Goal: Communication & Community: Answer question/provide support

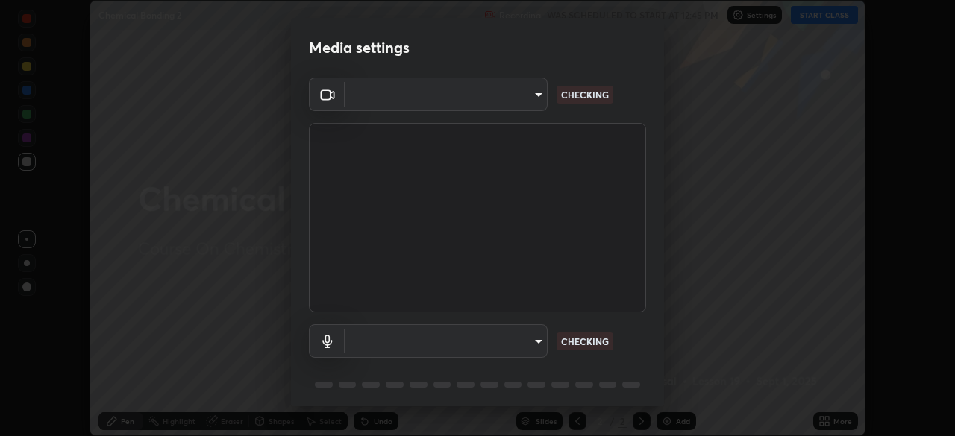
scroll to position [53, 0]
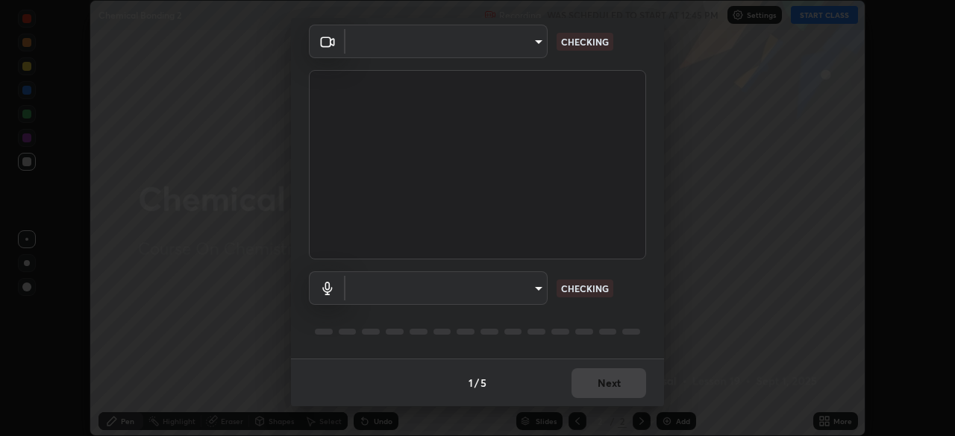
type input "03c1d9060f172c5261930868a8885b82ba90ed4bb89c7d2d1ebbbfabb6a16c2d"
click at [518, 289] on body "Erase all Chemical Bonding 2 Recording WAS SCHEDULED TO START AT 12:45 PM Setti…" at bounding box center [477, 218] width 955 height 436
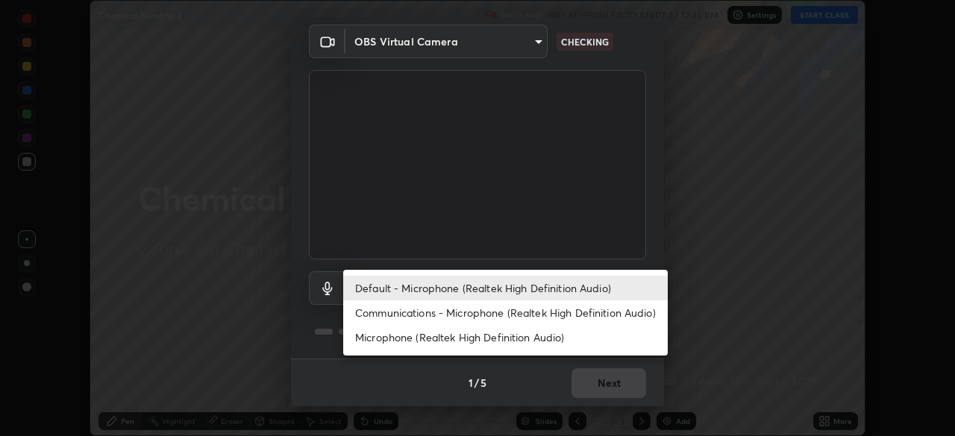
click at [521, 313] on li "Communications - Microphone (Realtek High Definition Audio)" at bounding box center [505, 313] width 325 height 25
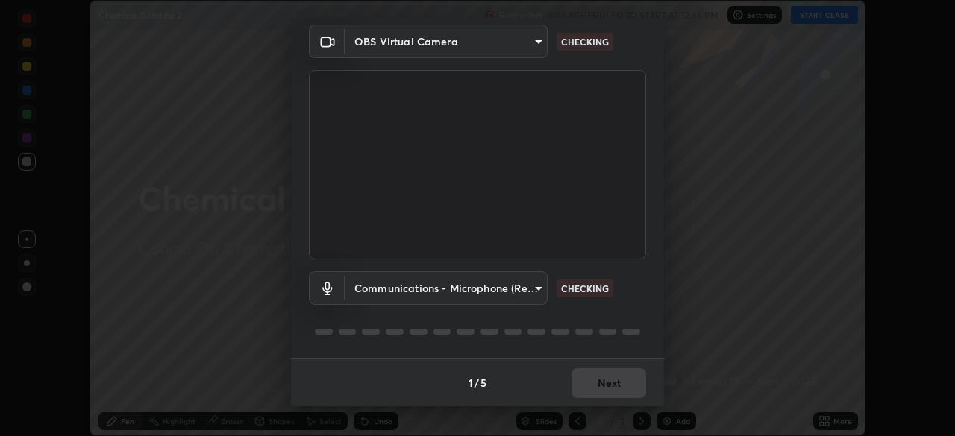
type input "communications"
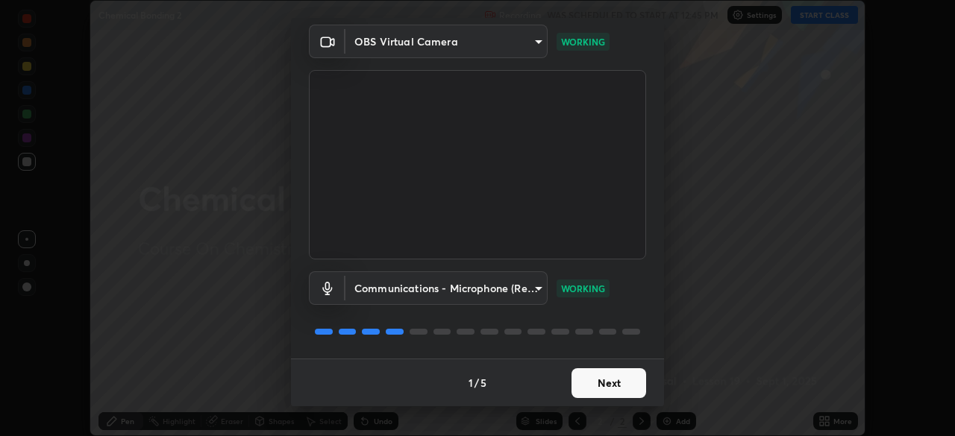
click at [612, 388] on button "Next" at bounding box center [608, 384] width 75 height 30
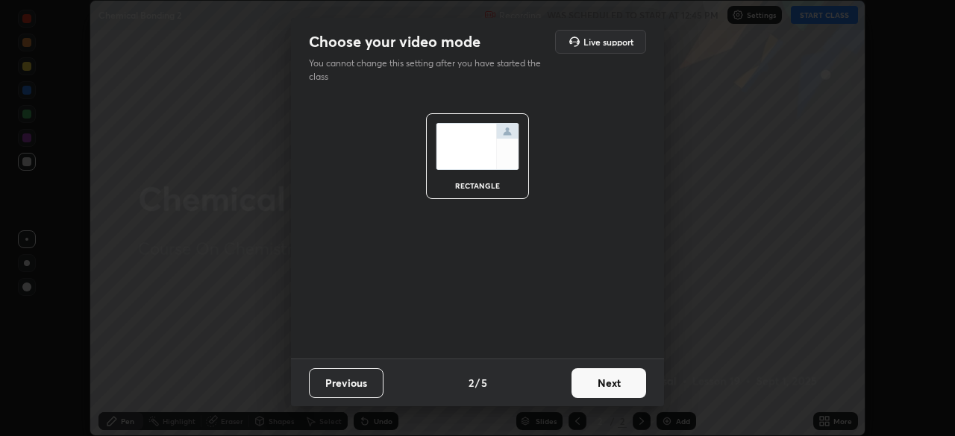
scroll to position [0, 0]
click at [610, 386] on button "Next" at bounding box center [608, 384] width 75 height 30
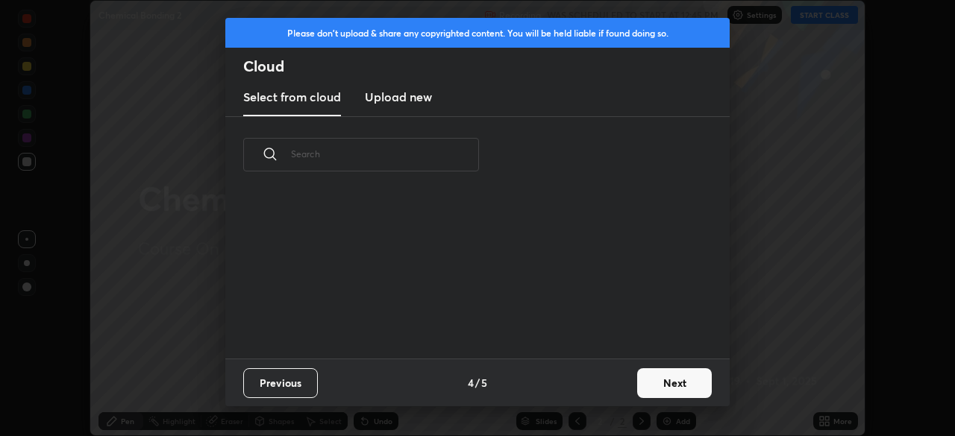
click at [610, 391] on div "Previous 4 / 5 Next" at bounding box center [477, 383] width 504 height 48
click at [646, 383] on button "Next" at bounding box center [674, 384] width 75 height 30
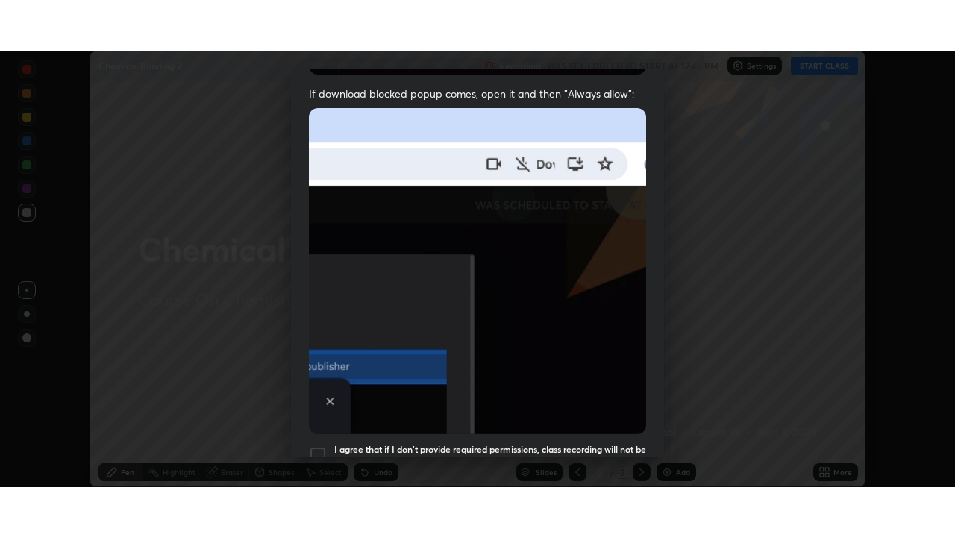
scroll to position [357, 0]
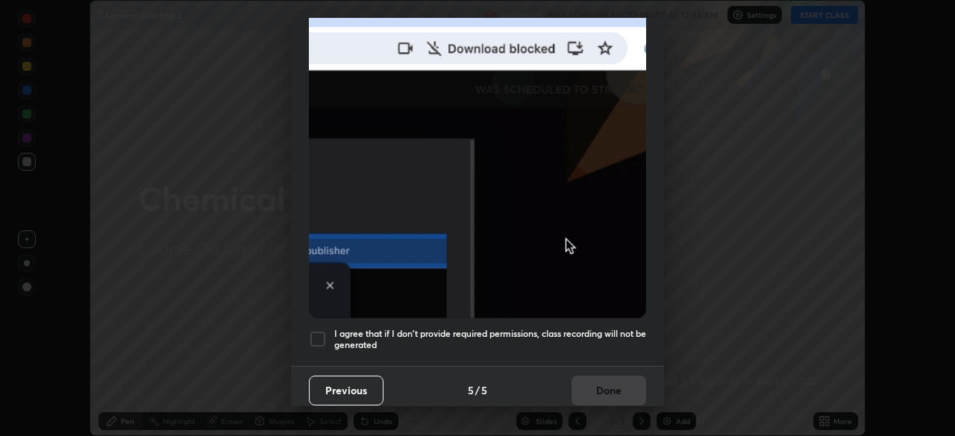
click at [570, 328] on h5 "I agree that if I don't provide required permissions, class recording will not …" at bounding box center [490, 339] width 312 height 23
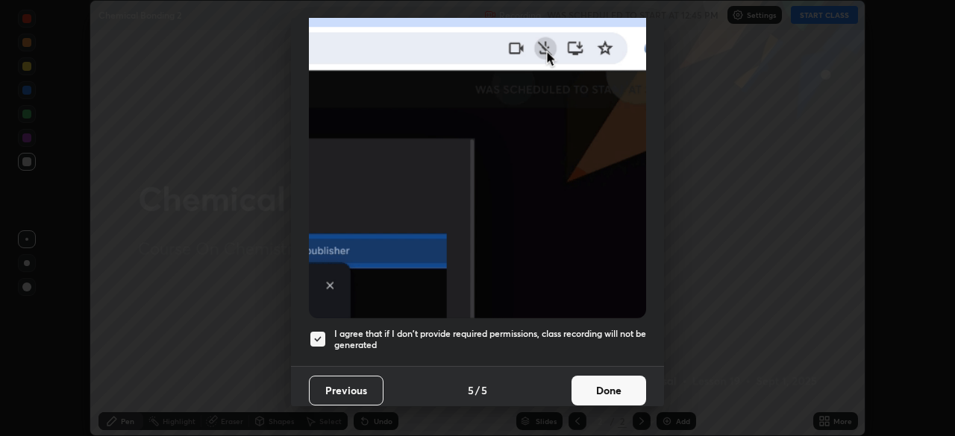
click at [590, 383] on button "Done" at bounding box center [608, 391] width 75 height 30
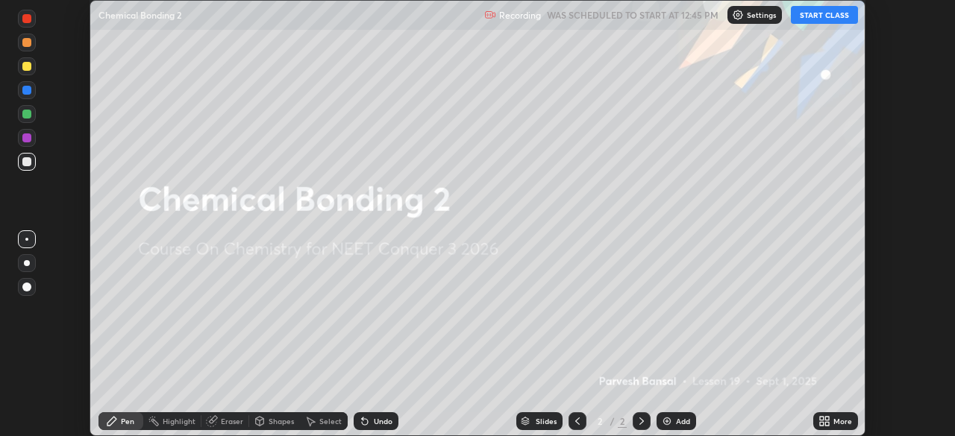
click at [826, 419] on icon at bounding box center [827, 419] width 4 height 4
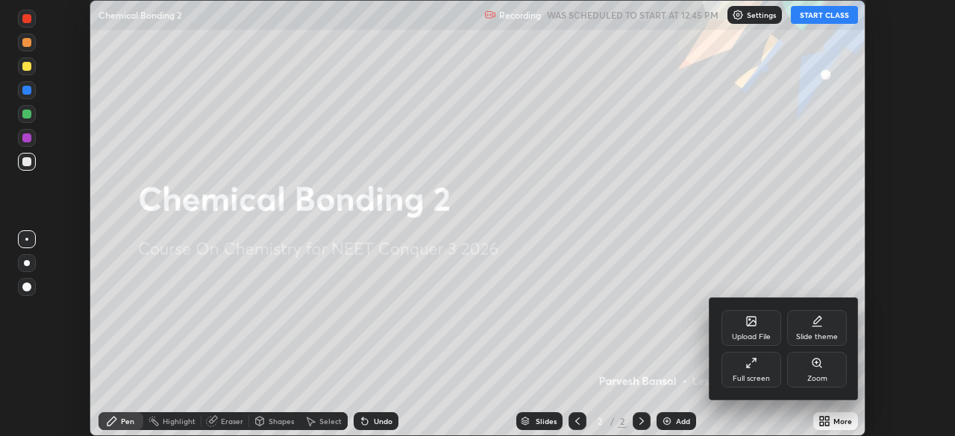
click at [758, 372] on div "Full screen" at bounding box center [751, 370] width 60 height 36
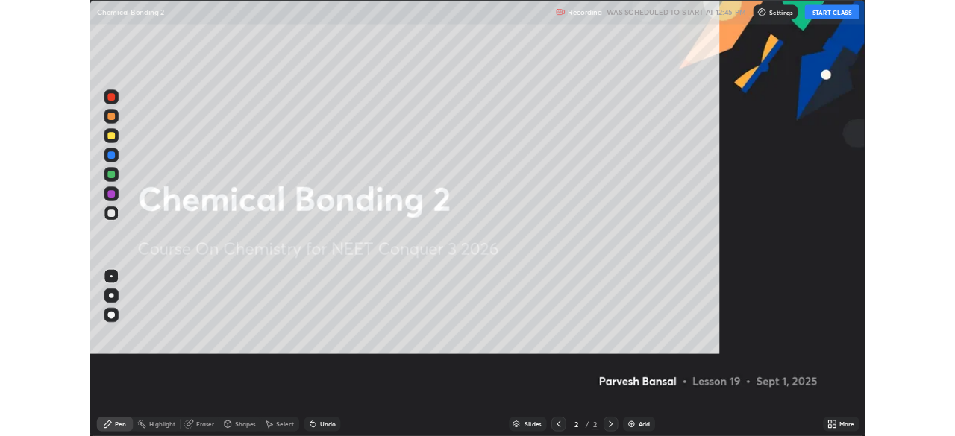
scroll to position [537, 955]
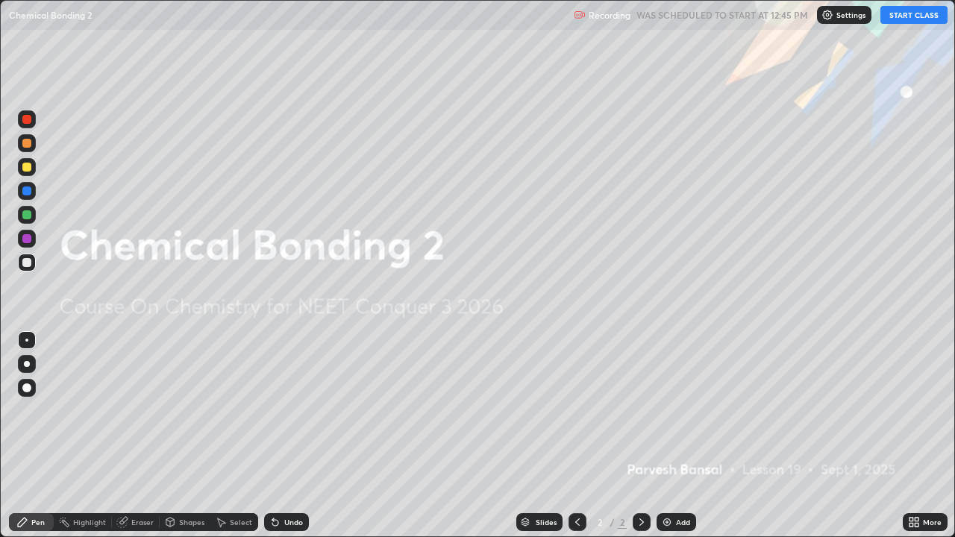
click at [900, 18] on button "START CLASS" at bounding box center [913, 15] width 67 height 18
click at [667, 436] on img at bounding box center [667, 522] width 12 height 12
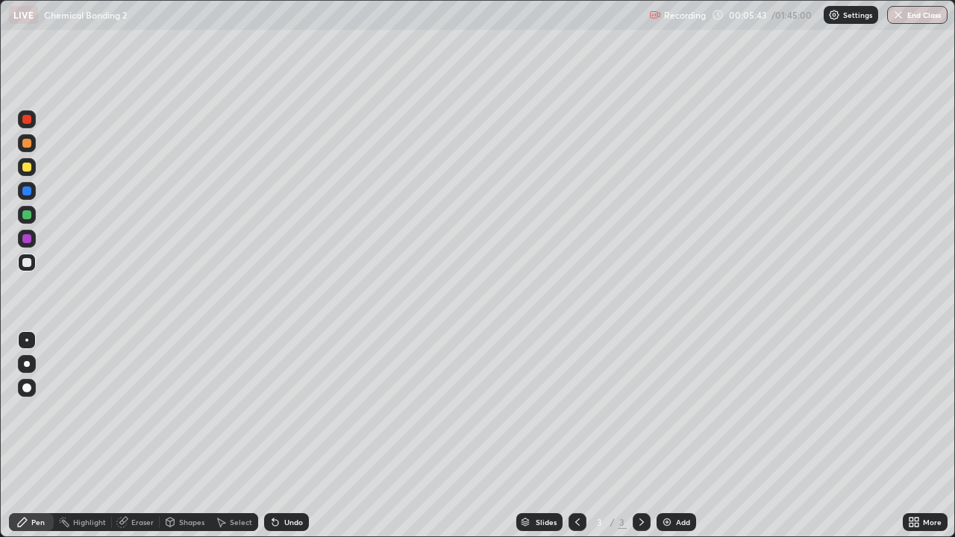
click at [27, 168] on div at bounding box center [26, 167] width 9 height 9
click at [26, 144] on div at bounding box center [26, 143] width 9 height 9
click at [27, 222] on div at bounding box center [27, 215] width 18 height 18
click at [25, 245] on div at bounding box center [27, 239] width 18 height 18
click at [28, 271] on div at bounding box center [27, 263] width 18 height 18
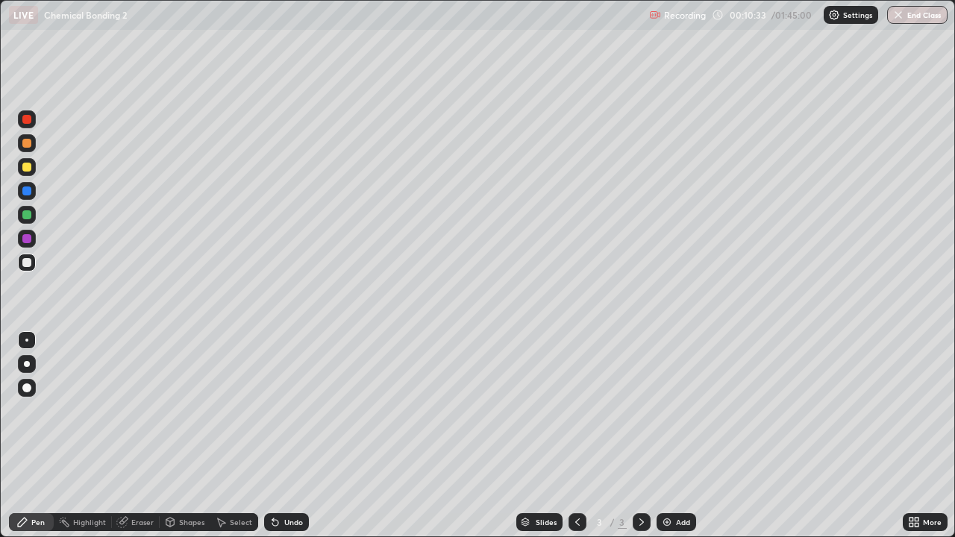
click at [26, 167] on div at bounding box center [26, 167] width 9 height 9
click at [24, 238] on div at bounding box center [26, 238] width 9 height 9
click at [33, 213] on div at bounding box center [27, 215] width 18 height 18
click at [140, 436] on div "Eraser" at bounding box center [142, 521] width 22 height 7
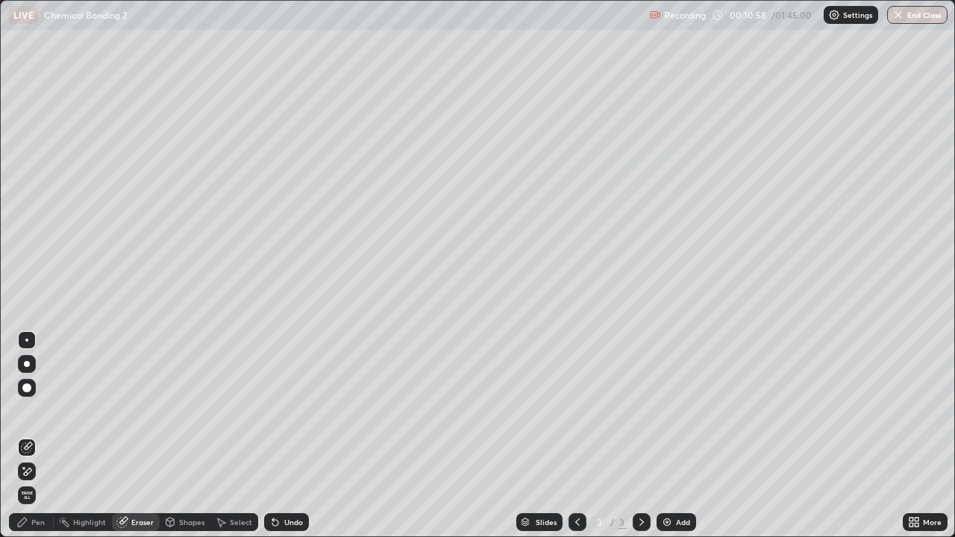
click at [34, 436] on div "Pen" at bounding box center [31, 522] width 45 height 18
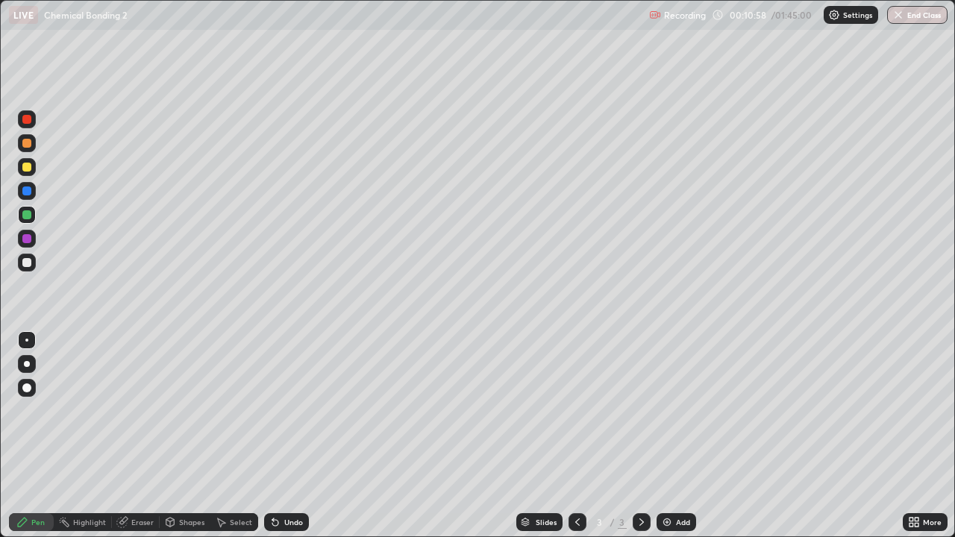
click at [25, 242] on div at bounding box center [26, 238] width 9 height 9
click at [28, 266] on div at bounding box center [26, 262] width 9 height 9
click at [288, 436] on div "Undo" at bounding box center [293, 521] width 19 height 7
click at [230, 436] on div "Select" at bounding box center [241, 521] width 22 height 7
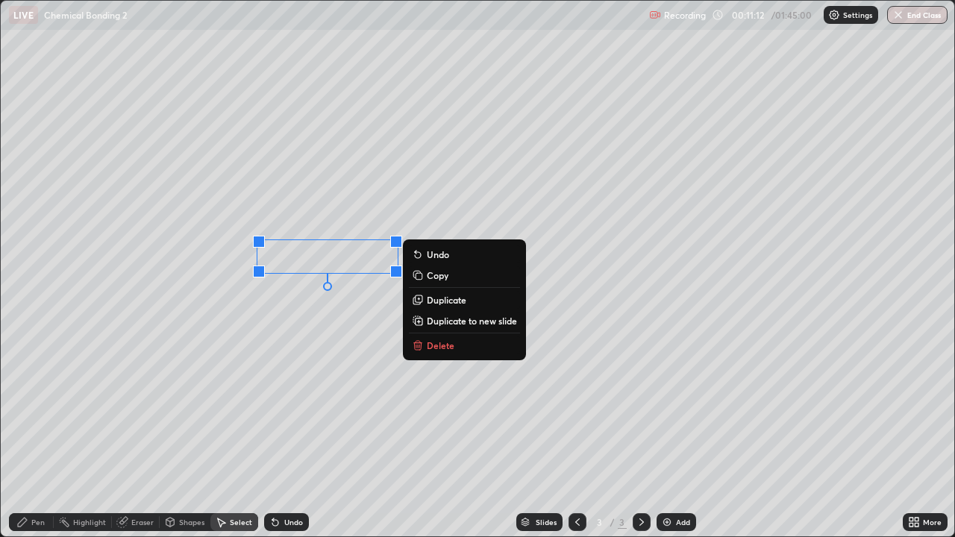
click at [440, 301] on p "Duplicate" at bounding box center [447, 300] width 40 height 12
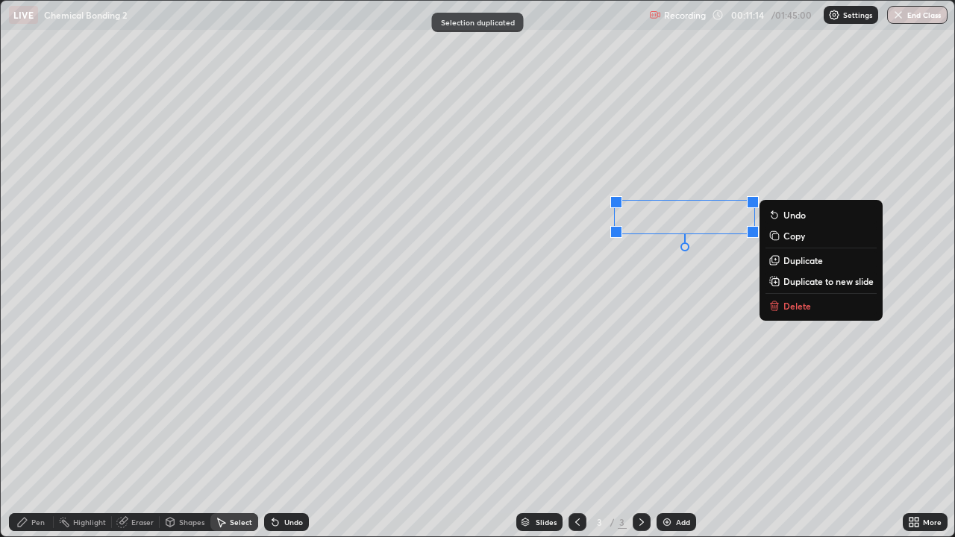
click at [289, 436] on div "Undo" at bounding box center [286, 522] width 45 height 18
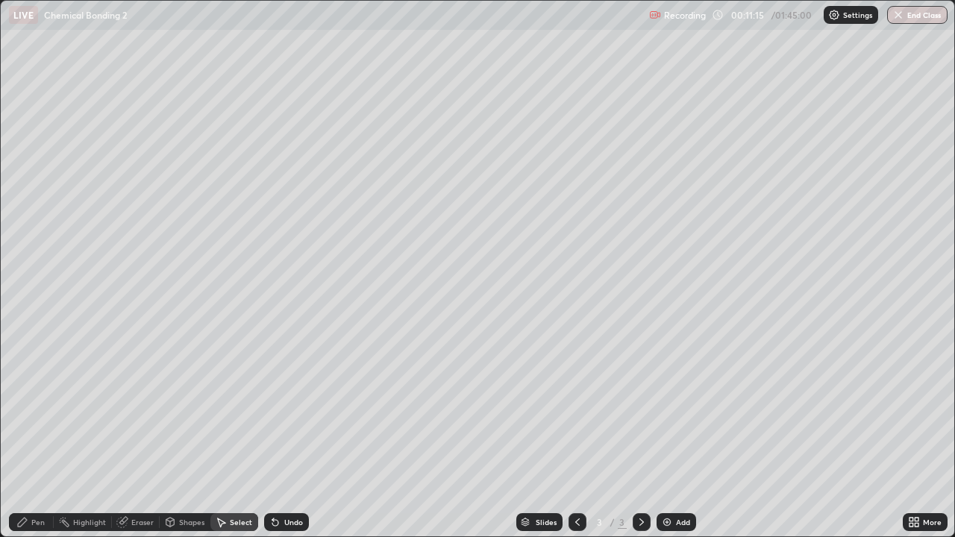
click at [286, 436] on div "Undo" at bounding box center [286, 522] width 45 height 18
click at [248, 436] on div "Select" at bounding box center [241, 521] width 22 height 7
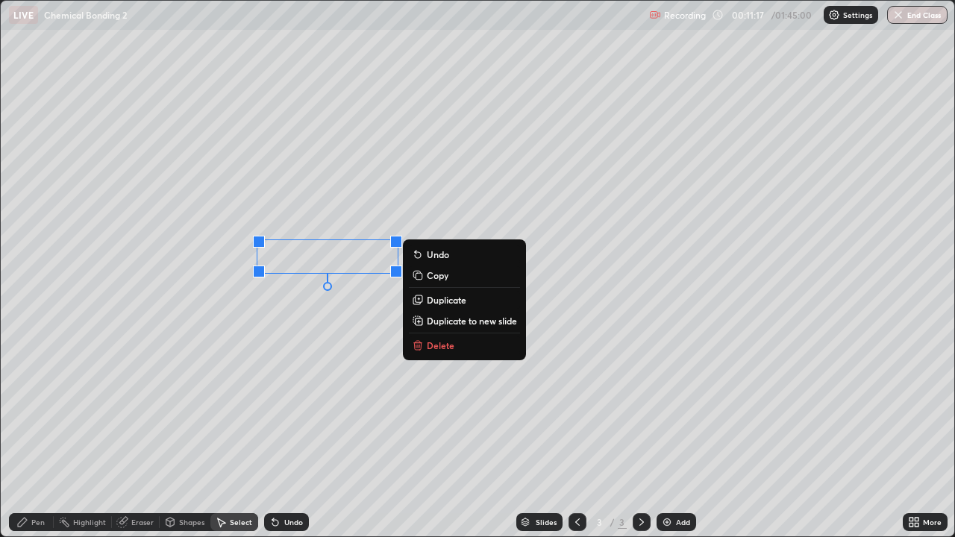
click at [439, 304] on p "Duplicate" at bounding box center [447, 300] width 40 height 12
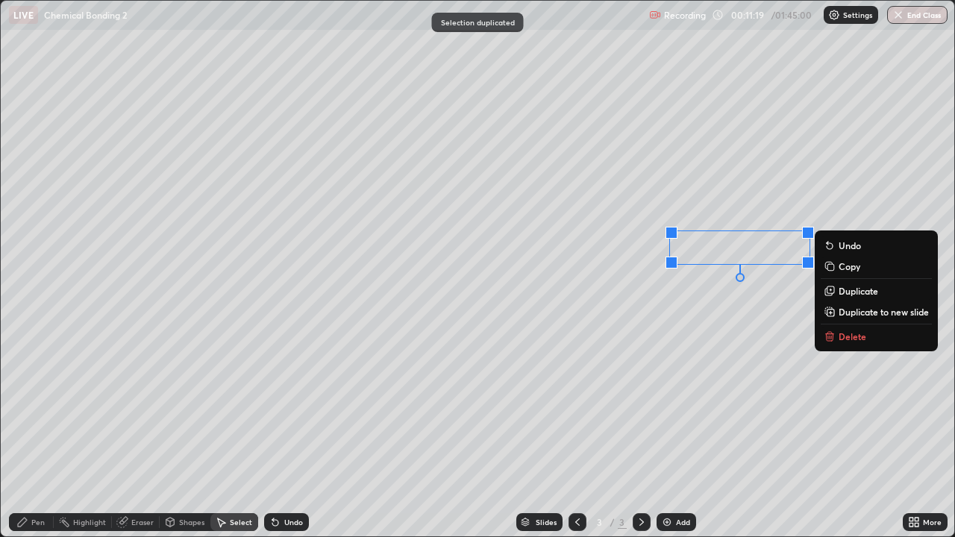
click at [142, 436] on div "Eraser" at bounding box center [142, 521] width 22 height 7
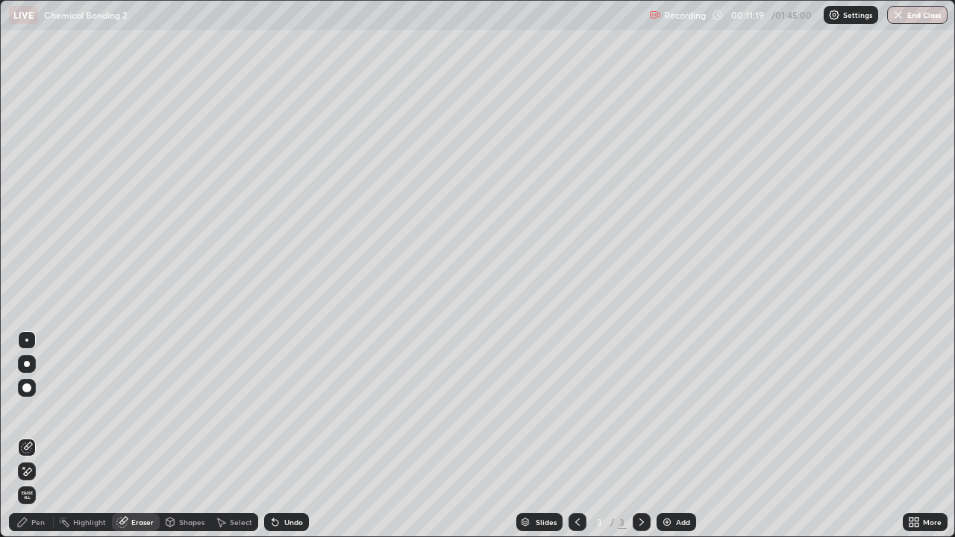
click at [28, 436] on icon at bounding box center [27, 472] width 12 height 13
click at [39, 436] on div "Pen" at bounding box center [37, 521] width 13 height 7
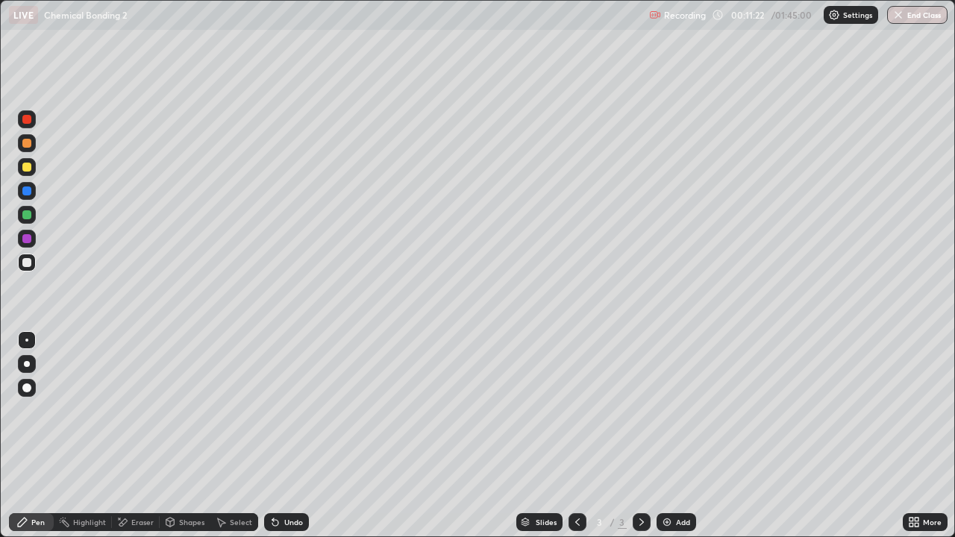
click at [23, 240] on div at bounding box center [26, 238] width 9 height 9
click at [35, 221] on div at bounding box center [27, 215] width 18 height 24
click at [26, 170] on div at bounding box center [26, 167] width 9 height 9
click at [145, 436] on div "Eraser" at bounding box center [142, 521] width 22 height 7
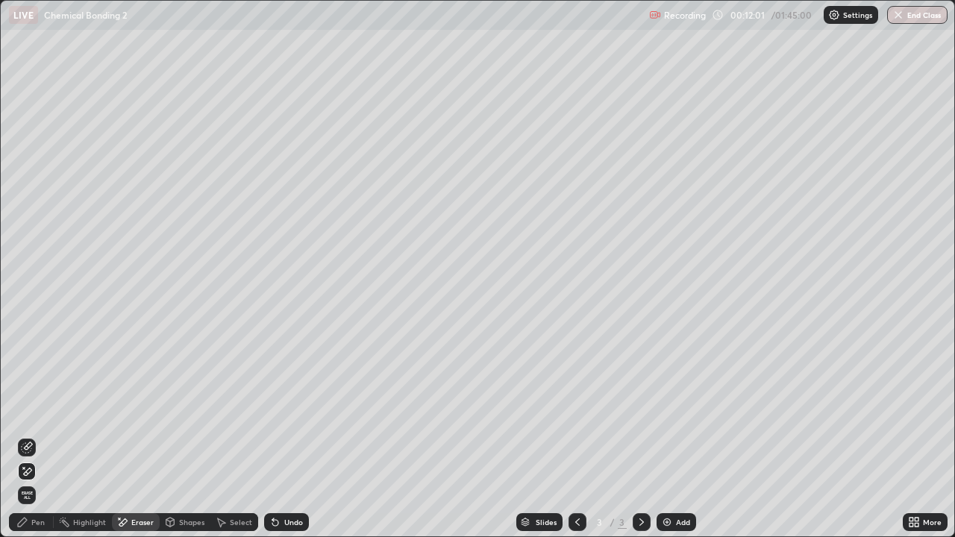
click at [33, 436] on div "Pen" at bounding box center [37, 521] width 13 height 7
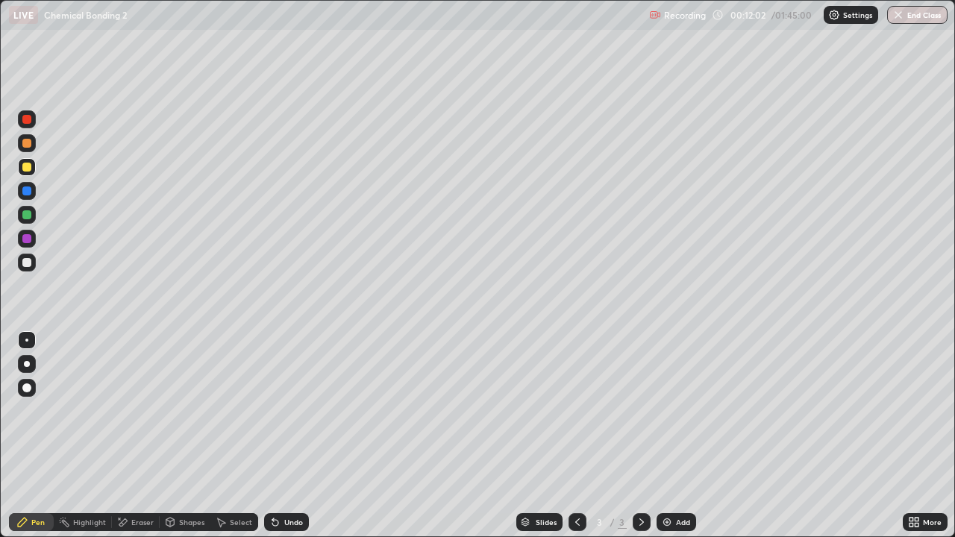
click at [25, 215] on div at bounding box center [26, 214] width 9 height 9
click at [140, 436] on div "Eraser" at bounding box center [136, 522] width 48 height 18
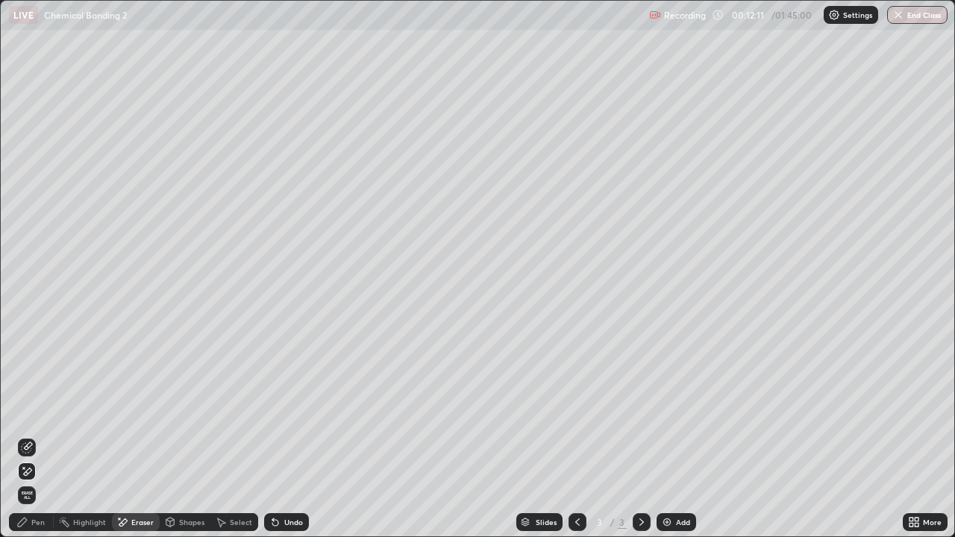
click at [30, 436] on icon at bounding box center [27, 448] width 12 height 12
click at [37, 436] on div "Pen" at bounding box center [37, 521] width 13 height 7
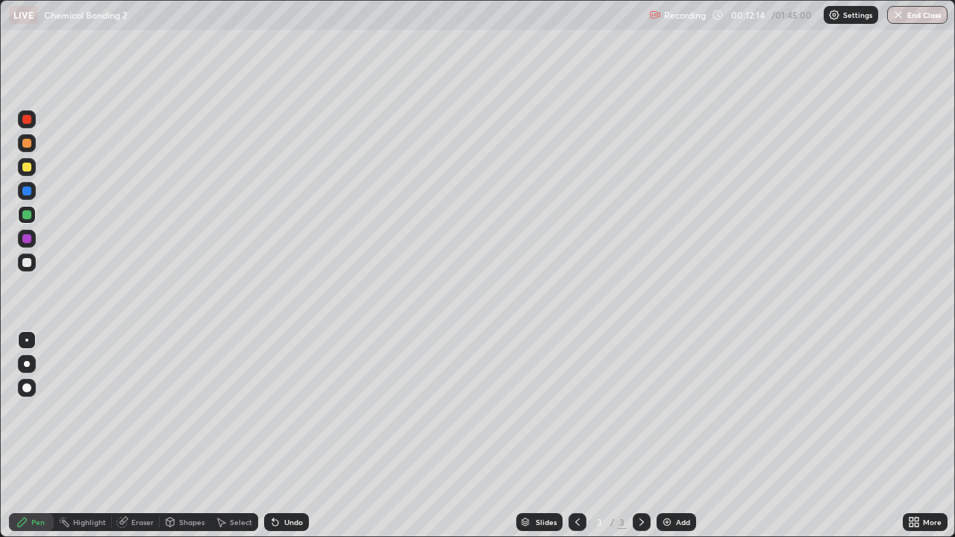
click at [32, 263] on div at bounding box center [27, 263] width 18 height 18
click at [248, 436] on div "Select" at bounding box center [241, 521] width 22 height 7
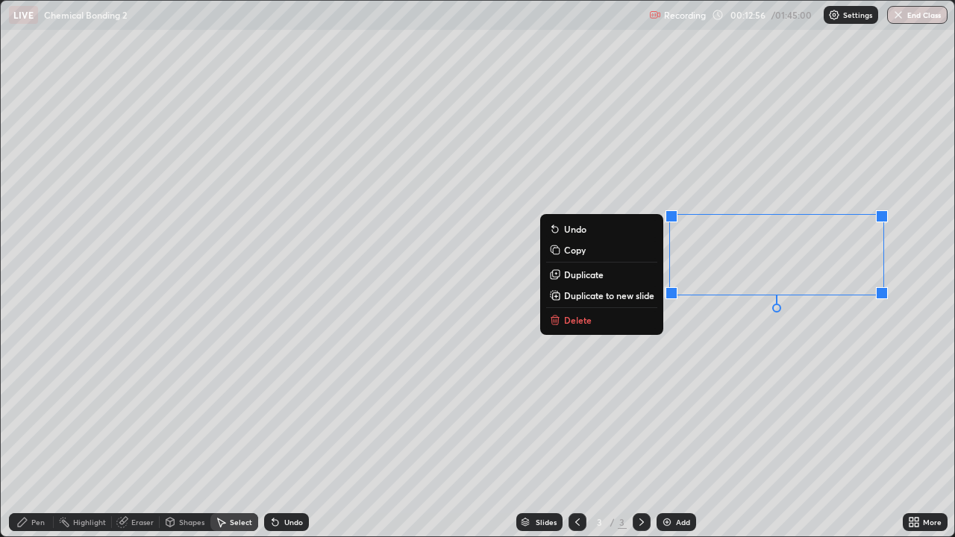
click at [577, 316] on p "Delete" at bounding box center [578, 320] width 28 height 12
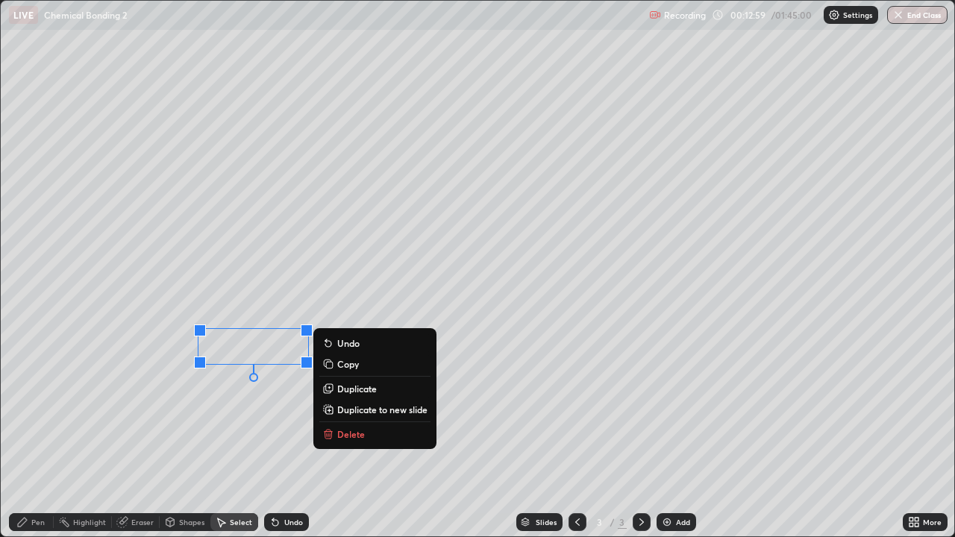
click at [40, 436] on div "Pen" at bounding box center [37, 521] width 13 height 7
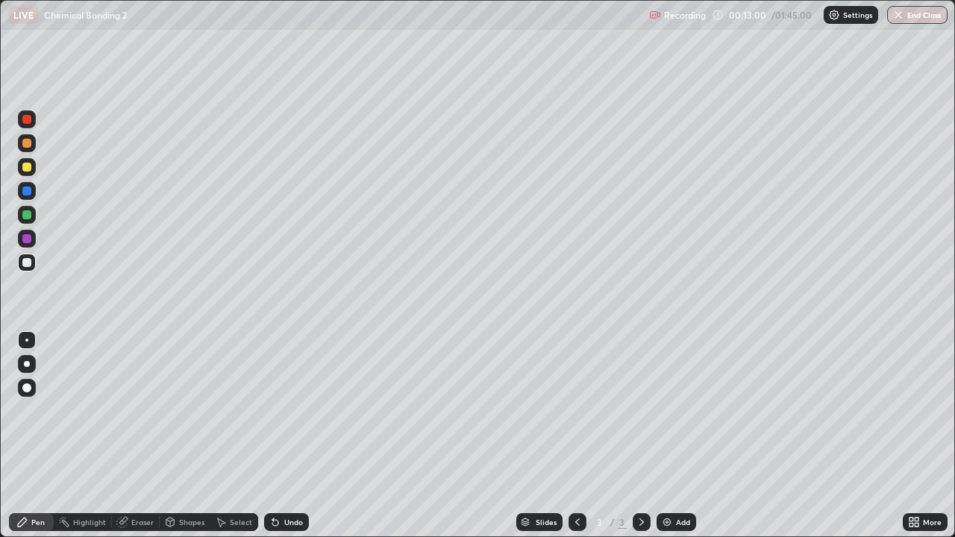
click at [26, 236] on div at bounding box center [26, 238] width 9 height 9
click at [27, 261] on div at bounding box center [26, 262] width 9 height 9
click at [28, 220] on div at bounding box center [27, 215] width 18 height 18
click at [186, 436] on div "Shapes" at bounding box center [191, 521] width 25 height 7
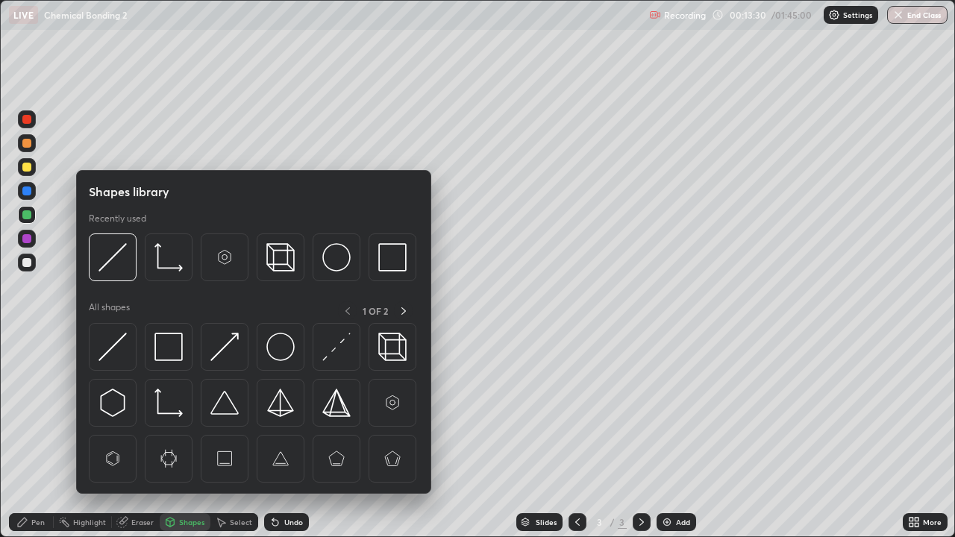
click at [146, 436] on div "Eraser" at bounding box center [136, 522] width 48 height 18
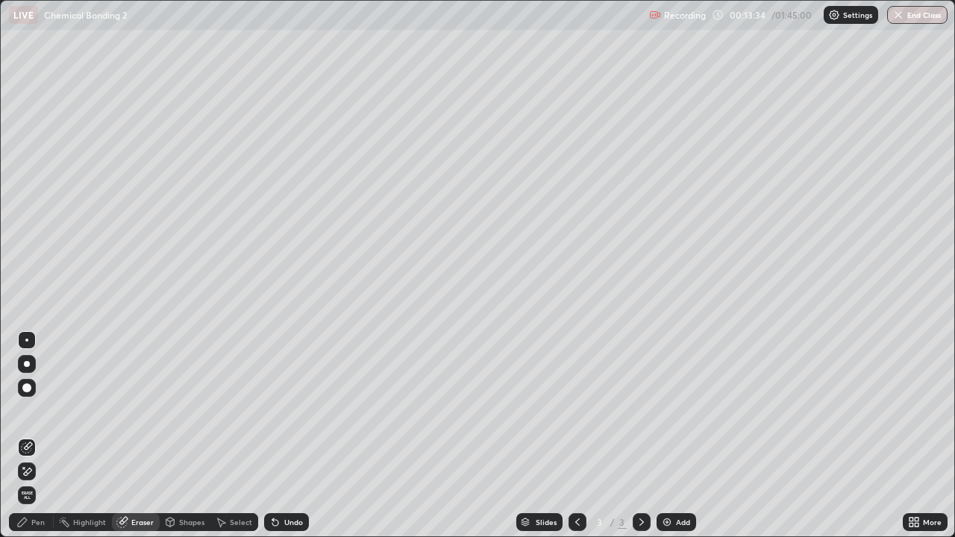
click at [45, 436] on div "Pen" at bounding box center [31, 522] width 45 height 18
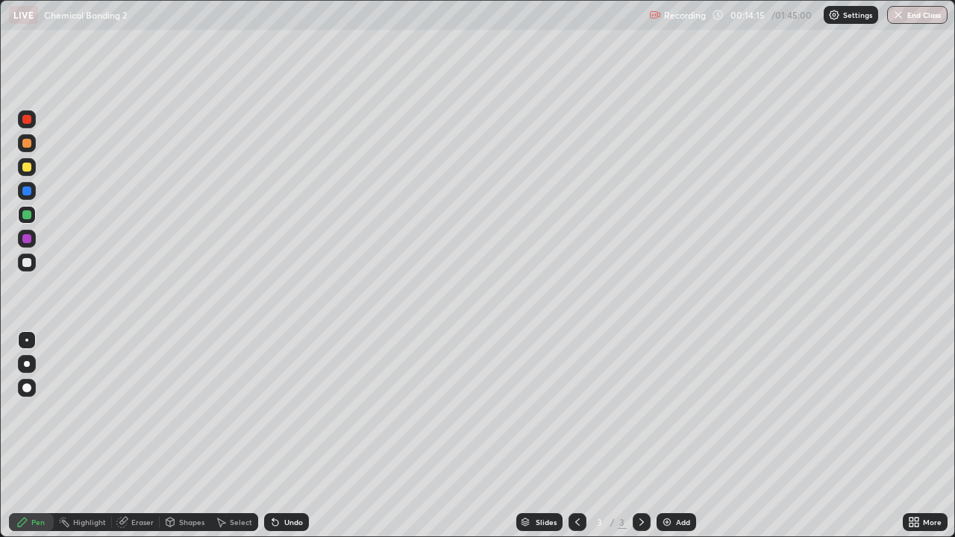
click at [24, 169] on div at bounding box center [26, 167] width 9 height 9
click at [231, 436] on div "Select" at bounding box center [241, 521] width 22 height 7
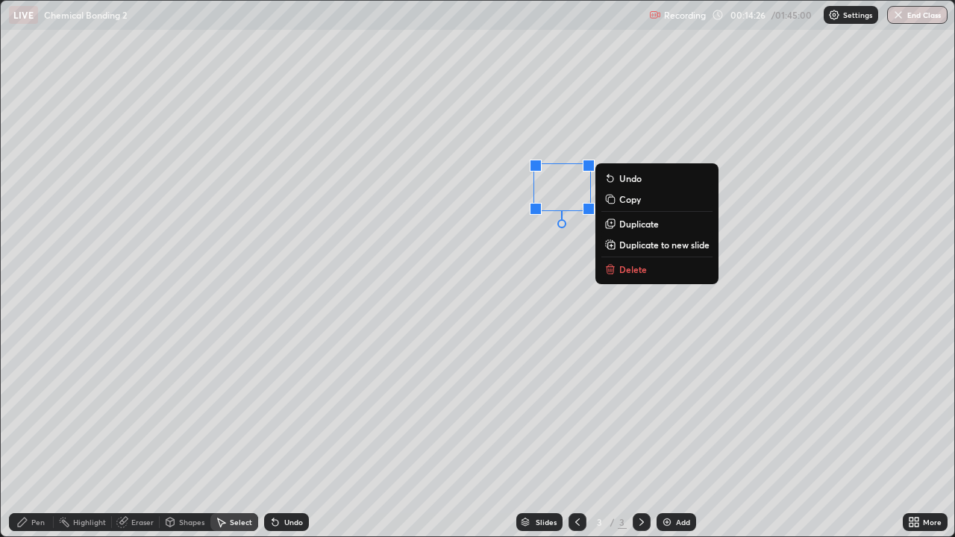
click at [37, 436] on div "Pen" at bounding box center [37, 521] width 13 height 7
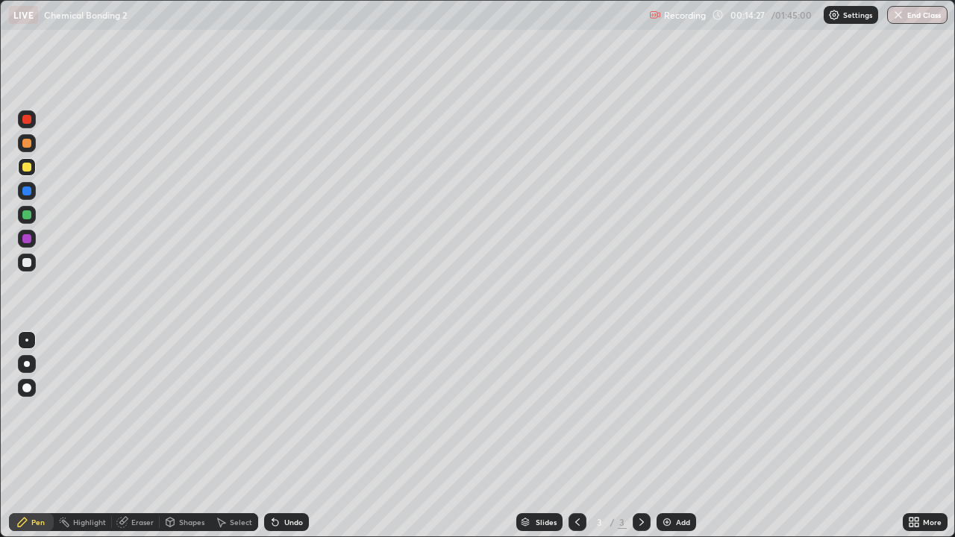
click at [25, 215] on div at bounding box center [26, 214] width 9 height 9
click at [33, 236] on div at bounding box center [27, 239] width 18 height 18
click at [28, 266] on div at bounding box center [26, 262] width 9 height 9
click at [25, 139] on div at bounding box center [26, 143] width 9 height 9
click at [148, 436] on div "Eraser" at bounding box center [142, 521] width 22 height 7
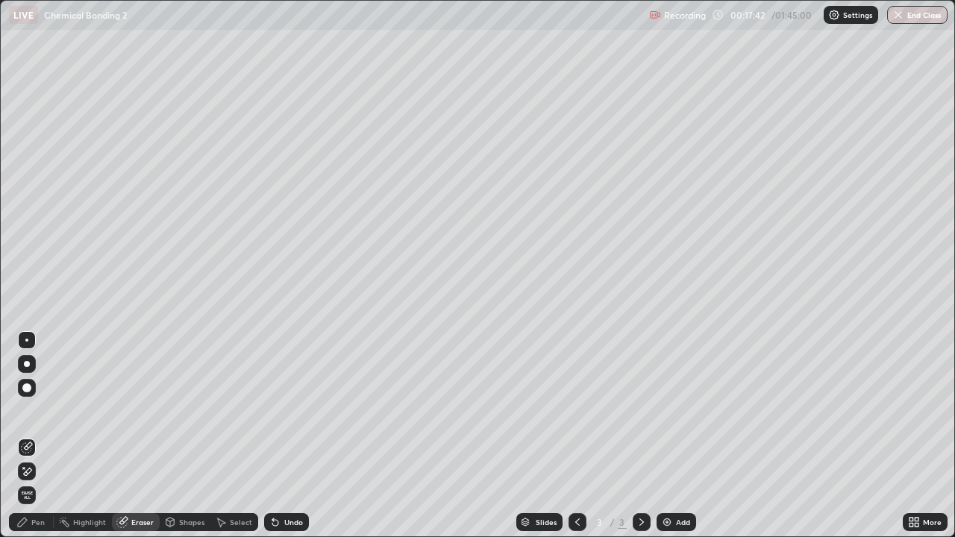
click at [38, 436] on div "Pen" at bounding box center [31, 522] width 45 height 18
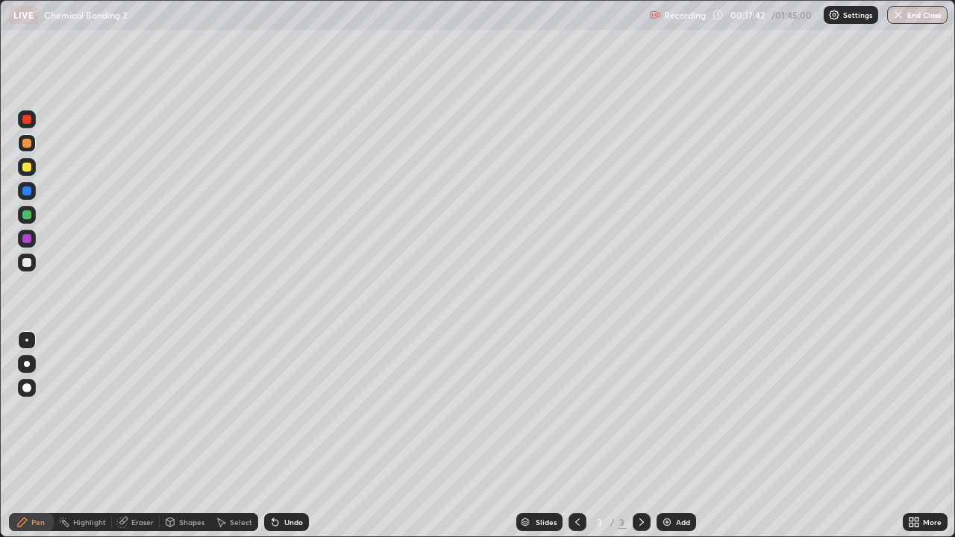
click at [30, 216] on div at bounding box center [26, 214] width 9 height 9
click at [26, 169] on div at bounding box center [26, 167] width 9 height 9
click at [28, 191] on div at bounding box center [26, 191] width 9 height 9
click at [29, 263] on div at bounding box center [26, 262] width 9 height 9
click at [670, 436] on div "Add" at bounding box center [677, 522] width 40 height 18
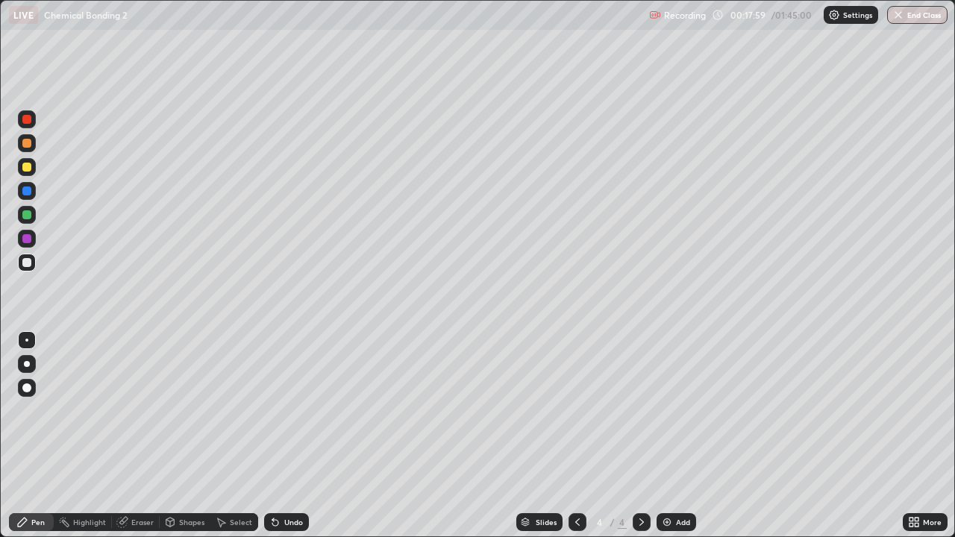
click at [28, 144] on div at bounding box center [26, 143] width 9 height 9
click at [26, 257] on div at bounding box center [27, 263] width 18 height 18
click at [34, 263] on div at bounding box center [27, 263] width 18 height 18
click at [25, 219] on div at bounding box center [26, 214] width 9 height 9
click at [25, 257] on div at bounding box center [27, 263] width 18 height 18
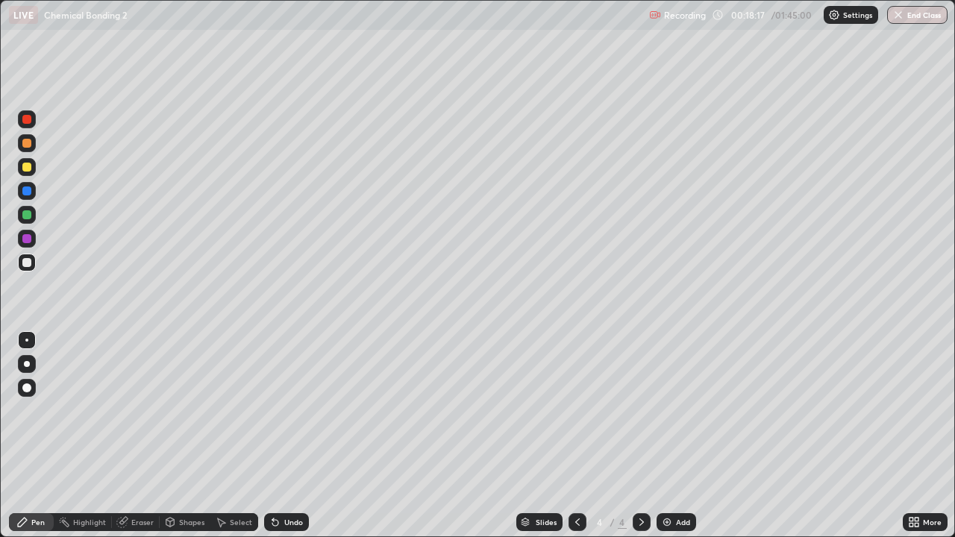
click at [277, 436] on icon at bounding box center [275, 522] width 12 height 12
click at [29, 149] on div at bounding box center [27, 143] width 18 height 18
click at [26, 209] on div at bounding box center [27, 215] width 18 height 18
click at [142, 436] on div "Eraser" at bounding box center [136, 522] width 48 height 18
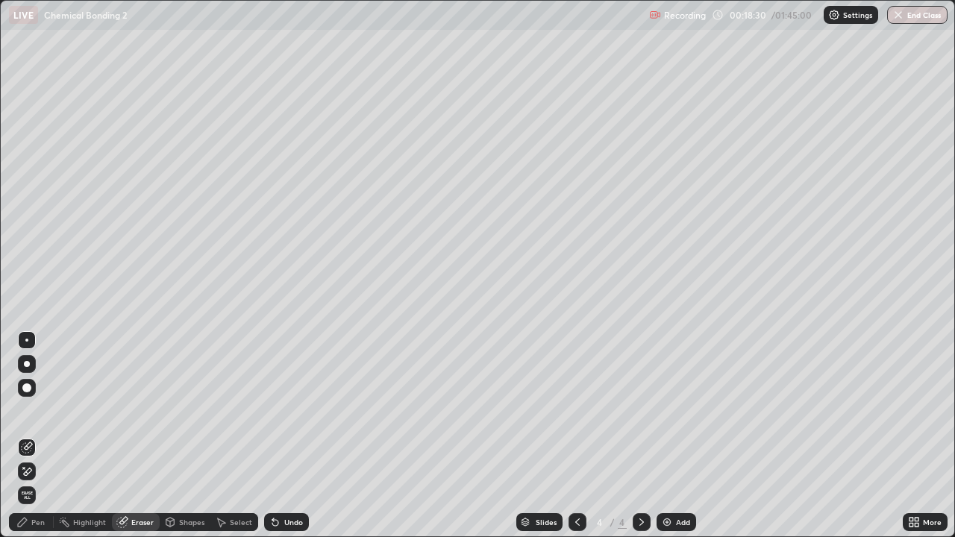
click at [31, 436] on div "Pen" at bounding box center [37, 521] width 13 height 7
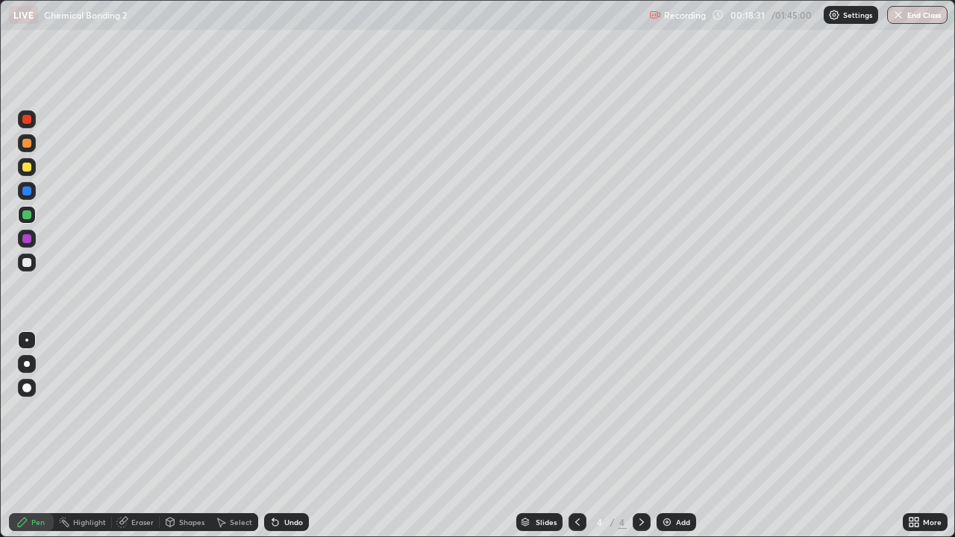
click at [283, 436] on div "Undo" at bounding box center [286, 522] width 45 height 18
click at [27, 187] on div at bounding box center [26, 191] width 9 height 9
click at [245, 436] on div "Select" at bounding box center [234, 522] width 48 height 18
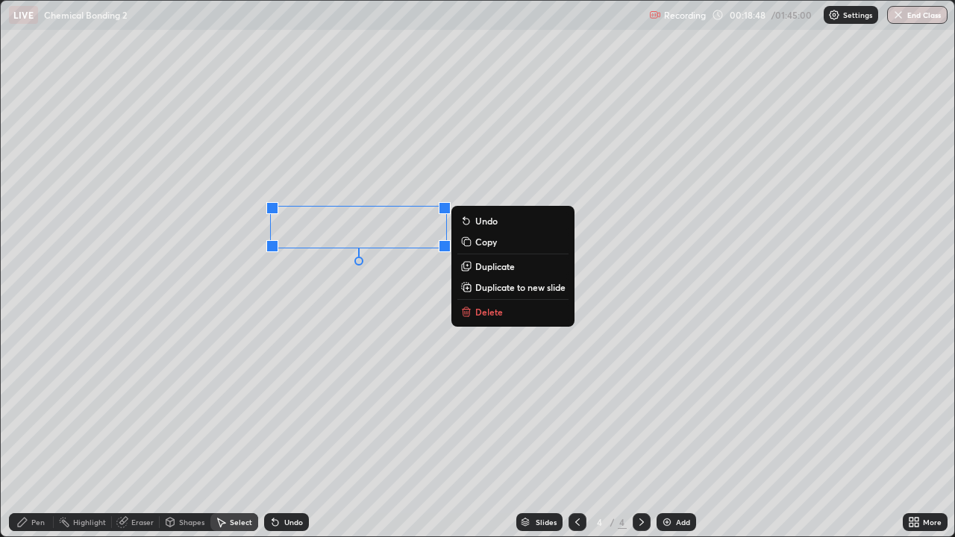
click at [486, 270] on p "Duplicate" at bounding box center [495, 266] width 40 height 12
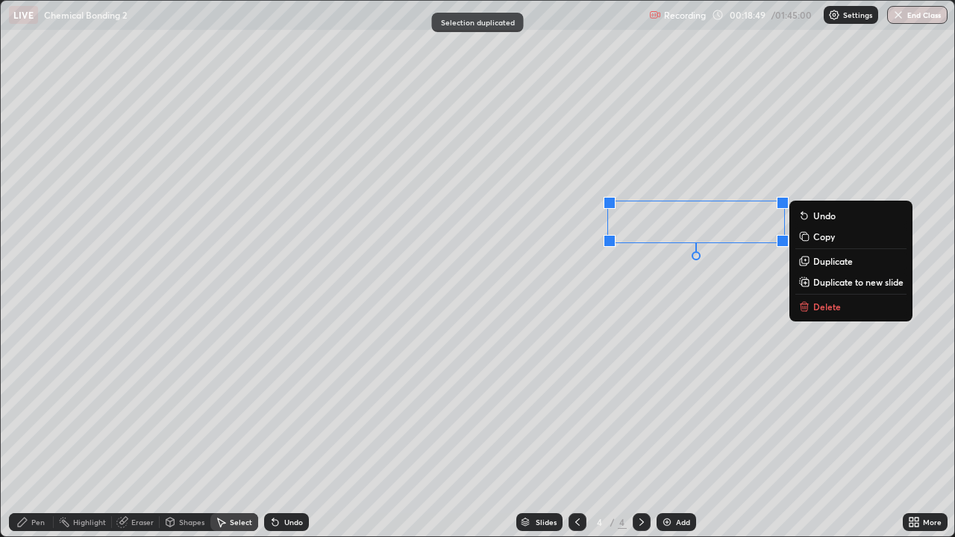
click at [47, 436] on div "Pen" at bounding box center [31, 522] width 45 height 18
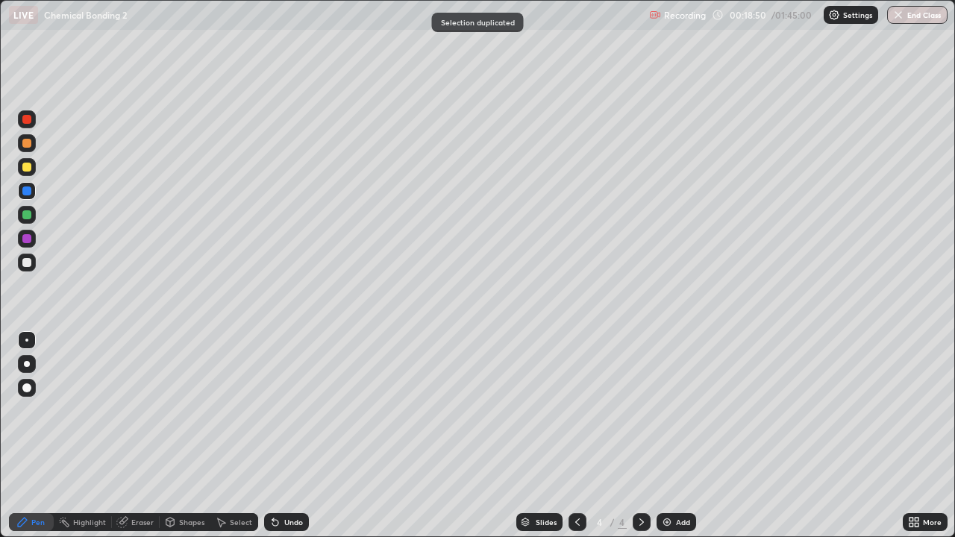
click at [28, 246] on div at bounding box center [27, 239] width 18 height 18
click at [241, 436] on div "Select" at bounding box center [241, 521] width 22 height 7
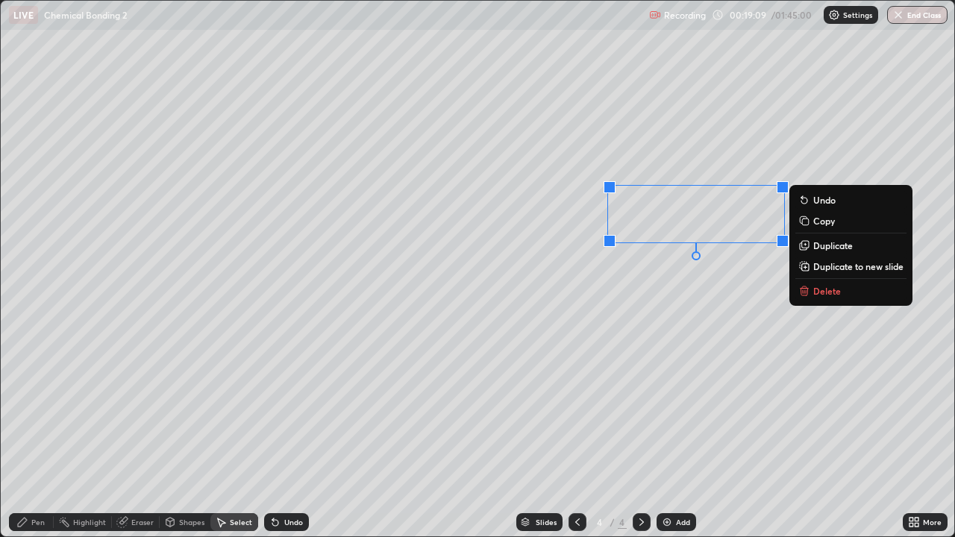
click at [824, 295] on p "Delete" at bounding box center [827, 291] width 28 height 12
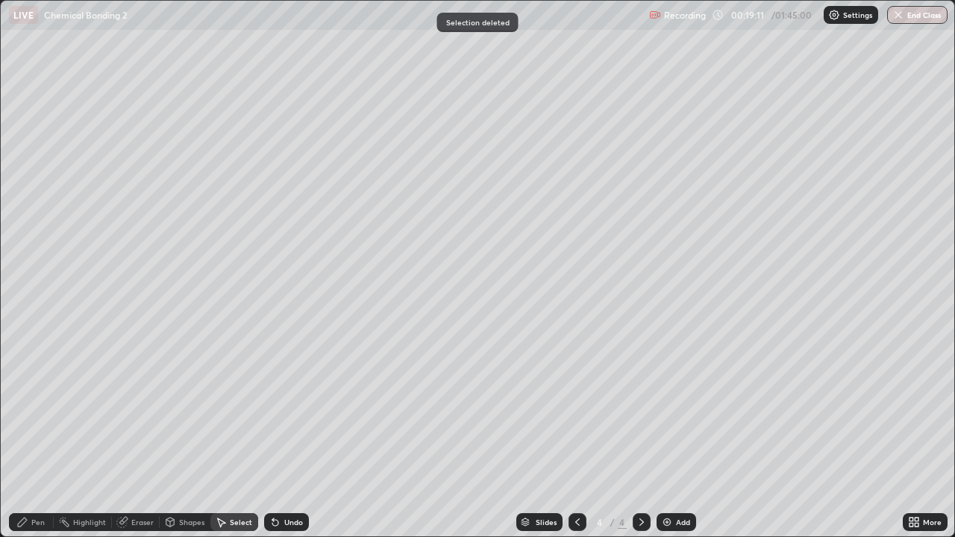
click at [37, 436] on div "Pen" at bounding box center [37, 521] width 13 height 7
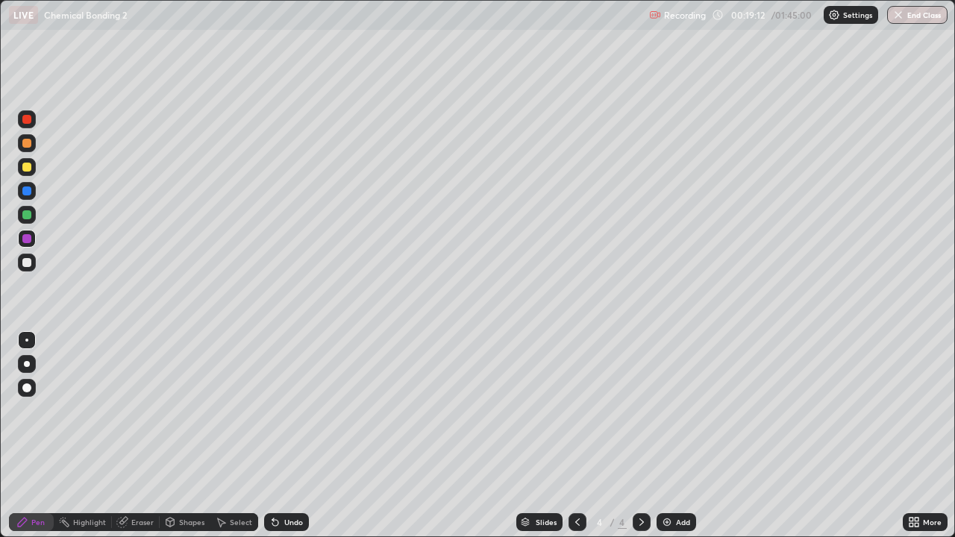
click at [24, 269] on div at bounding box center [27, 263] width 18 height 18
click at [26, 217] on div at bounding box center [26, 214] width 9 height 9
click at [26, 261] on div at bounding box center [26, 262] width 9 height 9
click at [294, 436] on div "Undo" at bounding box center [293, 521] width 19 height 7
click at [143, 436] on div "Eraser" at bounding box center [142, 521] width 22 height 7
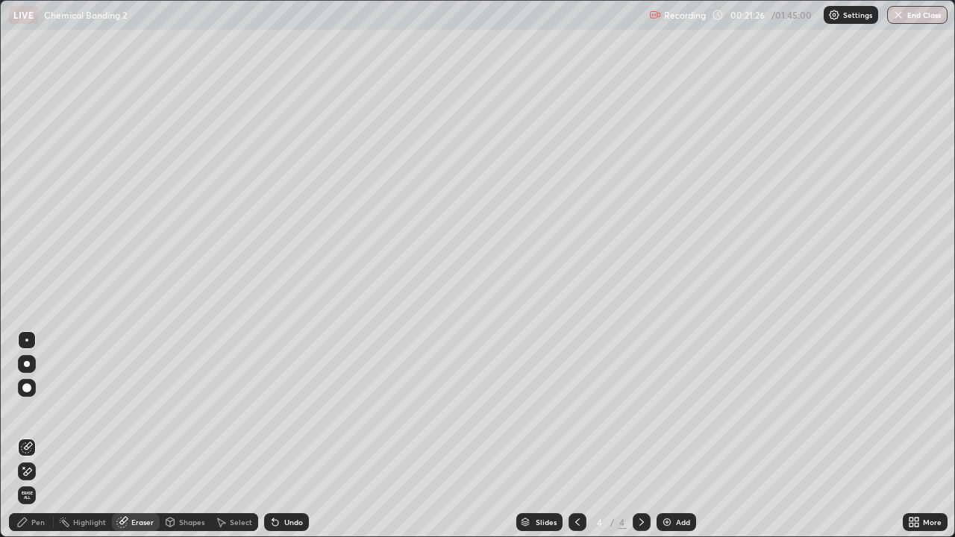
click at [34, 436] on div "Pen" at bounding box center [31, 522] width 45 height 18
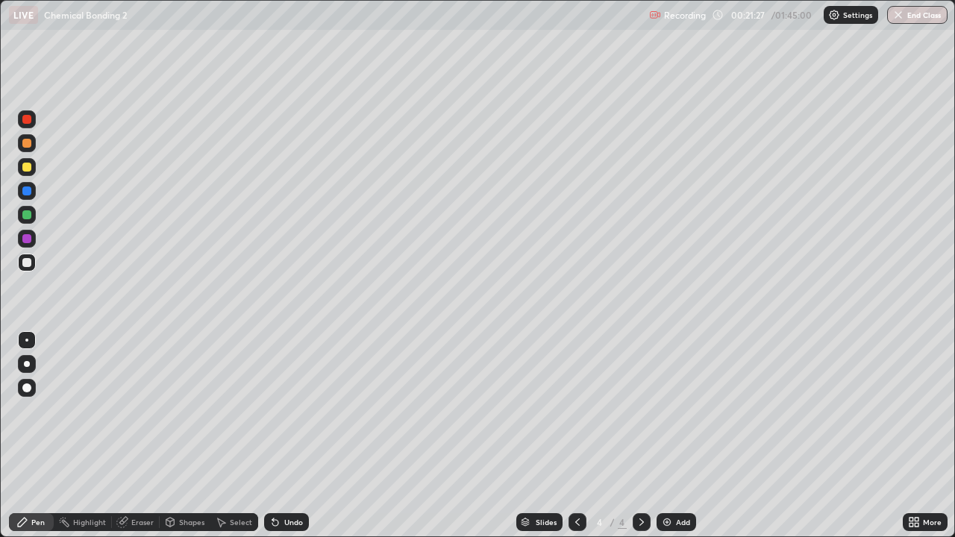
click at [30, 216] on div at bounding box center [26, 214] width 9 height 9
click at [134, 436] on div "Eraser" at bounding box center [142, 521] width 22 height 7
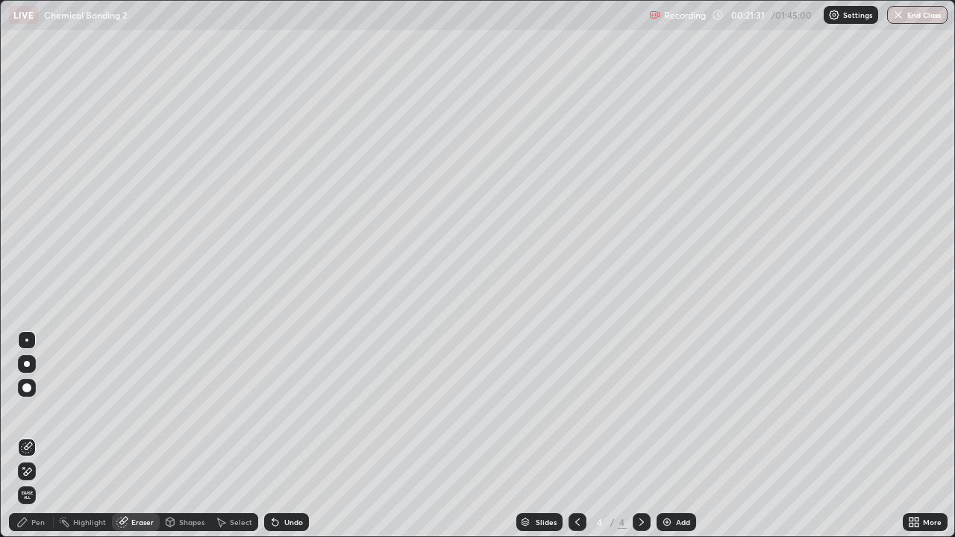
click at [28, 436] on icon at bounding box center [27, 472] width 12 height 13
click at [15, 436] on div "Pen" at bounding box center [31, 522] width 45 height 18
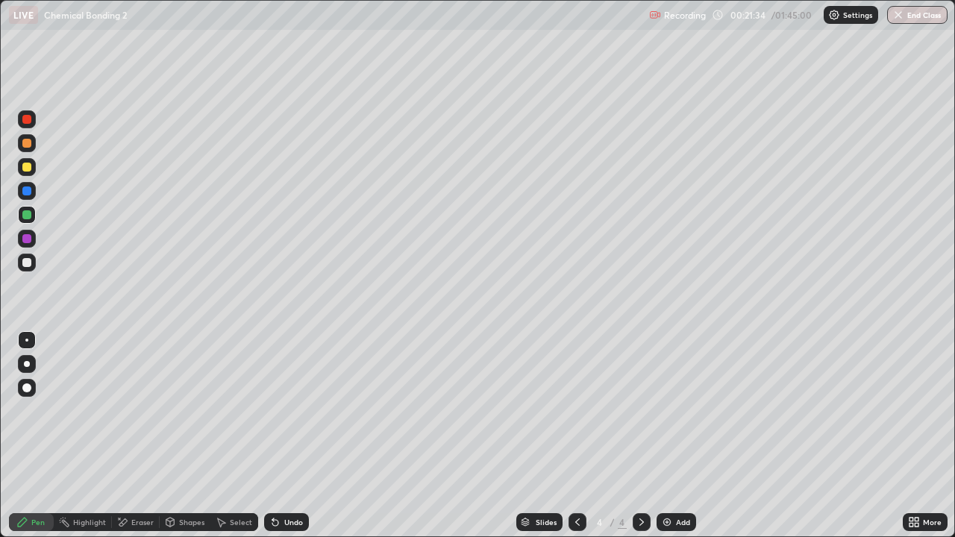
click at [30, 263] on div at bounding box center [26, 262] width 9 height 9
click at [19, 192] on div at bounding box center [27, 191] width 18 height 18
click at [23, 170] on div at bounding box center [26, 167] width 9 height 9
click at [31, 222] on div at bounding box center [27, 215] width 18 height 18
click at [294, 436] on div "Undo" at bounding box center [293, 521] width 19 height 7
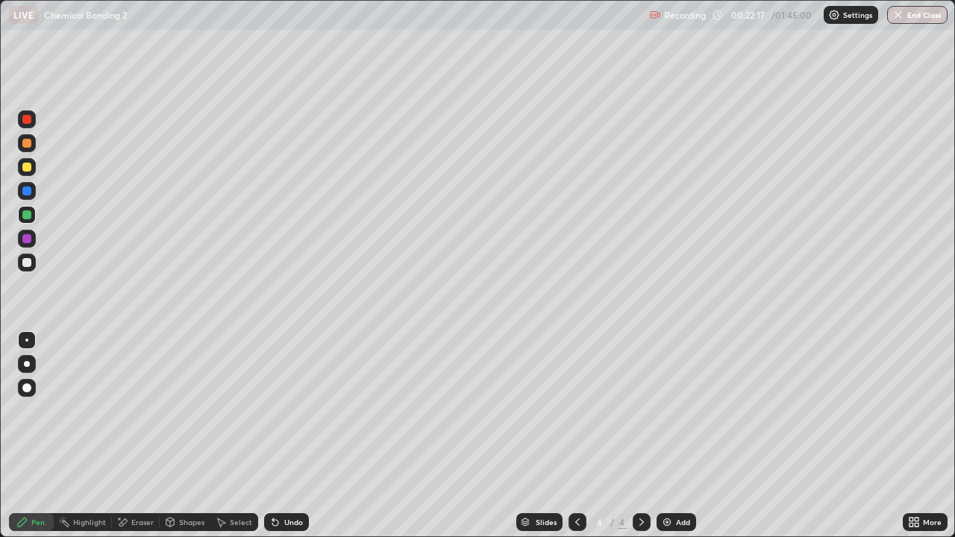
click at [289, 436] on div "Undo" at bounding box center [293, 521] width 19 height 7
click at [294, 436] on div "Undo" at bounding box center [293, 521] width 19 height 7
click at [138, 436] on div "Eraser" at bounding box center [142, 521] width 22 height 7
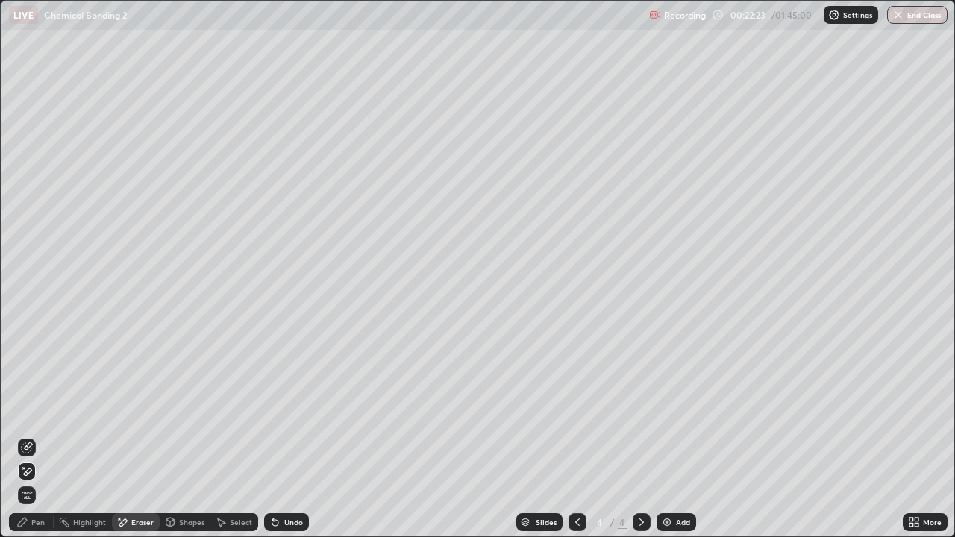
click at [140, 436] on div "Eraser" at bounding box center [142, 521] width 22 height 7
click at [49, 436] on div "Pen" at bounding box center [31, 522] width 45 height 18
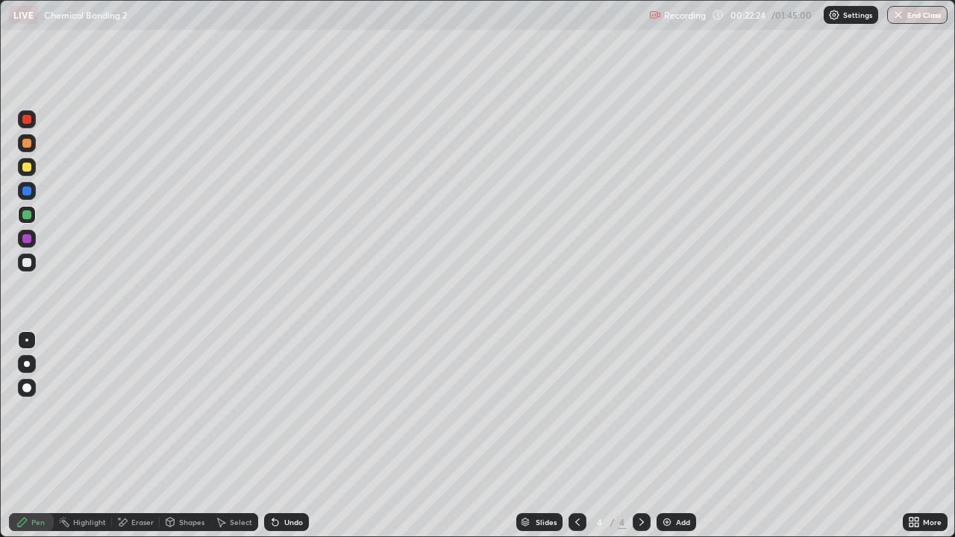
click at [23, 222] on div at bounding box center [27, 215] width 18 height 18
click at [24, 246] on div at bounding box center [27, 239] width 18 height 18
click at [26, 260] on div at bounding box center [26, 262] width 9 height 9
click at [141, 436] on div "Eraser" at bounding box center [142, 521] width 22 height 7
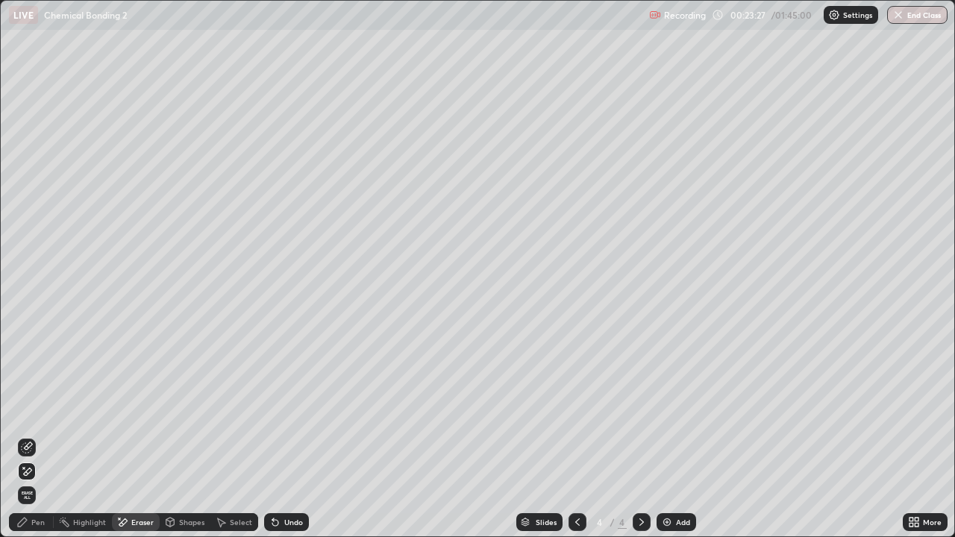
click at [35, 436] on div "Pen" at bounding box center [31, 522] width 45 height 18
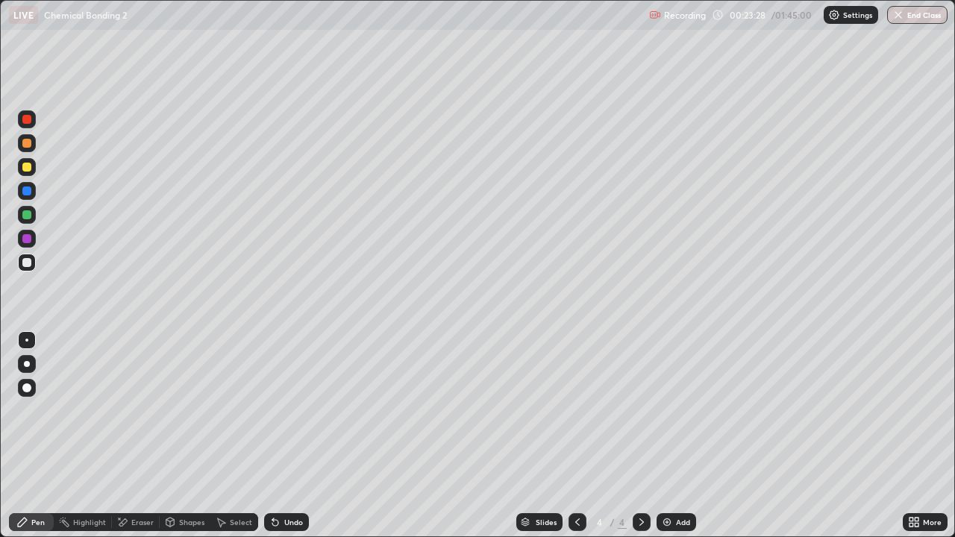
click at [25, 222] on div at bounding box center [27, 215] width 18 height 18
click at [141, 436] on div "Eraser" at bounding box center [136, 522] width 48 height 18
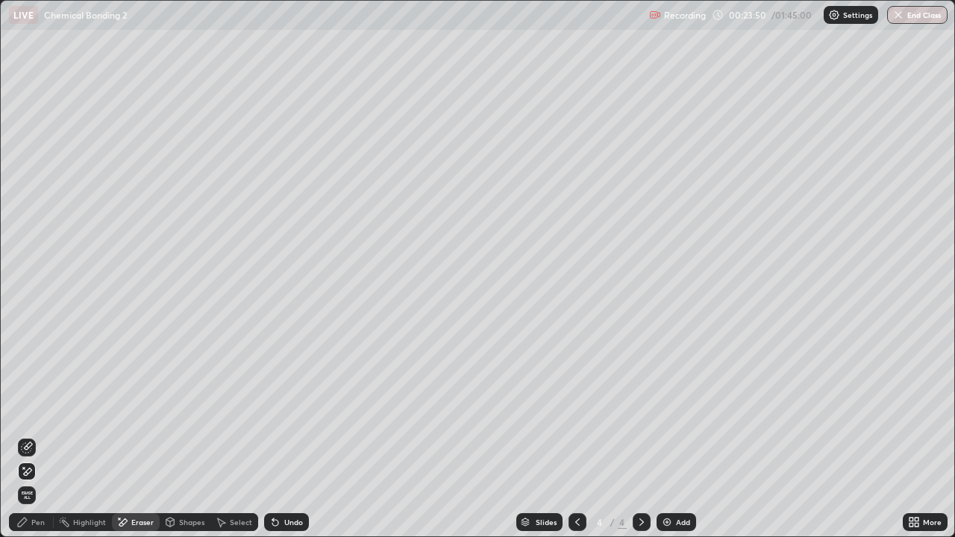
click at [29, 436] on div "Pen" at bounding box center [31, 522] width 45 height 18
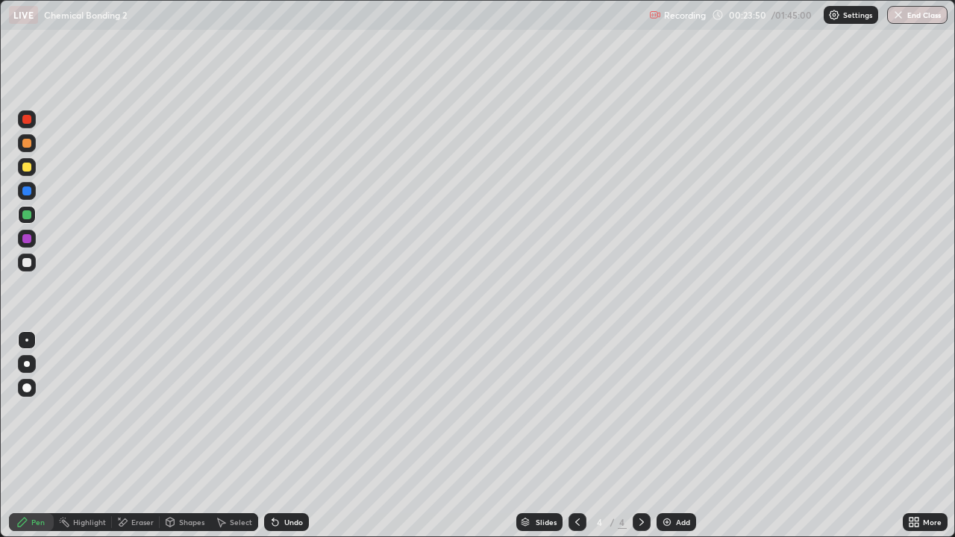
click at [28, 167] on div at bounding box center [26, 167] width 9 height 9
click at [139, 436] on div "Eraser" at bounding box center [136, 522] width 48 height 18
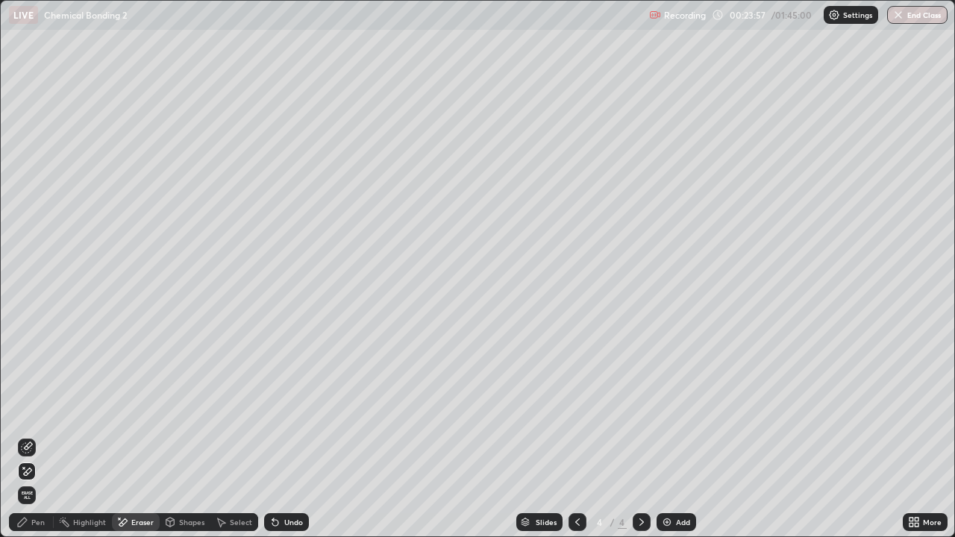
click at [31, 436] on div "Pen" at bounding box center [31, 522] width 45 height 18
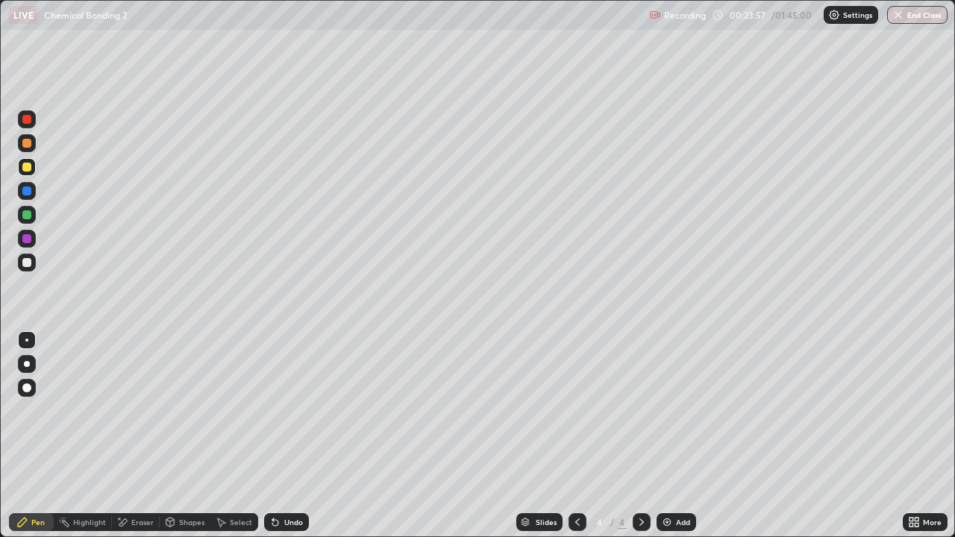
click at [25, 215] on div at bounding box center [26, 214] width 9 height 9
click at [35, 169] on div at bounding box center [27, 167] width 18 height 18
click at [27, 265] on div at bounding box center [26, 262] width 9 height 9
click at [34, 144] on div at bounding box center [27, 143] width 18 height 18
click at [249, 436] on div "Select" at bounding box center [234, 522] width 48 height 18
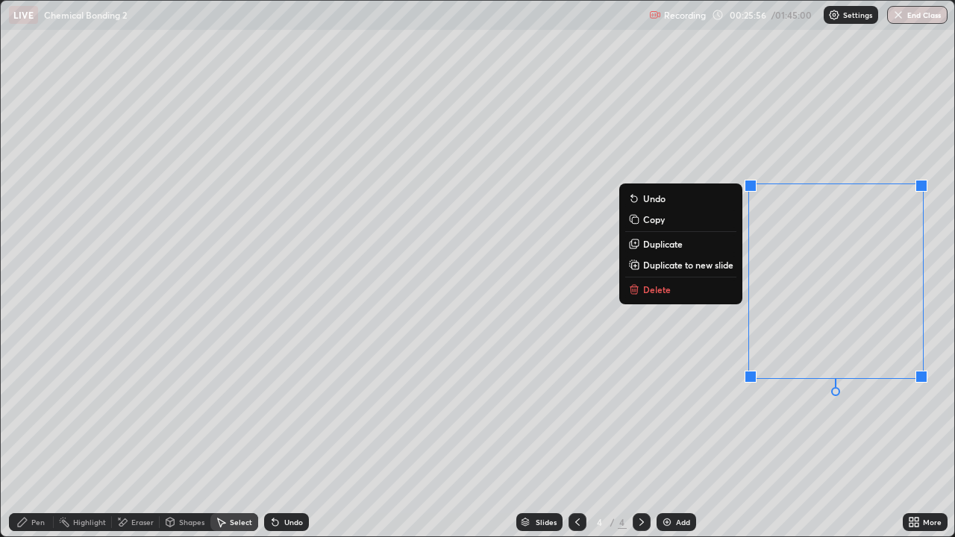
click at [631, 286] on icon at bounding box center [633, 286] width 5 height 2
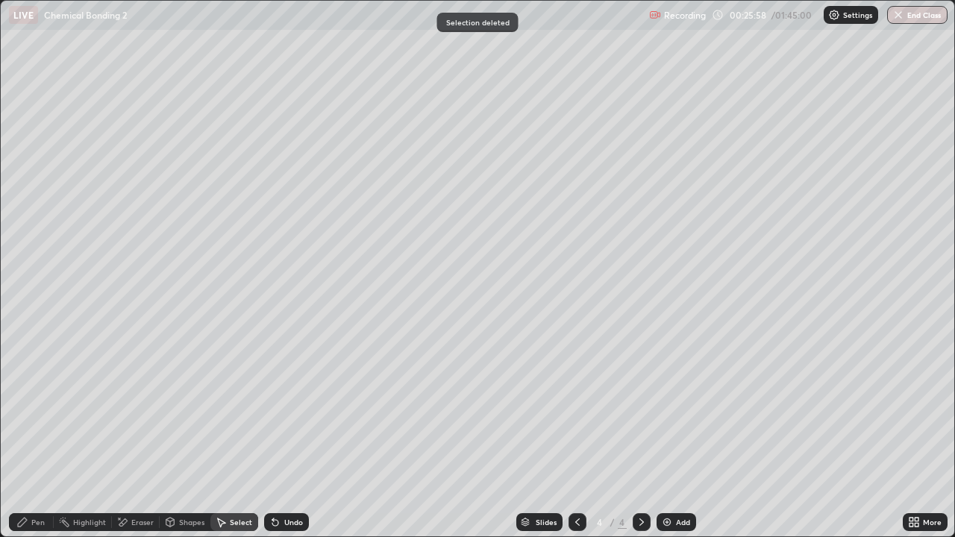
click at [46, 436] on div "Pen" at bounding box center [31, 522] width 45 height 18
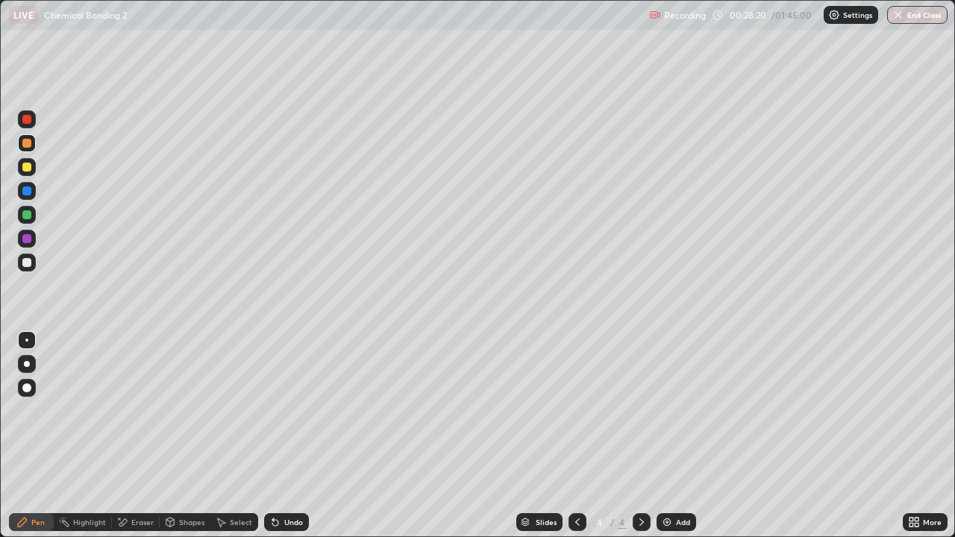
click at [25, 269] on div at bounding box center [27, 263] width 18 height 18
click at [686, 436] on div "Add" at bounding box center [677, 522] width 40 height 18
click at [25, 169] on div at bounding box center [26, 167] width 9 height 9
click at [35, 257] on div at bounding box center [27, 263] width 18 height 24
click at [28, 167] on div at bounding box center [26, 167] width 9 height 9
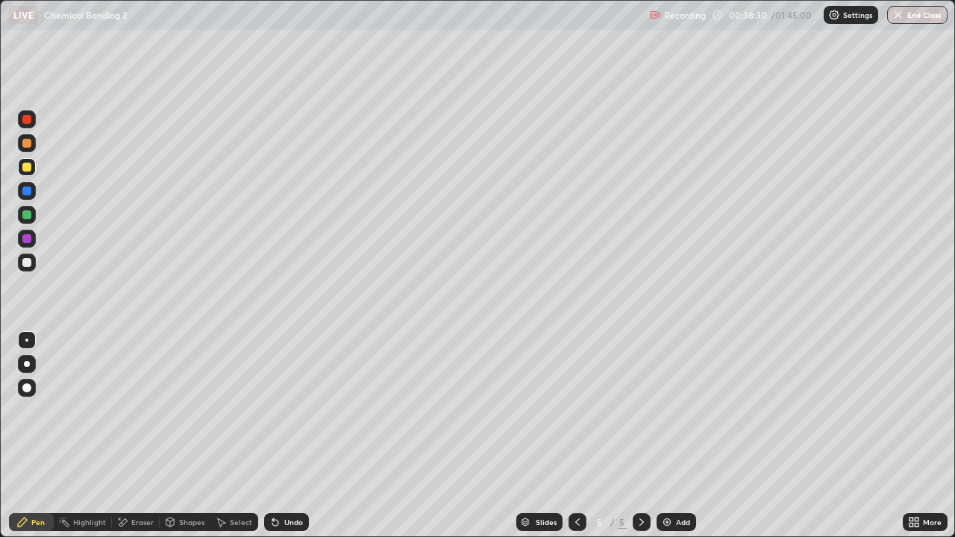
click at [31, 210] on div at bounding box center [27, 215] width 18 height 18
click at [28, 260] on div at bounding box center [26, 262] width 9 height 9
click at [680, 436] on div "Add" at bounding box center [683, 521] width 14 height 7
click at [31, 169] on div at bounding box center [26, 167] width 9 height 9
click at [35, 214] on div at bounding box center [27, 215] width 18 height 18
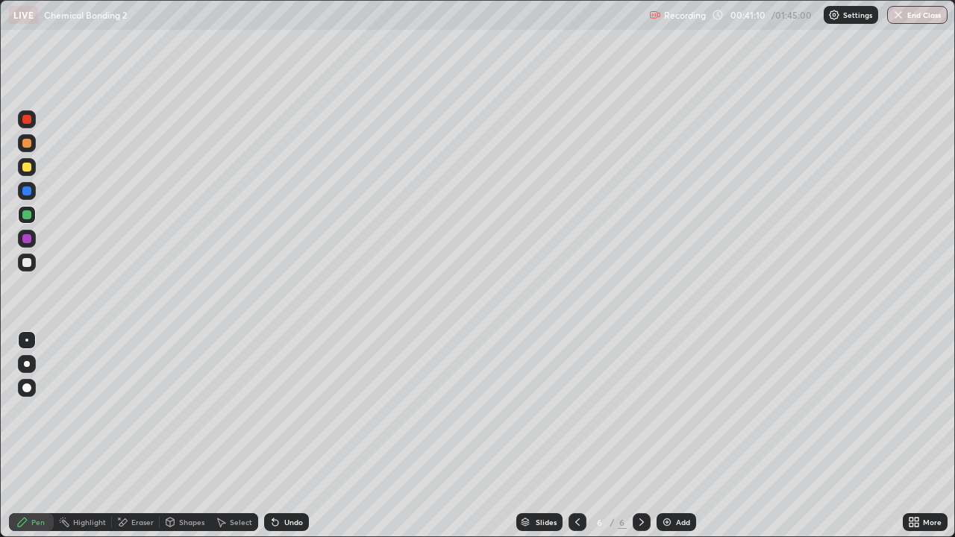
click at [192, 436] on div "Shapes" at bounding box center [191, 521] width 25 height 7
click at [289, 436] on div "Undo" at bounding box center [293, 521] width 19 height 7
click at [240, 436] on div "Select" at bounding box center [241, 521] width 22 height 7
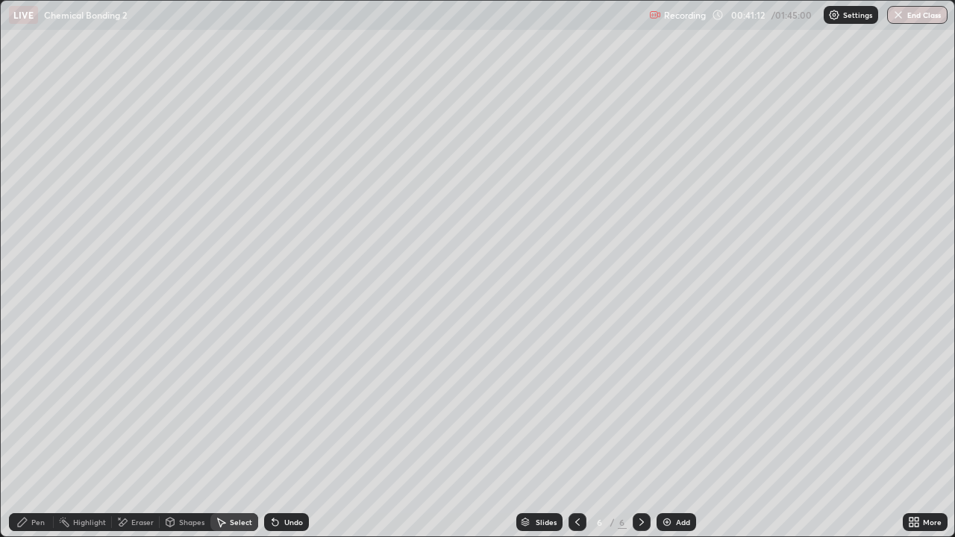
click at [203, 379] on div "0 ° Undo Copy Duplicate Duplicate to new slide Delete" at bounding box center [477, 269] width 953 height 536
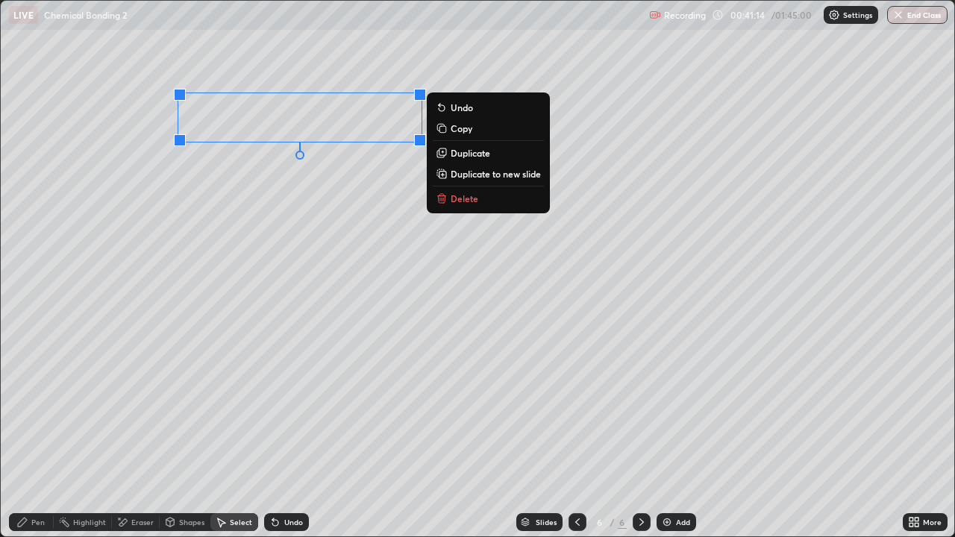
click at [464, 158] on p "Duplicate" at bounding box center [471, 153] width 40 height 12
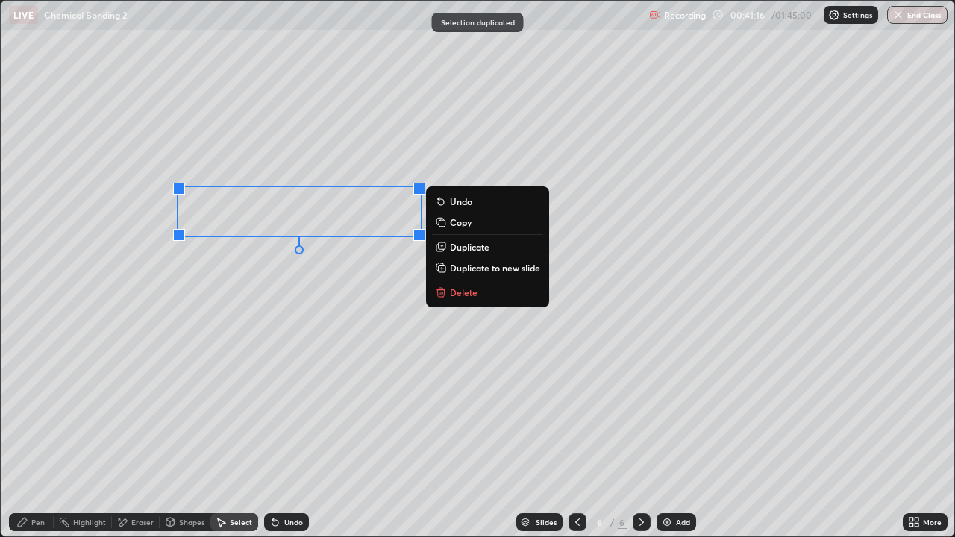
click at [204, 322] on div "0 ° Undo Copy Duplicate Duplicate to new slide Delete" at bounding box center [477, 269] width 953 height 536
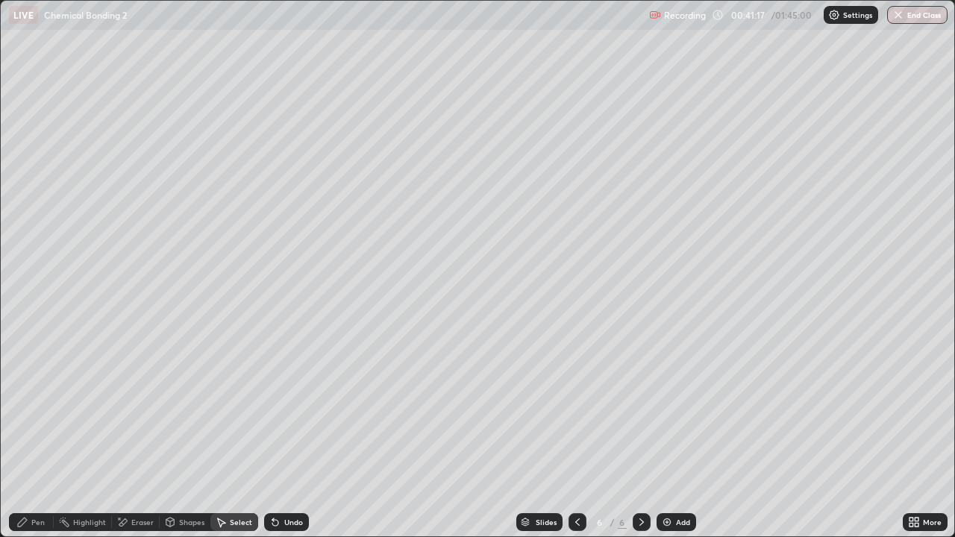
click at [96, 436] on div "Highlight" at bounding box center [89, 521] width 33 height 7
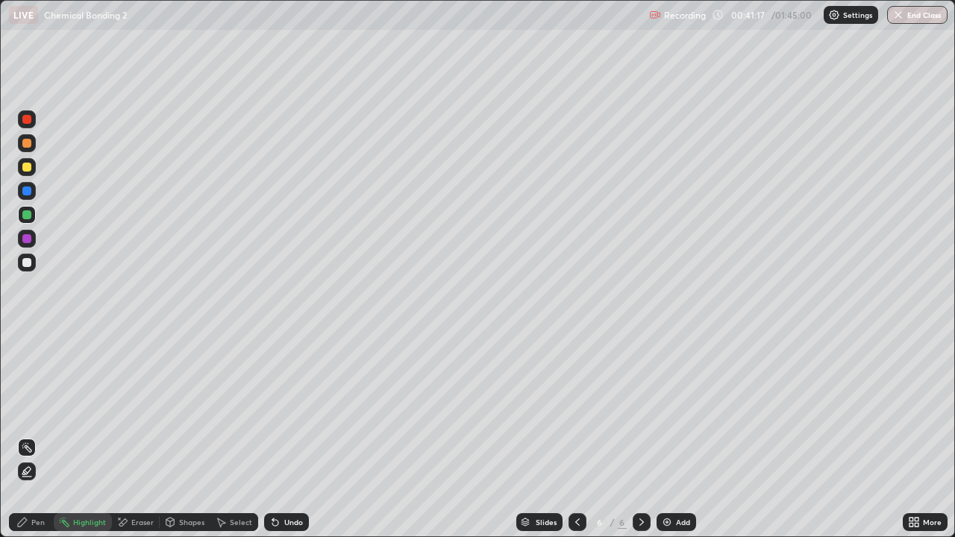
click at [147, 436] on div "Eraser" at bounding box center [142, 521] width 22 height 7
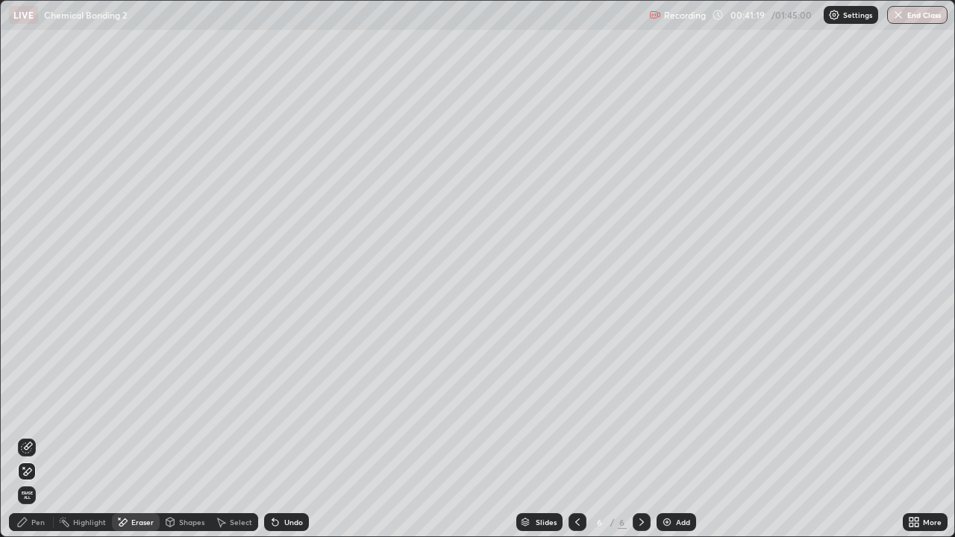
click at [37, 436] on div "Pen" at bounding box center [37, 521] width 13 height 7
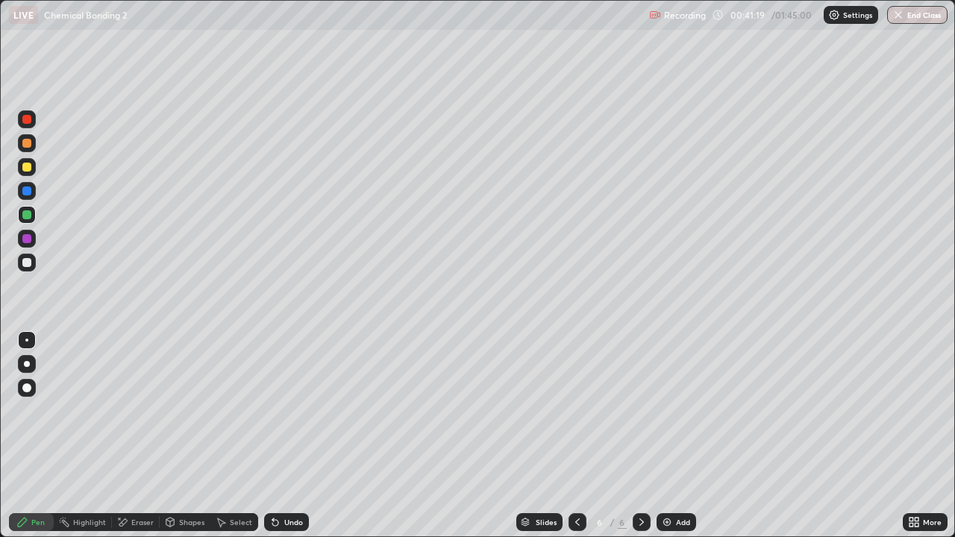
click at [28, 265] on div at bounding box center [26, 262] width 9 height 9
click at [22, 218] on div at bounding box center [27, 215] width 18 height 18
click at [103, 436] on div "Highlight" at bounding box center [89, 521] width 33 height 7
click at [26, 436] on icon at bounding box center [27, 472] width 12 height 12
click at [34, 126] on div at bounding box center [27, 119] width 18 height 24
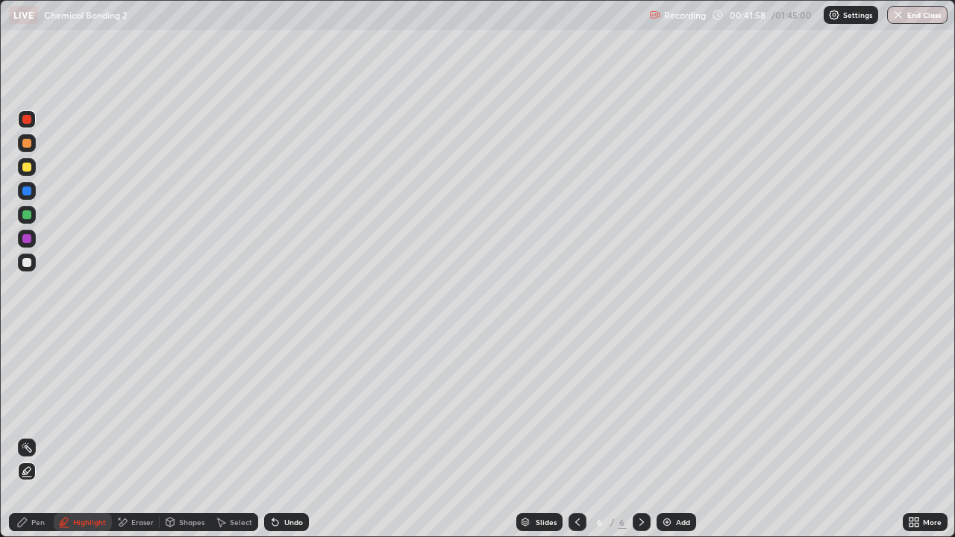
click at [928, 436] on div "More" at bounding box center [925, 522] width 45 height 18
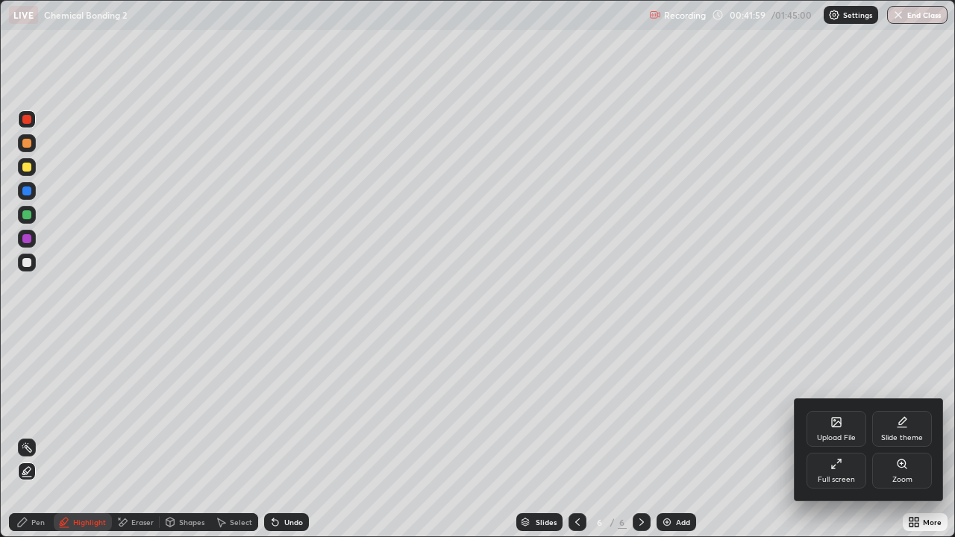
click at [853, 436] on div "Full screen" at bounding box center [836, 479] width 37 height 7
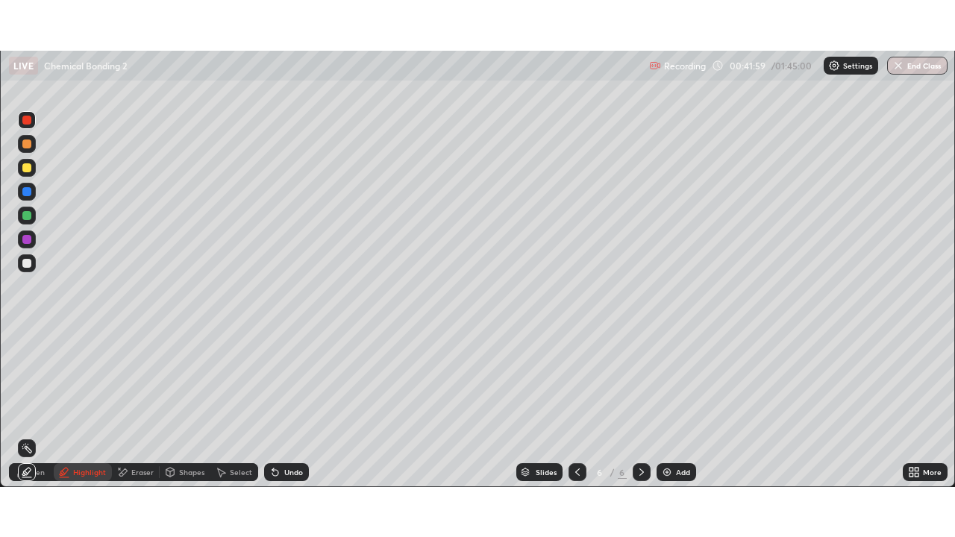
scroll to position [74166, 73648]
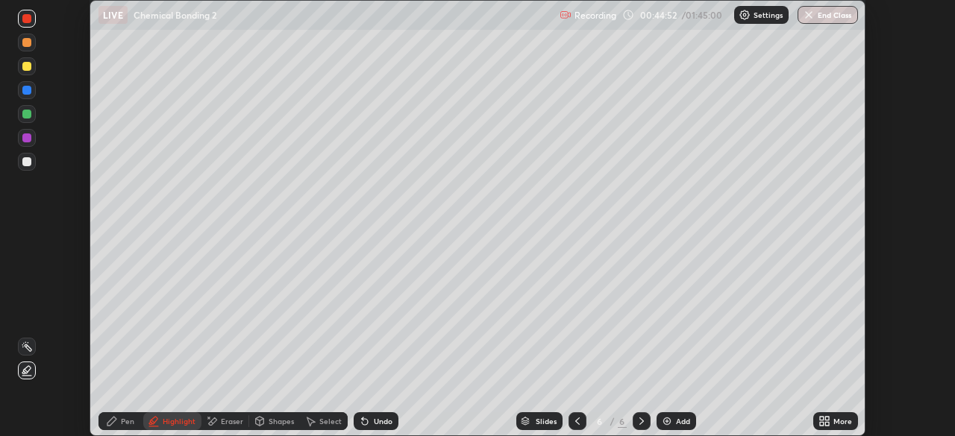
click at [834, 425] on div "More" at bounding box center [842, 421] width 19 height 7
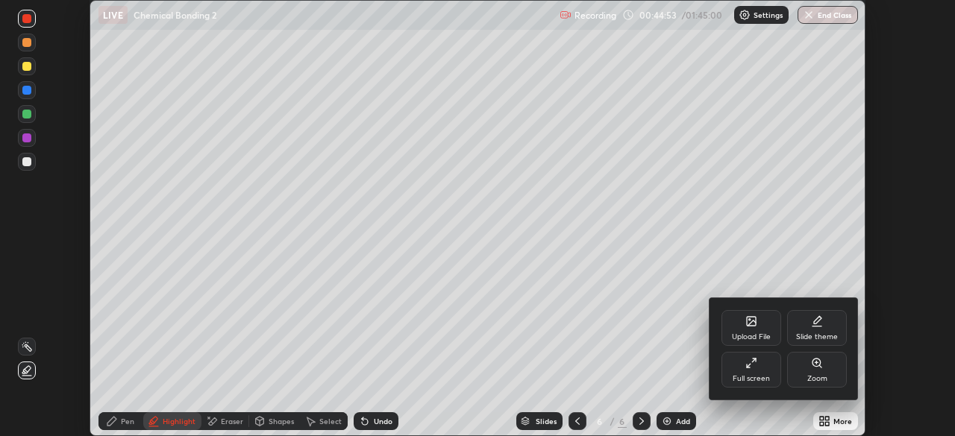
click at [739, 366] on div "Full screen" at bounding box center [751, 370] width 60 height 36
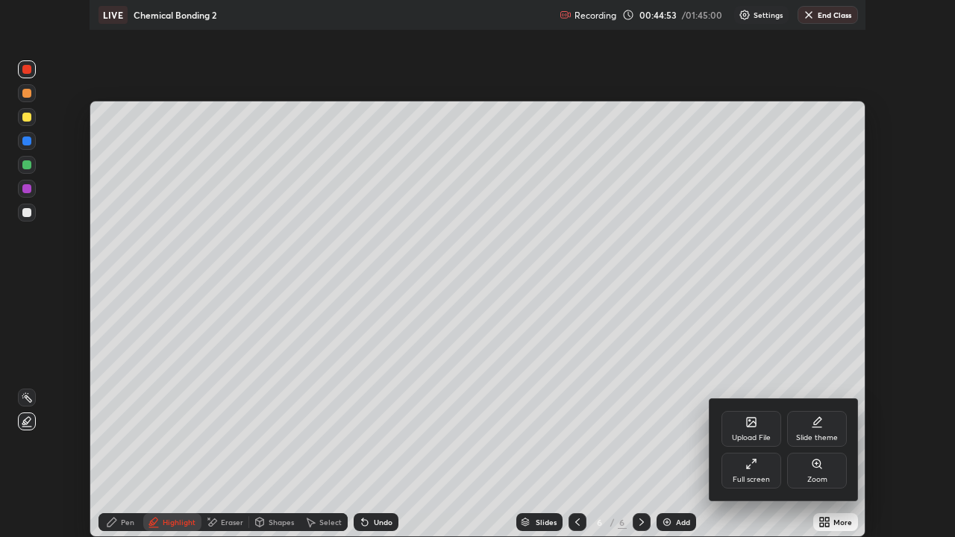
scroll to position [537, 955]
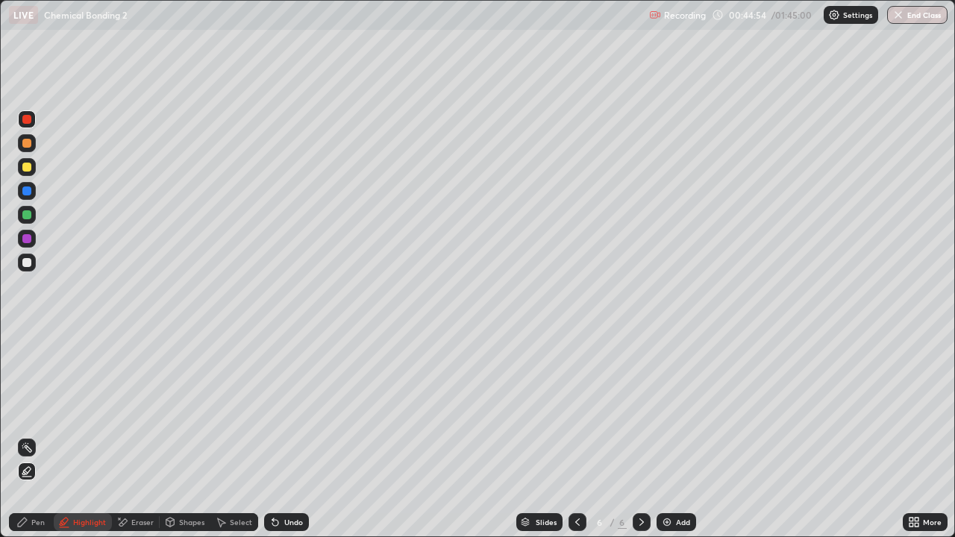
click at [38, 436] on div "Pen" at bounding box center [31, 522] width 45 height 18
click at [31, 266] on div at bounding box center [27, 263] width 18 height 18
click at [683, 436] on div "Add" at bounding box center [683, 521] width 14 height 7
click at [28, 169] on div at bounding box center [26, 167] width 9 height 9
click at [28, 262] on div at bounding box center [26, 262] width 9 height 9
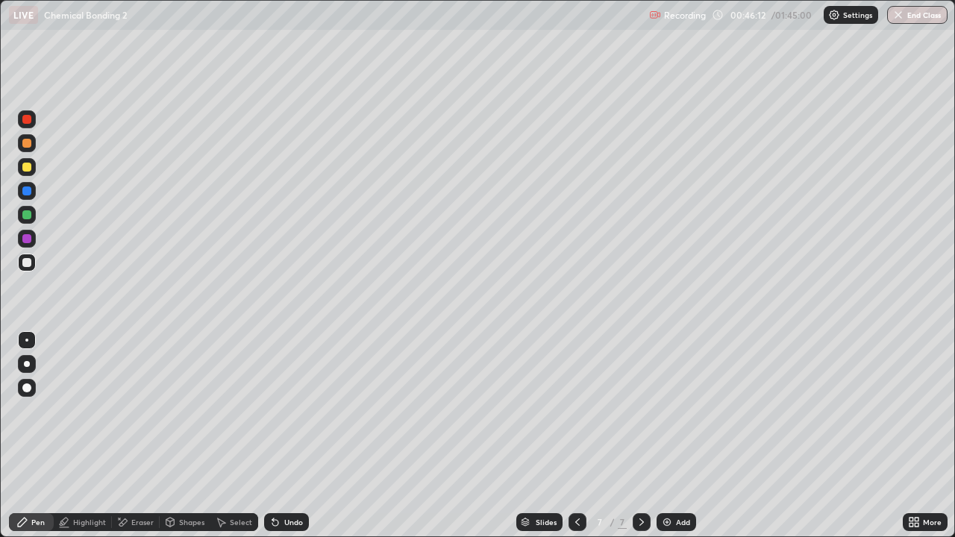
click at [27, 166] on div at bounding box center [26, 167] width 9 height 9
click at [29, 148] on div at bounding box center [27, 143] width 18 height 18
click at [234, 436] on div "Select" at bounding box center [241, 521] width 22 height 7
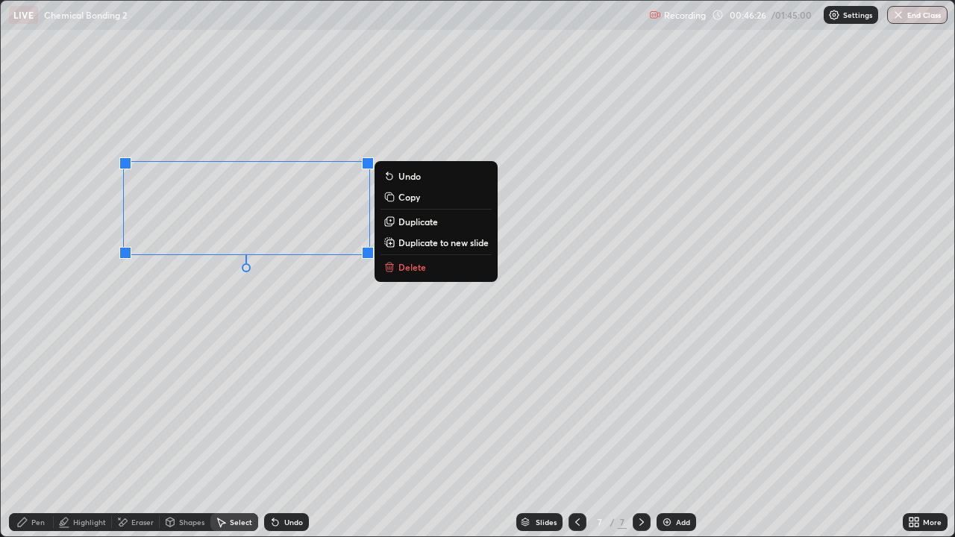
click at [403, 222] on p "Duplicate" at bounding box center [418, 222] width 40 height 12
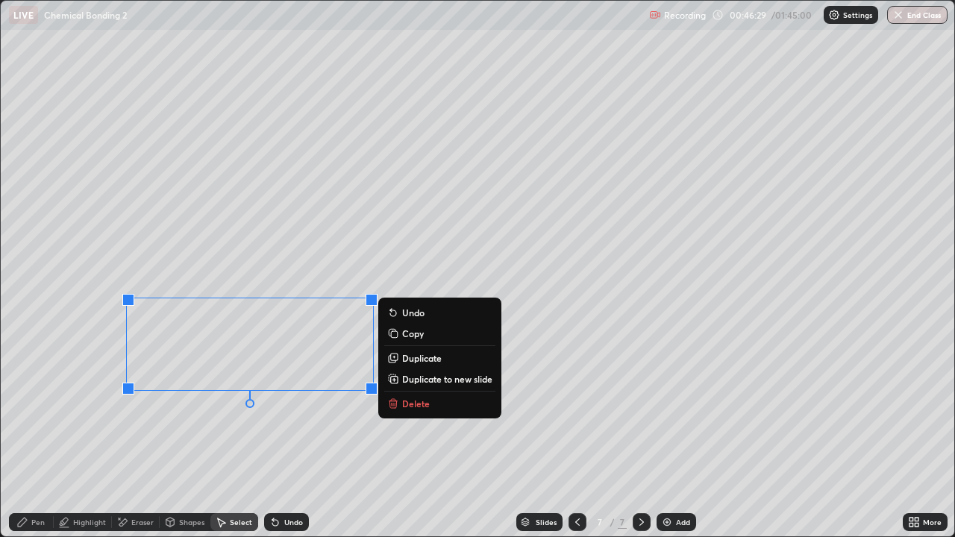
click at [28, 436] on icon at bounding box center [22, 522] width 12 height 12
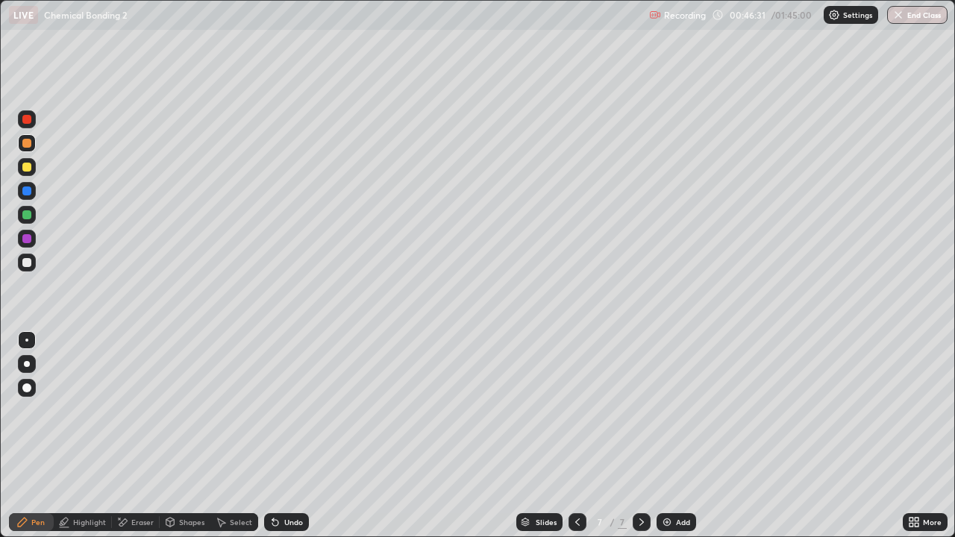
click at [27, 220] on div at bounding box center [27, 215] width 18 height 18
click at [25, 262] on div at bounding box center [26, 262] width 9 height 9
click at [27, 144] on div at bounding box center [26, 143] width 9 height 9
click at [30, 122] on div at bounding box center [26, 119] width 9 height 9
click at [28, 170] on div at bounding box center [26, 167] width 9 height 9
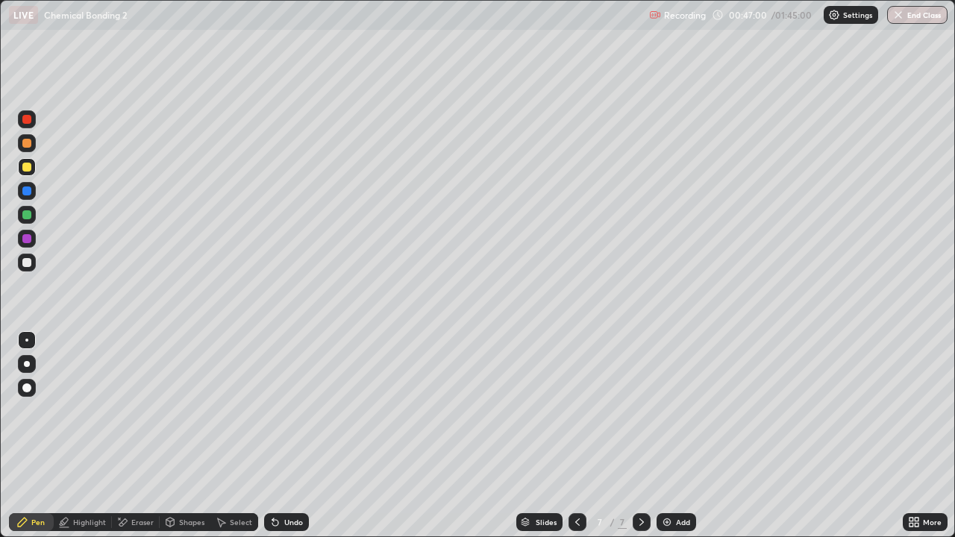
click at [25, 145] on div at bounding box center [26, 143] width 9 height 9
click at [28, 169] on div at bounding box center [26, 167] width 9 height 9
click at [283, 436] on div "Undo" at bounding box center [286, 522] width 45 height 18
click at [284, 436] on div "Undo" at bounding box center [293, 521] width 19 height 7
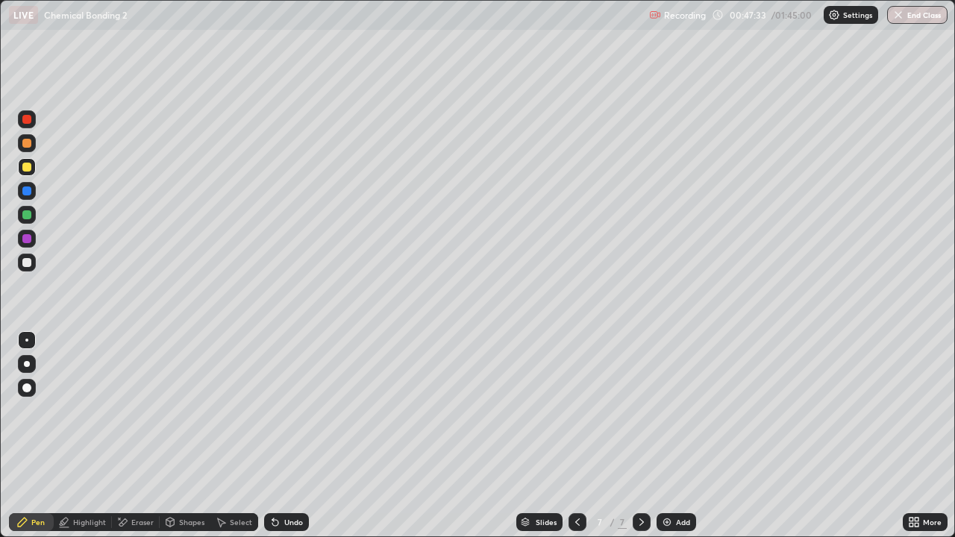
click at [280, 436] on div "Undo" at bounding box center [286, 522] width 45 height 18
click at [185, 436] on div "Shapes" at bounding box center [185, 522] width 51 height 18
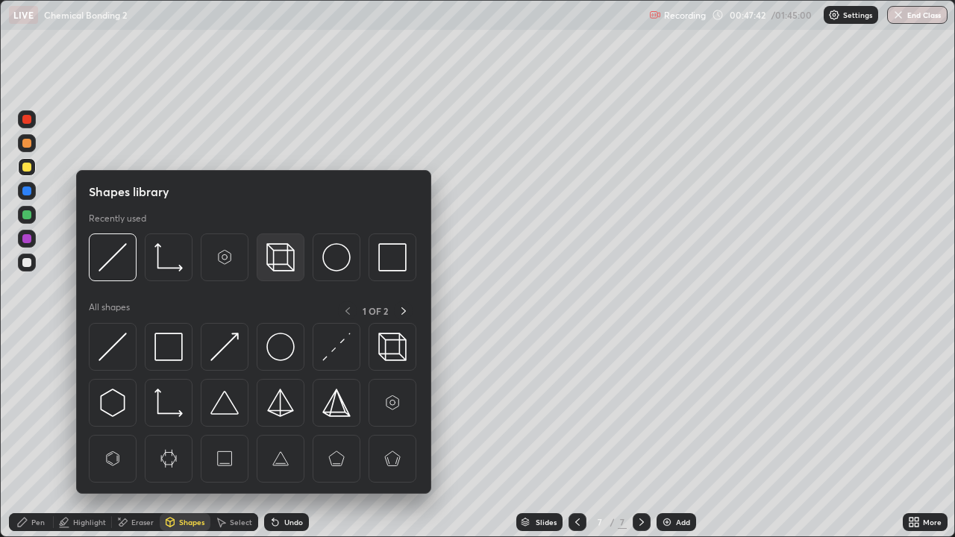
click at [280, 272] on div at bounding box center [281, 258] width 48 height 48
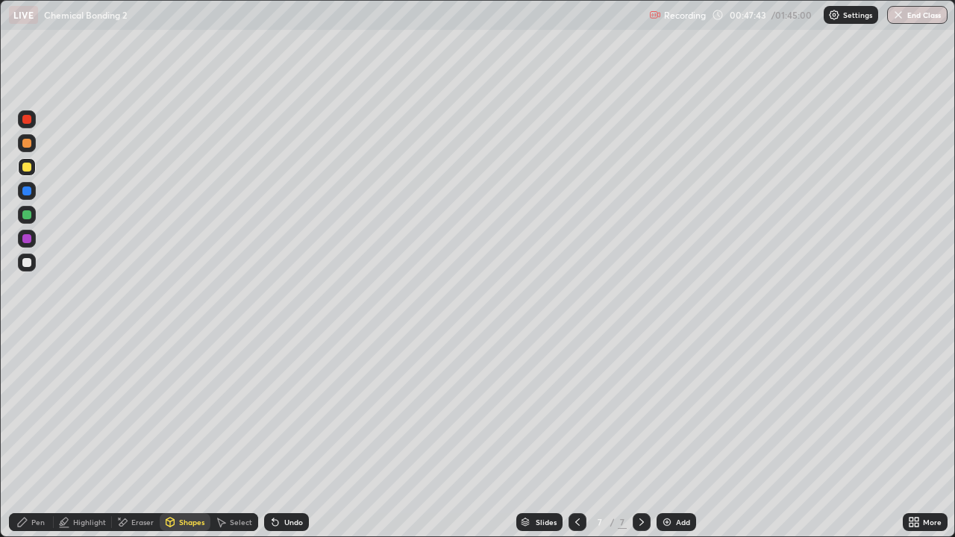
click at [673, 436] on div "Add" at bounding box center [677, 522] width 40 height 18
click at [234, 436] on div "Select" at bounding box center [241, 521] width 22 height 7
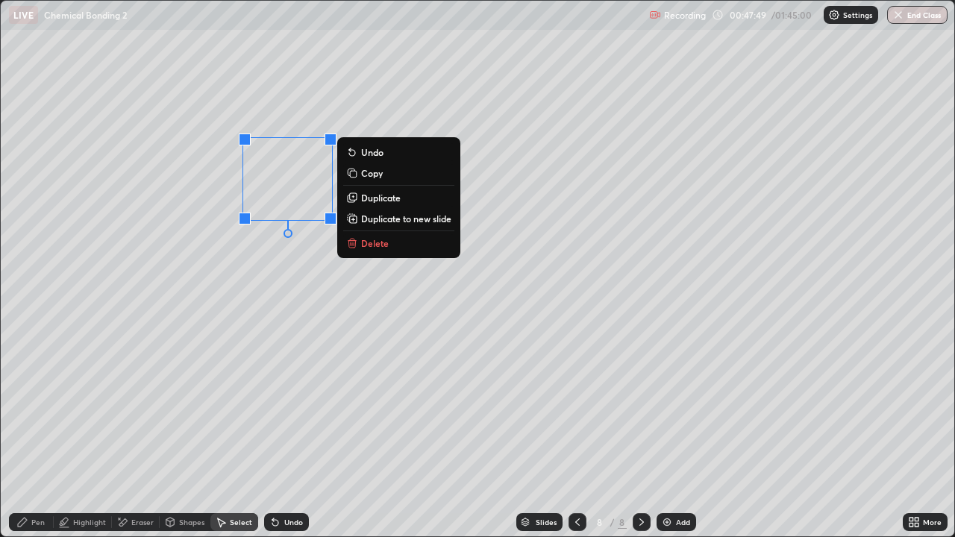
click at [381, 202] on p "Duplicate" at bounding box center [381, 198] width 40 height 12
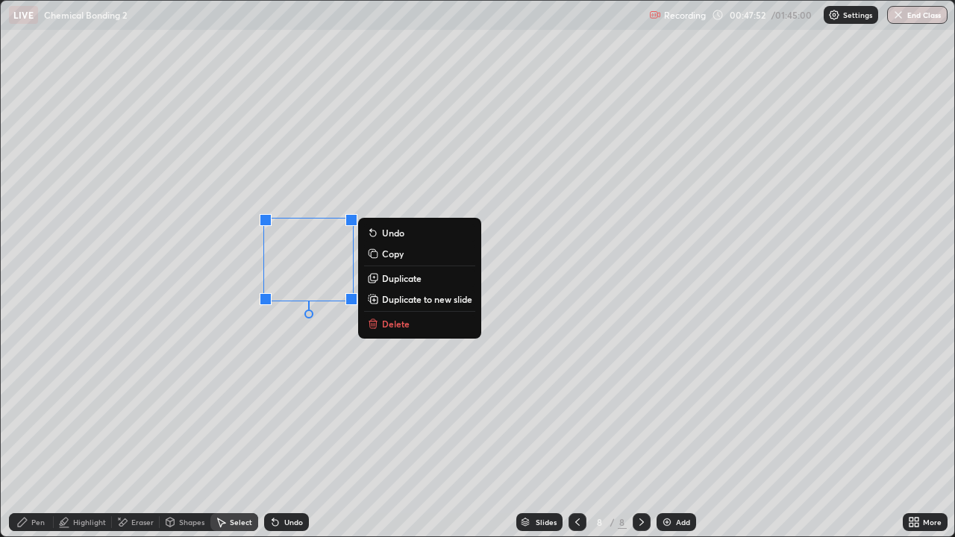
click at [392, 280] on p "Duplicate" at bounding box center [402, 278] width 40 height 12
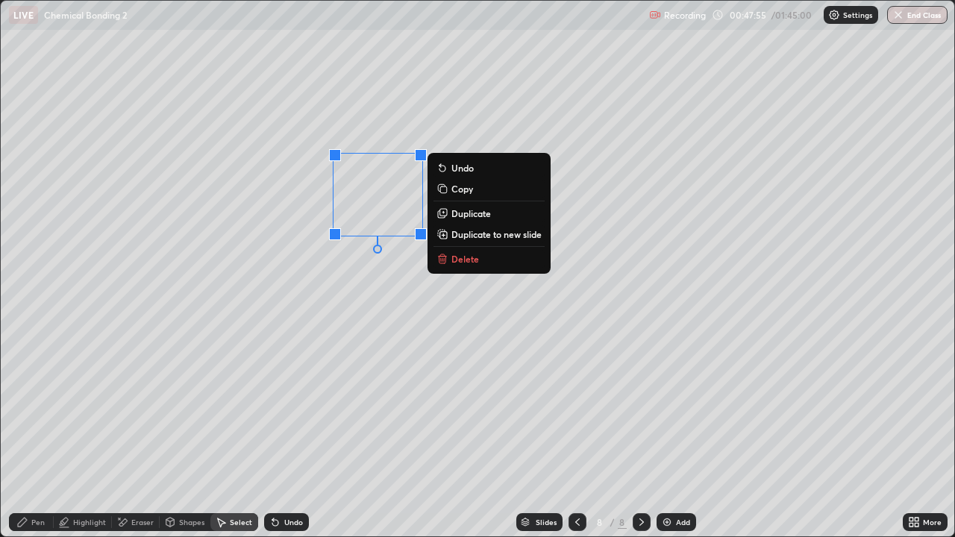
click at [461, 216] on p "Duplicate" at bounding box center [471, 213] width 40 height 12
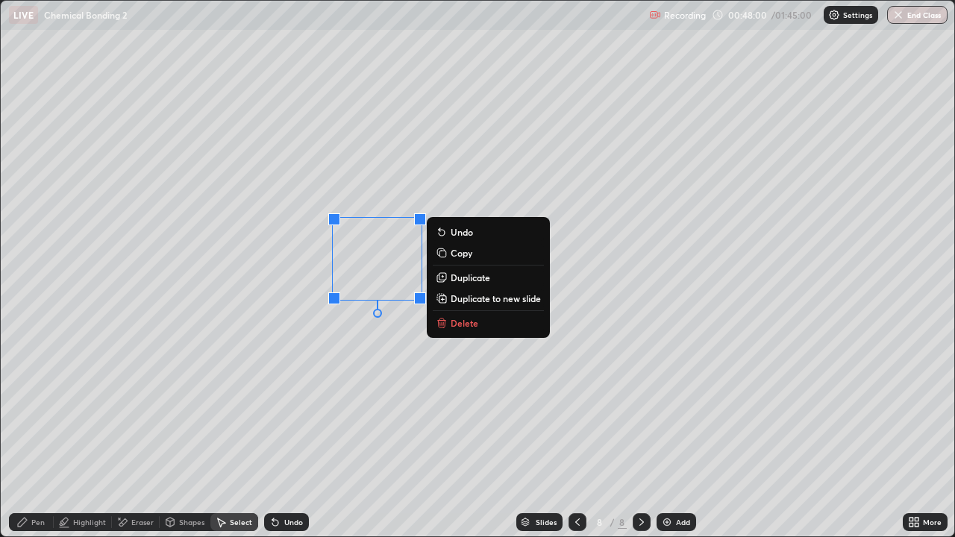
click at [286, 379] on div "0 ° Undo Copy Duplicate Duplicate to new slide Delete" at bounding box center [477, 269] width 953 height 536
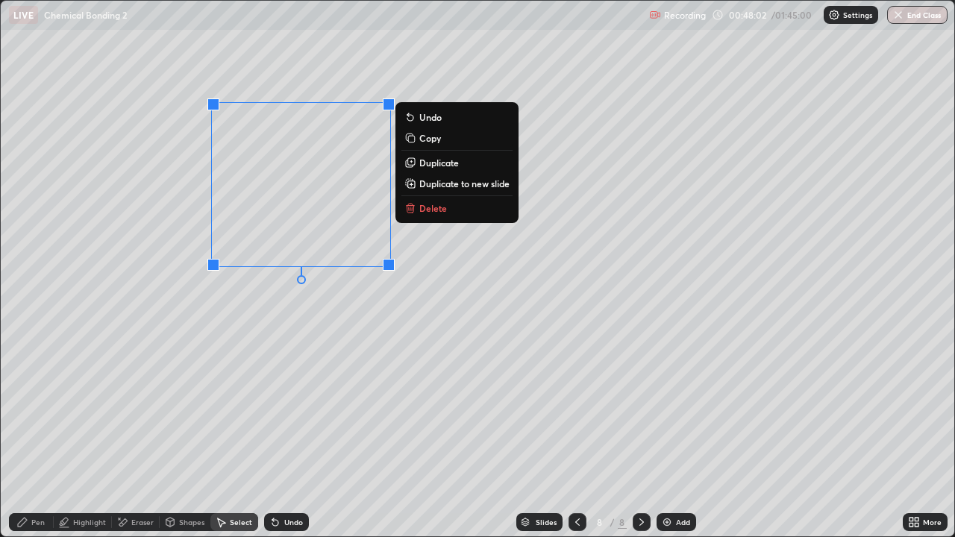
click at [433, 163] on p "Duplicate" at bounding box center [439, 163] width 40 height 12
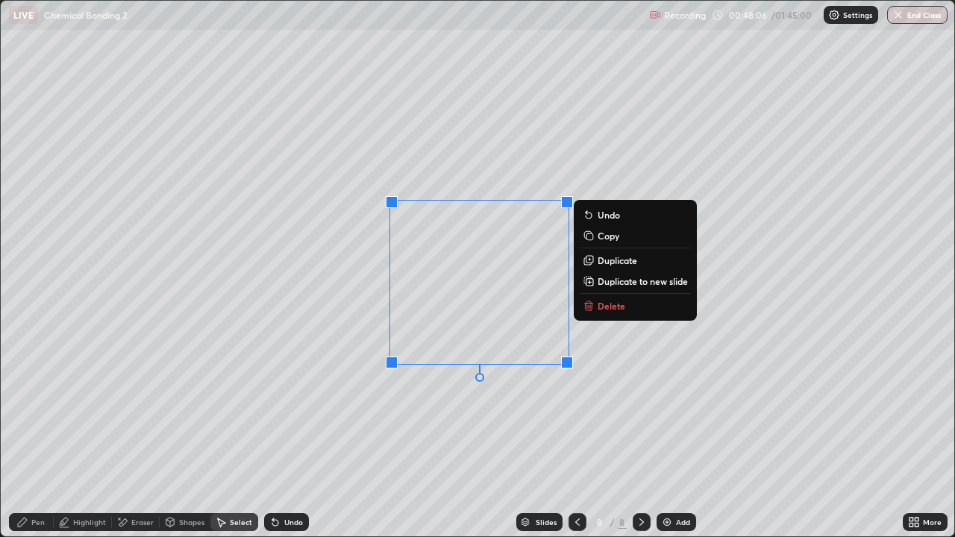
click at [610, 266] on button "Duplicate" at bounding box center [635, 260] width 111 height 18
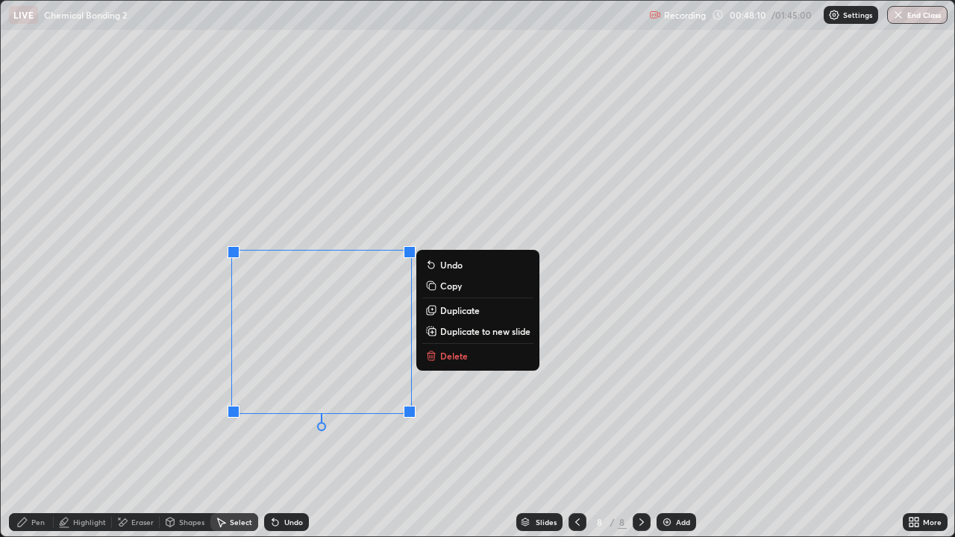
click at [457, 311] on p "Duplicate" at bounding box center [460, 310] width 40 height 12
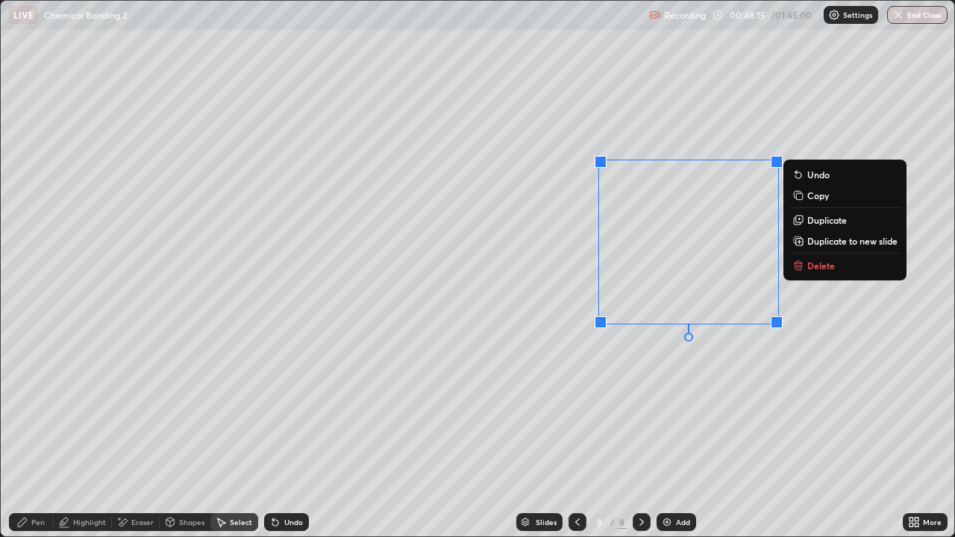
click at [796, 263] on icon at bounding box center [798, 266] width 7 height 7
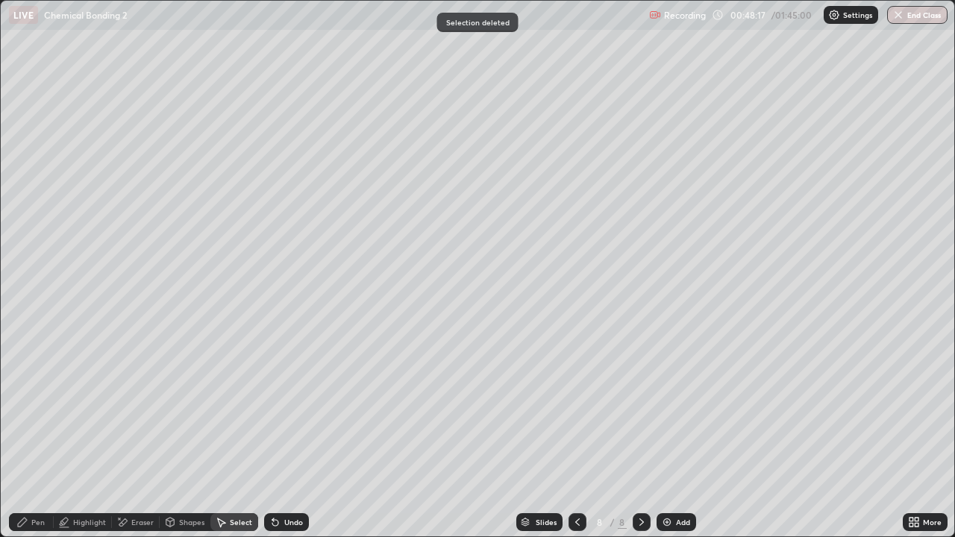
click at [45, 436] on div "Pen" at bounding box center [31, 522] width 45 height 18
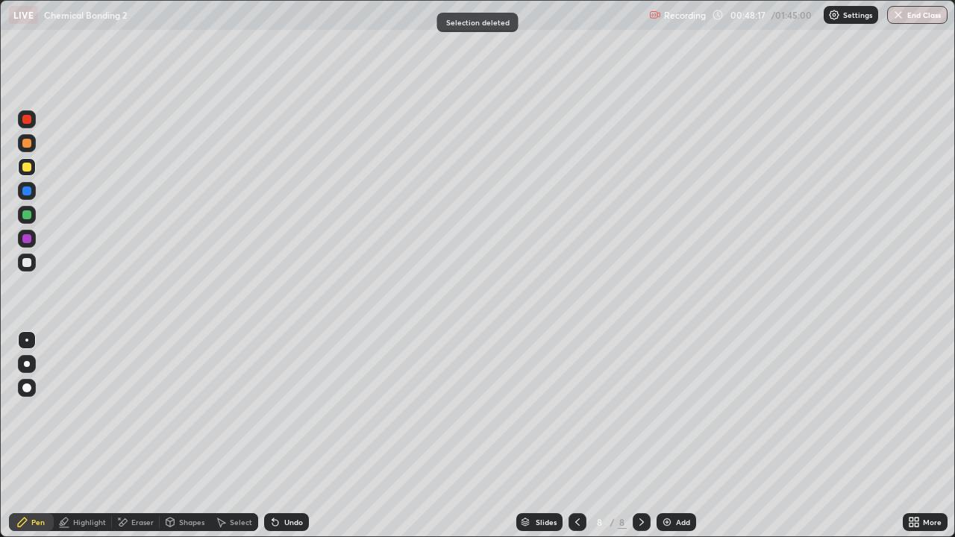
click at [33, 266] on div at bounding box center [27, 263] width 18 height 18
click at [22, 273] on div at bounding box center [27, 263] width 18 height 24
click at [33, 258] on div at bounding box center [27, 263] width 18 height 18
click at [571, 436] on icon at bounding box center [577, 522] width 12 height 12
click at [640, 436] on icon at bounding box center [642, 522] width 12 height 12
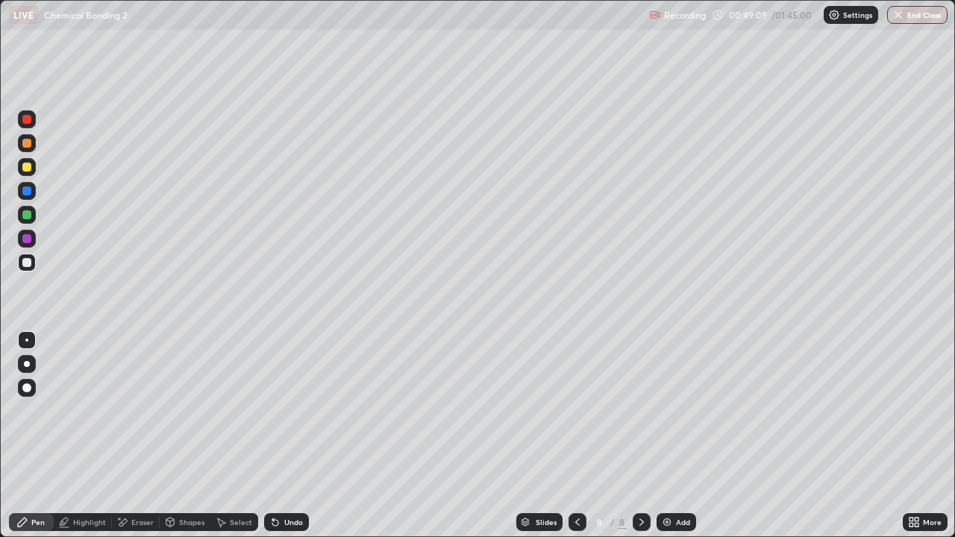
click at [582, 436] on div at bounding box center [577, 522] width 18 height 18
click at [638, 436] on icon at bounding box center [642, 522] width 12 height 12
click at [576, 436] on icon at bounding box center [577, 522] width 12 height 12
click at [646, 436] on div at bounding box center [642, 522] width 18 height 18
click at [574, 436] on icon at bounding box center [577, 522] width 12 height 12
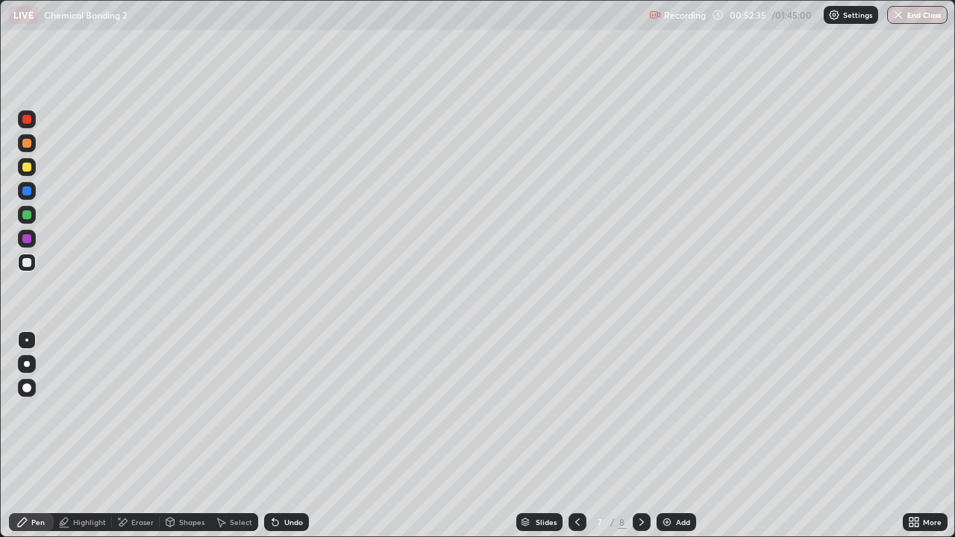
click at [664, 436] on img at bounding box center [667, 522] width 12 height 12
click at [18, 222] on div at bounding box center [27, 215] width 18 height 24
click at [29, 166] on div at bounding box center [26, 167] width 9 height 9
click at [28, 195] on div at bounding box center [27, 191] width 18 height 18
click at [28, 269] on div at bounding box center [27, 263] width 18 height 18
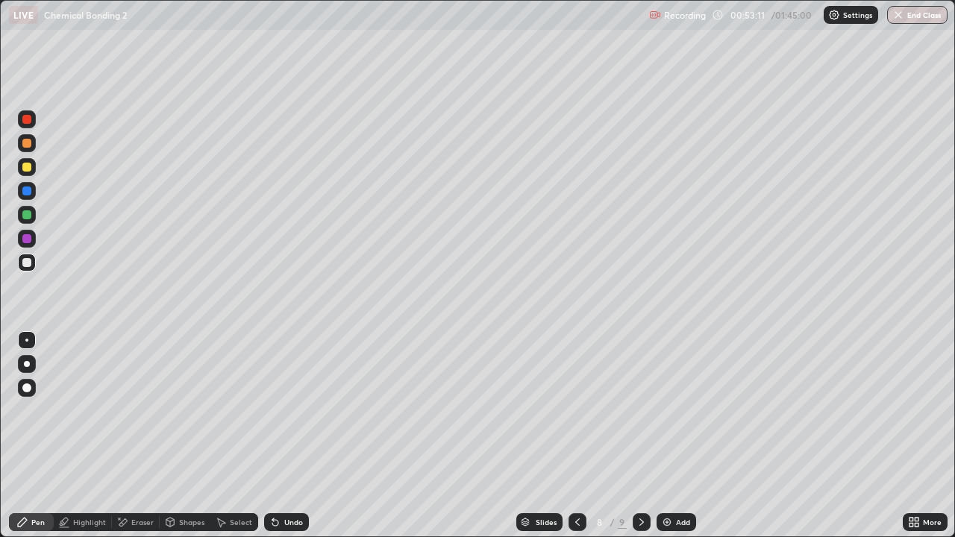
click at [27, 220] on div at bounding box center [27, 215] width 18 height 18
click at [28, 265] on div at bounding box center [26, 262] width 9 height 9
click at [29, 154] on div at bounding box center [27, 143] width 18 height 24
click at [182, 436] on div "Shapes" at bounding box center [191, 521] width 25 height 7
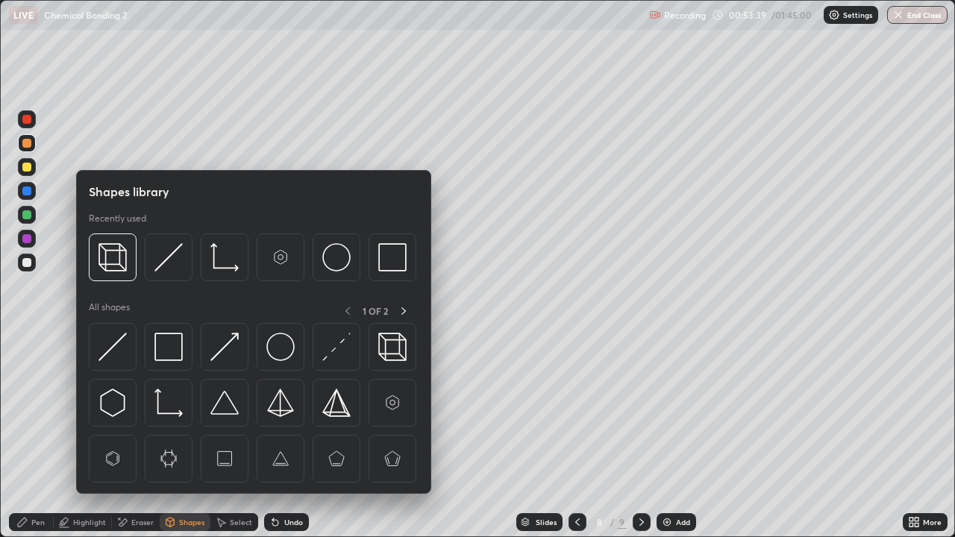
click at [124, 350] on img at bounding box center [112, 347] width 28 height 28
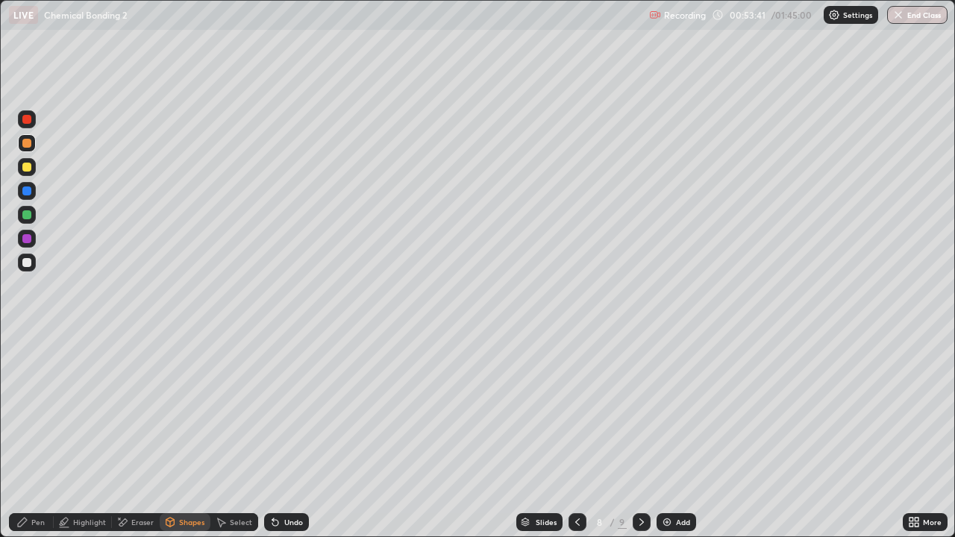
click at [42, 436] on div "Pen" at bounding box center [37, 521] width 13 height 7
click at [30, 271] on div at bounding box center [27, 263] width 18 height 18
click at [45, 436] on div "Pen" at bounding box center [31, 522] width 45 height 18
click at [25, 215] on div at bounding box center [26, 214] width 9 height 9
click at [666, 436] on img at bounding box center [667, 522] width 12 height 12
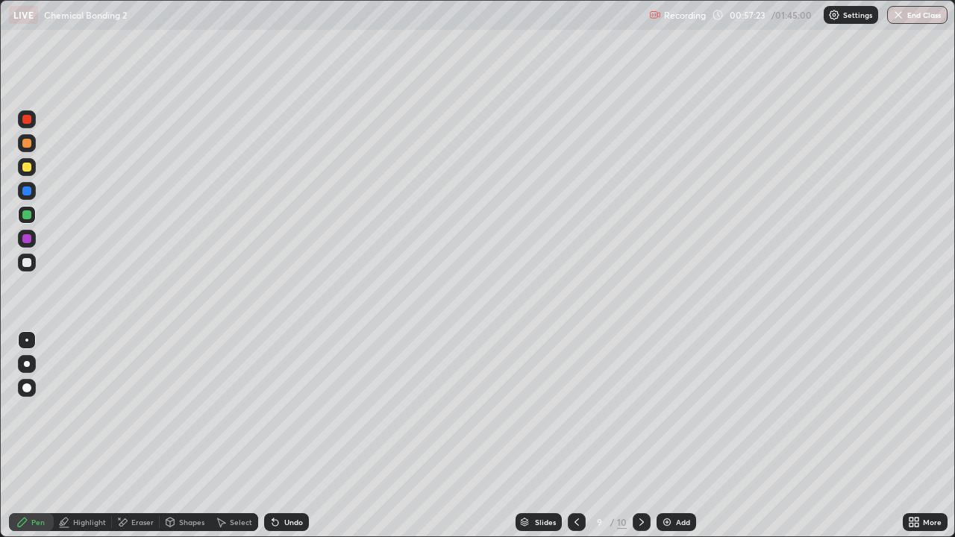
click at [34, 207] on div at bounding box center [27, 215] width 18 height 24
click at [23, 163] on div at bounding box center [27, 167] width 18 height 18
click at [122, 436] on icon at bounding box center [123, 521] width 8 height 7
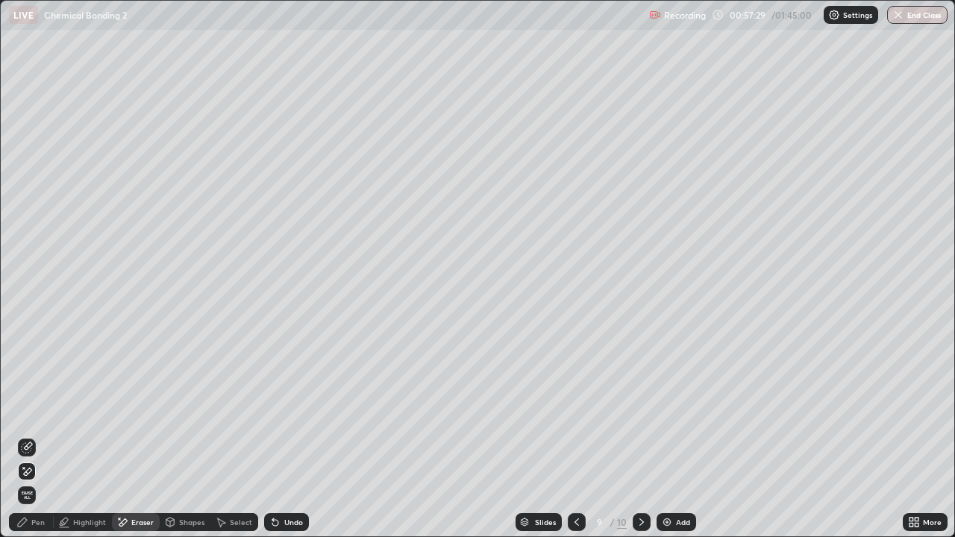
click at [41, 436] on div "Pen" at bounding box center [31, 522] width 45 height 18
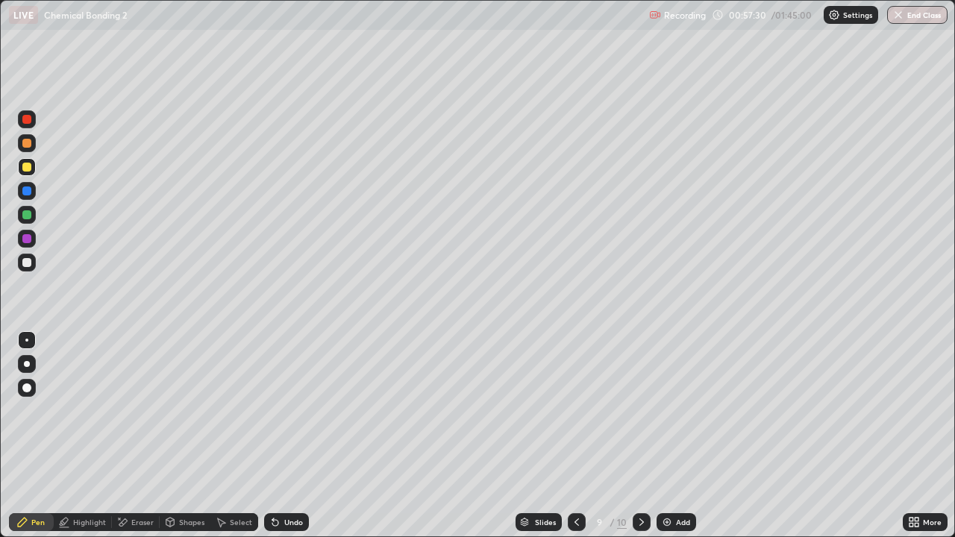
click at [25, 213] on div at bounding box center [26, 214] width 9 height 9
click at [577, 436] on icon at bounding box center [577, 522] width 12 height 12
click at [640, 436] on icon at bounding box center [642, 522] width 12 height 12
click at [28, 262] on div at bounding box center [26, 262] width 9 height 9
click at [234, 436] on div "Select" at bounding box center [241, 521] width 22 height 7
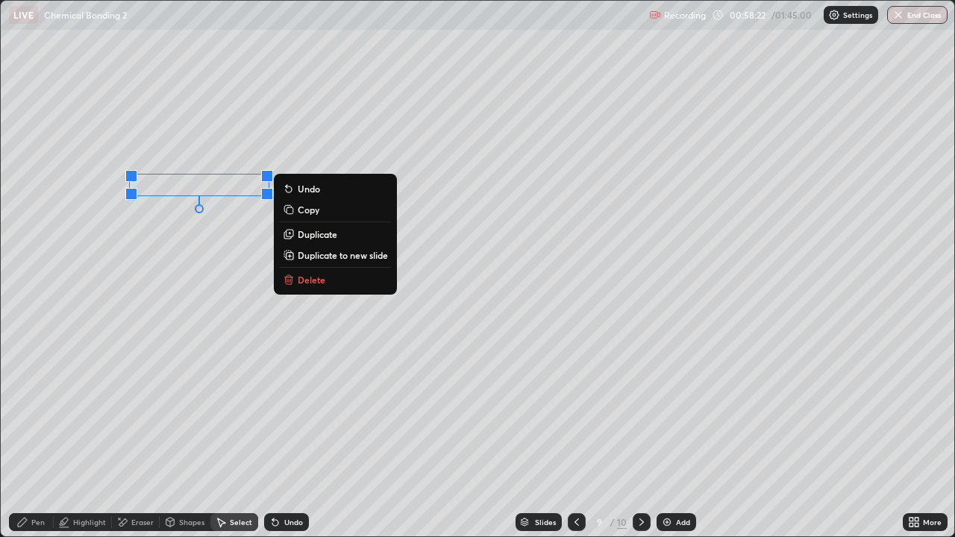
click at [318, 237] on p "Duplicate" at bounding box center [318, 234] width 40 height 12
click at [293, 436] on div "Undo" at bounding box center [293, 521] width 19 height 7
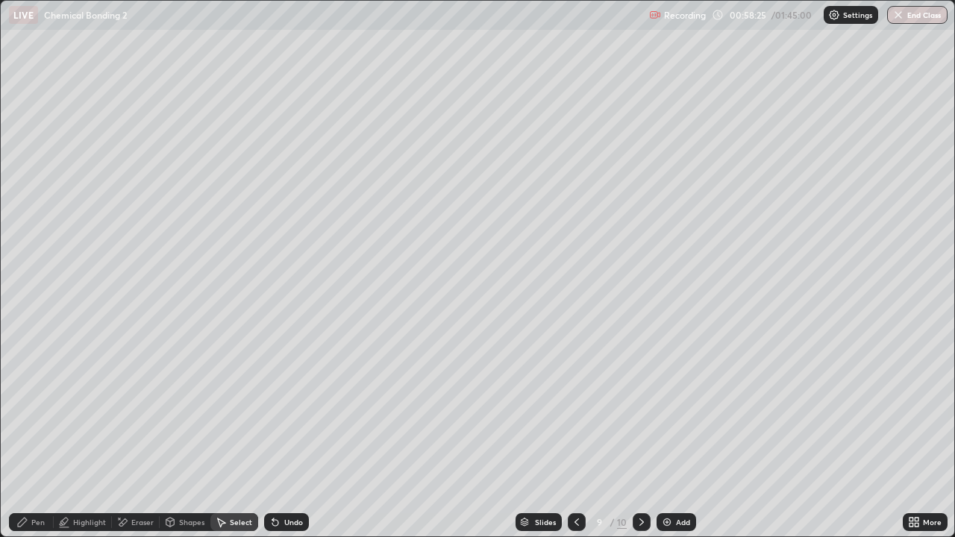
click at [43, 436] on div "Pen" at bounding box center [37, 521] width 13 height 7
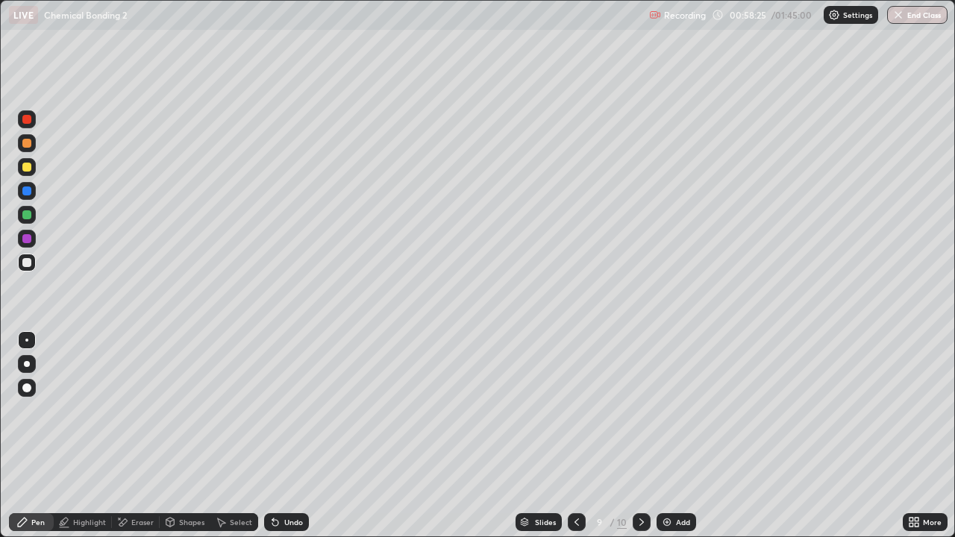
click at [236, 436] on div "Select" at bounding box center [241, 521] width 22 height 7
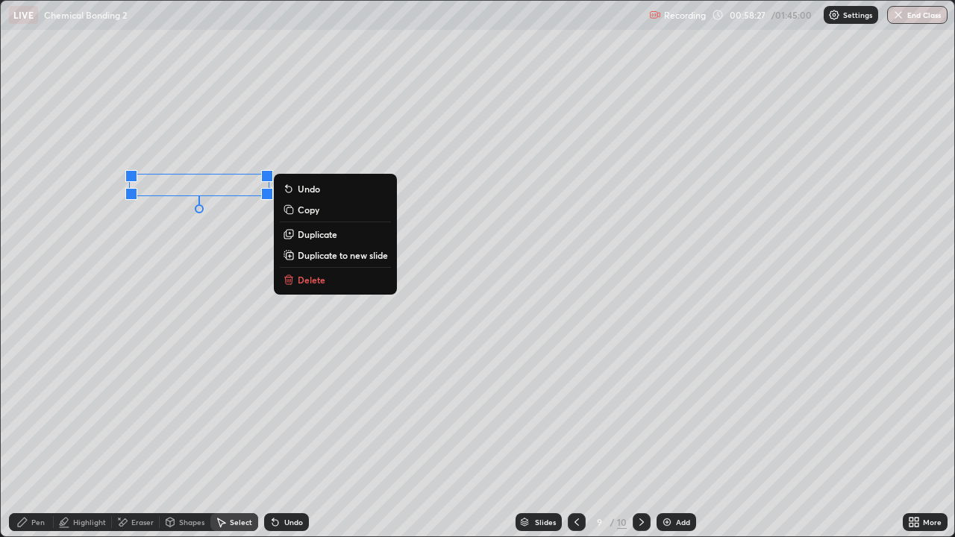
click at [330, 237] on p "Duplicate" at bounding box center [318, 234] width 40 height 12
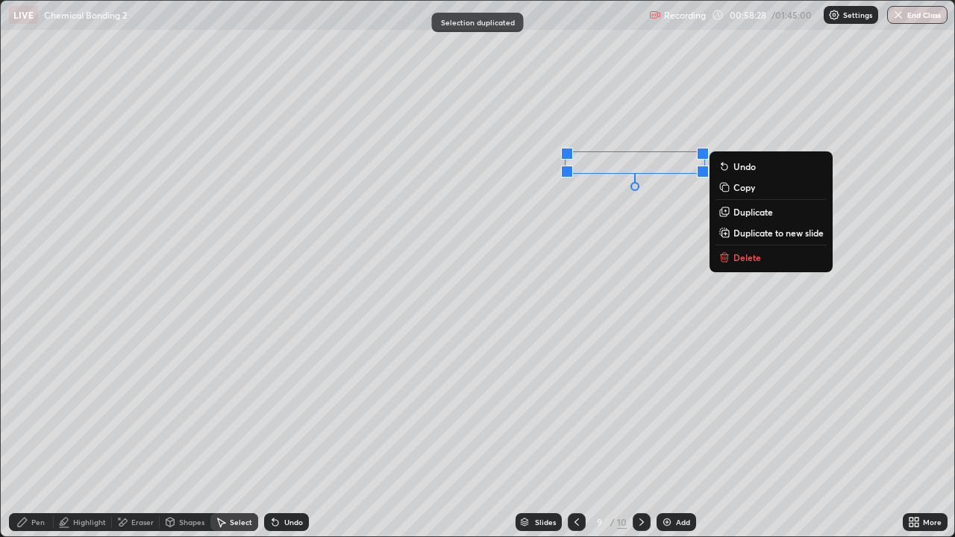
click at [616, 297] on div "0 ° Undo Copy Duplicate Duplicate to new slide Delete" at bounding box center [477, 269] width 953 height 536
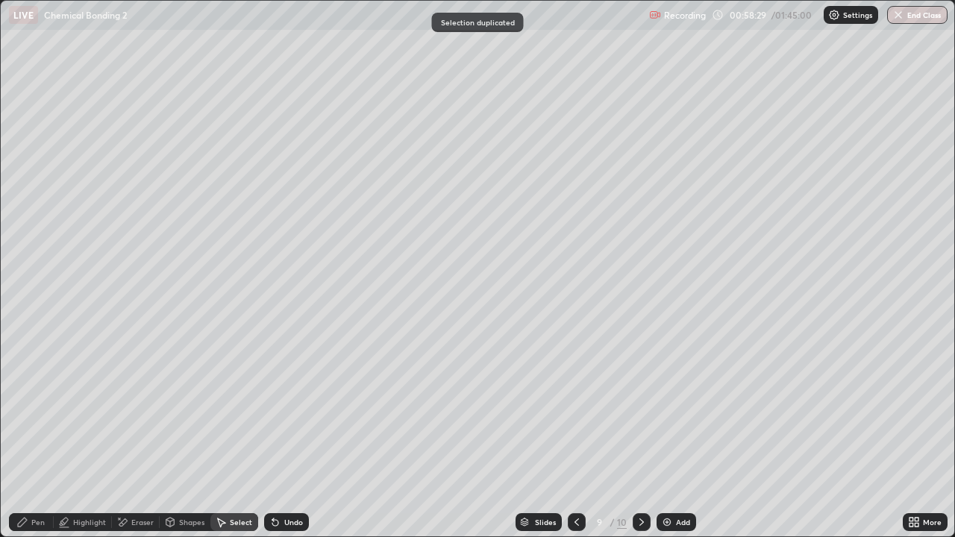
click at [242, 436] on div "Select" at bounding box center [234, 522] width 48 height 18
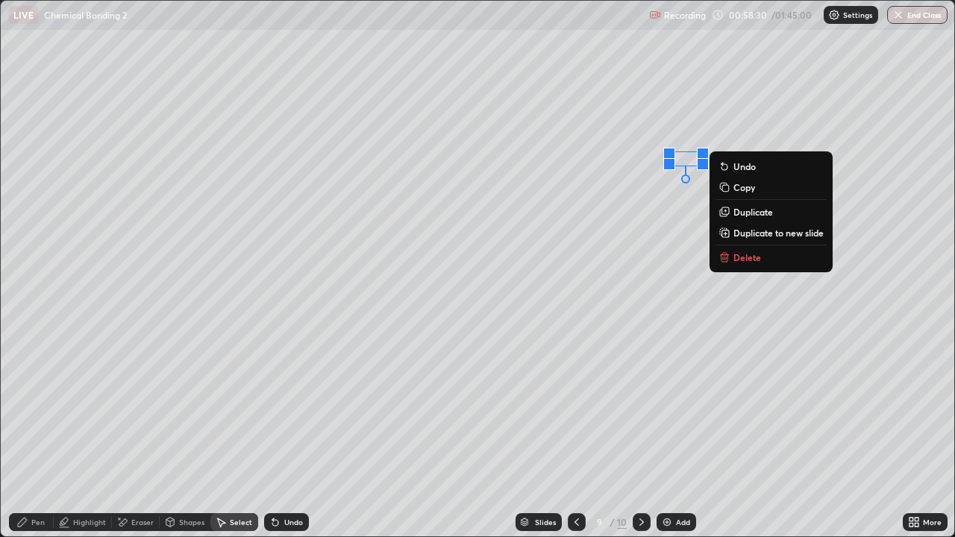
click at [685, 163] on div "0 ° Undo Copy Duplicate Duplicate to new slide Delete" at bounding box center [477, 269] width 953 height 536
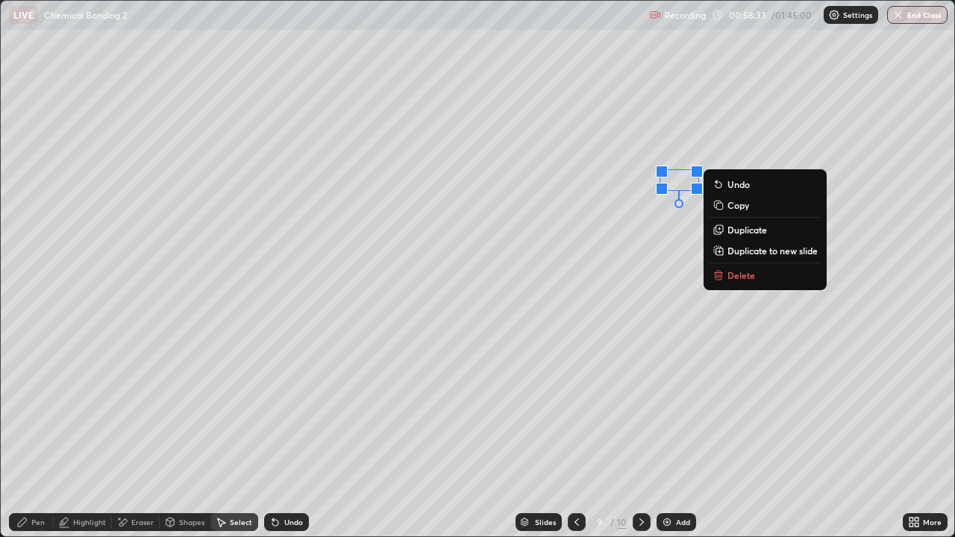
click at [39, 436] on div "Pen" at bounding box center [31, 522] width 45 height 18
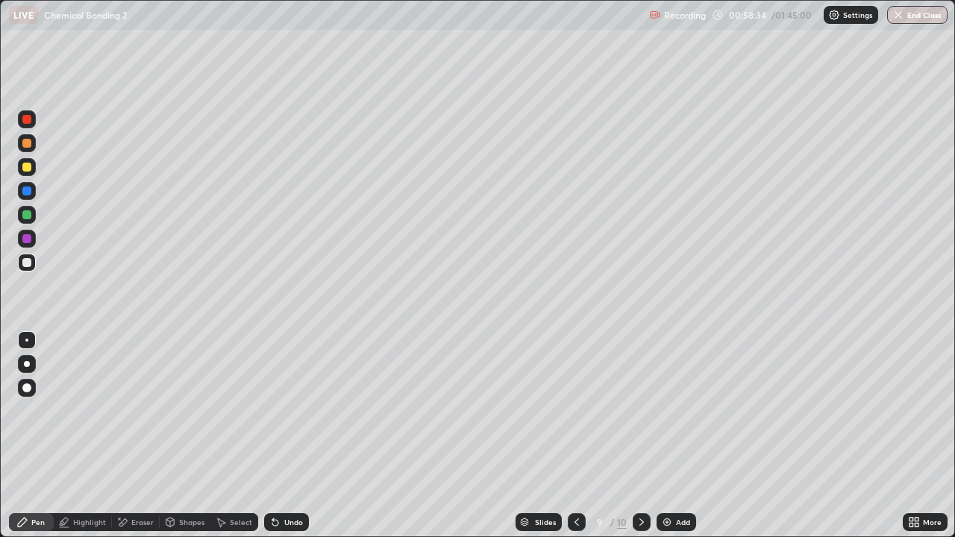
click at [24, 219] on div at bounding box center [26, 214] width 9 height 9
click at [84, 436] on div "Highlight" at bounding box center [83, 522] width 58 height 18
click at [31, 150] on div at bounding box center [27, 143] width 18 height 18
click at [48, 436] on div "Pen" at bounding box center [31, 522] width 45 height 18
click at [27, 263] on div at bounding box center [26, 262] width 9 height 9
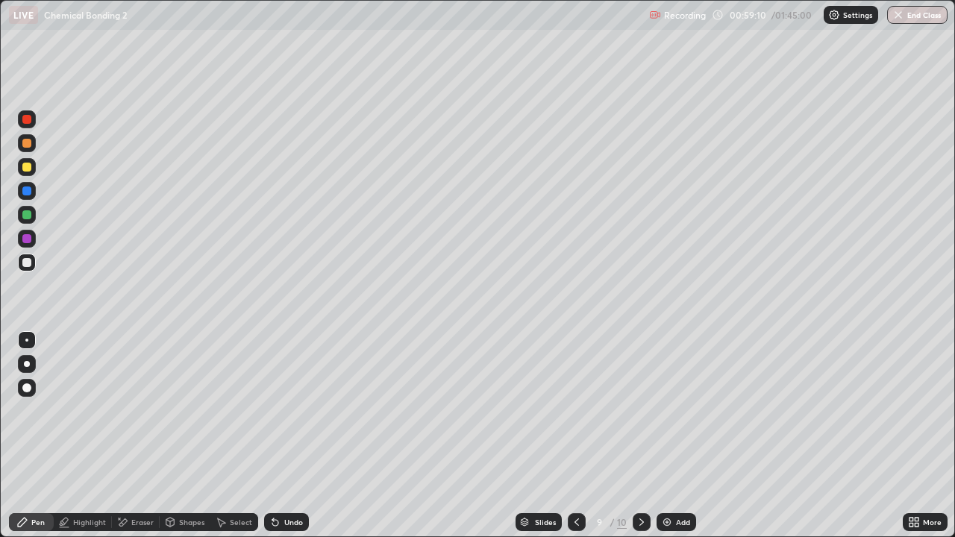
click at [22, 218] on div at bounding box center [27, 215] width 18 height 18
click at [28, 198] on div at bounding box center [27, 191] width 18 height 18
click at [572, 436] on icon at bounding box center [577, 522] width 12 height 12
click at [242, 436] on div "Select" at bounding box center [241, 521] width 22 height 7
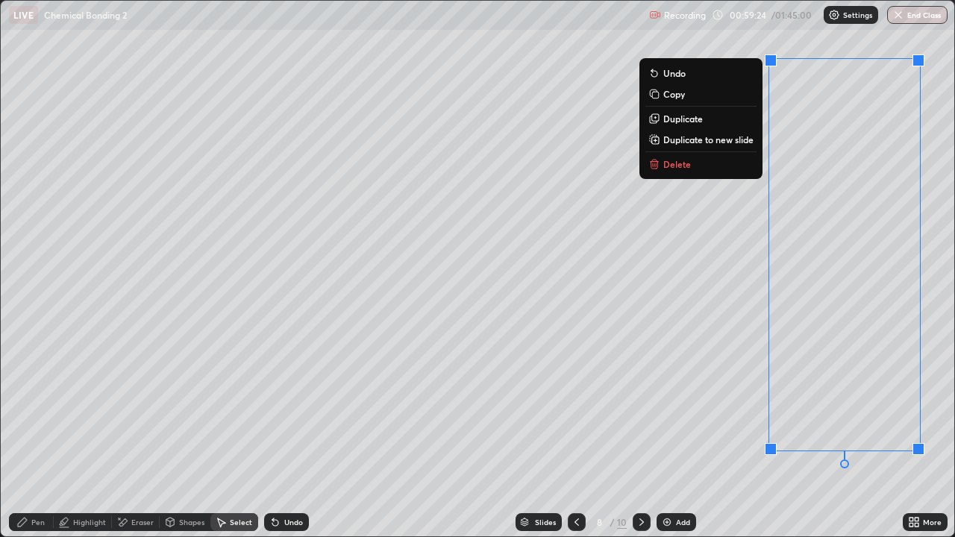
click at [685, 96] on button "Copy" at bounding box center [700, 94] width 111 height 18
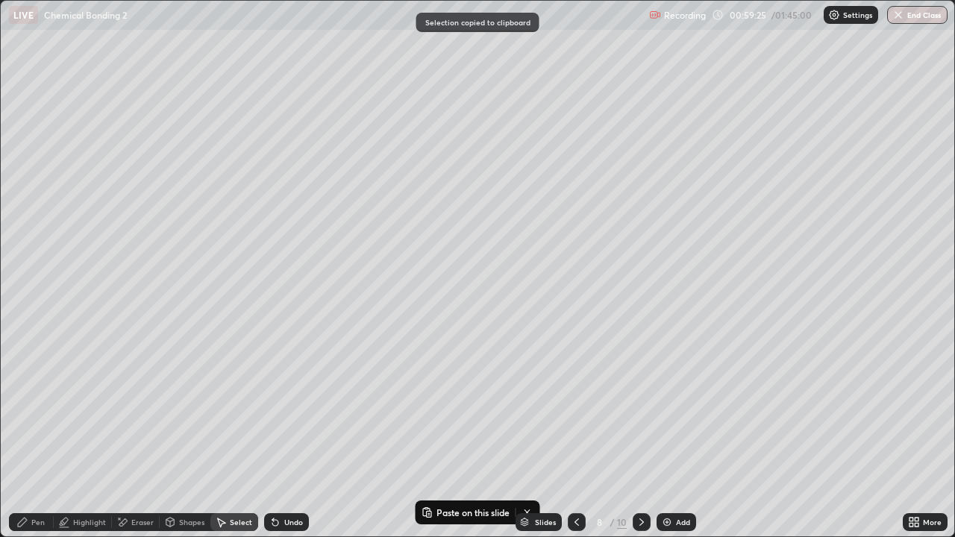
click at [638, 436] on icon at bounding box center [642, 522] width 12 height 12
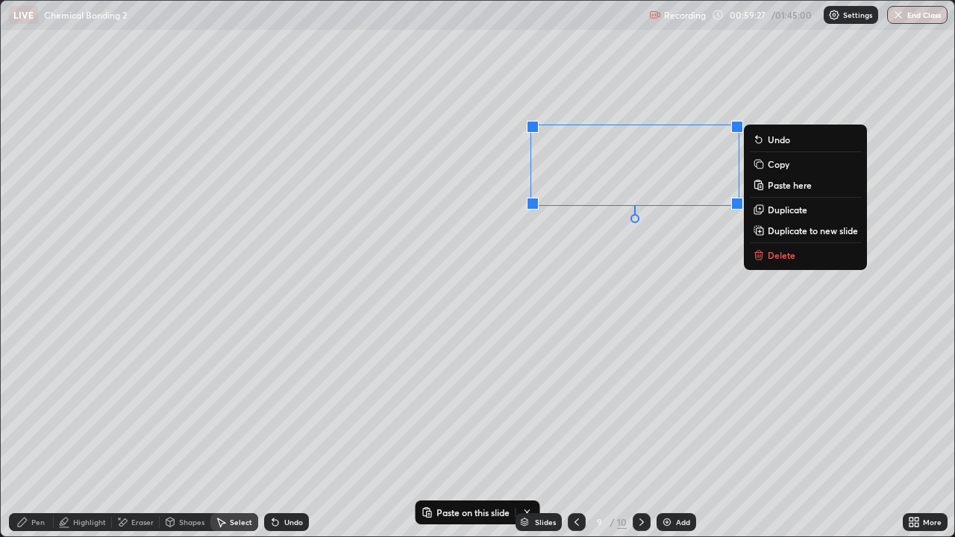
click at [782, 191] on button "Paste here" at bounding box center [805, 185] width 111 height 18
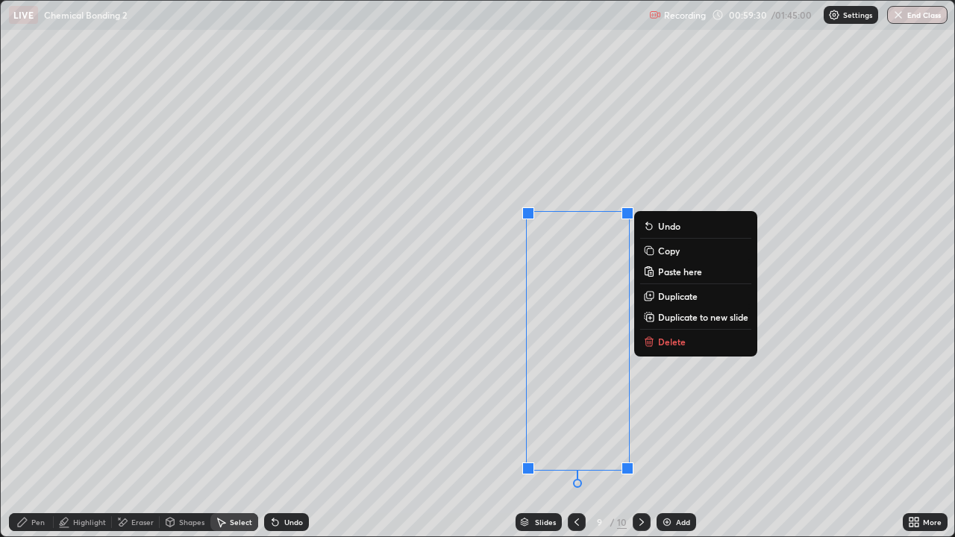
click at [468, 407] on div "0 ° Undo Copy Paste here Duplicate Duplicate to new slide Delete" at bounding box center [477, 269] width 953 height 536
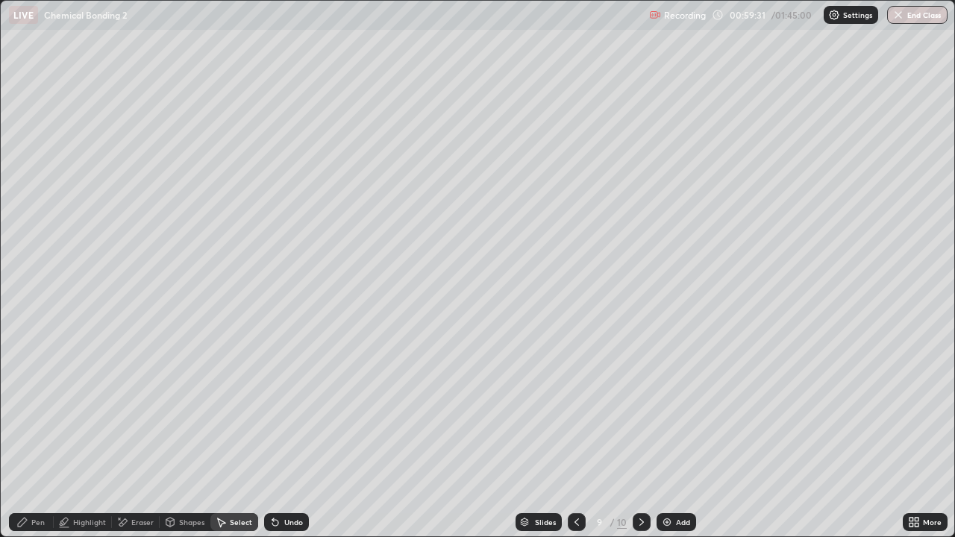
click at [40, 436] on div "Pen" at bounding box center [37, 521] width 13 height 7
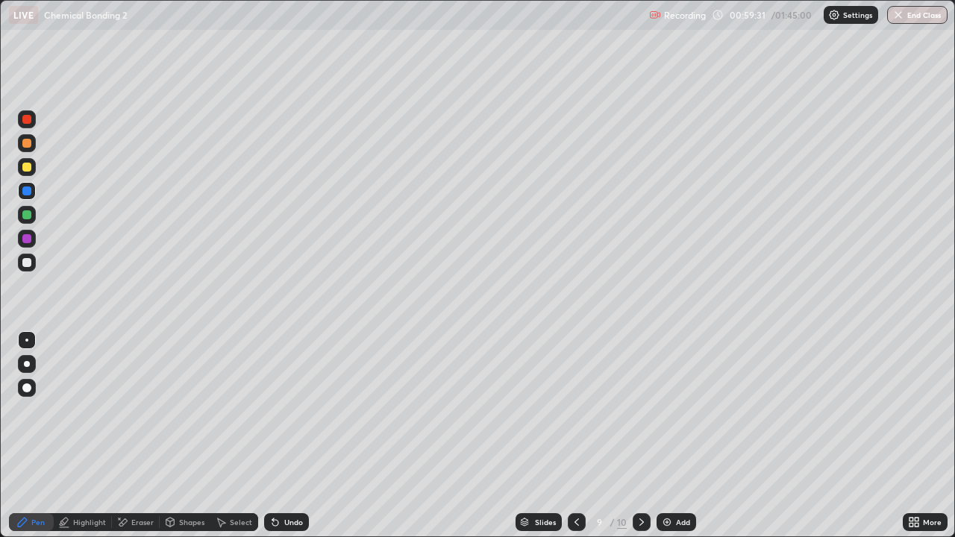
click at [19, 264] on div at bounding box center [27, 263] width 18 height 18
click at [575, 436] on icon at bounding box center [577, 522] width 12 height 12
click at [231, 436] on div "Select" at bounding box center [234, 522] width 48 height 18
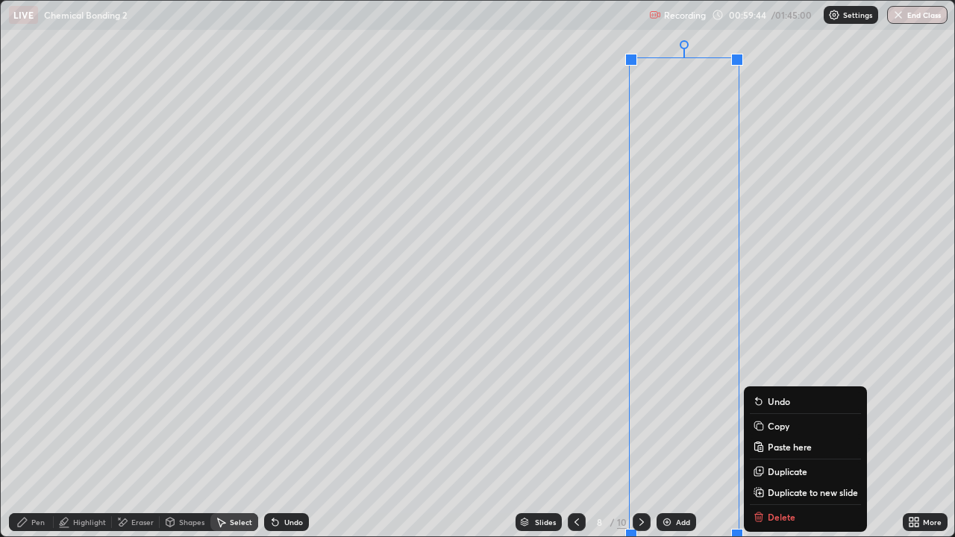
click at [782, 425] on p "Copy" at bounding box center [779, 426] width 22 height 12
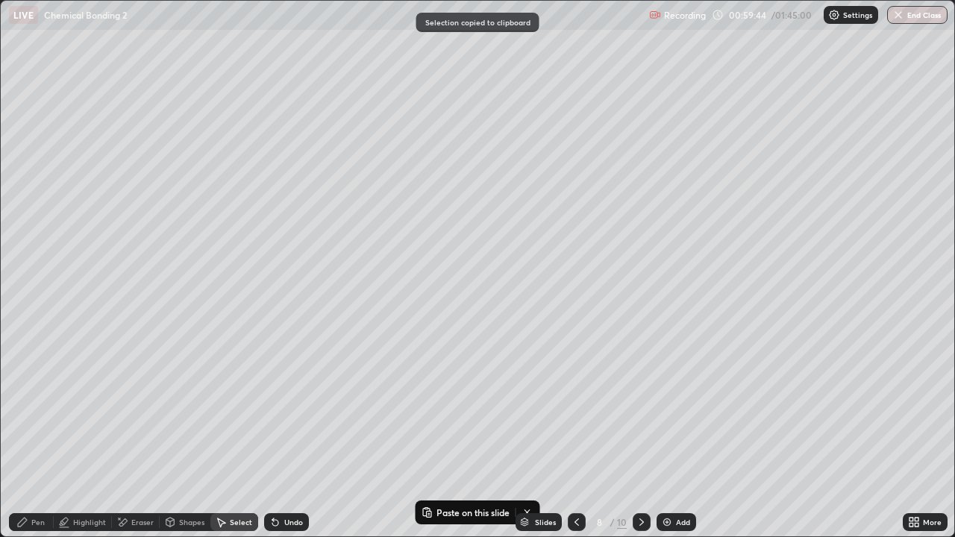
click at [639, 436] on icon at bounding box center [642, 522] width 12 height 12
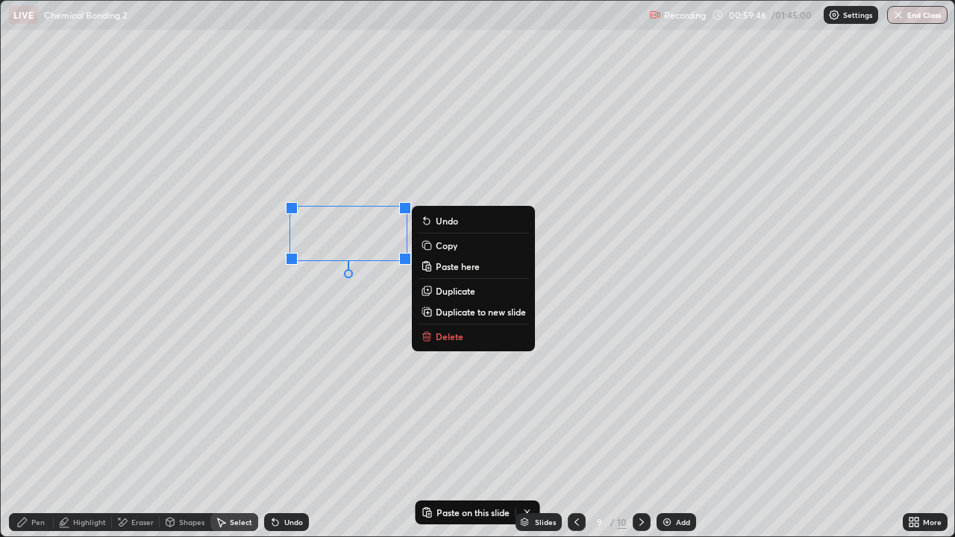
click at [452, 269] on p "Paste here" at bounding box center [458, 266] width 44 height 12
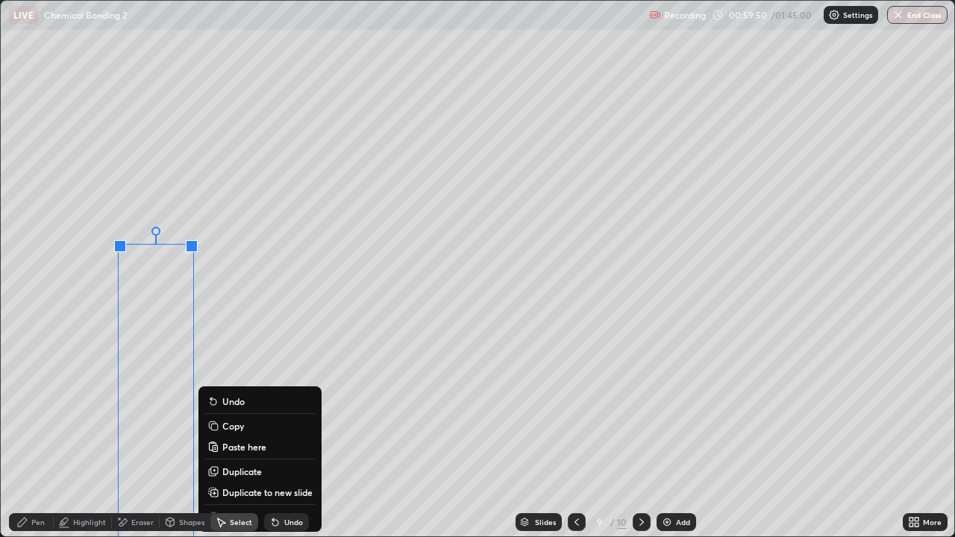
click at [250, 317] on div "0 ° Undo Copy Paste here Duplicate Duplicate to new slide Delete" at bounding box center [477, 269] width 953 height 536
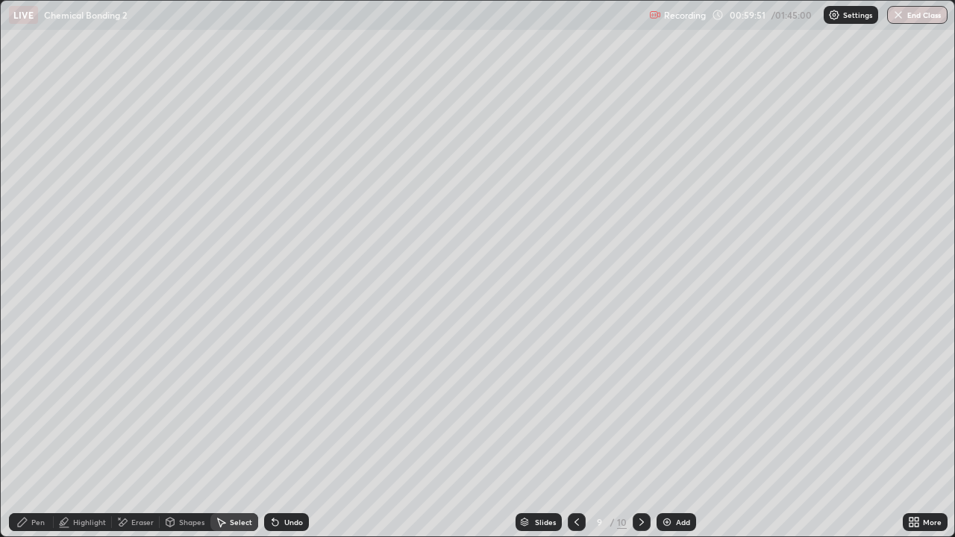
click at [32, 436] on div "Pen" at bounding box center [37, 521] width 13 height 7
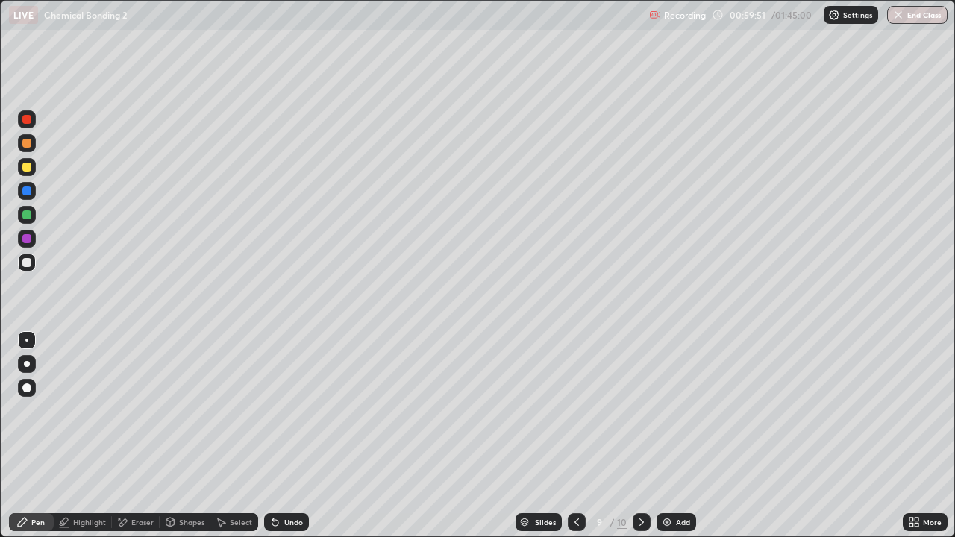
click at [140, 436] on div "Eraser" at bounding box center [142, 521] width 22 height 7
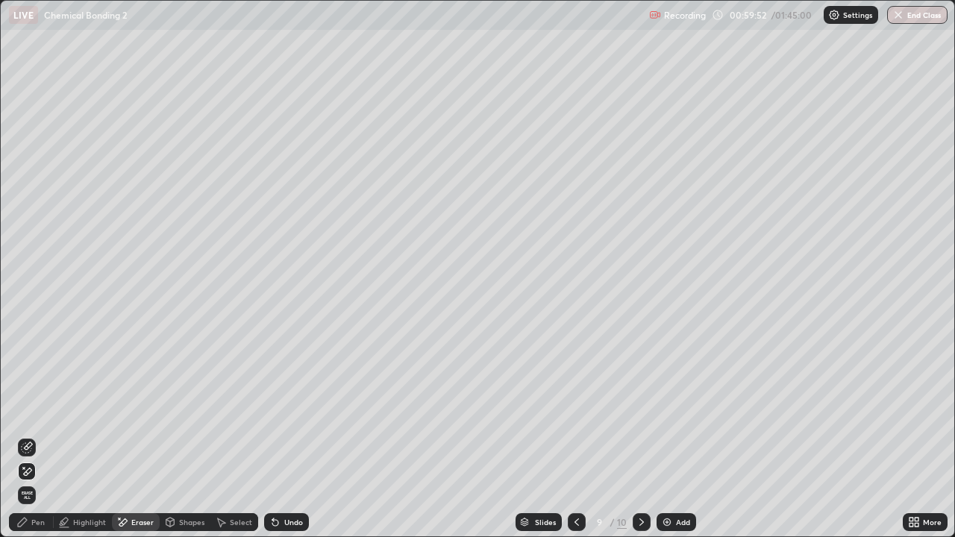
click at [18, 436] on icon at bounding box center [22, 522] width 9 height 9
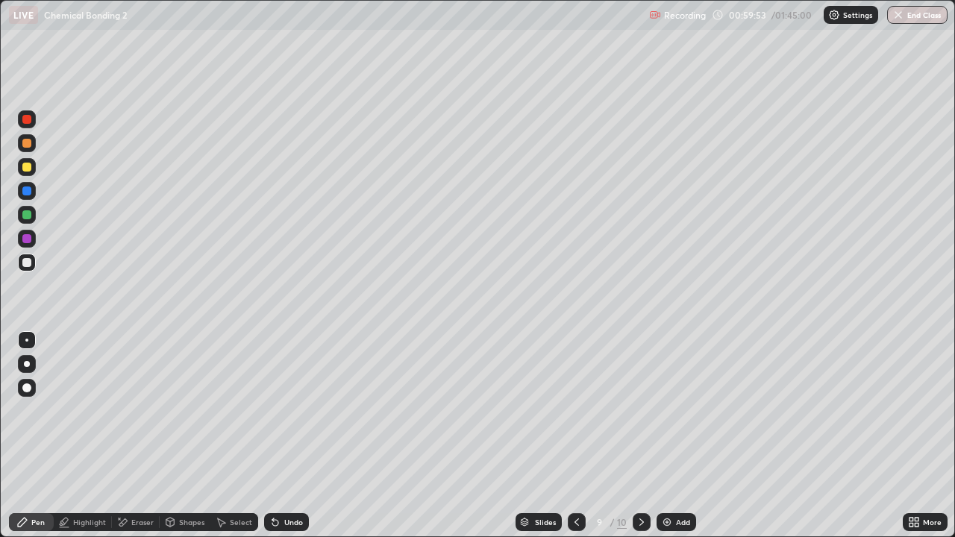
click at [25, 232] on div at bounding box center [27, 239] width 18 height 18
click at [27, 214] on div at bounding box center [26, 214] width 9 height 9
click at [22, 264] on div at bounding box center [27, 263] width 18 height 18
click at [25, 169] on div at bounding box center [26, 167] width 9 height 9
click at [34, 112] on div at bounding box center [27, 119] width 18 height 18
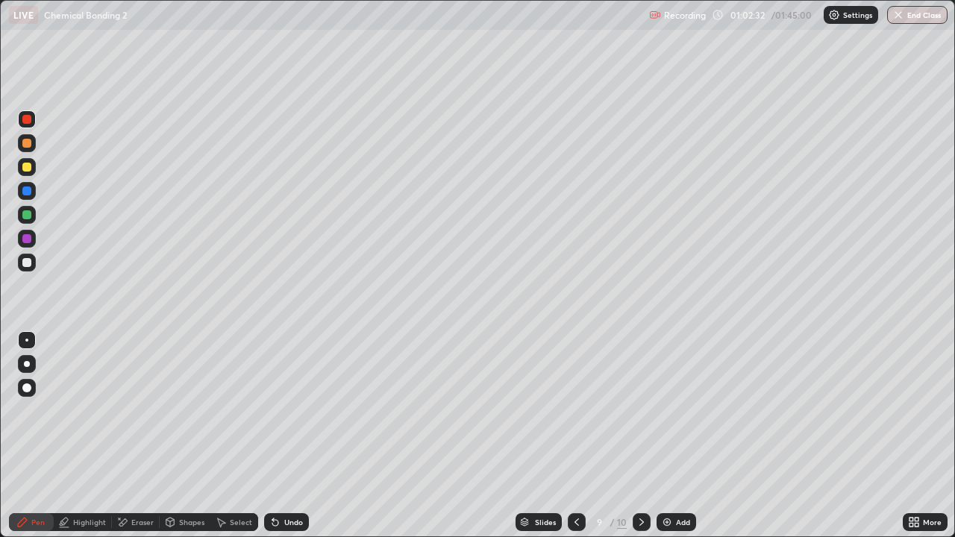
click at [642, 436] on div at bounding box center [642, 522] width 18 height 18
click at [583, 436] on div at bounding box center [577, 522] width 18 height 18
click at [680, 436] on div "Add" at bounding box center [677, 522] width 40 height 18
click at [576, 436] on icon at bounding box center [577, 522] width 12 height 12
click at [579, 436] on icon at bounding box center [577, 522] width 12 height 12
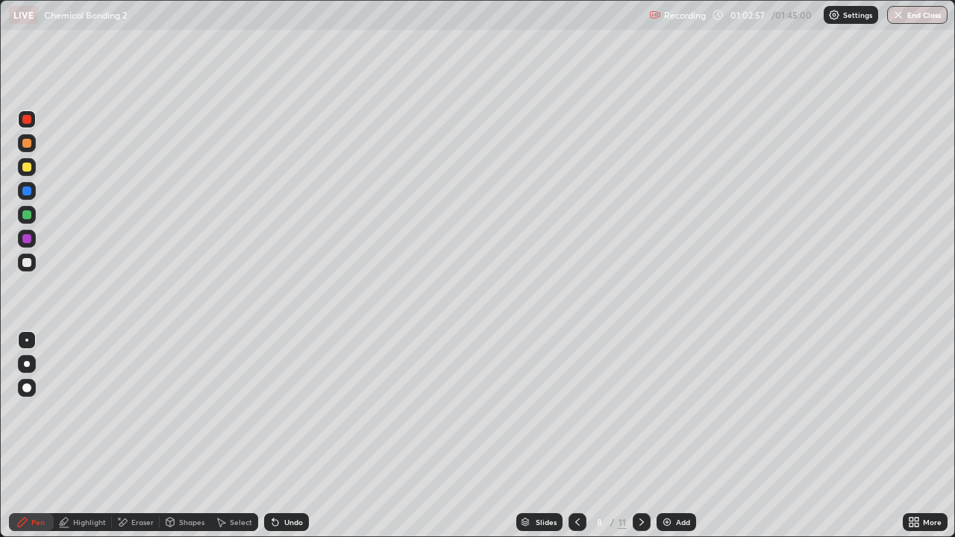
click at [639, 436] on icon at bounding box center [642, 522] width 12 height 12
click at [641, 436] on div at bounding box center [642, 522] width 18 height 18
click at [637, 436] on div at bounding box center [642, 522] width 18 height 30
click at [577, 436] on icon at bounding box center [577, 521] width 4 height 7
click at [230, 436] on div "Select" at bounding box center [241, 521] width 22 height 7
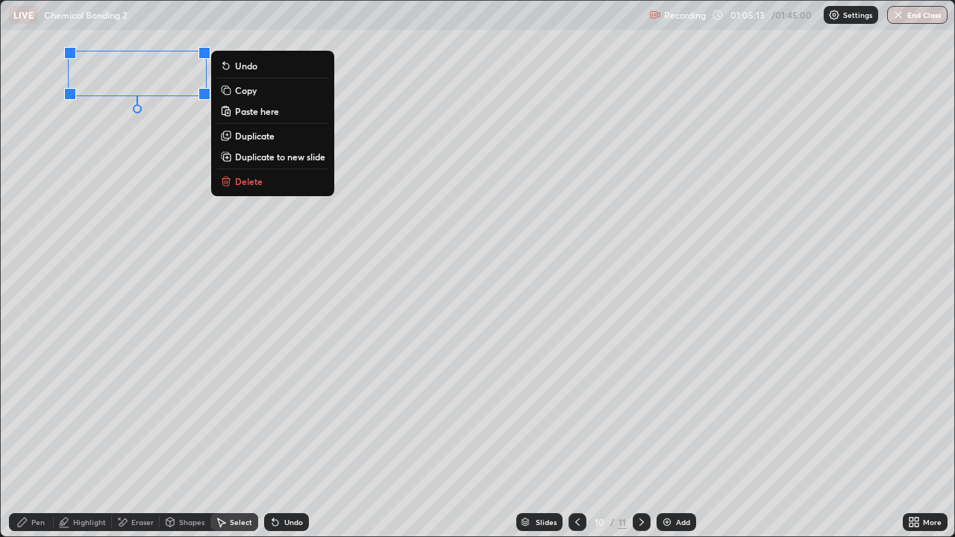
click at [15, 436] on div "Pen" at bounding box center [31, 522] width 45 height 18
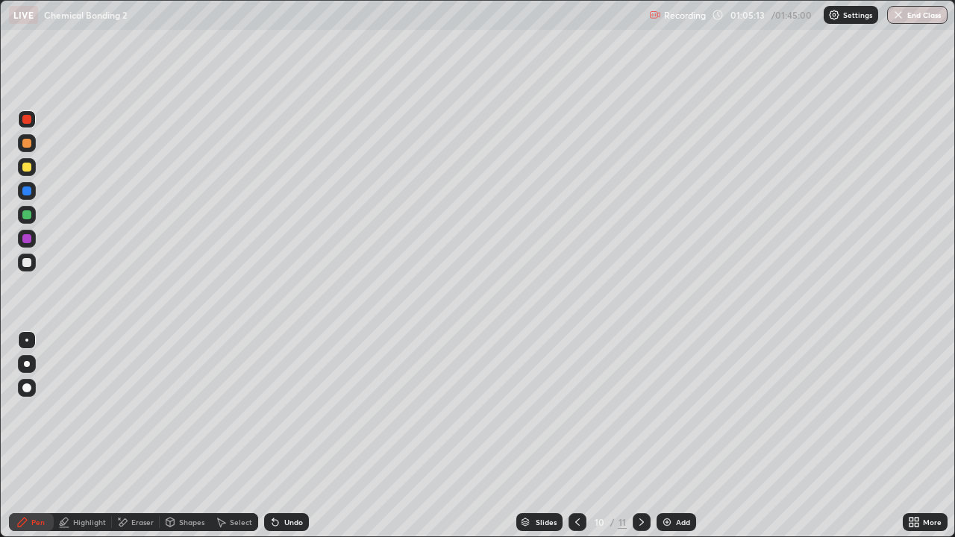
click at [24, 269] on div at bounding box center [27, 263] width 18 height 18
click at [25, 214] on div at bounding box center [26, 214] width 9 height 9
click at [25, 142] on div at bounding box center [26, 143] width 9 height 9
click at [29, 260] on div at bounding box center [26, 262] width 9 height 9
click at [29, 268] on div at bounding box center [27, 263] width 18 height 18
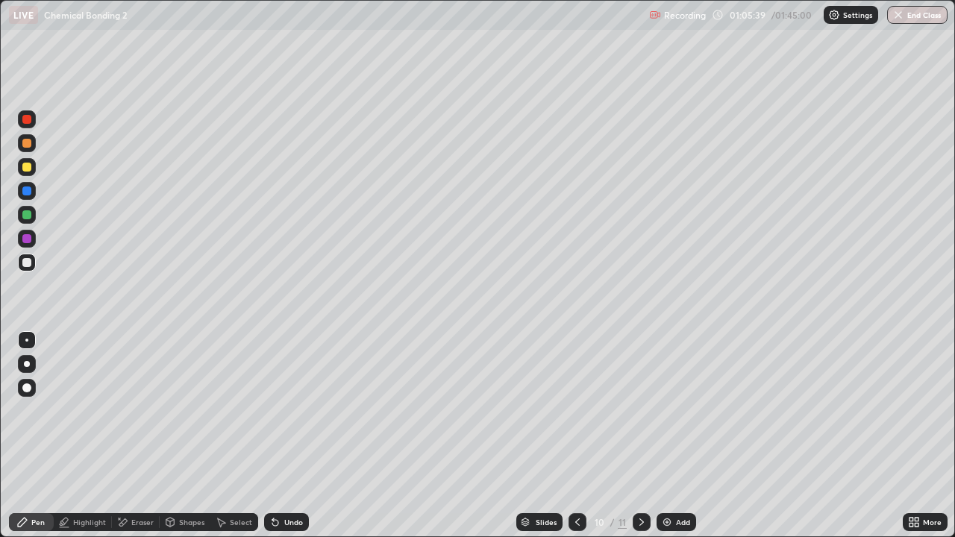
click at [34, 167] on div at bounding box center [27, 167] width 18 height 18
click at [195, 436] on div "Shapes" at bounding box center [191, 521] width 25 height 7
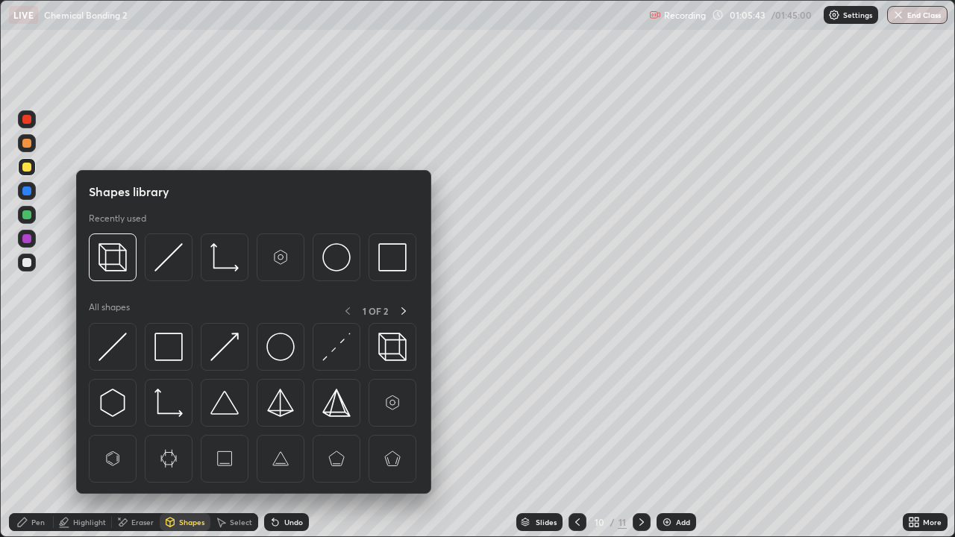
click at [239, 436] on div "Select" at bounding box center [241, 521] width 22 height 7
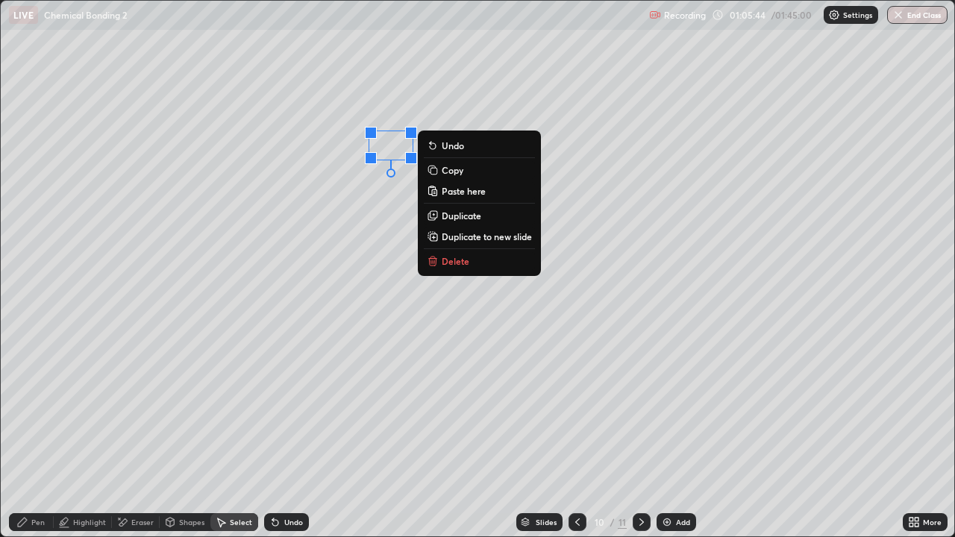
click at [457, 219] on p "Duplicate" at bounding box center [462, 216] width 40 height 12
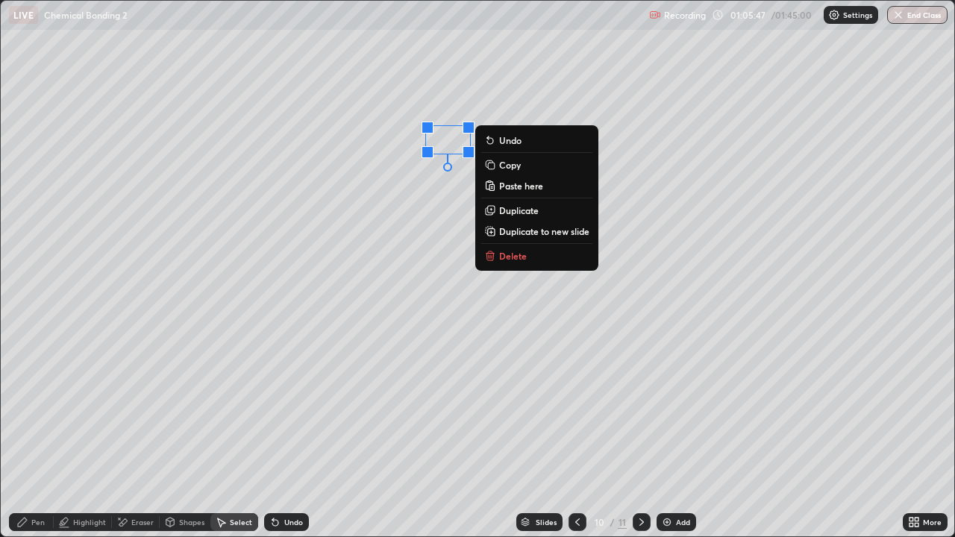
click at [34, 436] on div "Pen" at bounding box center [31, 522] width 45 height 18
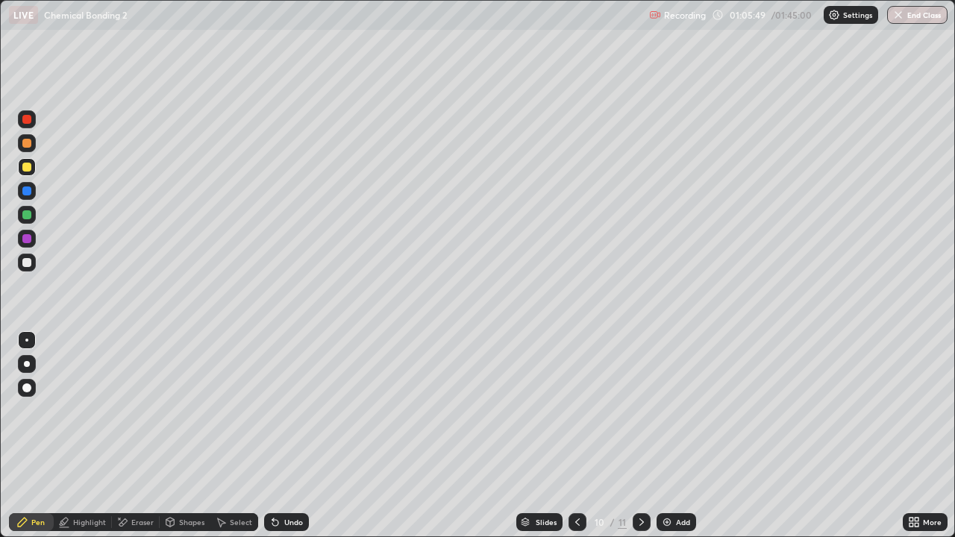
click at [239, 436] on div "Select" at bounding box center [241, 521] width 22 height 7
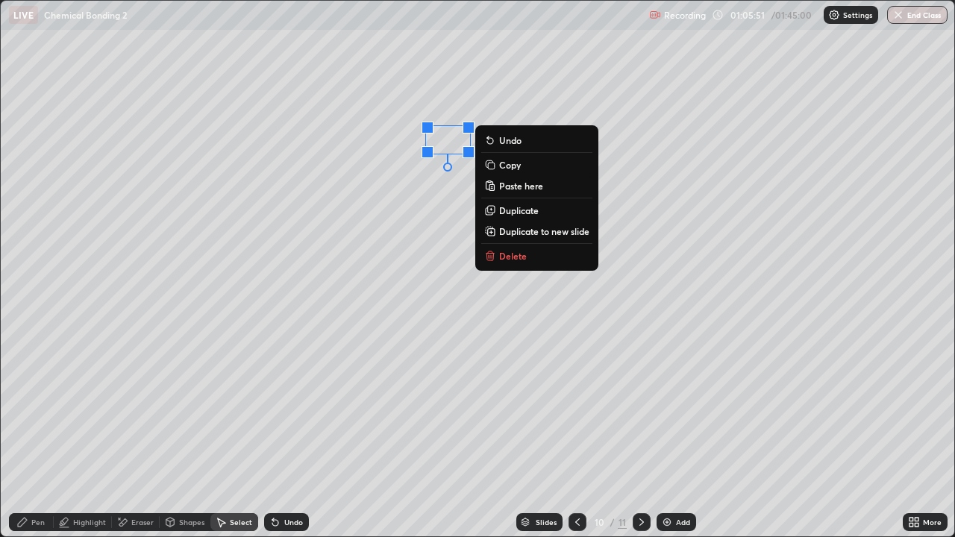
click at [510, 213] on p "Duplicate" at bounding box center [519, 210] width 40 height 12
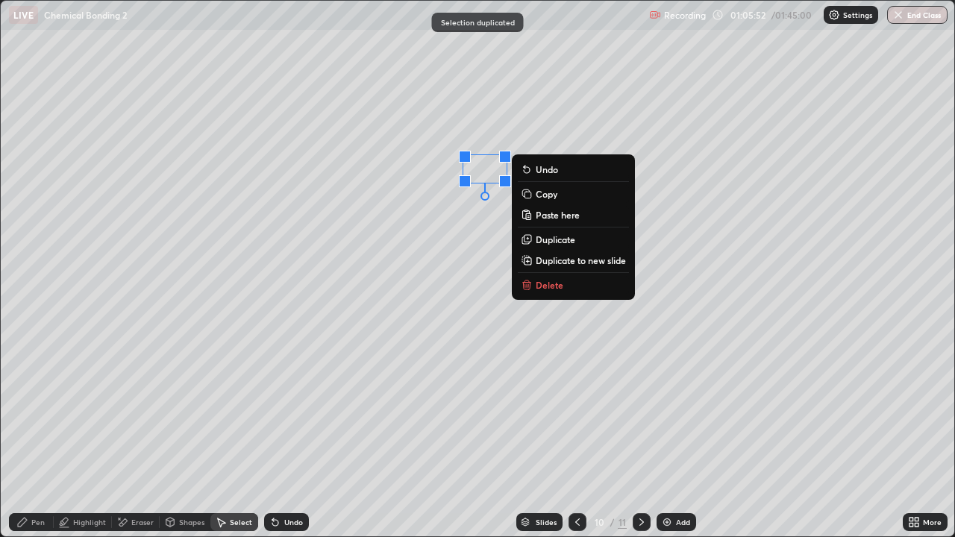
click at [539, 240] on p "Duplicate" at bounding box center [556, 240] width 40 height 12
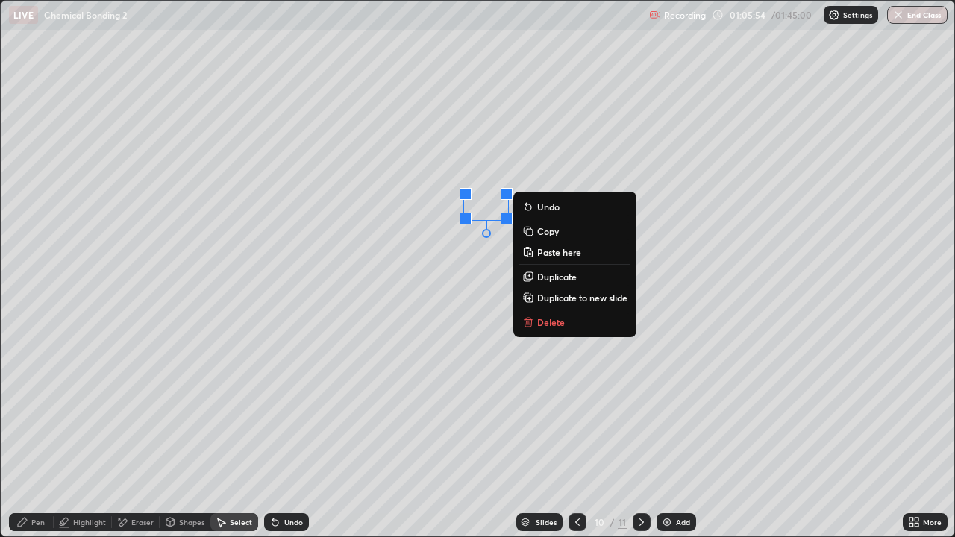
click at [553, 278] on p "Duplicate" at bounding box center [557, 277] width 40 height 12
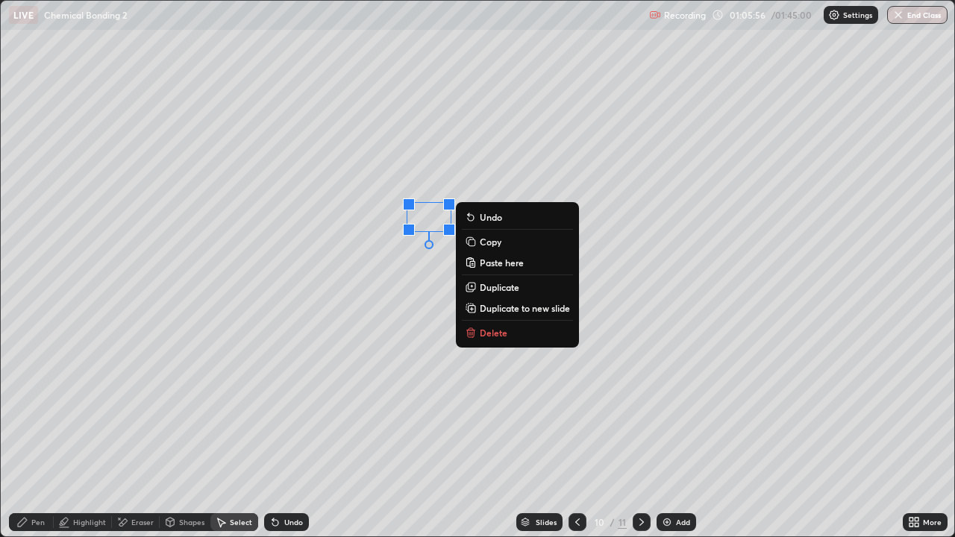
click at [495, 288] on p "Duplicate" at bounding box center [500, 287] width 40 height 12
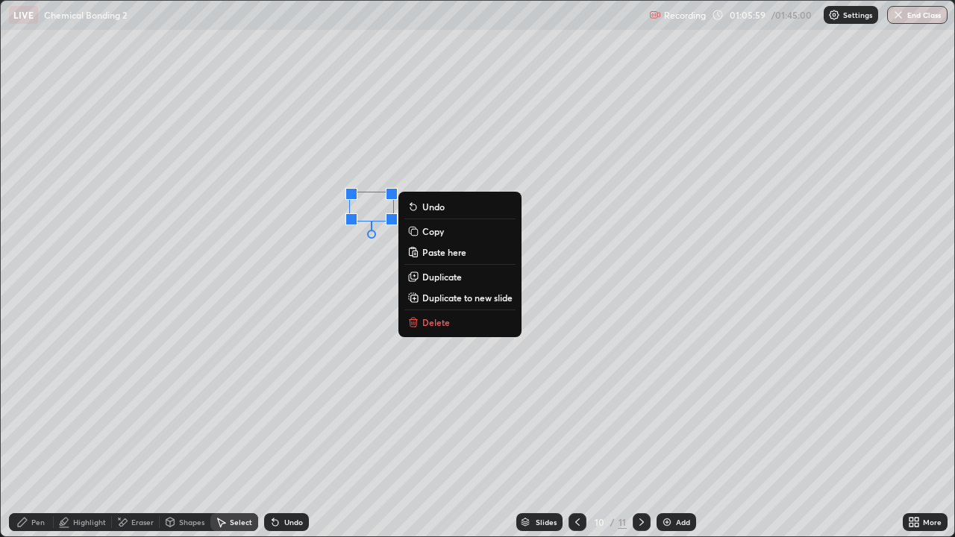
click at [366, 309] on div "0 ° Undo Copy Paste here Duplicate Duplicate to new slide Delete" at bounding box center [477, 269] width 953 height 536
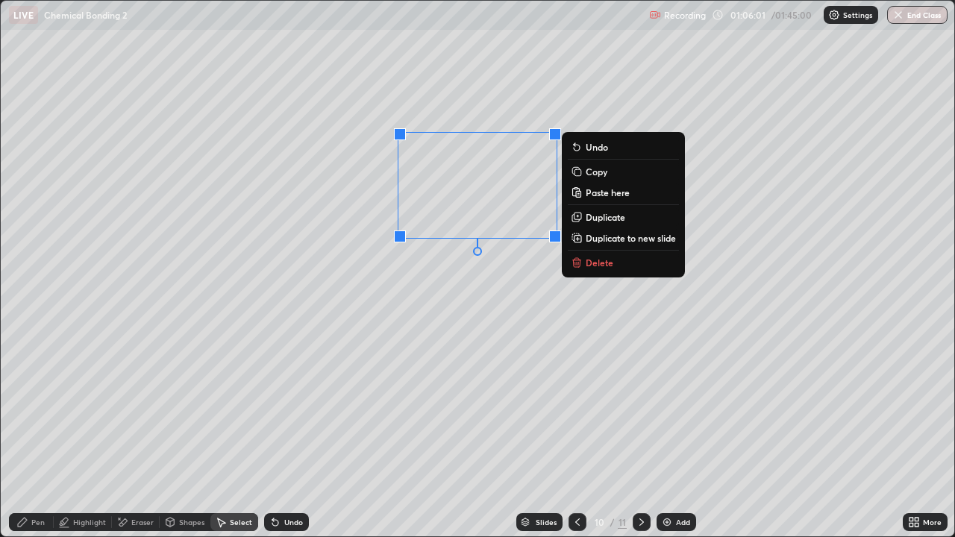
click at [437, 316] on div "0 ° Undo Copy Paste here Duplicate Duplicate to new slide Delete" at bounding box center [477, 269] width 953 height 536
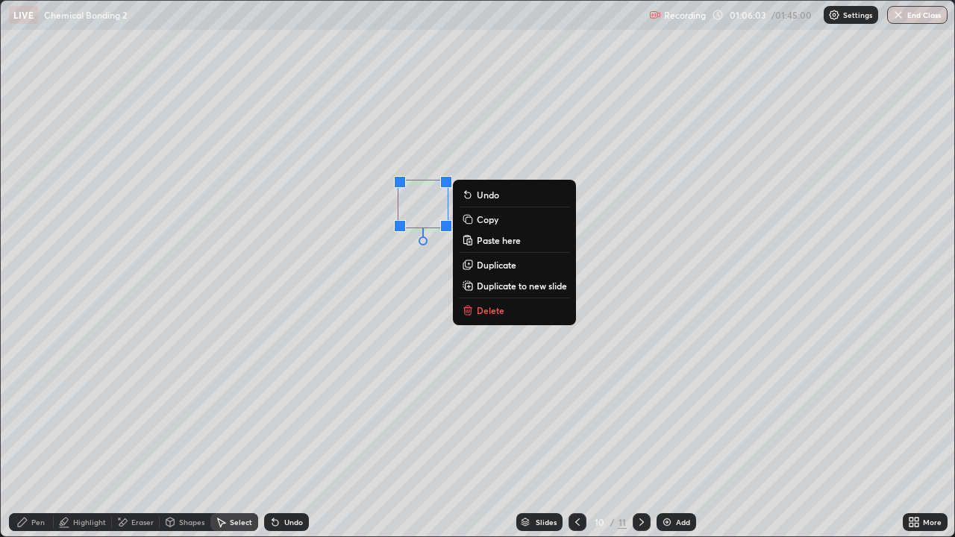
click at [489, 266] on p "Duplicate" at bounding box center [497, 265] width 40 height 12
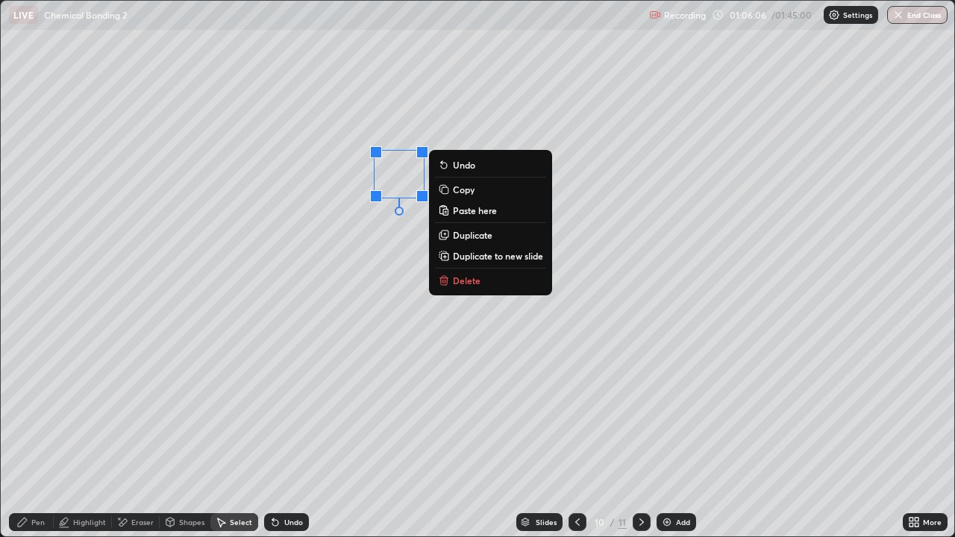
click at [137, 436] on div "Eraser" at bounding box center [142, 521] width 22 height 7
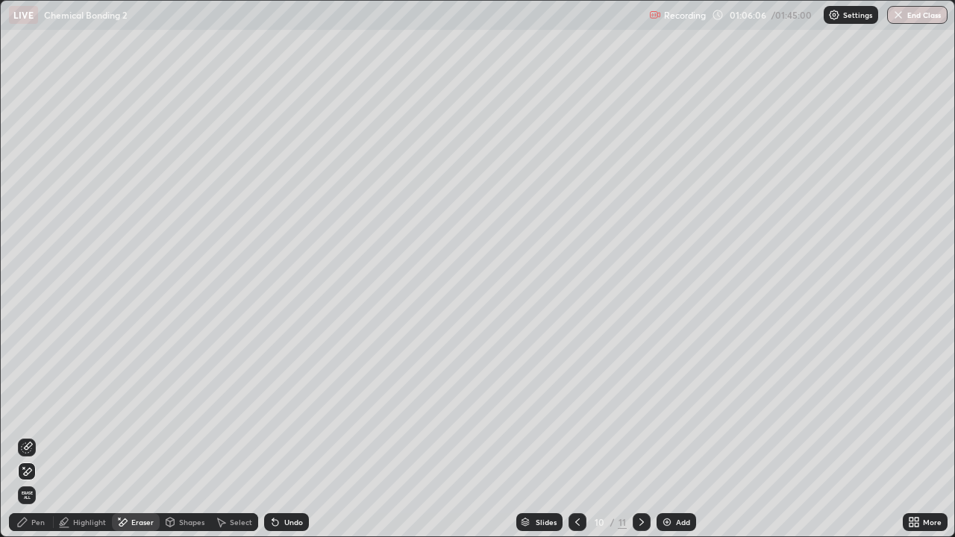
click at [31, 436] on icon at bounding box center [27, 448] width 10 height 10
click at [36, 436] on div "Pen" at bounding box center [37, 521] width 13 height 7
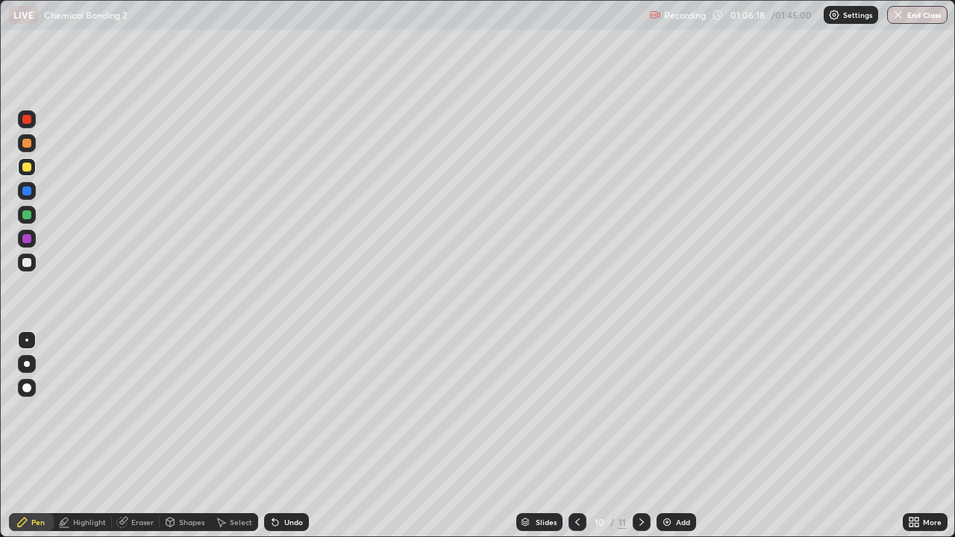
click at [28, 191] on div at bounding box center [26, 191] width 9 height 9
click at [28, 211] on div at bounding box center [26, 214] width 9 height 9
click at [28, 260] on div at bounding box center [26, 262] width 9 height 9
click at [28, 174] on div at bounding box center [27, 167] width 18 height 18
click at [28, 173] on div at bounding box center [27, 167] width 18 height 18
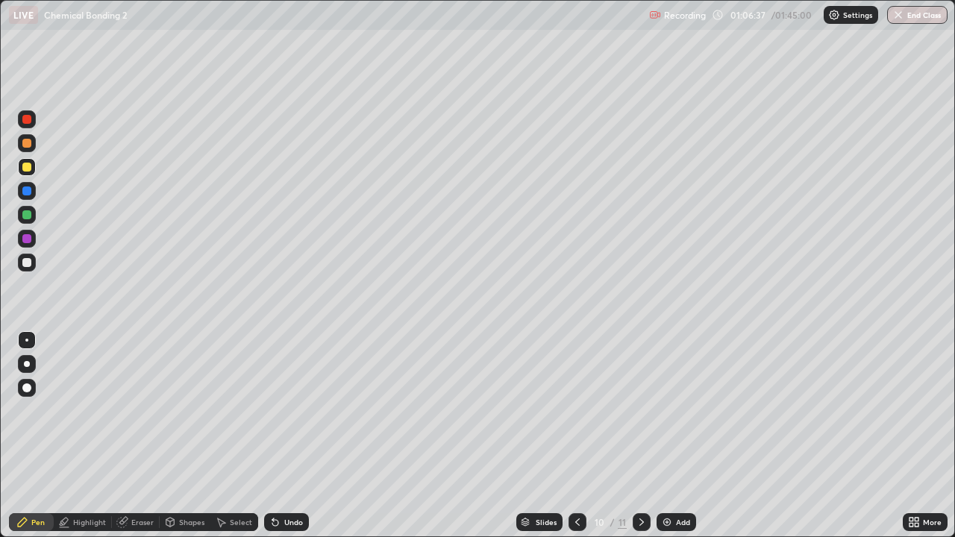
click at [30, 141] on div at bounding box center [26, 143] width 9 height 9
click at [27, 216] on div at bounding box center [26, 214] width 9 height 9
click at [31, 263] on div at bounding box center [26, 262] width 9 height 9
click at [27, 216] on div at bounding box center [26, 214] width 9 height 9
click at [25, 173] on div at bounding box center [27, 167] width 18 height 18
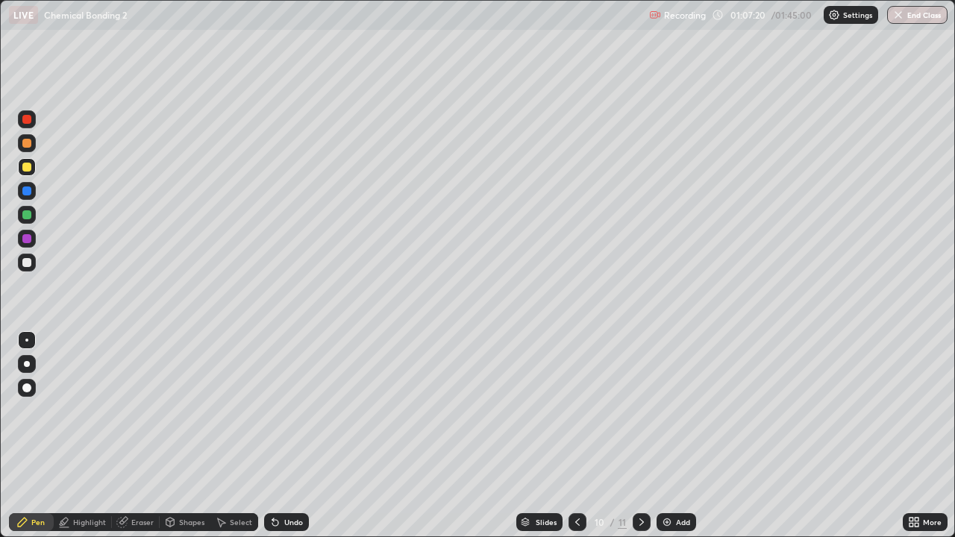
click at [30, 211] on div at bounding box center [26, 214] width 9 height 9
click at [679, 436] on div "Add" at bounding box center [683, 521] width 14 height 7
click at [239, 436] on div "Select" at bounding box center [234, 522] width 48 height 18
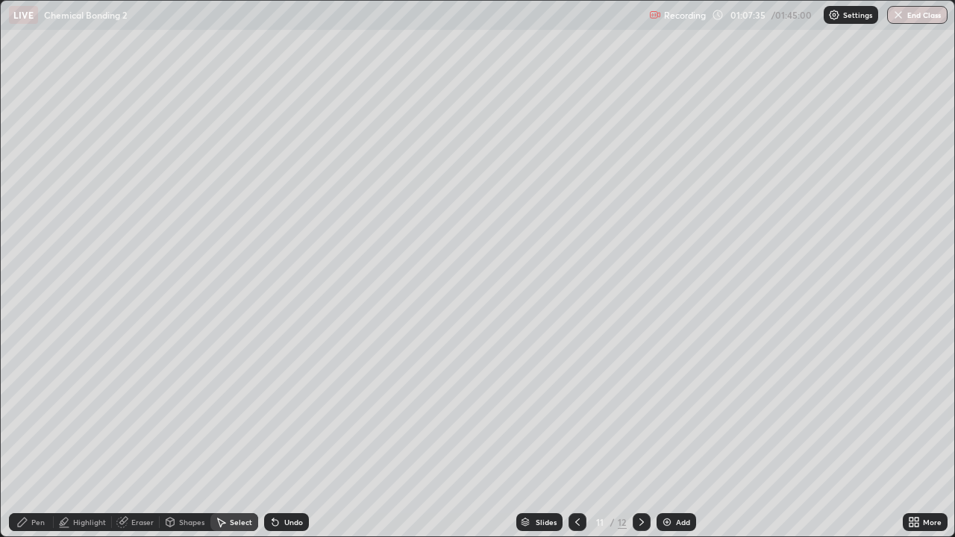
click at [233, 436] on div "Select" at bounding box center [241, 521] width 22 height 7
click at [577, 436] on div at bounding box center [577, 522] width 18 height 18
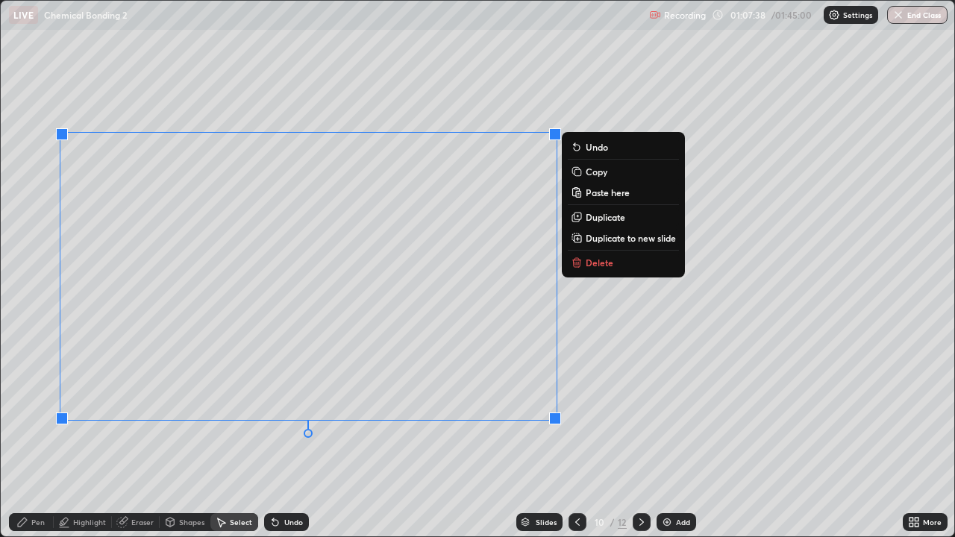
click at [620, 236] on p "Duplicate to new slide" at bounding box center [631, 238] width 90 height 12
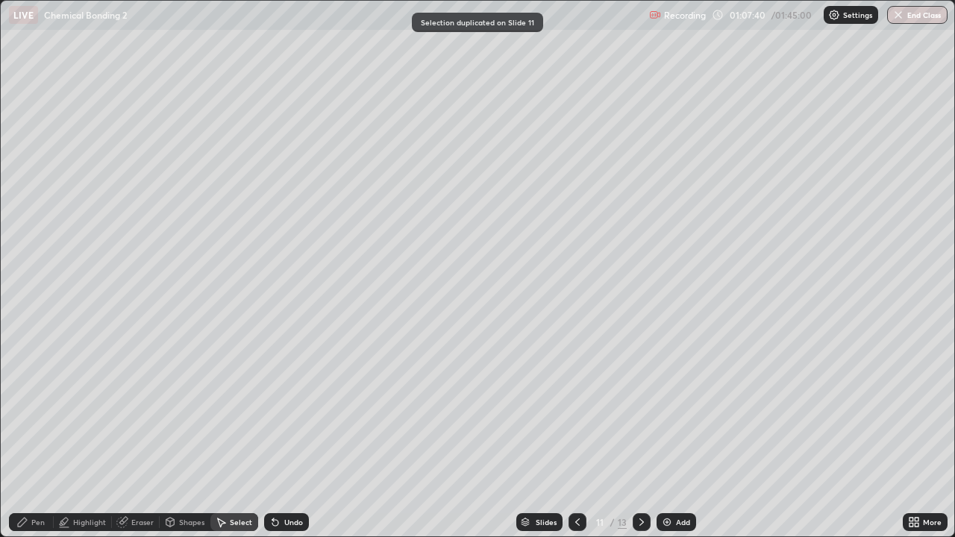
click at [134, 436] on div "Eraser" at bounding box center [142, 521] width 22 height 7
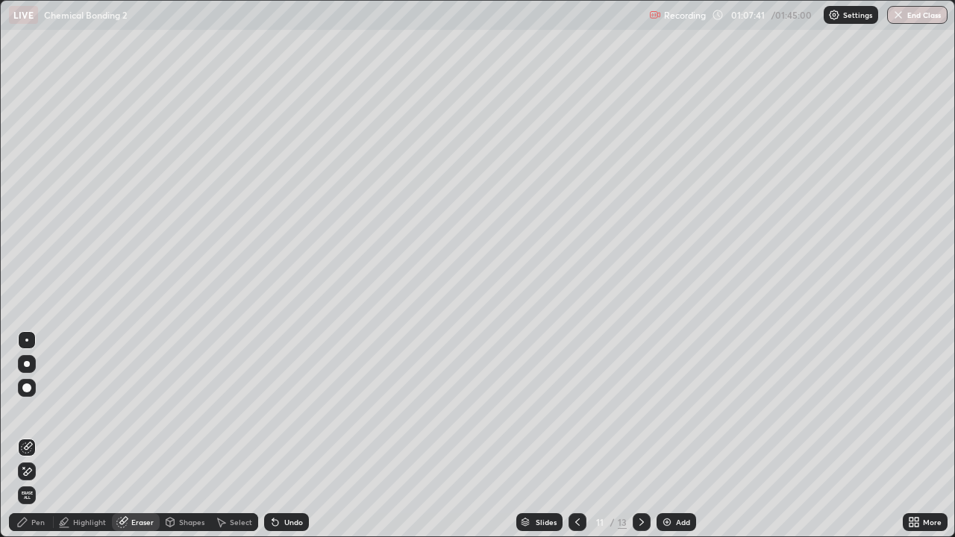
click at [24, 436] on icon at bounding box center [23, 467] width 1 height 1
click at [242, 436] on div "Select" at bounding box center [241, 521] width 22 height 7
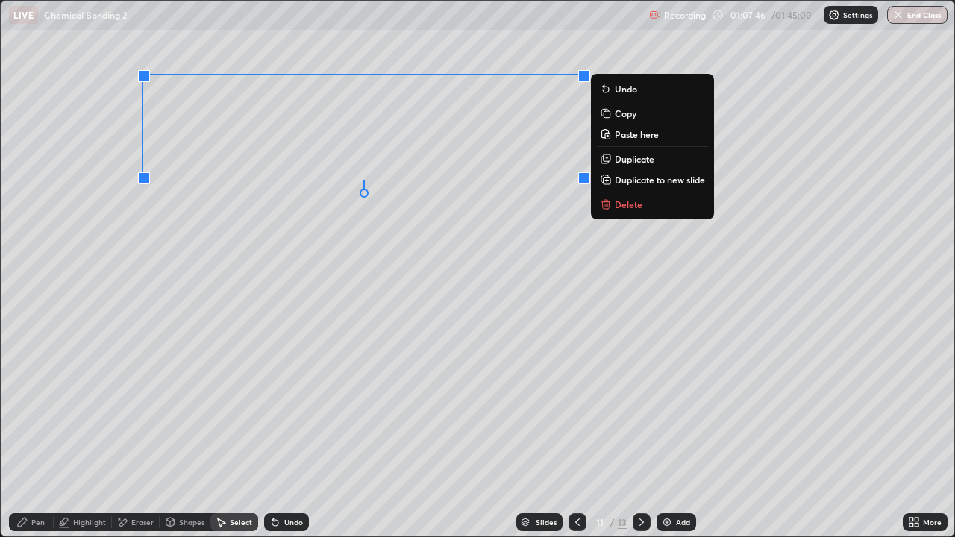
click at [438, 286] on div "0 ° Undo Copy Paste here Duplicate Duplicate to new slide Delete" at bounding box center [477, 269] width 953 height 536
click at [621, 161] on p "Duplicate" at bounding box center [635, 159] width 40 height 12
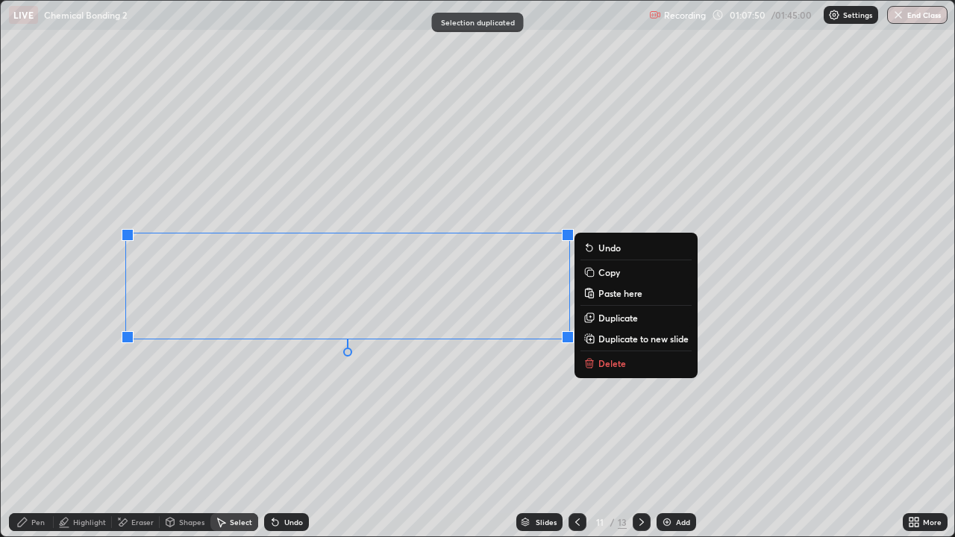
click at [35, 436] on div "Pen" at bounding box center [37, 521] width 13 height 7
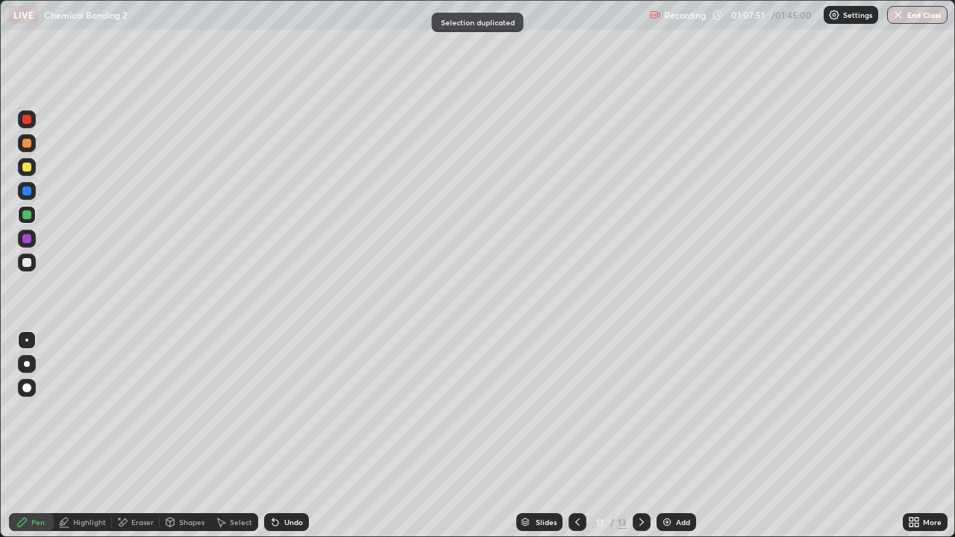
click at [133, 436] on div "Eraser" at bounding box center [136, 522] width 48 height 18
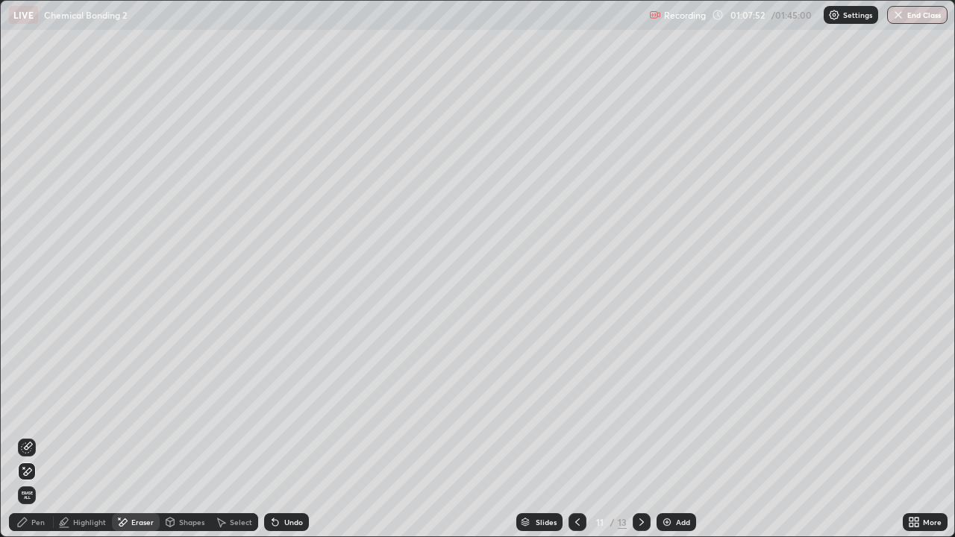
click at [34, 436] on div "Pen" at bounding box center [37, 521] width 13 height 7
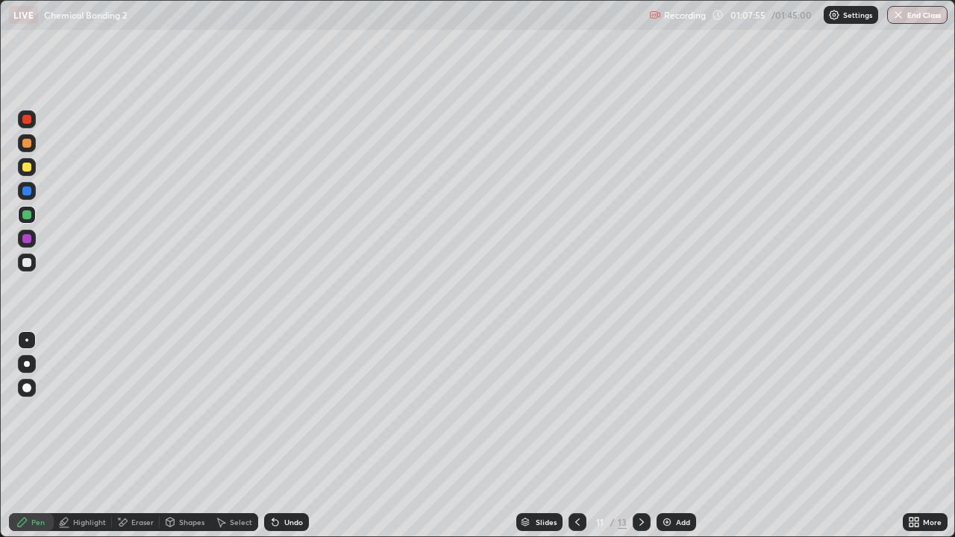
click at [140, 436] on div "Eraser" at bounding box center [142, 521] width 22 height 7
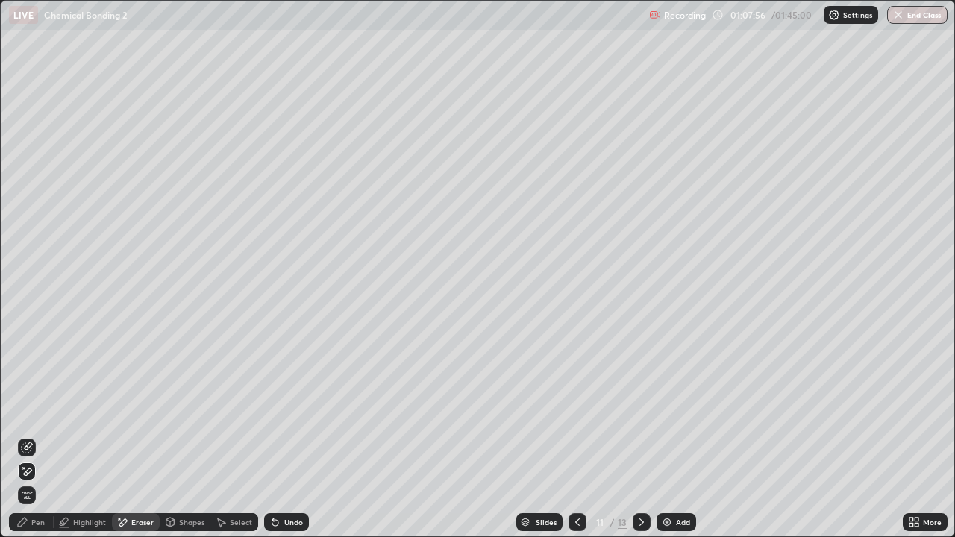
click at [25, 436] on icon at bounding box center [27, 448] width 12 height 12
click at [34, 436] on div "Pen" at bounding box center [31, 522] width 45 height 18
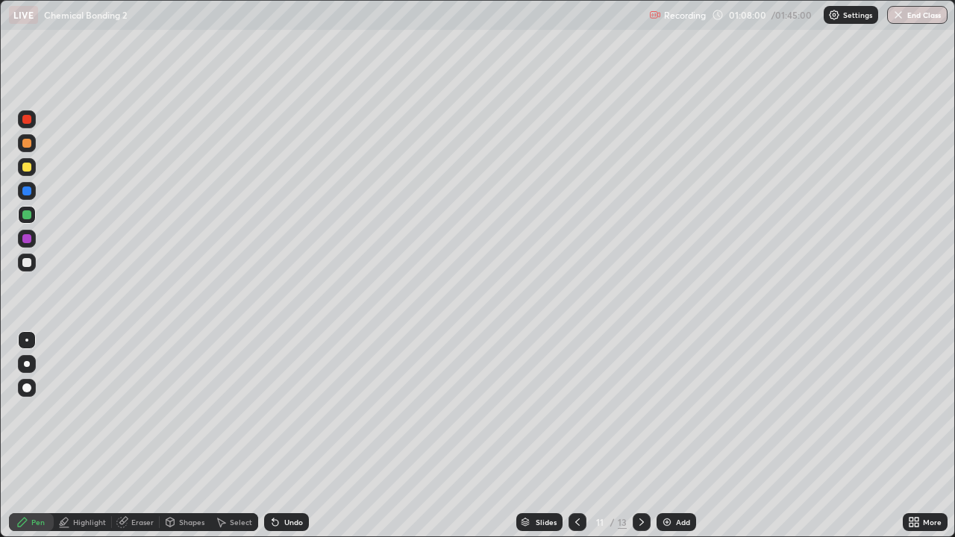
click at [139, 436] on div "Eraser" at bounding box center [142, 521] width 22 height 7
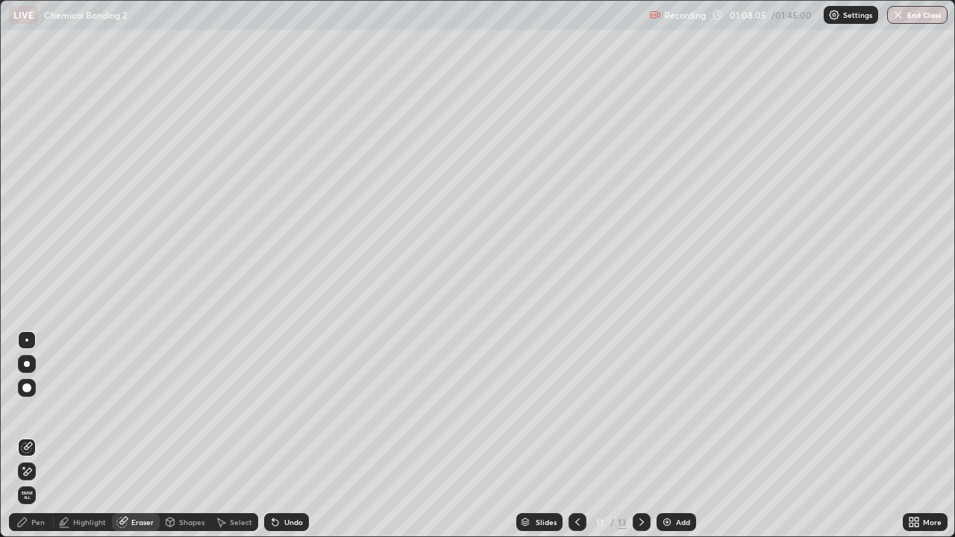
click at [40, 436] on div "Pen" at bounding box center [31, 522] width 45 height 18
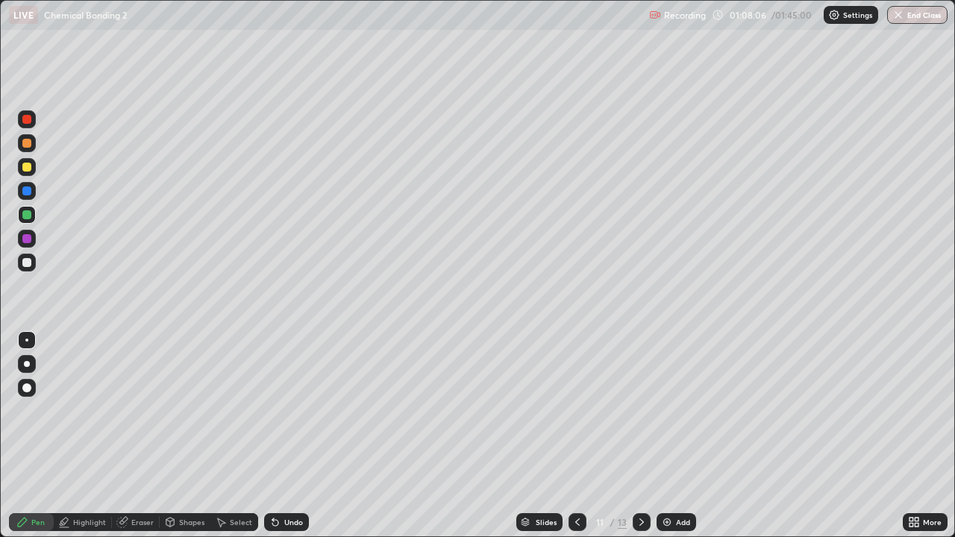
click at [22, 256] on div at bounding box center [27, 263] width 18 height 18
click at [26, 169] on div at bounding box center [26, 167] width 9 height 9
click at [283, 436] on div "Undo" at bounding box center [286, 522] width 45 height 18
click at [576, 436] on icon at bounding box center [577, 522] width 12 height 12
click at [640, 436] on icon at bounding box center [642, 522] width 12 height 12
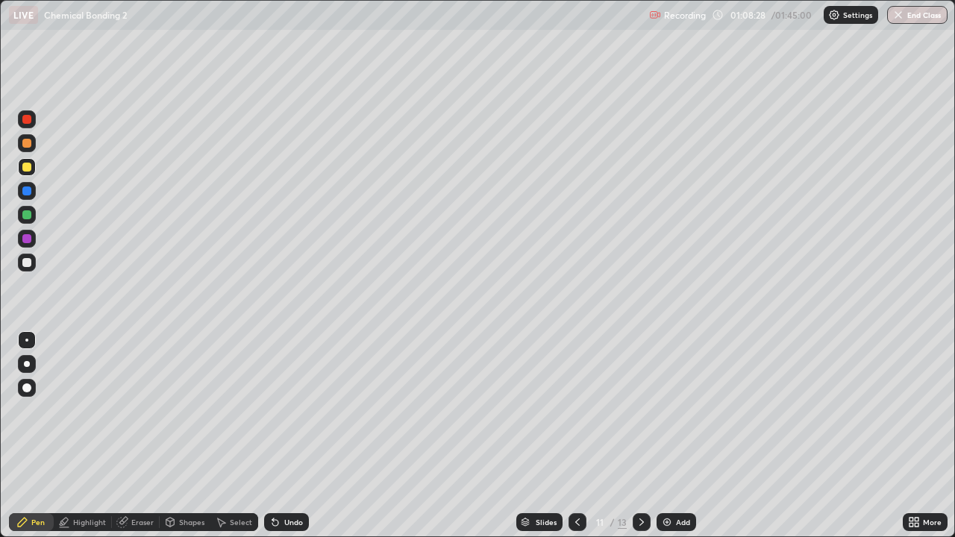
click at [638, 436] on icon at bounding box center [642, 522] width 12 height 12
click at [661, 436] on img at bounding box center [667, 522] width 12 height 12
click at [30, 268] on div at bounding box center [27, 263] width 18 height 18
click at [30, 174] on div at bounding box center [27, 167] width 18 height 18
click at [238, 436] on div "Select" at bounding box center [241, 521] width 22 height 7
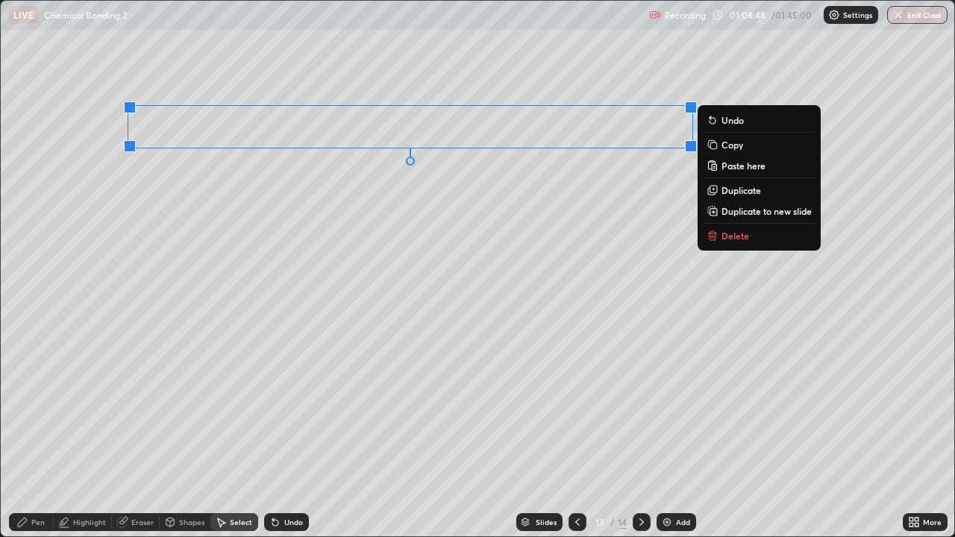
click at [742, 191] on p "Duplicate" at bounding box center [741, 190] width 40 height 12
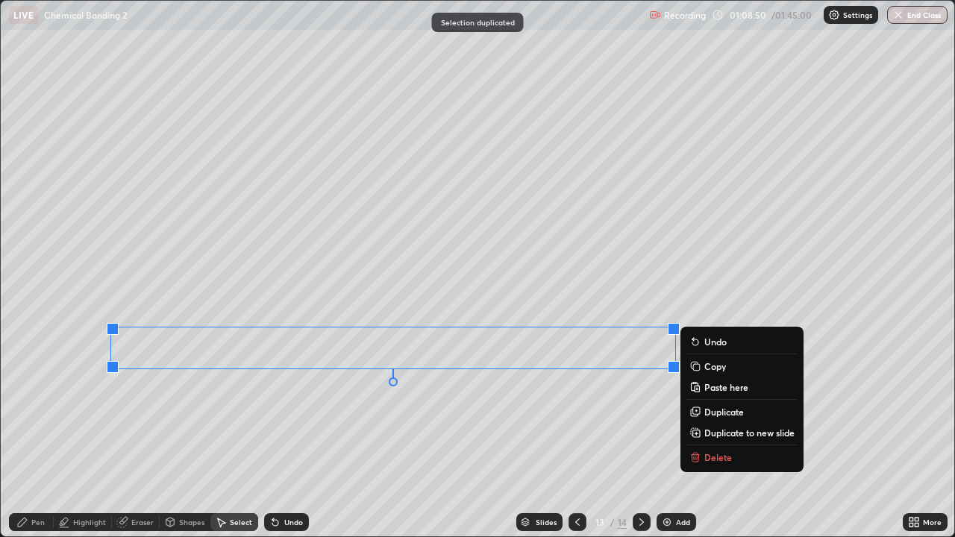
click at [36, 436] on div "Pen" at bounding box center [37, 521] width 13 height 7
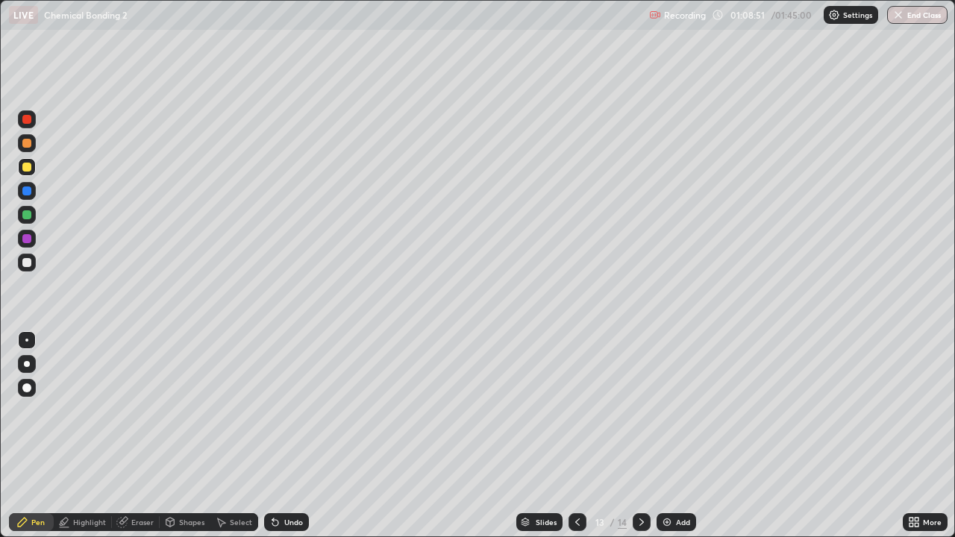
click at [28, 266] on div at bounding box center [26, 262] width 9 height 9
click at [27, 239] on div at bounding box center [26, 238] width 9 height 9
click at [25, 211] on div at bounding box center [26, 214] width 9 height 9
click at [32, 141] on div at bounding box center [27, 143] width 18 height 18
click at [140, 436] on div "Eraser" at bounding box center [142, 521] width 22 height 7
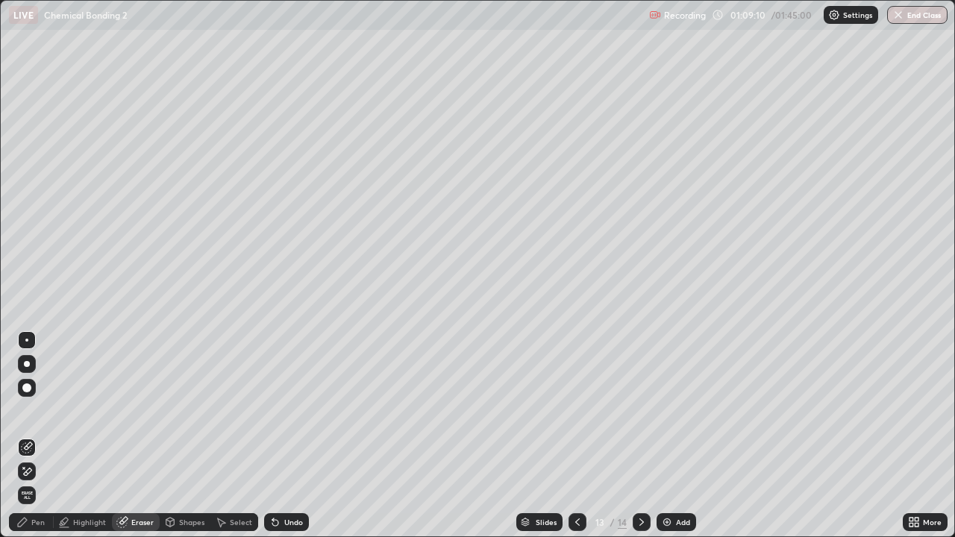
click at [95, 436] on div "Highlight" at bounding box center [89, 521] width 33 height 7
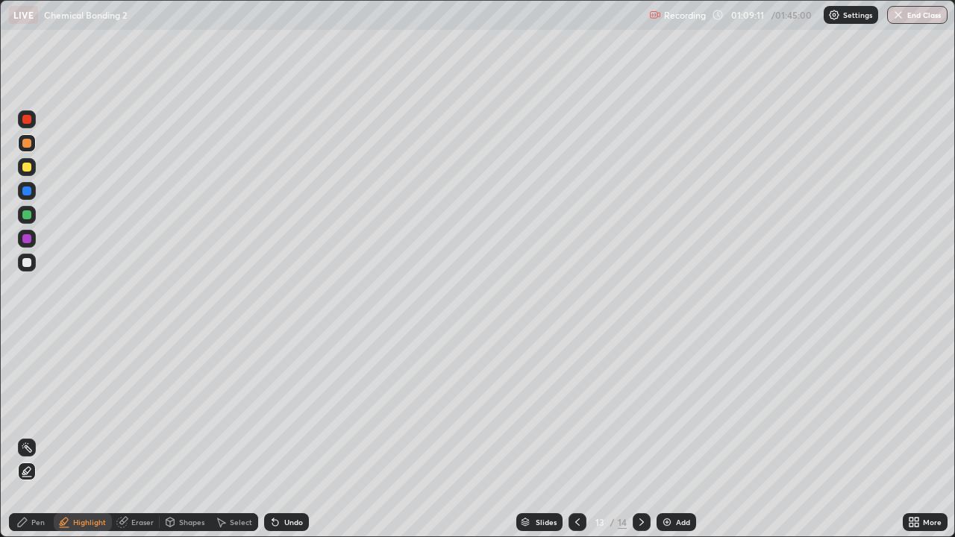
click at [28, 263] on div at bounding box center [26, 262] width 9 height 9
click at [48, 436] on div "Pen" at bounding box center [31, 522] width 45 height 18
click at [19, 219] on div at bounding box center [27, 215] width 18 height 18
click at [30, 168] on div at bounding box center [26, 167] width 9 height 9
click at [571, 436] on icon at bounding box center [577, 522] width 12 height 12
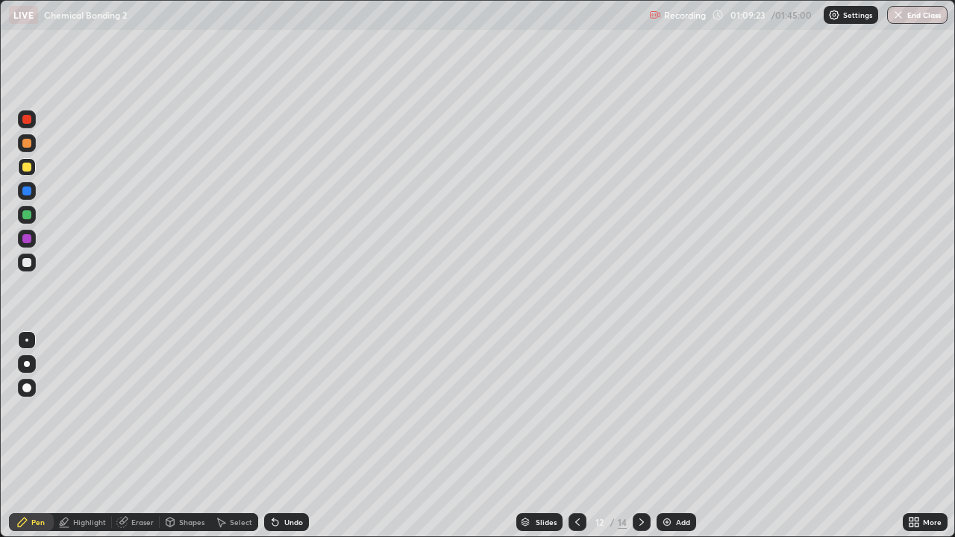
click at [577, 436] on icon at bounding box center [577, 522] width 12 height 12
click at [243, 436] on div "Select" at bounding box center [241, 521] width 22 height 7
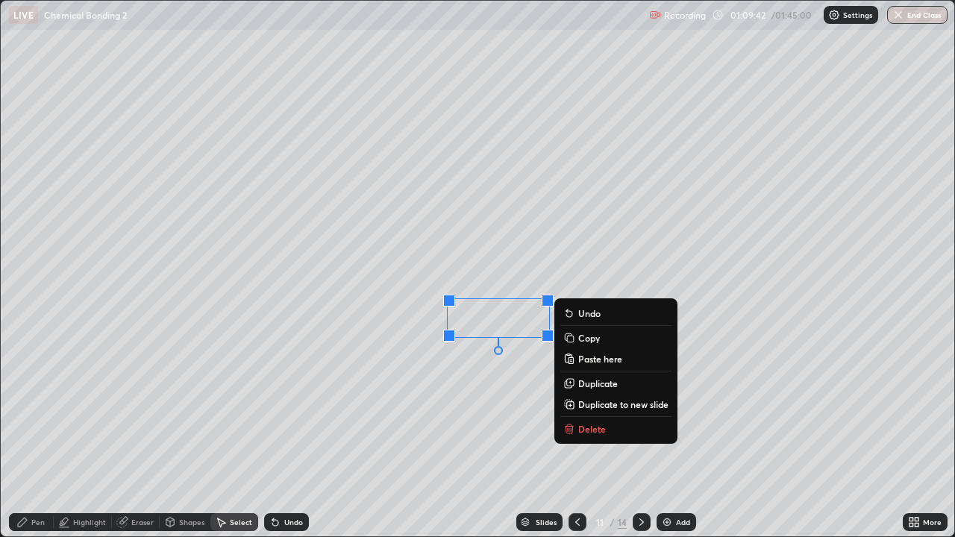
click at [422, 363] on div "0 ° Undo Copy Paste here Duplicate Duplicate to new slide Delete" at bounding box center [477, 269] width 953 height 536
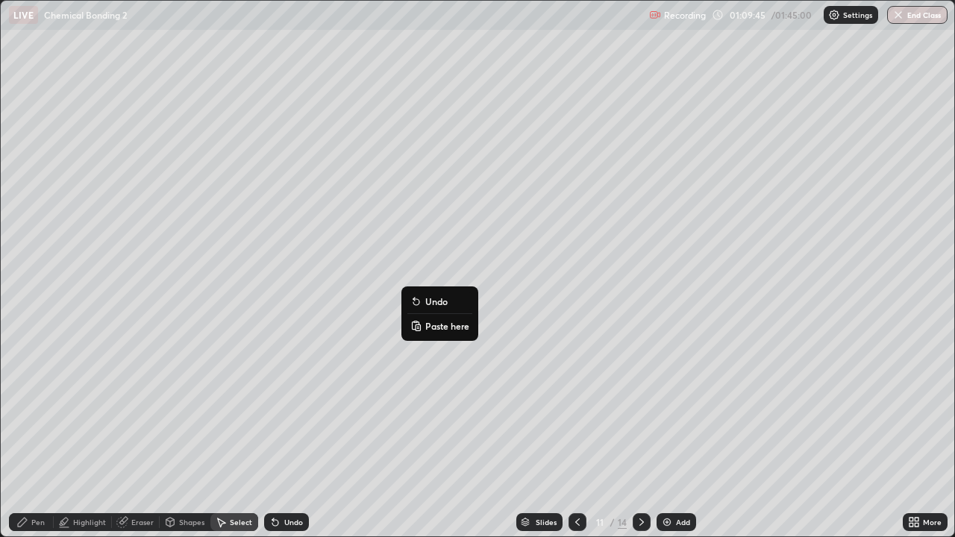
click at [385, 362] on div "0 ° Undo Copy Paste here Duplicate Duplicate to new slide Delete" at bounding box center [477, 269] width 953 height 536
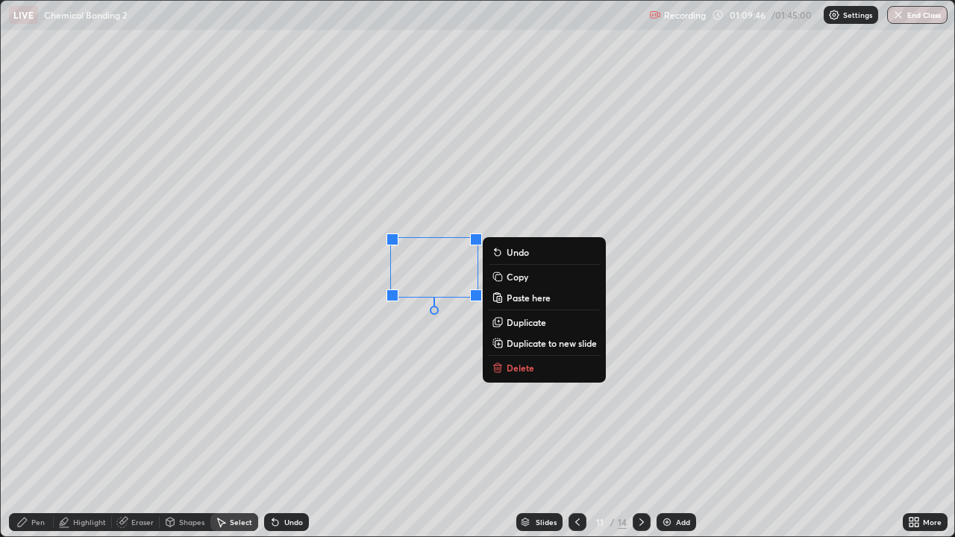
click at [387, 370] on div "0 ° Undo Copy Paste here Duplicate Duplicate to new slide Delete" at bounding box center [477, 269] width 953 height 536
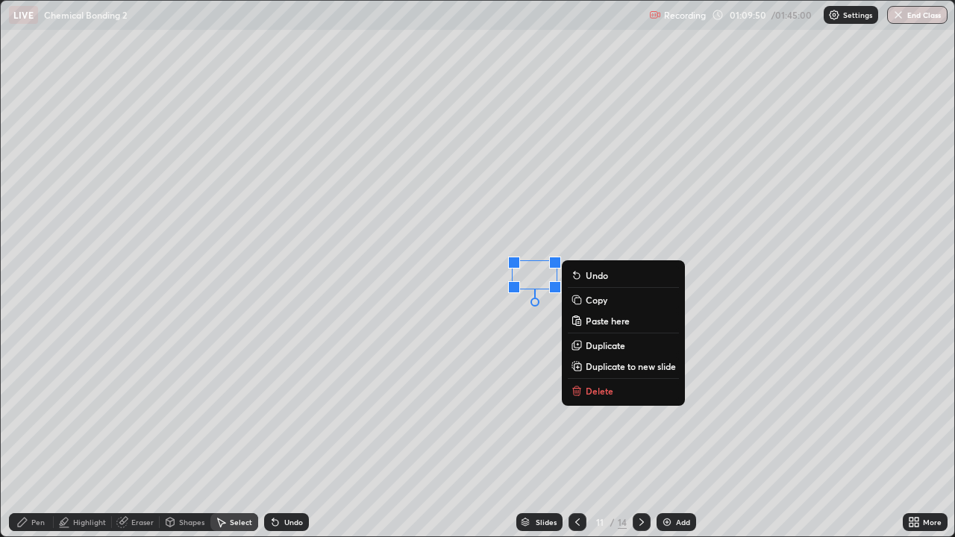
click at [291, 436] on div "Undo" at bounding box center [293, 521] width 19 height 7
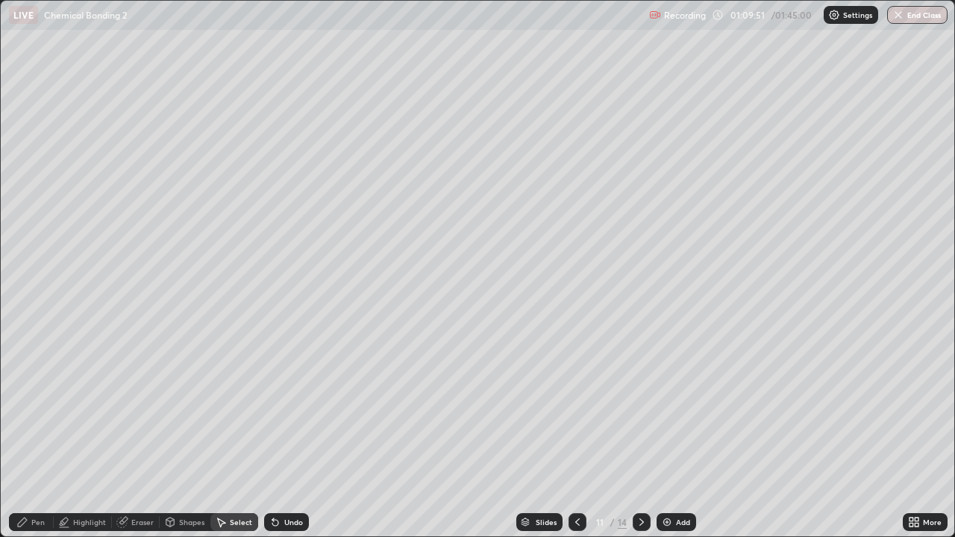
click at [90, 436] on div "Highlight" at bounding box center [89, 521] width 33 height 7
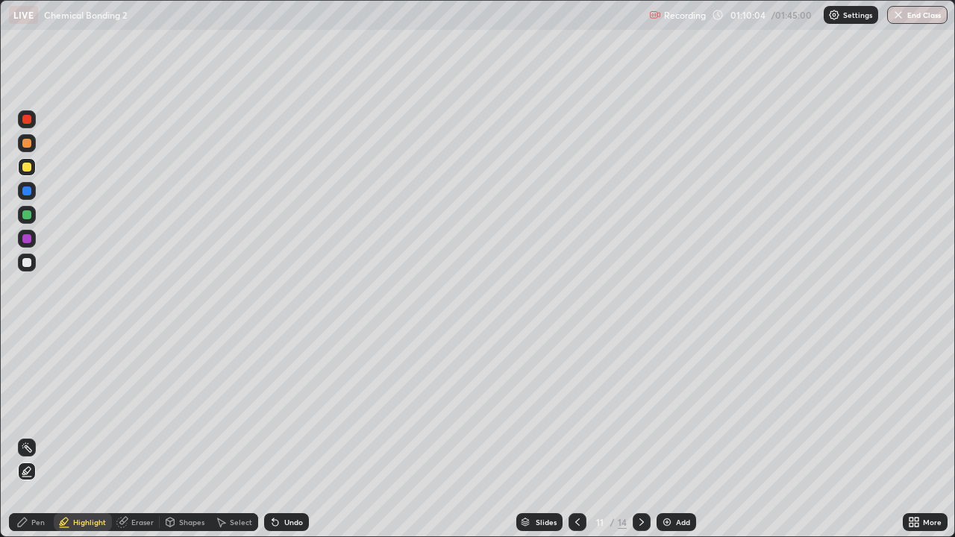
click at [31, 436] on div "Pen" at bounding box center [31, 522] width 45 height 18
click at [25, 264] on div at bounding box center [26, 262] width 9 height 9
click at [140, 436] on div "Eraser" at bounding box center [142, 521] width 22 height 7
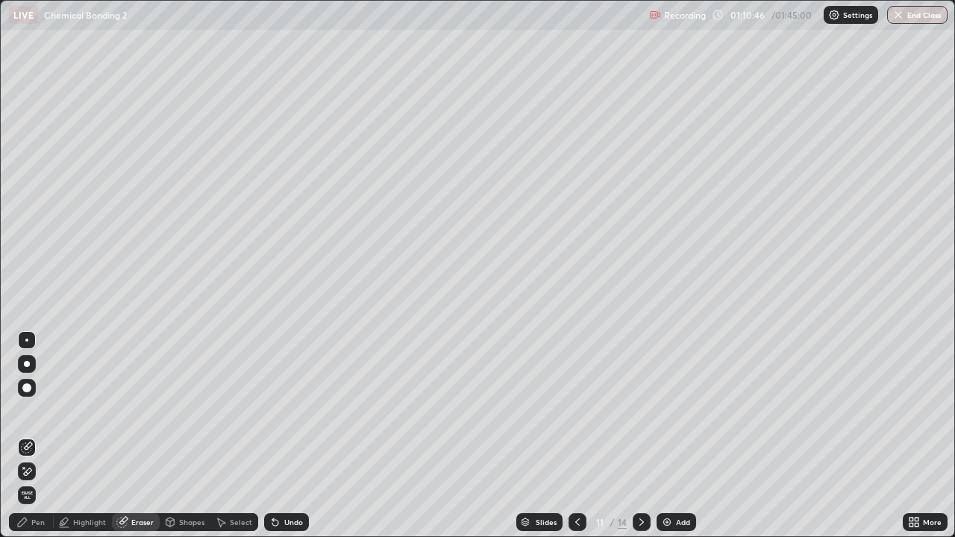
click at [29, 436] on icon at bounding box center [27, 472] width 12 height 13
click at [94, 436] on div "Highlight" at bounding box center [89, 521] width 33 height 7
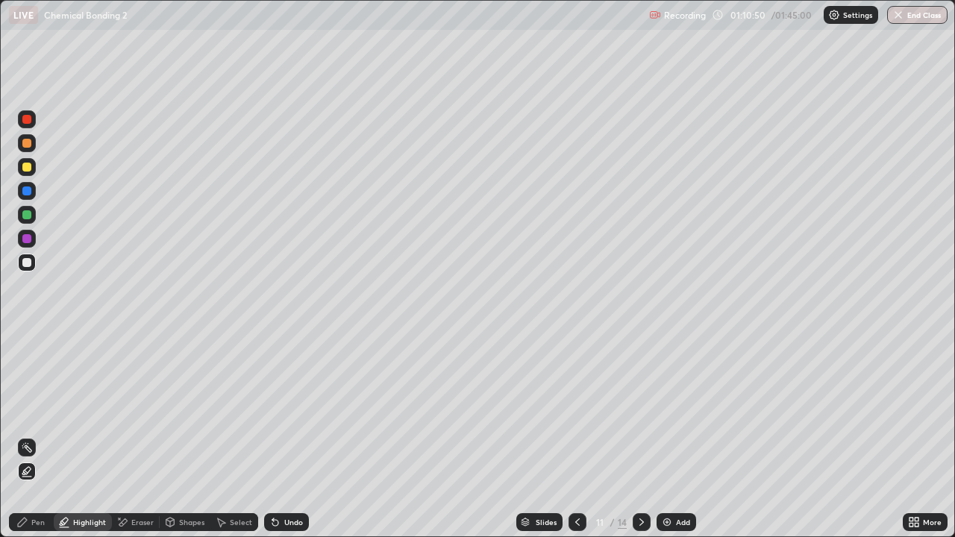
click at [25, 191] on div at bounding box center [26, 191] width 9 height 9
click at [141, 436] on div "Eraser" at bounding box center [136, 522] width 48 height 18
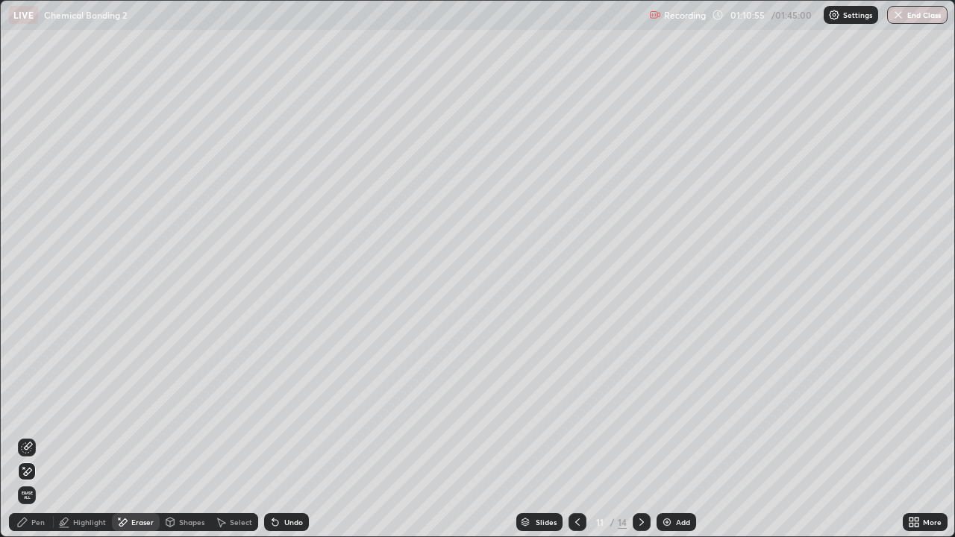
click at [41, 436] on div "Pen" at bounding box center [37, 521] width 13 height 7
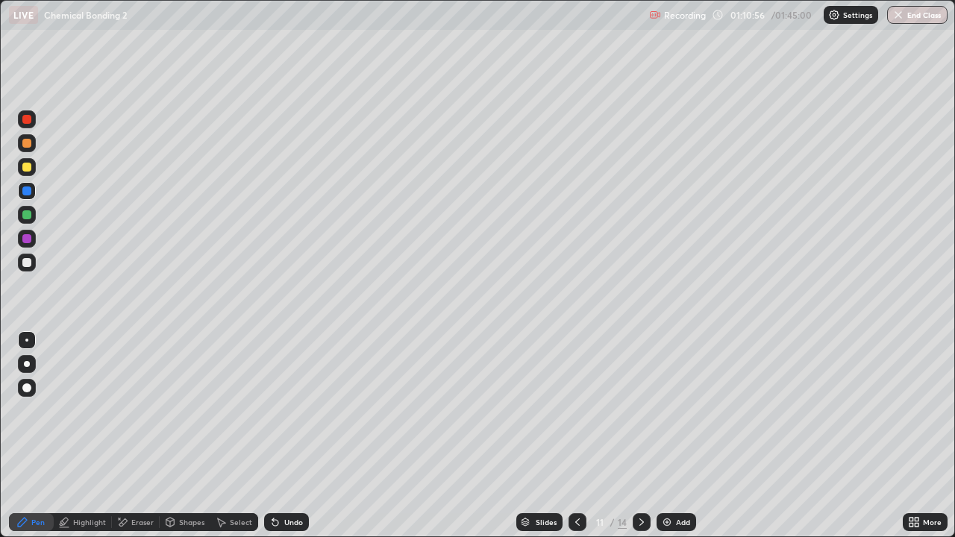
click at [28, 216] on div at bounding box center [26, 214] width 9 height 9
click at [295, 436] on div "Undo" at bounding box center [286, 522] width 45 height 18
click at [95, 436] on div "Highlight" at bounding box center [89, 521] width 33 height 7
click at [26, 194] on div at bounding box center [26, 191] width 9 height 9
click at [34, 436] on div "Pen" at bounding box center [37, 521] width 13 height 7
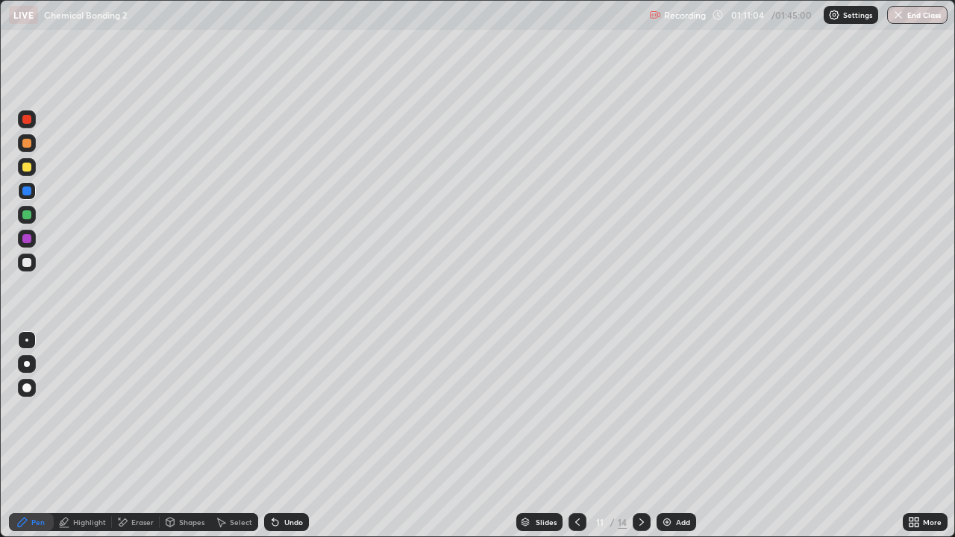
click at [25, 269] on div at bounding box center [27, 263] width 18 height 18
click at [29, 175] on div at bounding box center [27, 167] width 18 height 18
click at [19, 263] on div at bounding box center [27, 263] width 18 height 18
click at [641, 436] on icon at bounding box center [642, 522] width 12 height 12
click at [24, 175] on div at bounding box center [27, 167] width 18 height 18
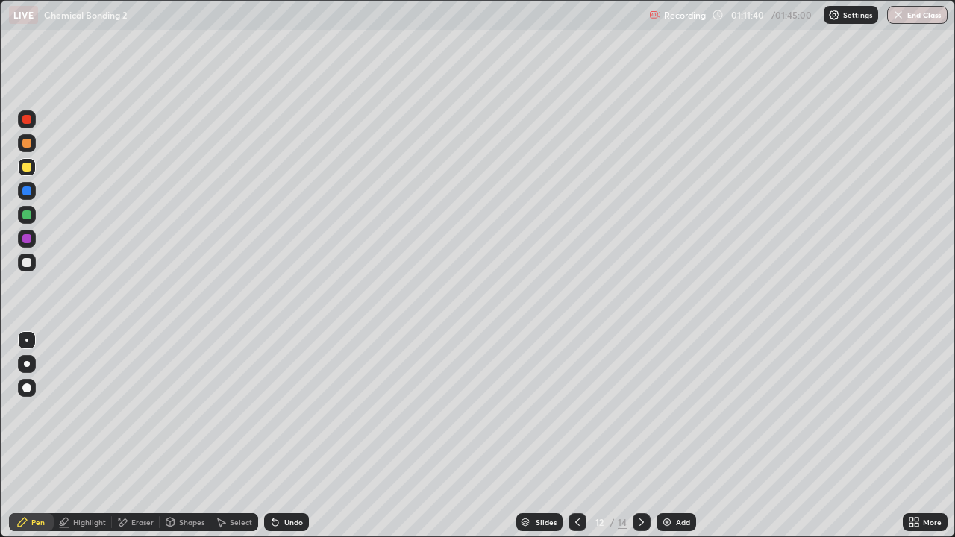
click at [28, 143] on div at bounding box center [26, 143] width 9 height 9
click at [25, 263] on div at bounding box center [26, 262] width 9 height 9
click at [639, 436] on icon at bounding box center [641, 521] width 4 height 7
click at [238, 436] on div "Select" at bounding box center [241, 521] width 22 height 7
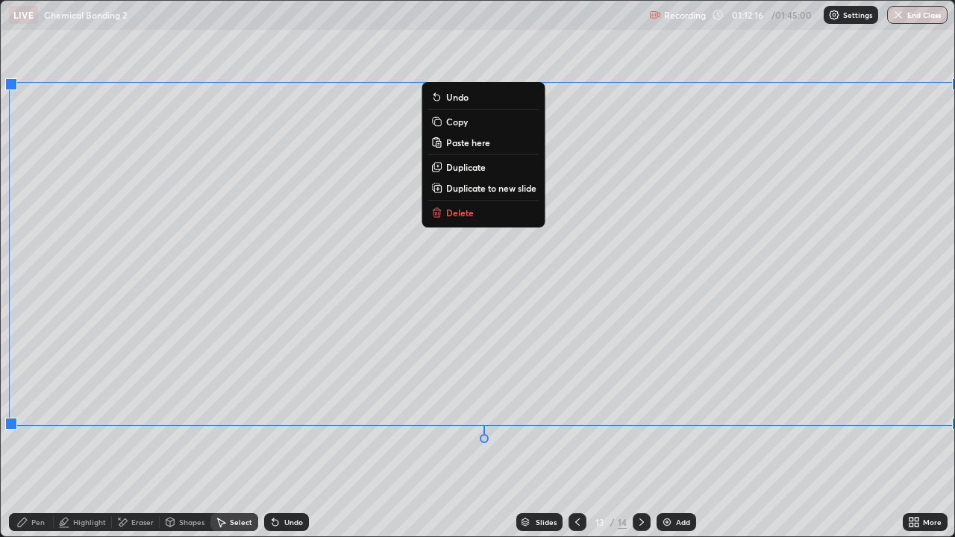
click at [480, 125] on button "Copy" at bounding box center [483, 122] width 111 height 18
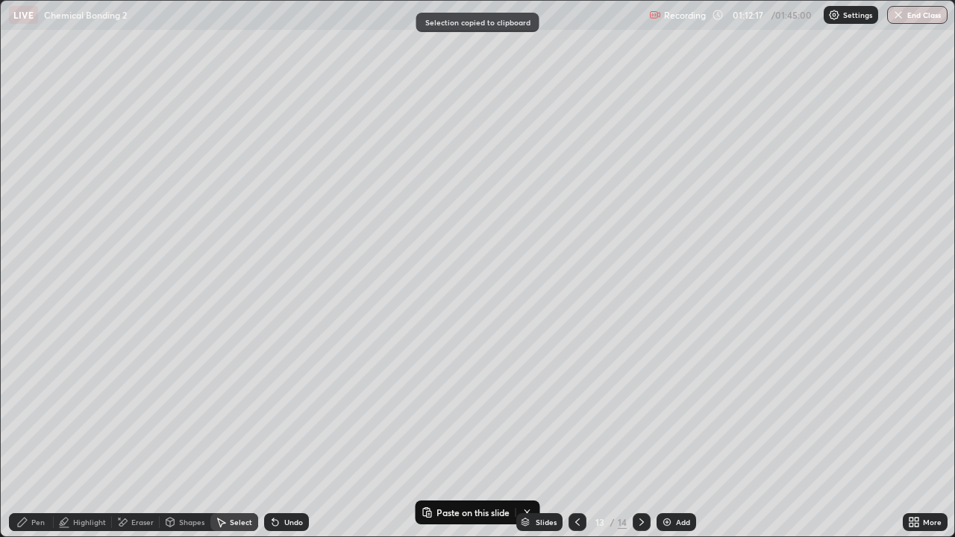
click at [575, 436] on icon at bounding box center [577, 522] width 12 height 12
click at [577, 436] on icon at bounding box center [577, 521] width 4 height 7
click at [682, 436] on div "Add" at bounding box center [683, 521] width 14 height 7
click at [34, 436] on div "Pen" at bounding box center [37, 521] width 13 height 7
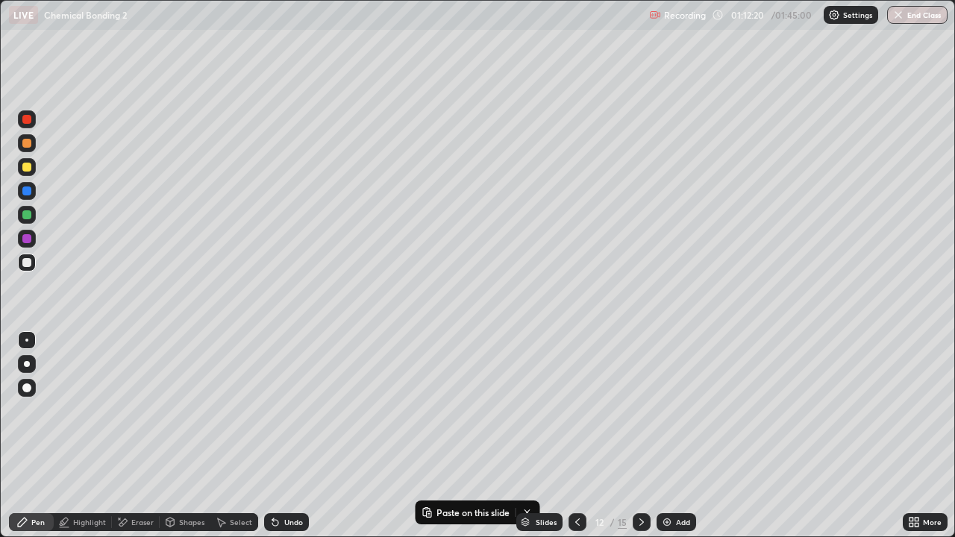
click at [229, 436] on div "Select" at bounding box center [234, 522] width 48 height 18
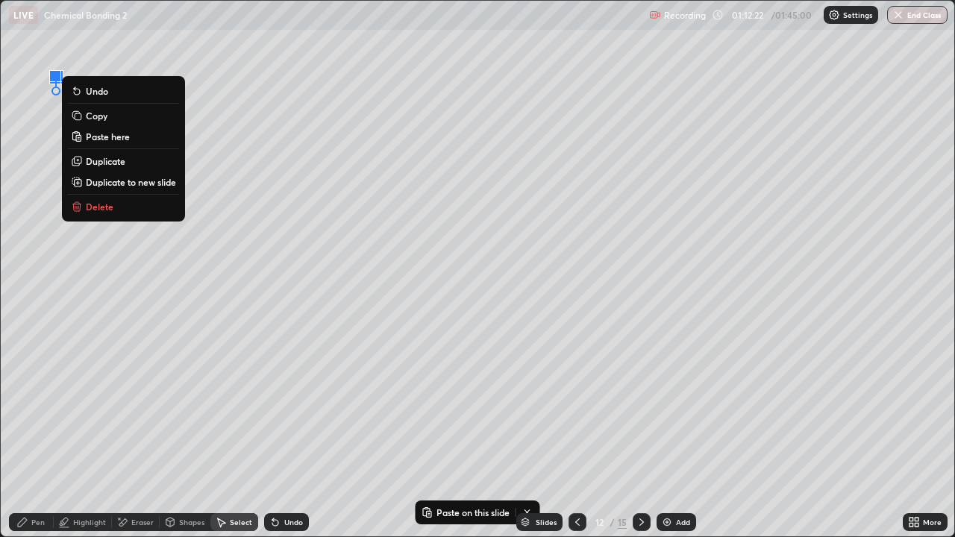
click at [111, 139] on p "Paste here" at bounding box center [108, 137] width 44 height 12
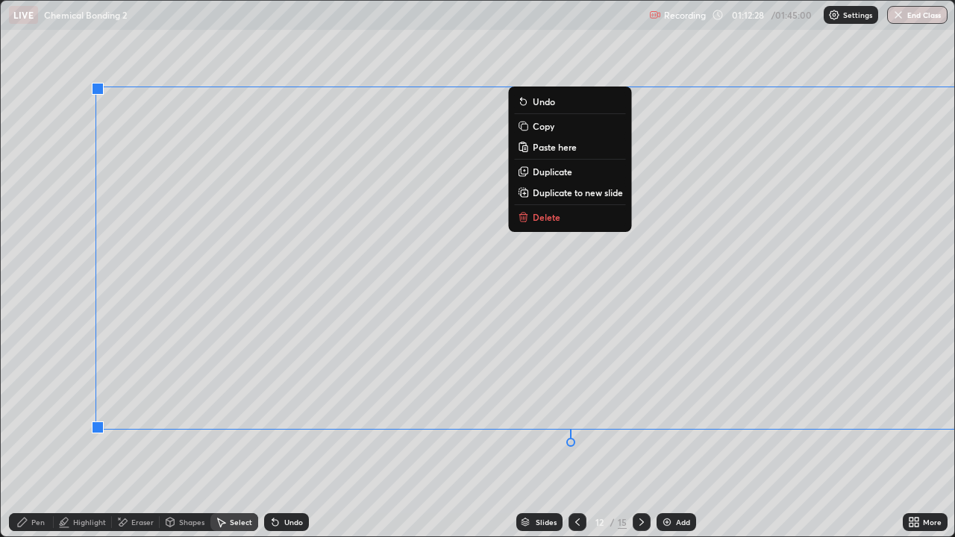
click at [34, 436] on div "Pen" at bounding box center [37, 521] width 13 height 7
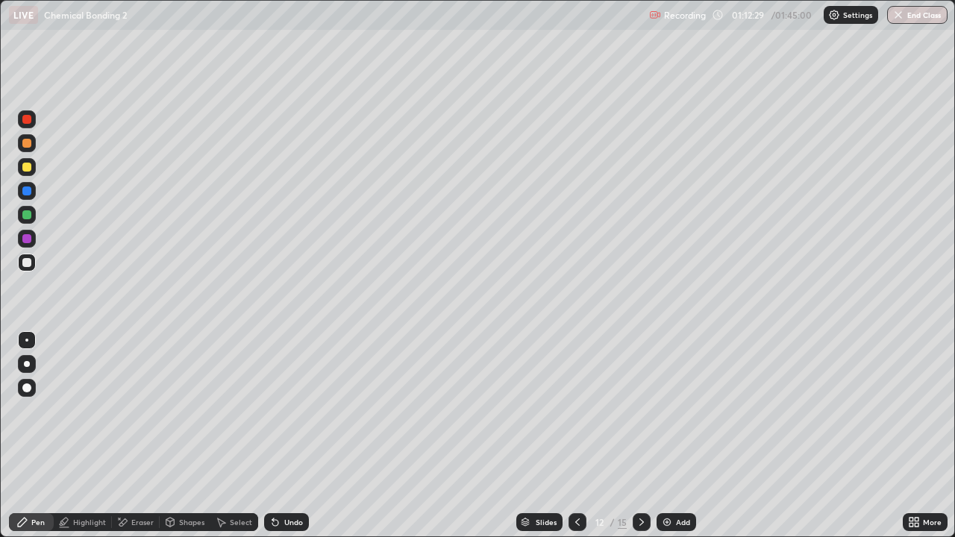
click at [28, 221] on div at bounding box center [27, 215] width 18 height 18
click at [26, 241] on div at bounding box center [26, 238] width 9 height 9
click at [21, 271] on div at bounding box center [27, 263] width 18 height 18
click at [26, 216] on div at bounding box center [26, 214] width 9 height 9
click at [33, 149] on div at bounding box center [27, 143] width 18 height 18
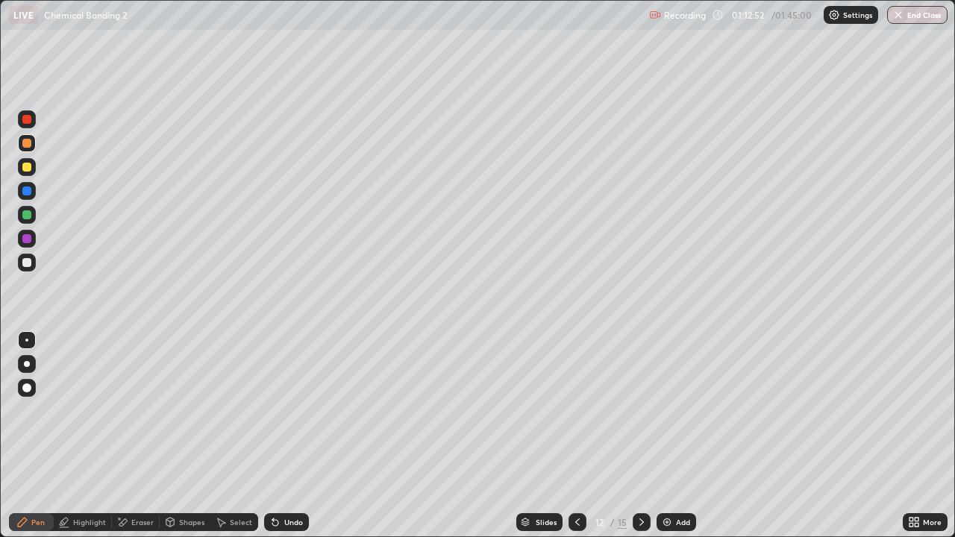
click at [28, 218] on div at bounding box center [26, 214] width 9 height 9
click at [25, 263] on div at bounding box center [26, 262] width 9 height 9
click at [640, 436] on icon at bounding box center [642, 522] width 12 height 12
click at [633, 436] on div at bounding box center [642, 522] width 18 height 18
click at [200, 436] on div "Shapes" at bounding box center [191, 521] width 25 height 7
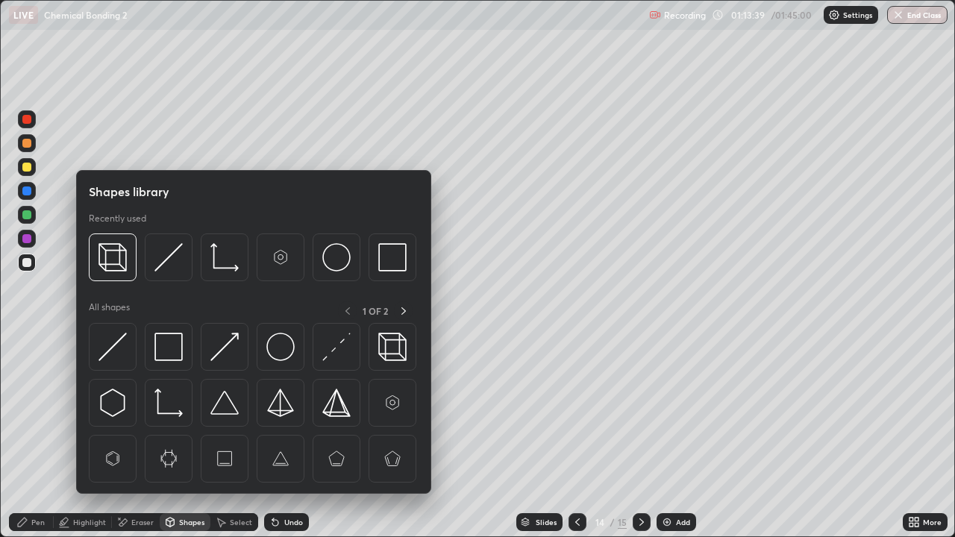
click at [142, 436] on div "Eraser" at bounding box center [142, 521] width 22 height 7
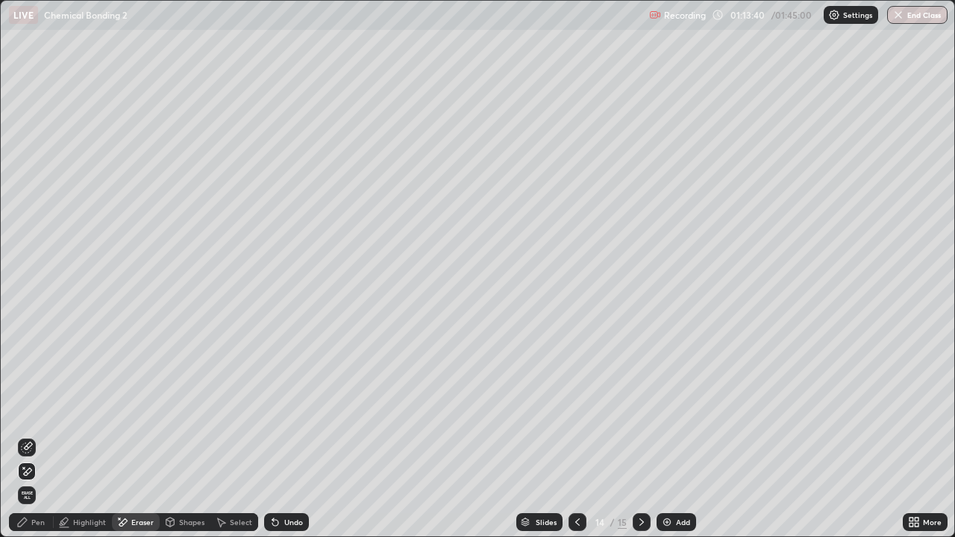
click at [30, 436] on span "Erase all" at bounding box center [27, 495] width 16 height 9
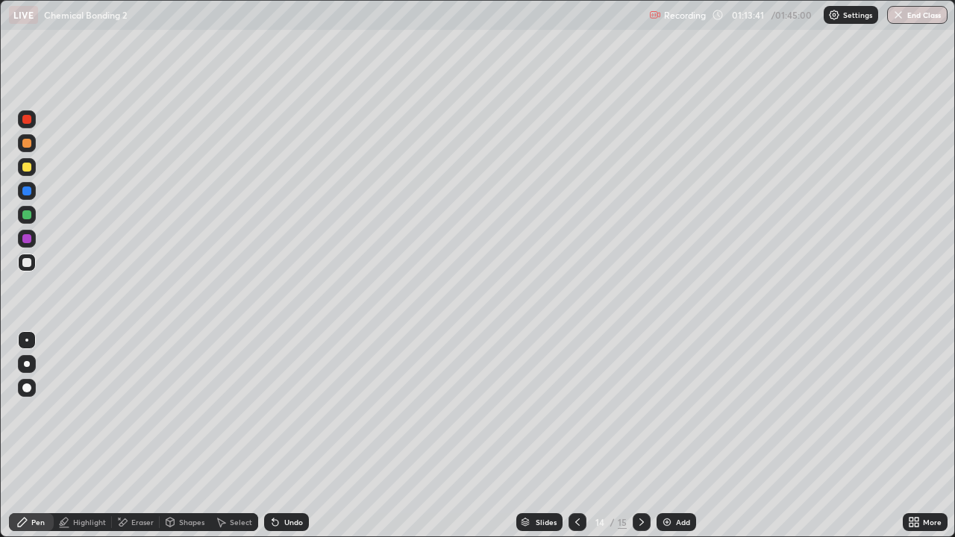
click at [28, 221] on div at bounding box center [27, 215] width 18 height 18
click at [29, 390] on div at bounding box center [26, 387] width 9 height 9
click at [25, 215] on div at bounding box center [26, 214] width 9 height 9
click at [23, 257] on div at bounding box center [27, 263] width 18 height 18
click at [30, 334] on div at bounding box center [27, 340] width 18 height 18
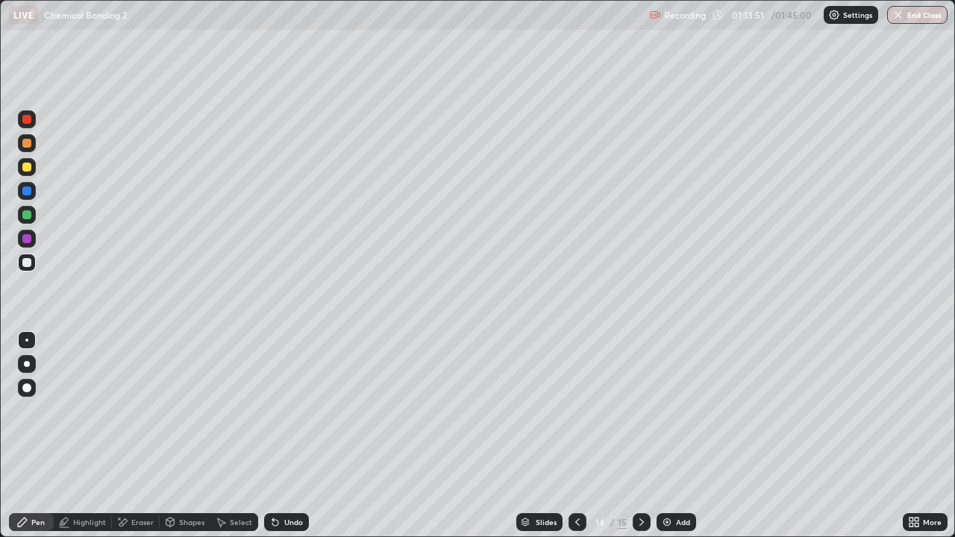
click at [28, 169] on div at bounding box center [26, 167] width 9 height 9
click at [32, 299] on div "Erase all" at bounding box center [27, 268] width 36 height 477
click at [31, 270] on div at bounding box center [27, 263] width 18 height 18
click at [286, 436] on div "Undo" at bounding box center [286, 522] width 45 height 18
click at [25, 143] on div at bounding box center [26, 143] width 9 height 9
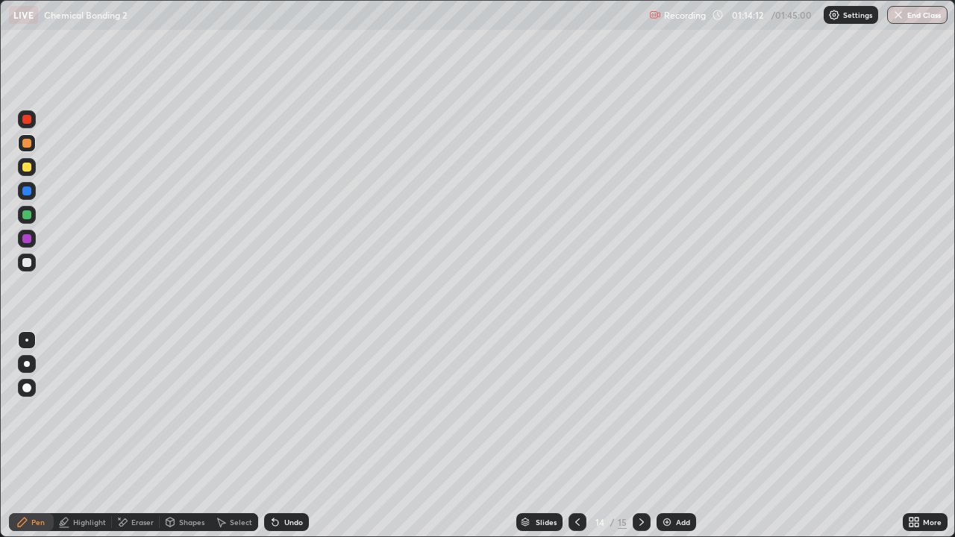
click at [23, 141] on div at bounding box center [26, 143] width 9 height 9
click at [639, 436] on div at bounding box center [642, 522] width 18 height 18
click at [135, 436] on div "Eraser" at bounding box center [142, 521] width 22 height 7
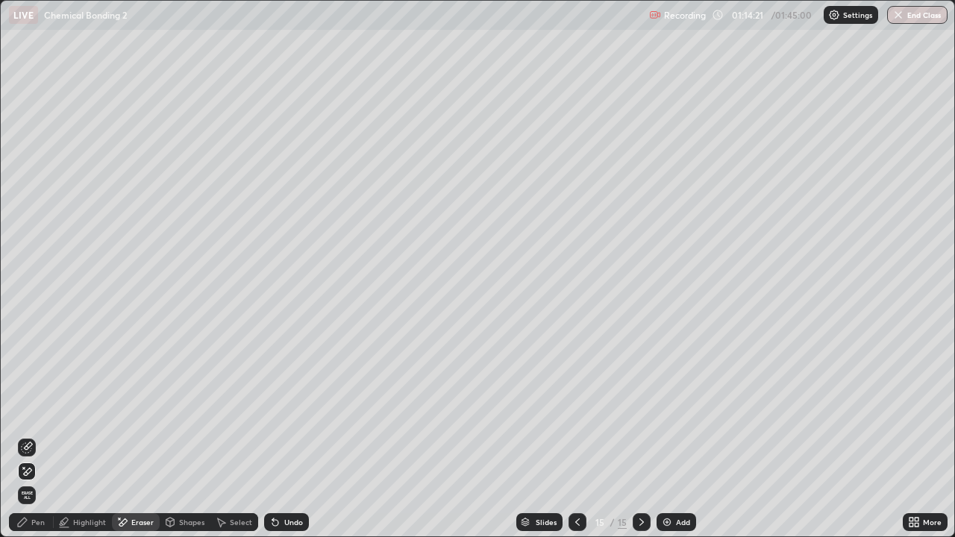
click at [20, 436] on span "Erase all" at bounding box center [27, 495] width 16 height 9
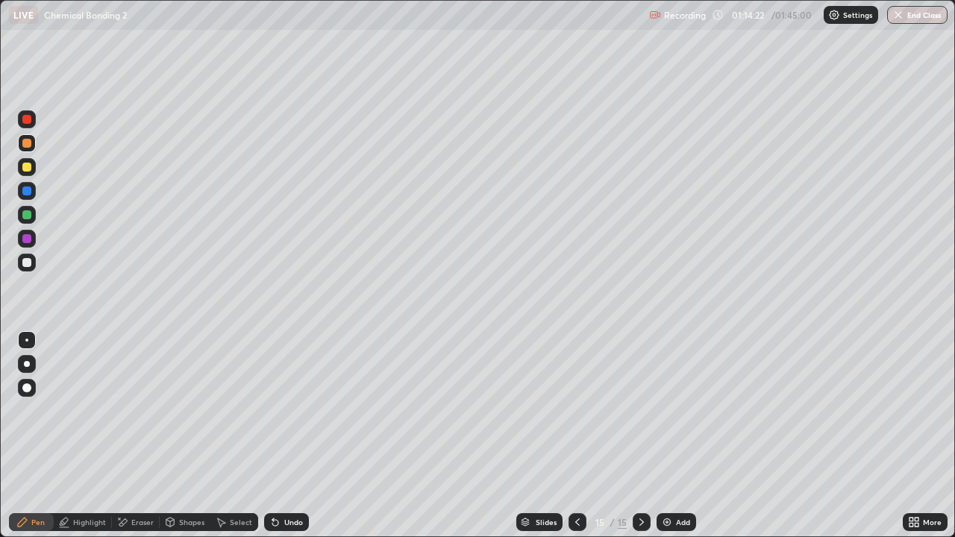
click at [25, 265] on div at bounding box center [26, 262] width 9 height 9
click at [25, 395] on div at bounding box center [27, 388] width 18 height 18
click at [28, 167] on div at bounding box center [26, 167] width 9 height 9
click at [29, 270] on div at bounding box center [27, 263] width 18 height 18
click at [577, 436] on icon at bounding box center [577, 521] width 4 height 7
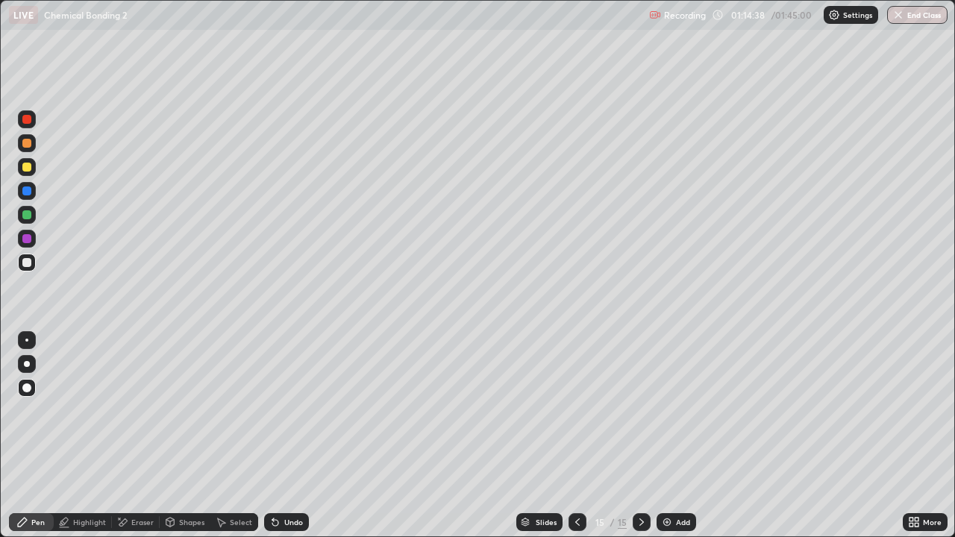
click at [576, 436] on icon at bounding box center [577, 522] width 12 height 12
click at [582, 436] on div at bounding box center [577, 522] width 18 height 18
click at [583, 436] on div at bounding box center [577, 522] width 18 height 18
click at [576, 436] on icon at bounding box center [577, 522] width 12 height 12
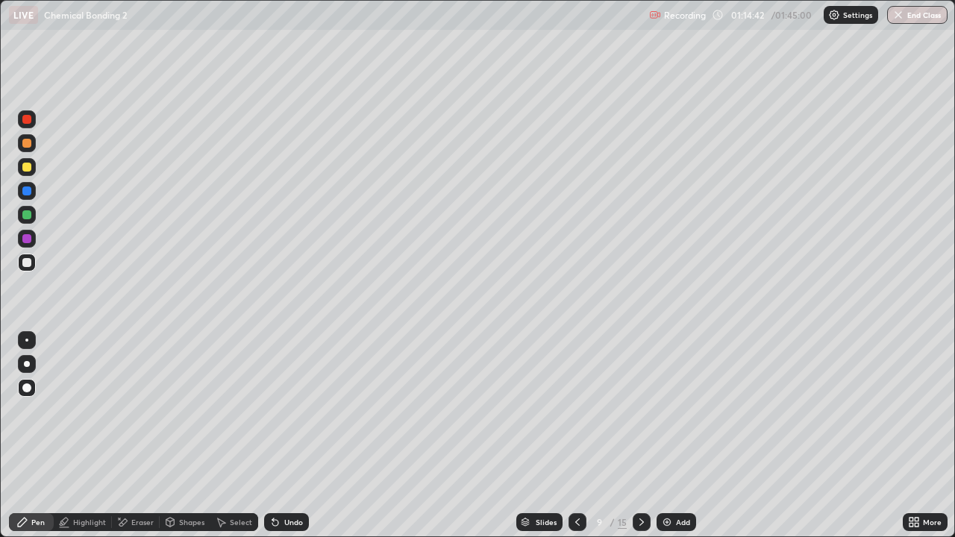
click at [640, 436] on icon at bounding box center [642, 522] width 12 height 12
click at [641, 436] on icon at bounding box center [642, 522] width 12 height 12
click at [639, 436] on icon at bounding box center [642, 522] width 12 height 12
click at [642, 436] on icon at bounding box center [641, 521] width 4 height 7
click at [641, 436] on icon at bounding box center [642, 522] width 12 height 12
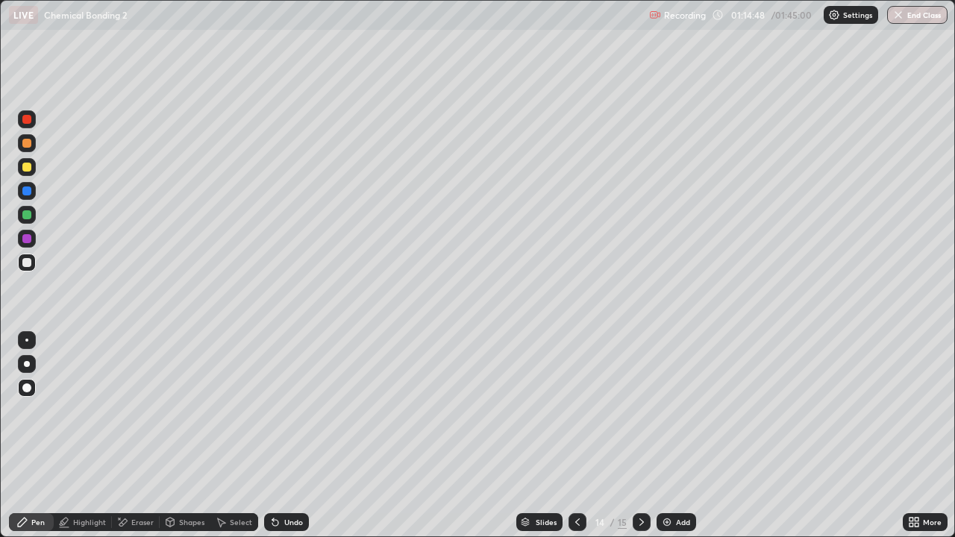
click at [639, 436] on icon at bounding box center [642, 522] width 12 height 12
click at [28, 169] on div at bounding box center [26, 167] width 9 height 9
click at [31, 255] on div at bounding box center [27, 263] width 18 height 18
click at [29, 169] on div at bounding box center [26, 167] width 9 height 9
click at [28, 236] on div at bounding box center [26, 238] width 9 height 9
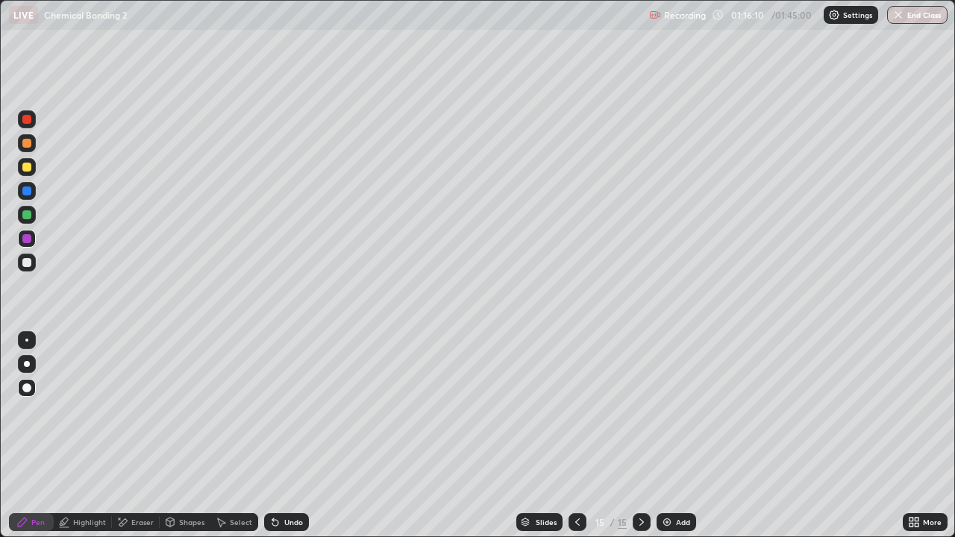
click at [25, 218] on div at bounding box center [26, 214] width 9 height 9
click at [23, 269] on div at bounding box center [27, 263] width 18 height 18
click at [31, 167] on div at bounding box center [26, 167] width 9 height 9
click at [33, 216] on div at bounding box center [27, 215] width 18 height 18
click at [33, 258] on div at bounding box center [27, 263] width 18 height 18
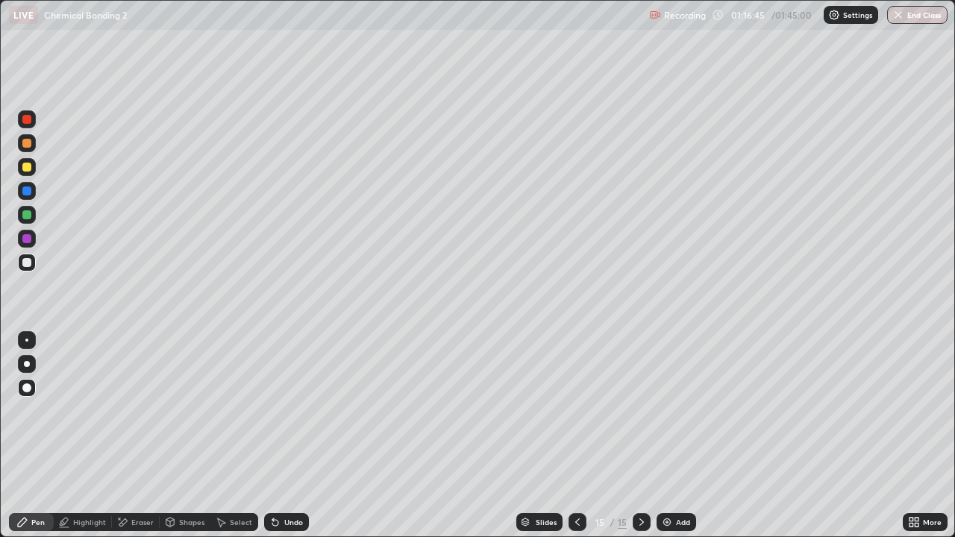
click at [25, 332] on div at bounding box center [27, 340] width 18 height 18
click at [27, 192] on div at bounding box center [26, 191] width 9 height 9
click at [33, 261] on div at bounding box center [27, 263] width 18 height 18
click at [296, 436] on div "Undo" at bounding box center [293, 521] width 19 height 7
click at [293, 436] on div "Undo" at bounding box center [293, 521] width 19 height 7
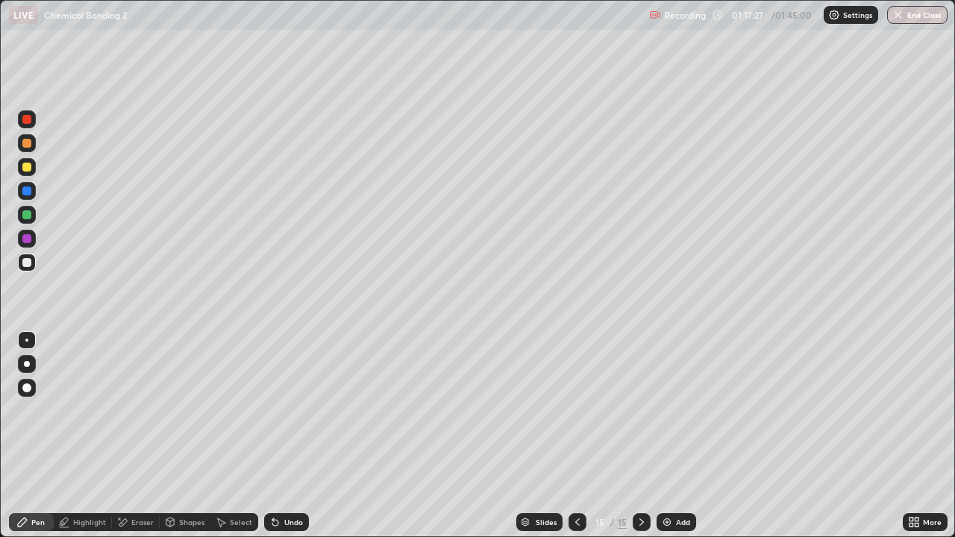
click at [28, 167] on div at bounding box center [26, 167] width 9 height 9
click at [32, 118] on div at bounding box center [27, 119] width 18 height 18
click at [26, 208] on div at bounding box center [27, 215] width 18 height 18
click at [33, 189] on div at bounding box center [27, 191] width 18 height 18
click at [26, 145] on div at bounding box center [26, 143] width 9 height 9
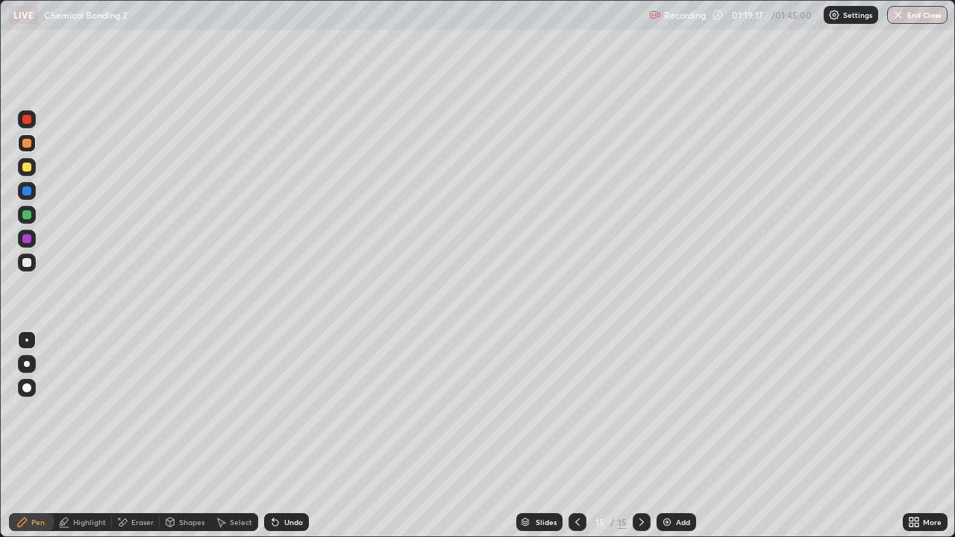
click at [145, 436] on div "Eraser" at bounding box center [136, 522] width 48 height 18
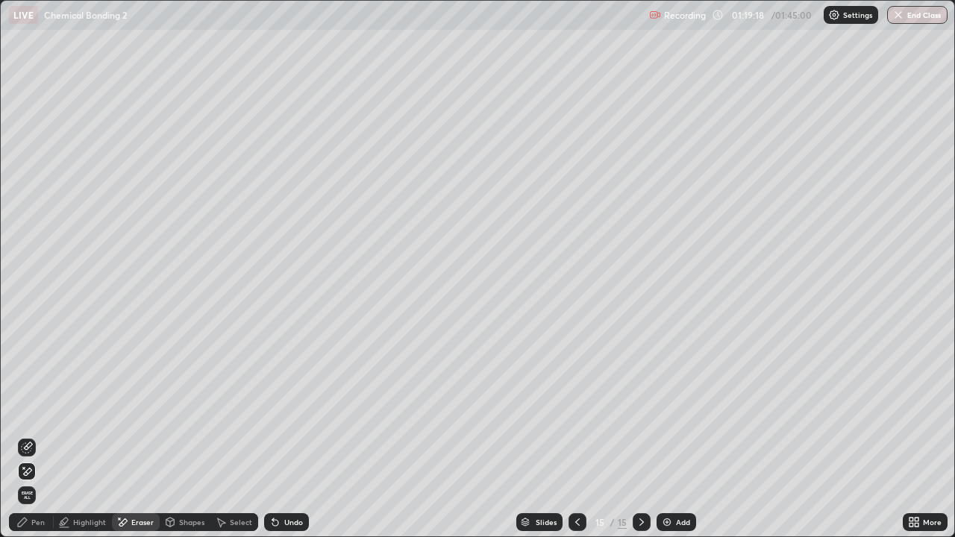
click at [44, 436] on div "Pen" at bounding box center [31, 522] width 45 height 18
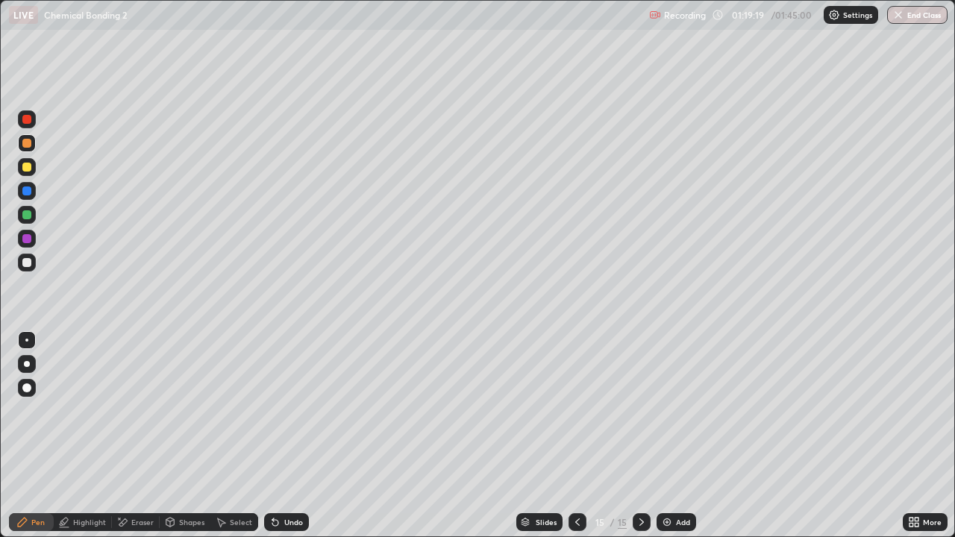
click at [27, 263] on div at bounding box center [26, 262] width 9 height 9
click at [33, 214] on div at bounding box center [27, 215] width 18 height 18
click at [137, 436] on div "Eraser" at bounding box center [142, 521] width 22 height 7
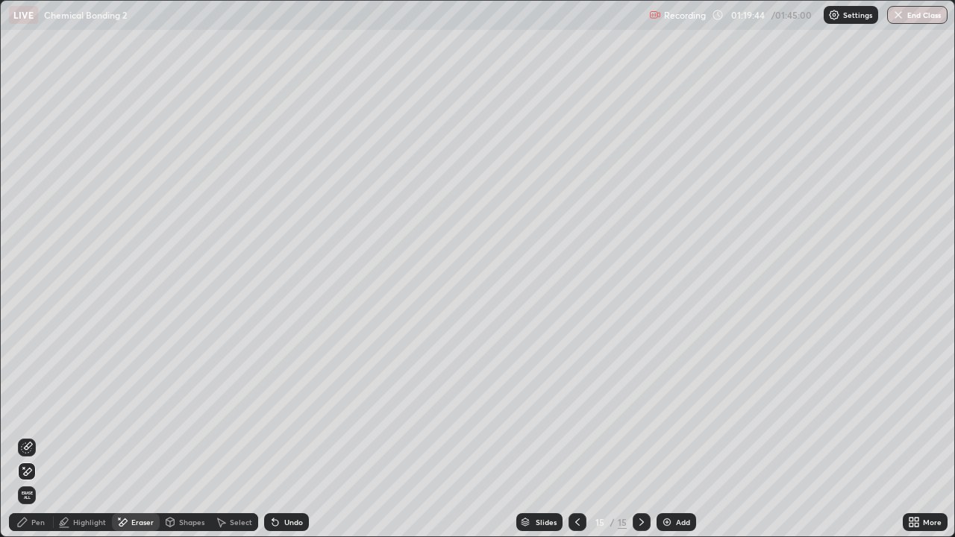
click at [24, 436] on div "Pen" at bounding box center [31, 522] width 45 height 18
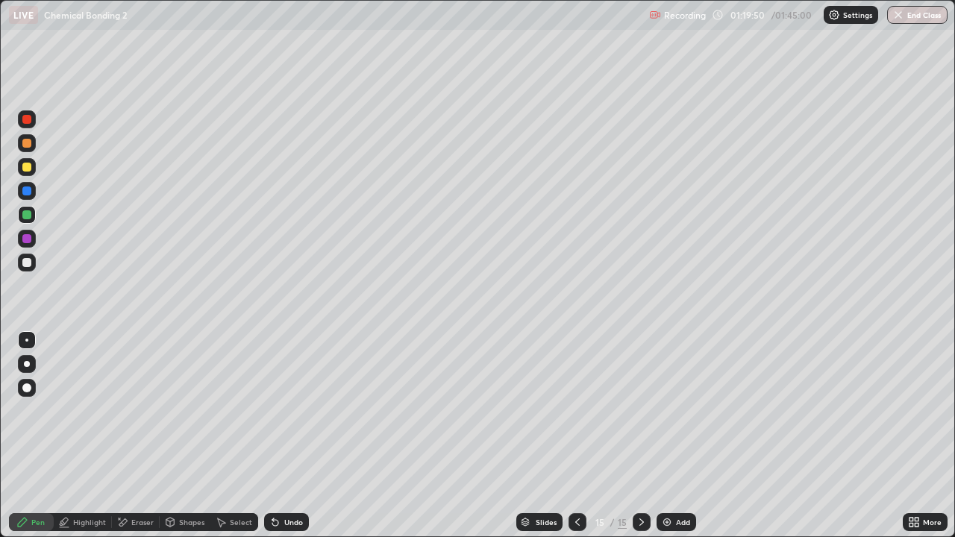
click at [28, 260] on div at bounding box center [26, 262] width 9 height 9
click at [671, 436] on div "Add" at bounding box center [677, 522] width 40 height 18
click at [27, 170] on div at bounding box center [26, 167] width 9 height 9
click at [170, 436] on icon at bounding box center [170, 523] width 0 height 5
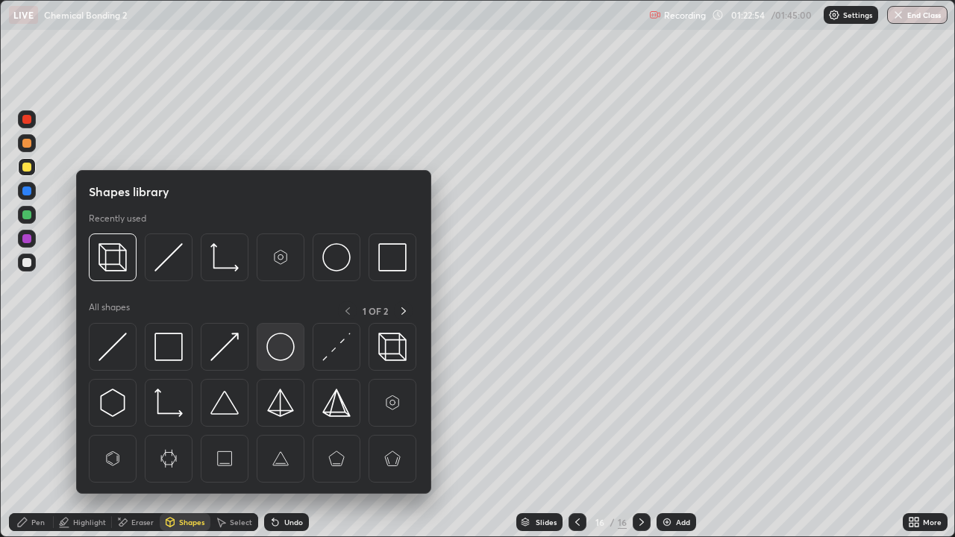
click at [283, 357] on img at bounding box center [280, 347] width 28 height 28
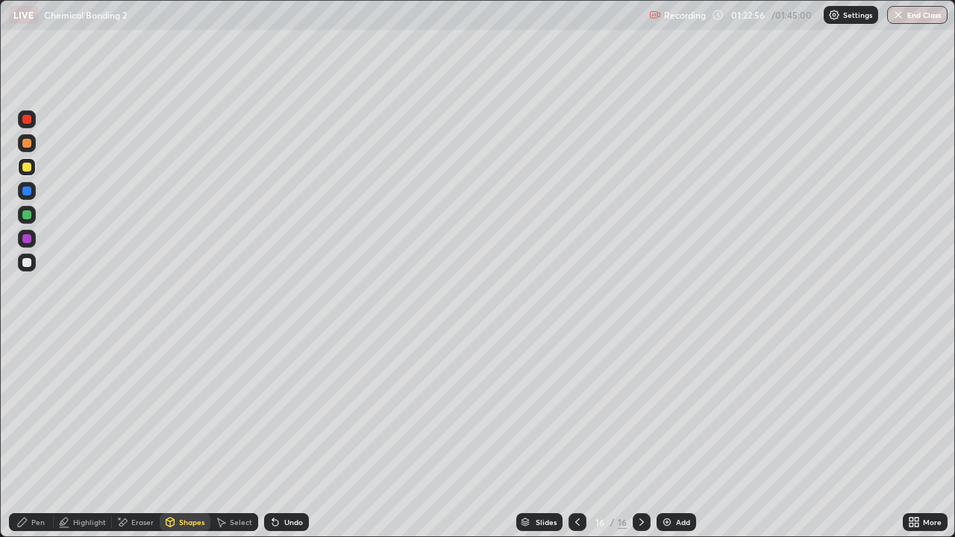
click at [227, 436] on div "Select" at bounding box center [234, 522] width 48 height 18
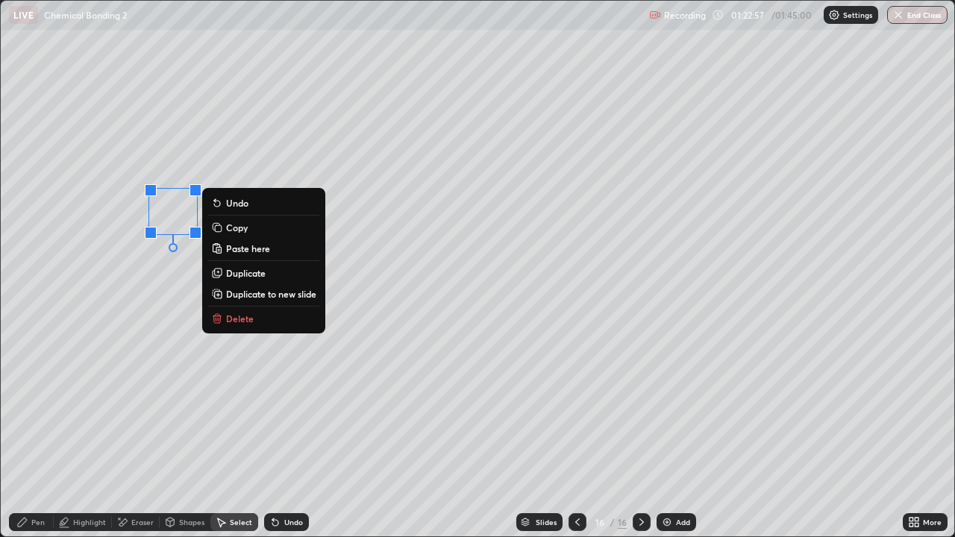
click at [247, 275] on p "Duplicate" at bounding box center [246, 273] width 40 height 12
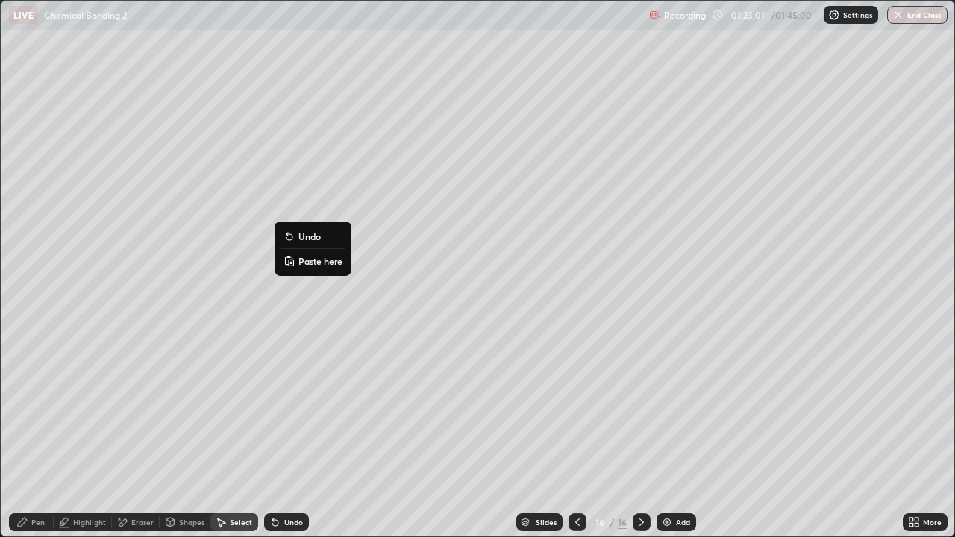
click at [42, 436] on div "Pen" at bounding box center [31, 522] width 45 height 18
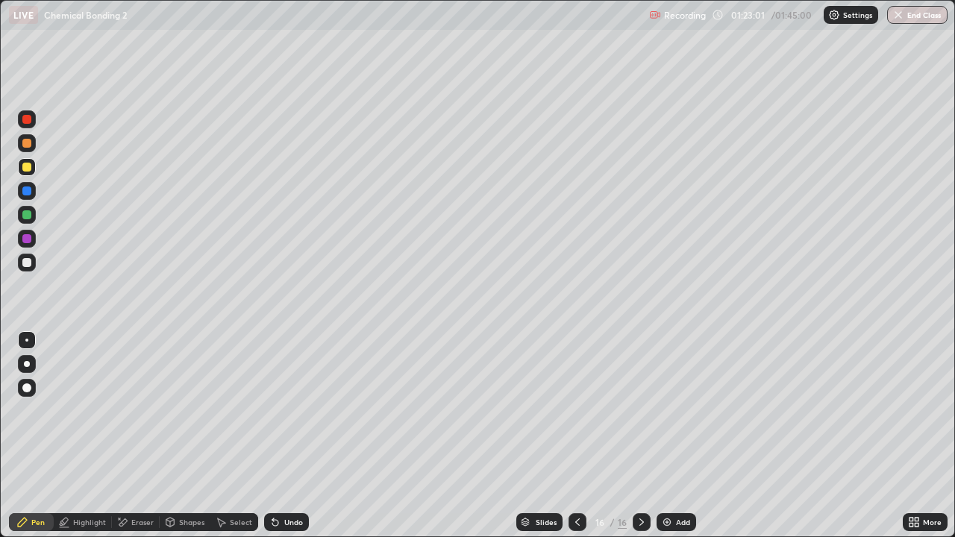
click at [25, 263] on div at bounding box center [26, 262] width 9 height 9
click at [25, 125] on div at bounding box center [27, 119] width 18 height 18
click at [25, 150] on div at bounding box center [27, 143] width 18 height 18
click at [28, 263] on div at bounding box center [26, 262] width 9 height 9
click at [28, 172] on div at bounding box center [27, 167] width 18 height 18
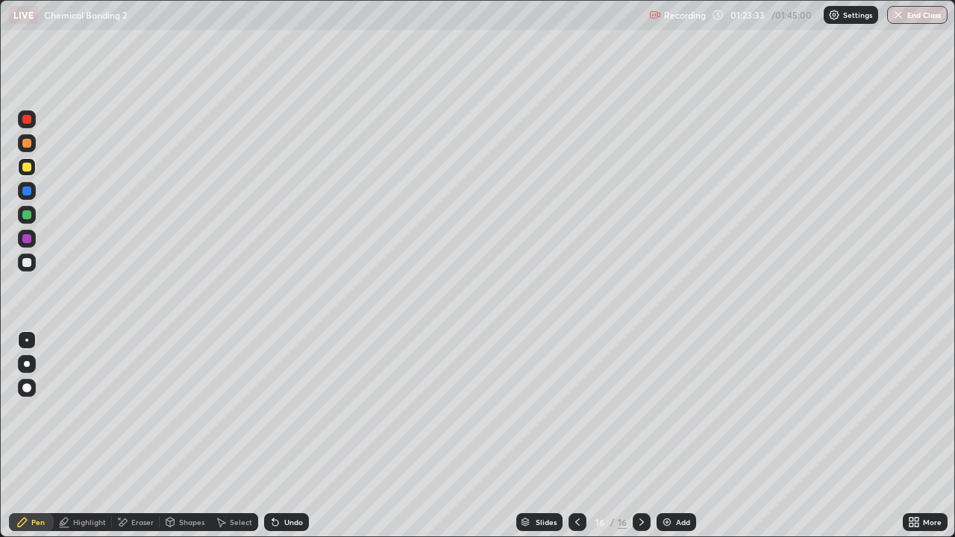
click at [272, 436] on icon at bounding box center [272, 518] width 1 height 1
click at [27, 220] on div at bounding box center [27, 215] width 18 height 18
click at [29, 137] on div at bounding box center [27, 143] width 18 height 18
click at [26, 142] on div at bounding box center [26, 143] width 9 height 9
click at [23, 263] on div at bounding box center [26, 262] width 9 height 9
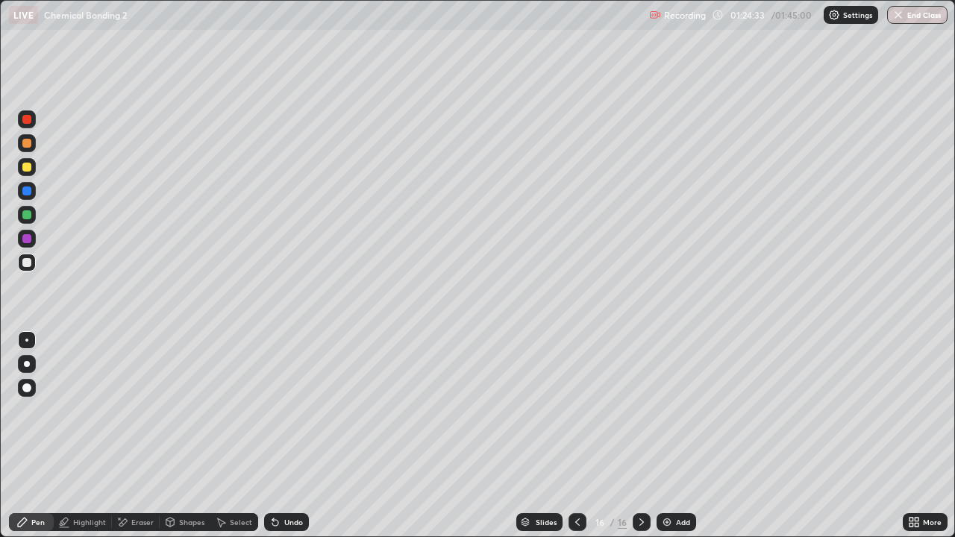
click at [26, 222] on div at bounding box center [27, 215] width 18 height 18
click at [275, 436] on div "Undo" at bounding box center [283, 522] width 51 height 30
click at [281, 436] on div "Undo" at bounding box center [286, 522] width 45 height 18
click at [28, 266] on div at bounding box center [26, 262] width 9 height 9
click at [23, 121] on div at bounding box center [26, 119] width 9 height 9
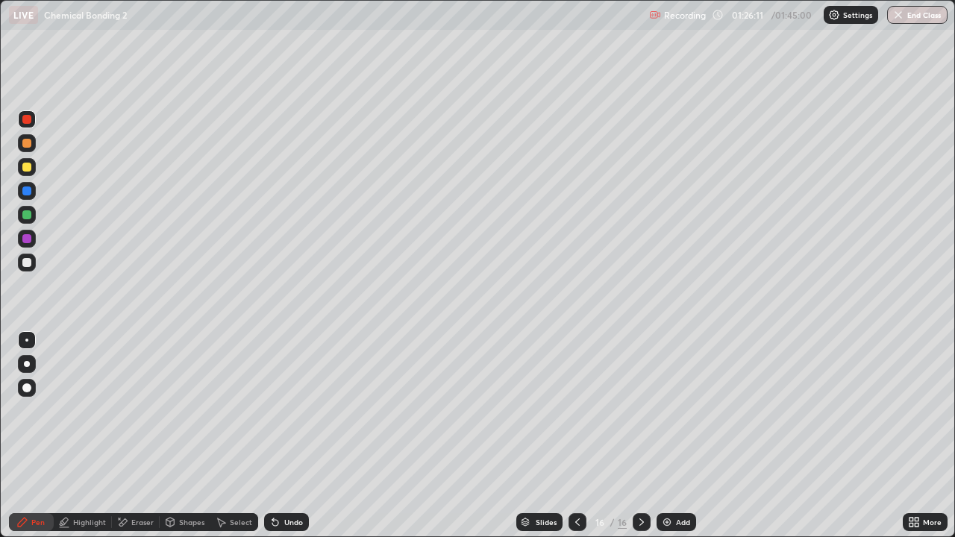
click at [122, 436] on icon at bounding box center [123, 521] width 8 height 7
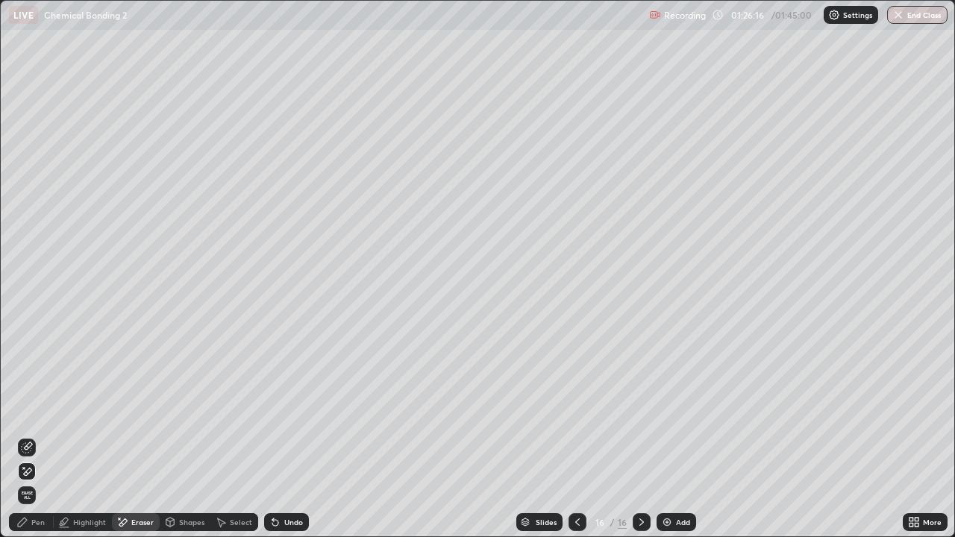
click at [23, 436] on icon at bounding box center [22, 522] width 9 height 9
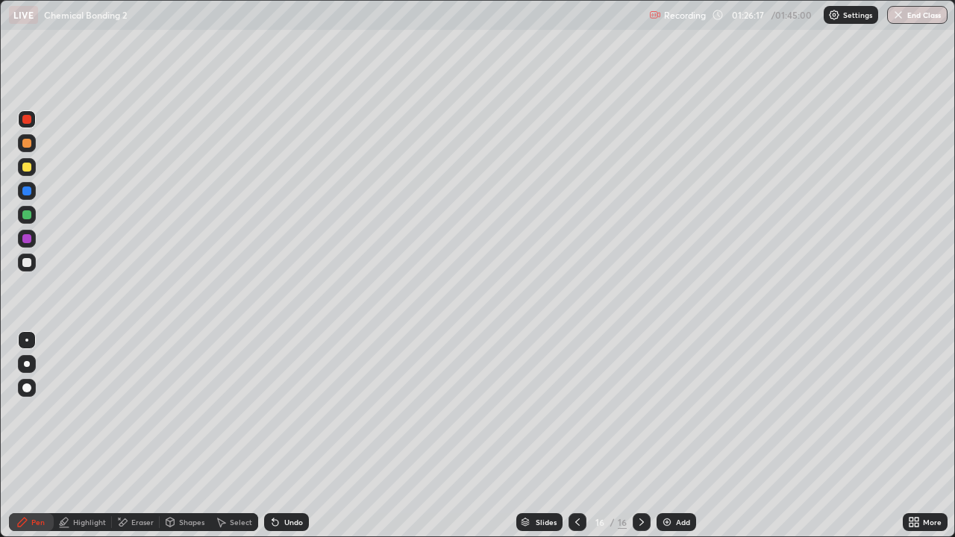
click at [25, 266] on div at bounding box center [26, 262] width 9 height 9
click at [30, 168] on div at bounding box center [26, 167] width 9 height 9
click at [31, 212] on div at bounding box center [26, 214] width 9 height 9
click at [285, 436] on div "Undo" at bounding box center [286, 522] width 45 height 18
click at [283, 436] on div "Undo" at bounding box center [286, 522] width 45 height 18
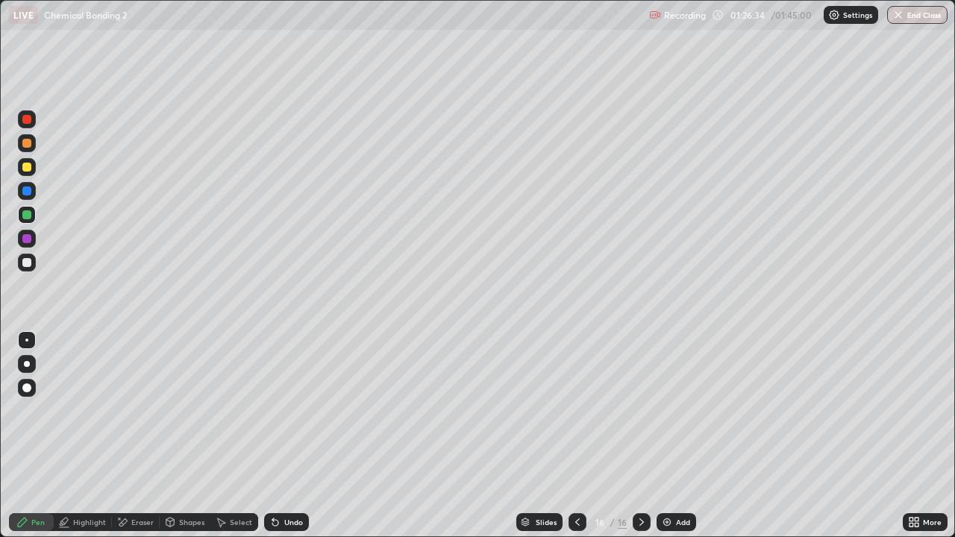
click at [26, 260] on div at bounding box center [26, 262] width 9 height 9
click at [29, 165] on div at bounding box center [26, 167] width 9 height 9
click at [32, 144] on div at bounding box center [27, 143] width 18 height 18
click at [37, 265] on div at bounding box center [27, 263] width 24 height 24
click at [31, 239] on div at bounding box center [26, 238] width 9 height 9
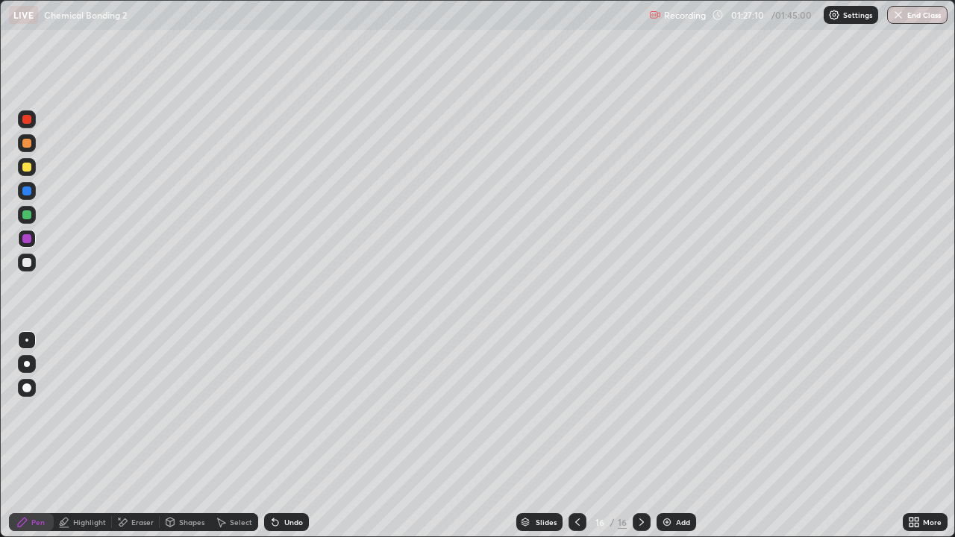
click at [27, 266] on div at bounding box center [26, 262] width 9 height 9
click at [138, 436] on div "Eraser" at bounding box center [142, 521] width 22 height 7
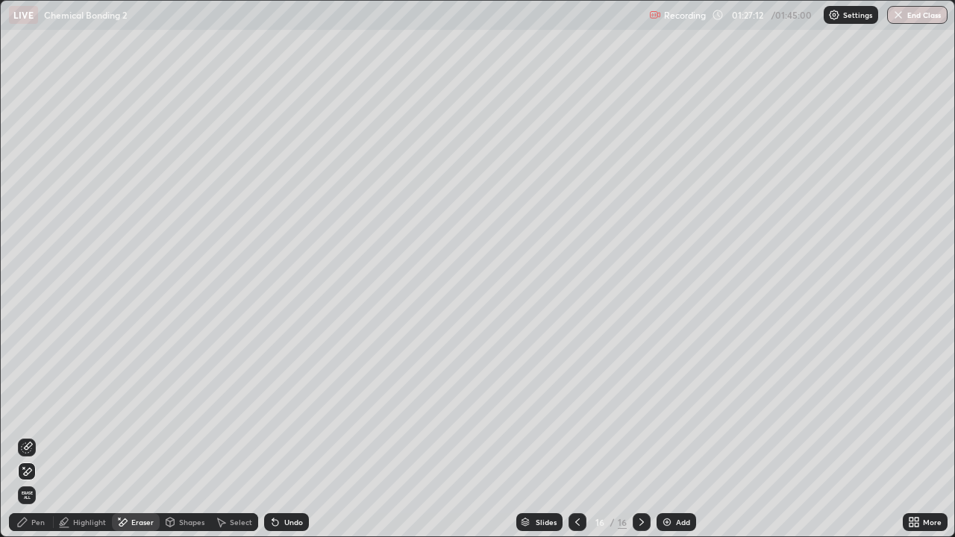
click at [39, 436] on div "Pen" at bounding box center [37, 521] width 13 height 7
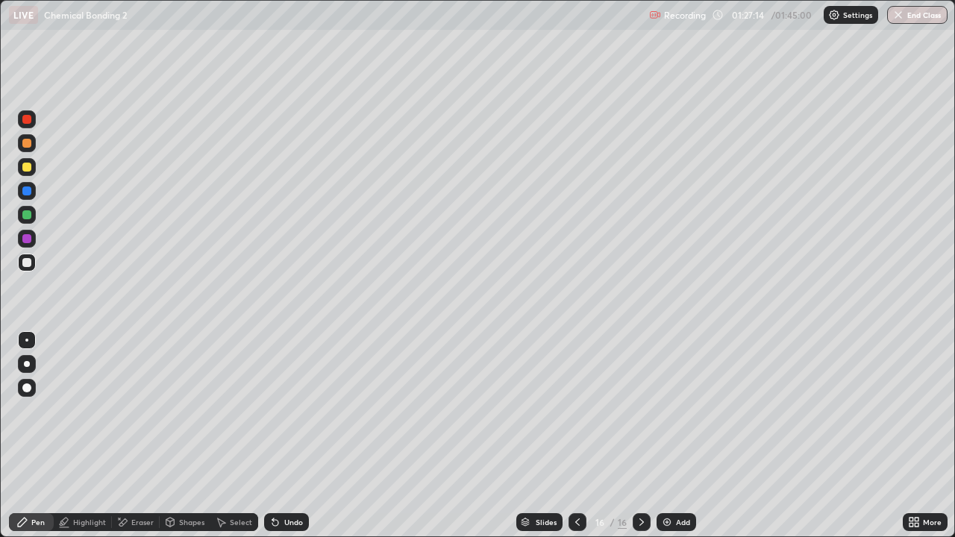
click at [28, 170] on div at bounding box center [26, 167] width 9 height 9
click at [31, 146] on div at bounding box center [26, 143] width 9 height 9
click at [29, 213] on div at bounding box center [26, 214] width 9 height 9
click at [25, 170] on div at bounding box center [26, 167] width 9 height 9
click at [30, 143] on div at bounding box center [26, 143] width 9 height 9
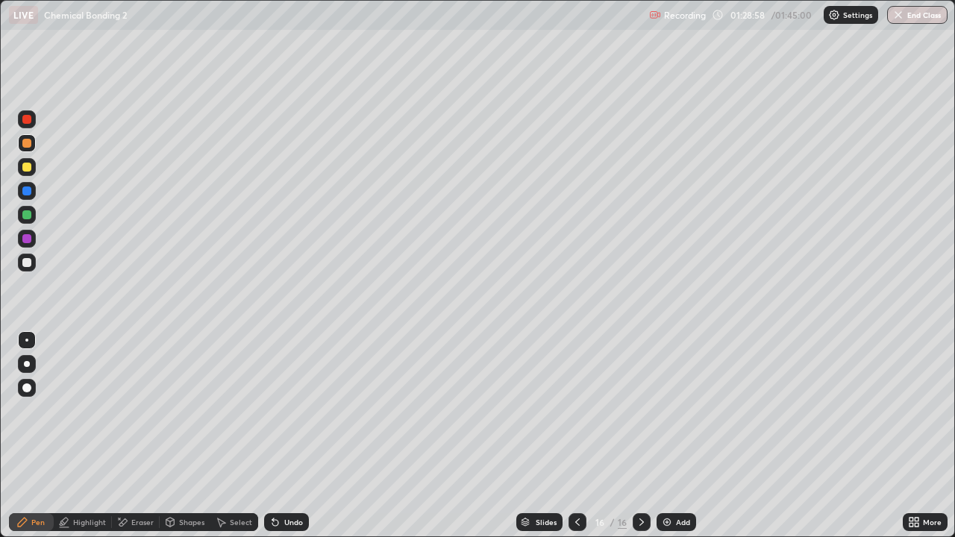
click at [142, 436] on div "Eraser" at bounding box center [142, 521] width 22 height 7
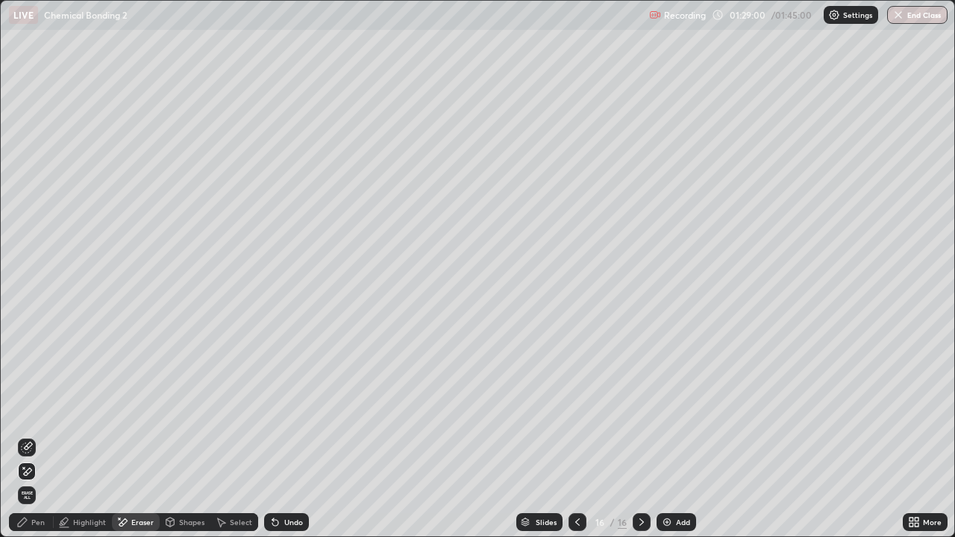
click at [44, 436] on div "Pen" at bounding box center [37, 521] width 13 height 7
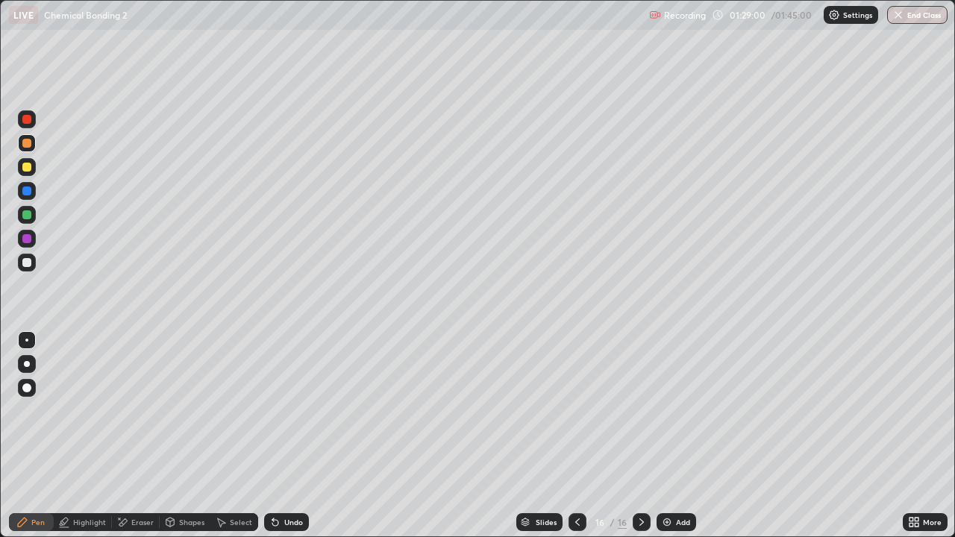
click at [25, 269] on div at bounding box center [27, 263] width 18 height 18
click at [661, 436] on img at bounding box center [667, 522] width 12 height 12
click at [30, 216] on div at bounding box center [26, 214] width 9 height 9
click at [30, 175] on div at bounding box center [27, 167] width 18 height 18
click at [27, 189] on div at bounding box center [26, 191] width 9 height 9
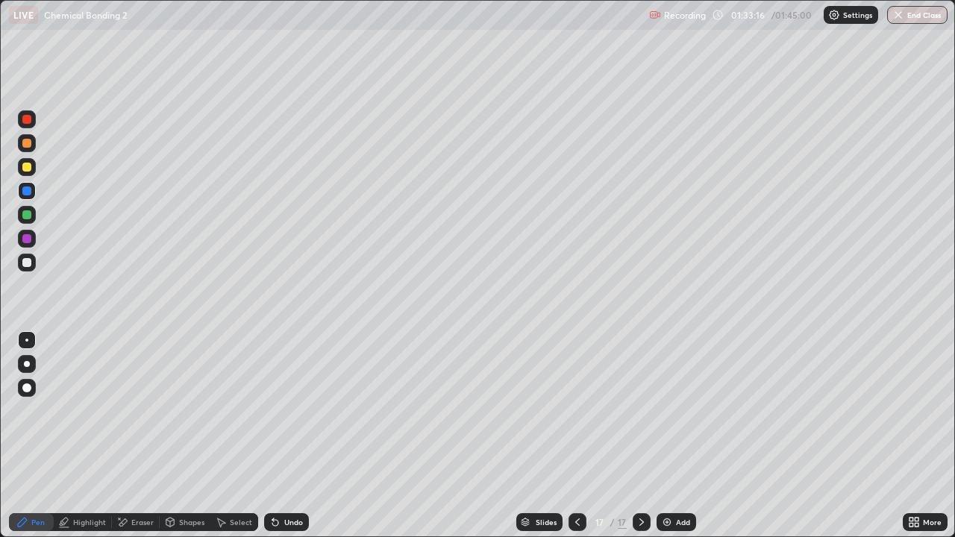
click at [22, 269] on div at bounding box center [27, 263] width 18 height 18
click at [32, 162] on div at bounding box center [27, 167] width 18 height 18
click at [28, 144] on div at bounding box center [26, 143] width 9 height 9
click at [28, 260] on div at bounding box center [26, 262] width 9 height 9
click at [30, 191] on div at bounding box center [26, 191] width 9 height 9
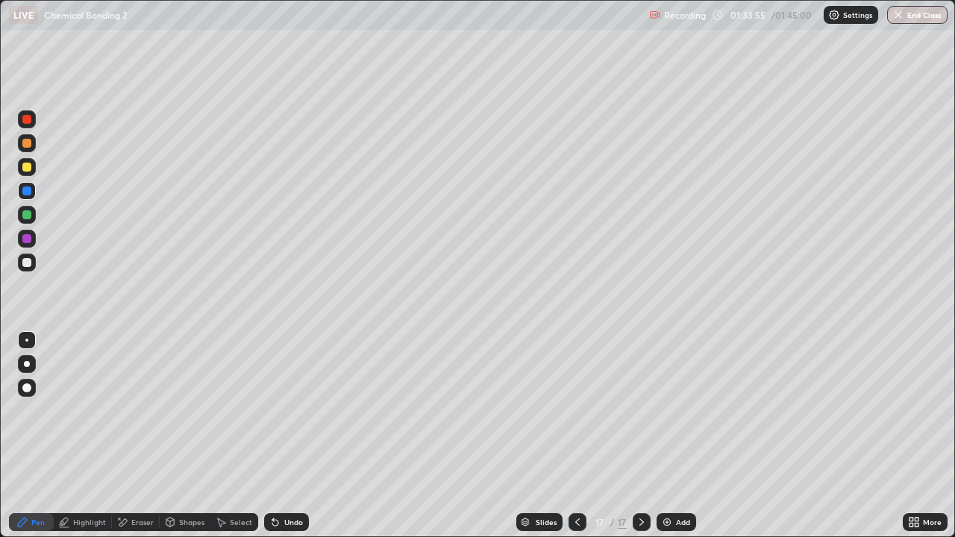
click at [27, 223] on div at bounding box center [27, 215] width 18 height 18
click at [30, 256] on div at bounding box center [27, 263] width 18 height 18
click at [32, 166] on div at bounding box center [27, 167] width 18 height 18
click at [28, 215] on div at bounding box center [26, 214] width 9 height 9
click at [32, 140] on div at bounding box center [27, 143] width 18 height 18
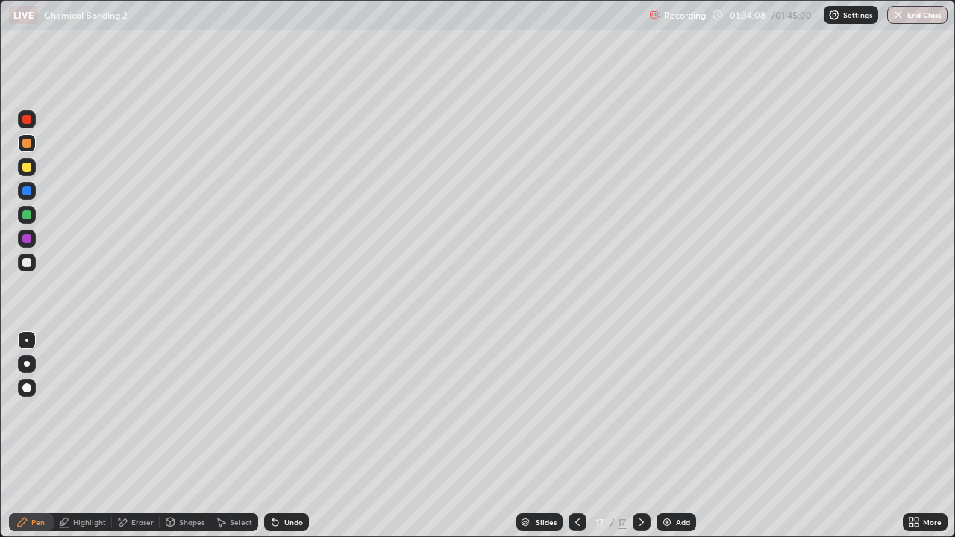
click at [33, 136] on div at bounding box center [27, 143] width 18 height 18
click at [240, 436] on div "Select" at bounding box center [241, 521] width 22 height 7
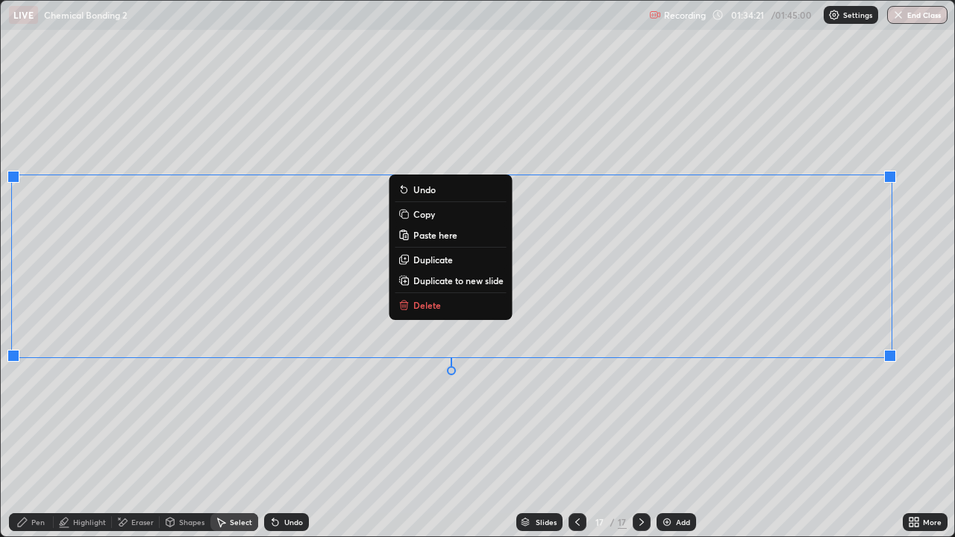
click at [446, 303] on button "Delete" at bounding box center [450, 305] width 111 height 18
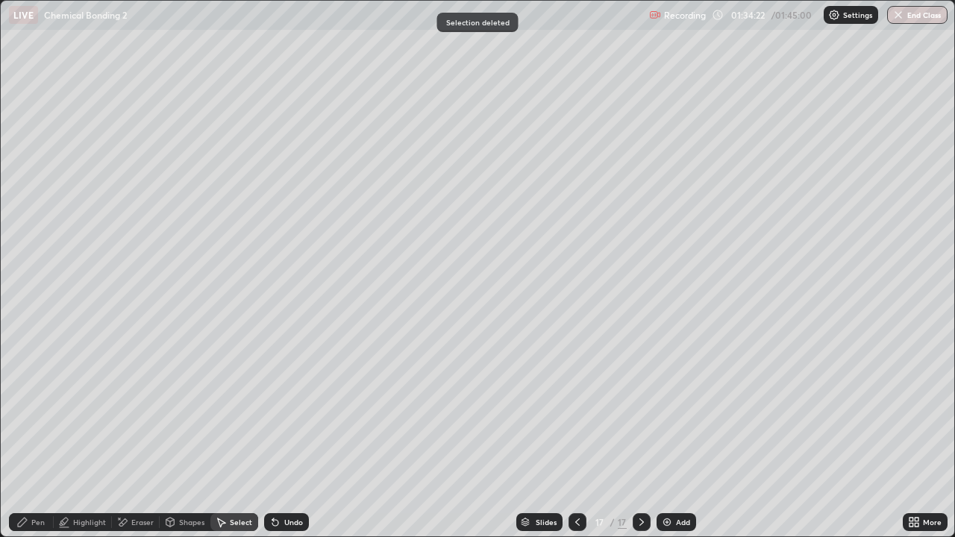
click at [579, 436] on div at bounding box center [577, 522] width 18 height 18
click at [646, 436] on div at bounding box center [642, 522] width 18 height 18
click at [648, 436] on div at bounding box center [642, 522] width 18 height 30
click at [38, 436] on div "Pen" at bounding box center [37, 521] width 13 height 7
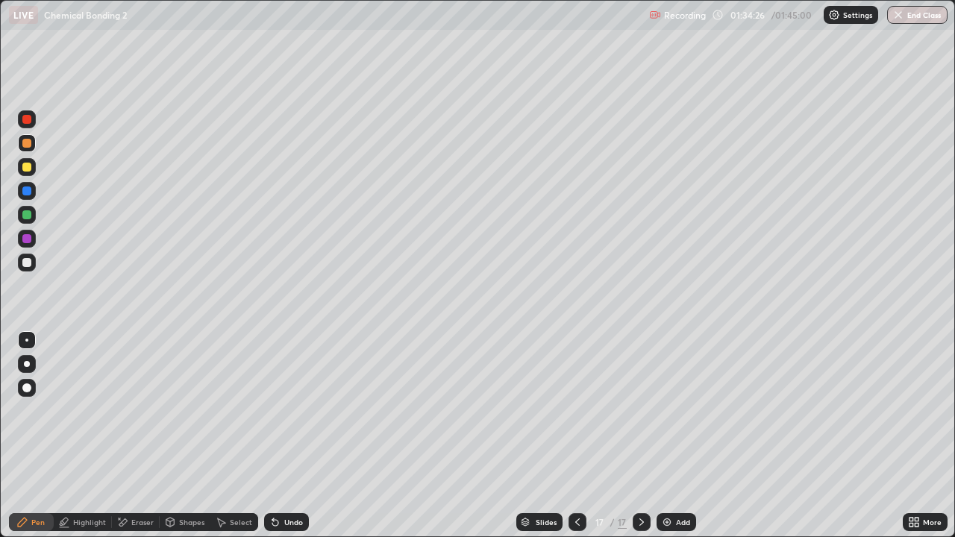
click at [22, 163] on div at bounding box center [26, 167] width 9 height 9
click at [25, 143] on div at bounding box center [26, 143] width 9 height 9
click at [30, 121] on div at bounding box center [26, 119] width 9 height 9
click at [29, 270] on div at bounding box center [27, 263] width 18 height 18
click at [33, 264] on div at bounding box center [27, 263] width 18 height 18
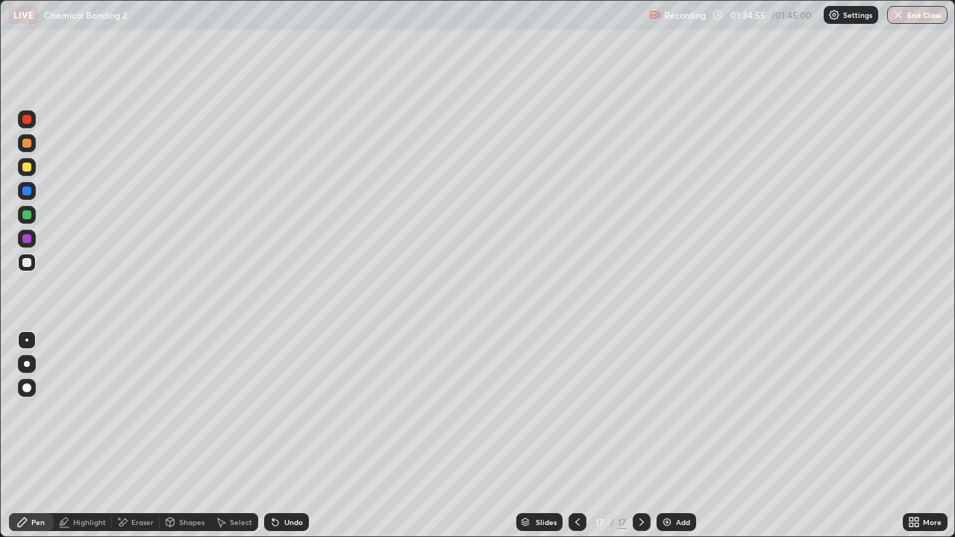
click at [34, 165] on div at bounding box center [27, 167] width 18 height 18
click at [18, 211] on div at bounding box center [27, 215] width 18 height 18
click at [28, 266] on div at bounding box center [26, 262] width 9 height 9
click at [665, 436] on img at bounding box center [667, 522] width 12 height 12
click at [35, 148] on div at bounding box center [27, 143] width 18 height 18
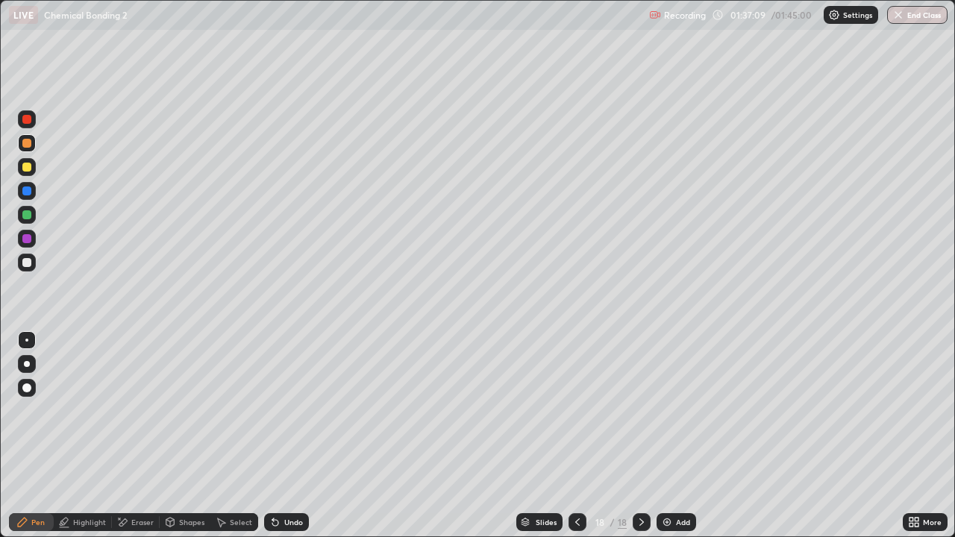
click at [292, 436] on div "Undo" at bounding box center [293, 521] width 19 height 7
click at [295, 436] on div "Undo" at bounding box center [293, 521] width 19 height 7
click at [294, 436] on div "Undo" at bounding box center [293, 521] width 19 height 7
click at [289, 436] on div "Undo" at bounding box center [286, 522] width 45 height 18
click at [28, 167] on div at bounding box center [26, 167] width 9 height 9
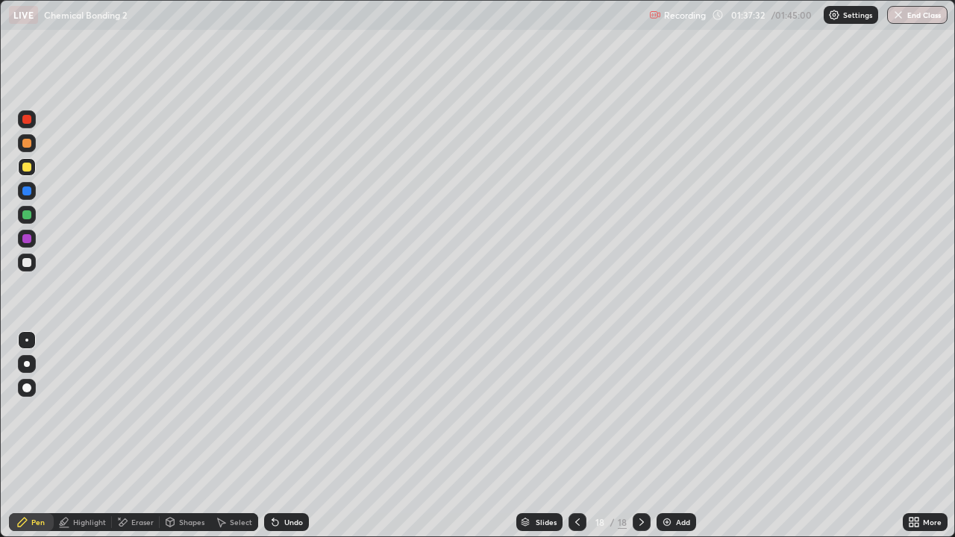
click at [283, 436] on div "Undo" at bounding box center [286, 522] width 45 height 18
click at [281, 436] on div "Undo" at bounding box center [286, 522] width 45 height 18
click at [34, 259] on div at bounding box center [27, 263] width 18 height 18
click at [27, 142] on div at bounding box center [26, 143] width 9 height 9
click at [143, 436] on div "Eraser" at bounding box center [142, 521] width 22 height 7
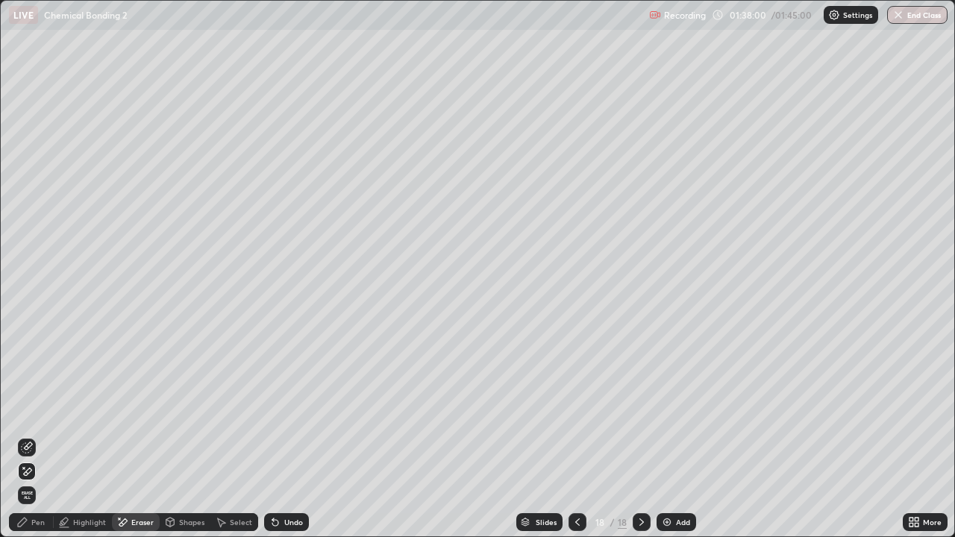
click at [21, 436] on icon at bounding box center [22, 522] width 12 height 12
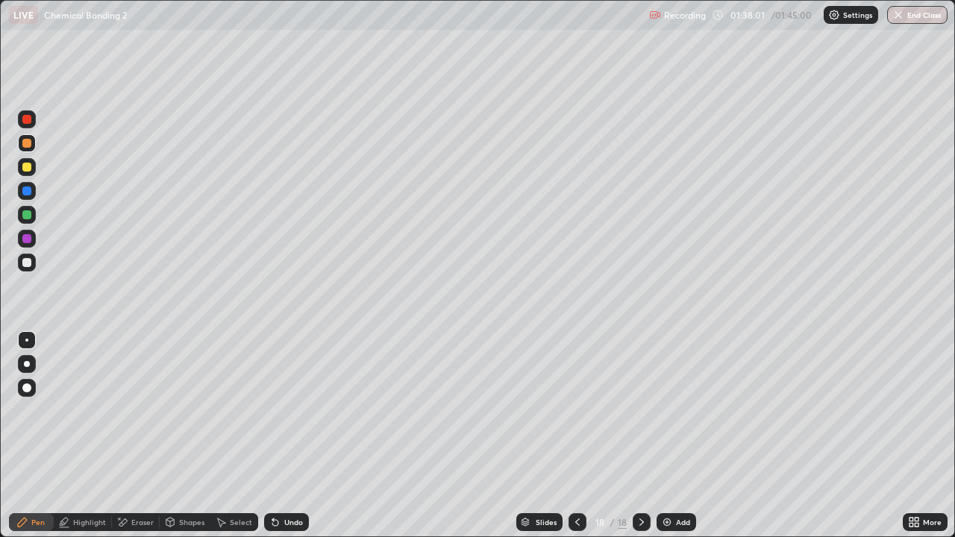
click at [26, 185] on div at bounding box center [27, 191] width 18 height 18
click at [30, 256] on div at bounding box center [27, 263] width 18 height 18
click at [25, 217] on div at bounding box center [26, 214] width 9 height 9
click at [132, 436] on div "Eraser" at bounding box center [136, 522] width 48 height 18
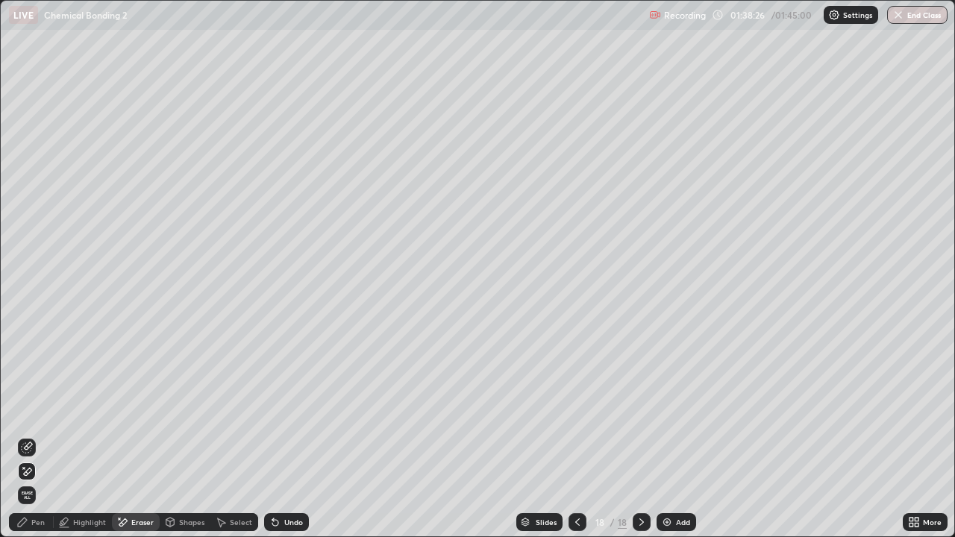
click at [37, 436] on div "Pen" at bounding box center [37, 521] width 13 height 7
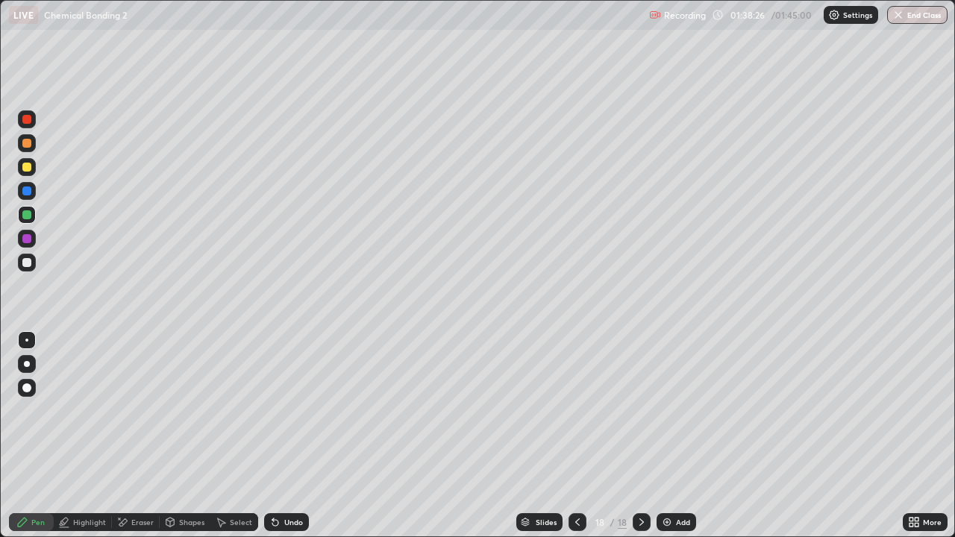
click at [26, 257] on div at bounding box center [27, 263] width 18 height 18
click at [30, 269] on div at bounding box center [27, 263] width 18 height 18
click at [28, 236] on div at bounding box center [26, 238] width 9 height 9
click at [27, 192] on div at bounding box center [26, 191] width 9 height 9
click at [22, 220] on div at bounding box center [27, 215] width 18 height 18
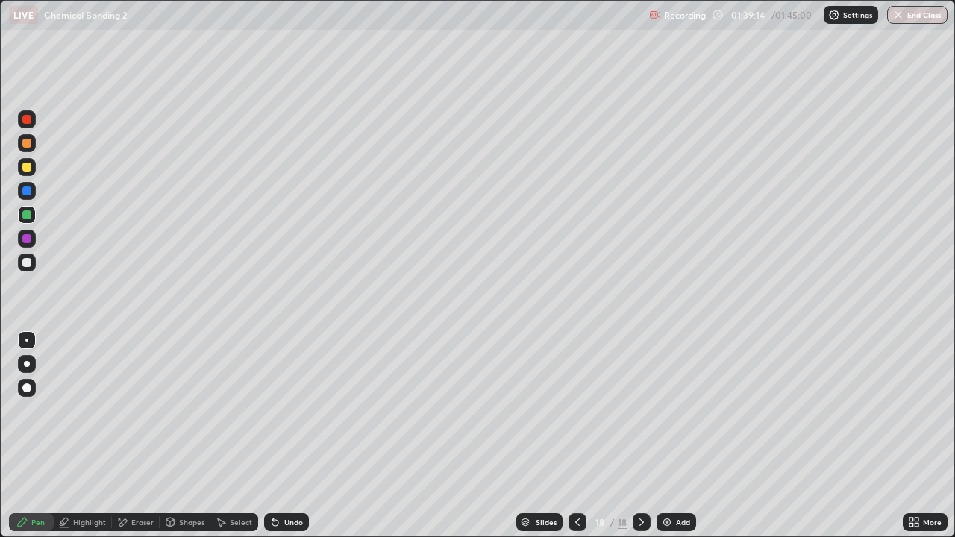
click at [73, 436] on div "Highlight" at bounding box center [89, 521] width 33 height 7
click at [29, 184] on div at bounding box center [27, 191] width 18 height 18
click at [28, 167] on div at bounding box center [26, 167] width 9 height 9
click at [19, 436] on icon at bounding box center [22, 522] width 9 height 9
click at [26, 147] on div at bounding box center [26, 143] width 9 height 9
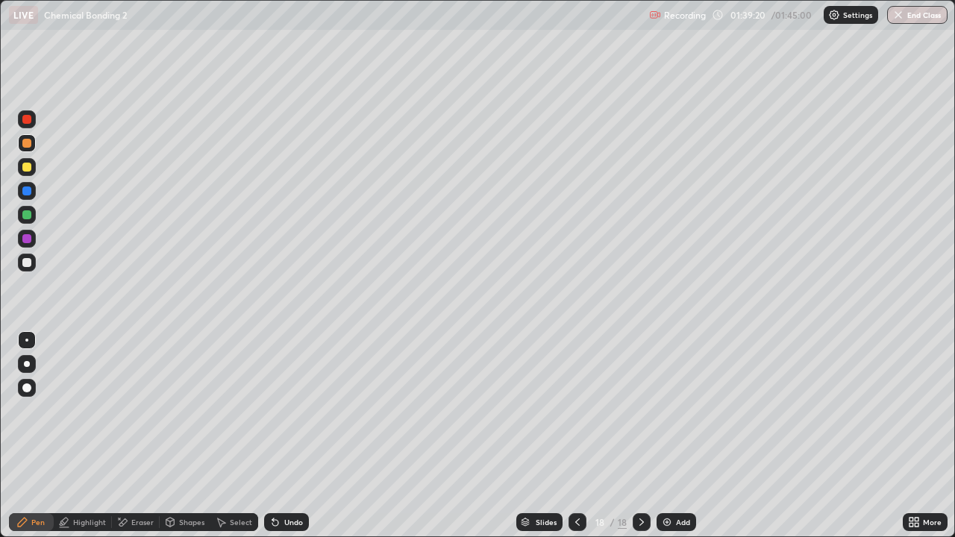
click at [675, 436] on div "Add" at bounding box center [677, 522] width 40 height 18
click at [27, 168] on div at bounding box center [26, 167] width 9 height 9
click at [28, 216] on div at bounding box center [26, 214] width 9 height 9
click at [19, 169] on div at bounding box center [27, 167] width 18 height 18
click at [28, 260] on div at bounding box center [26, 262] width 9 height 9
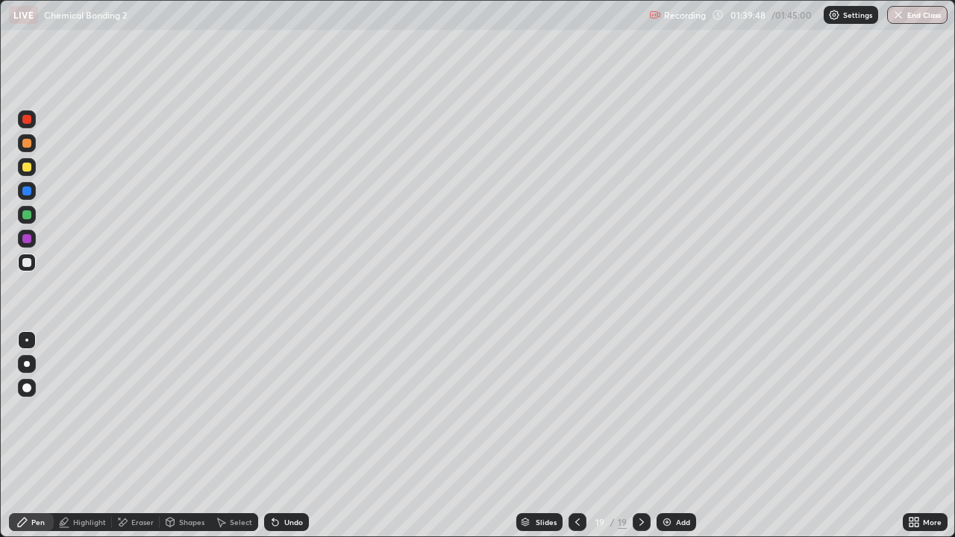
click at [284, 436] on div "Undo" at bounding box center [286, 522] width 45 height 18
click at [285, 436] on div "Undo" at bounding box center [286, 522] width 45 height 18
click at [31, 217] on div at bounding box center [26, 214] width 9 height 9
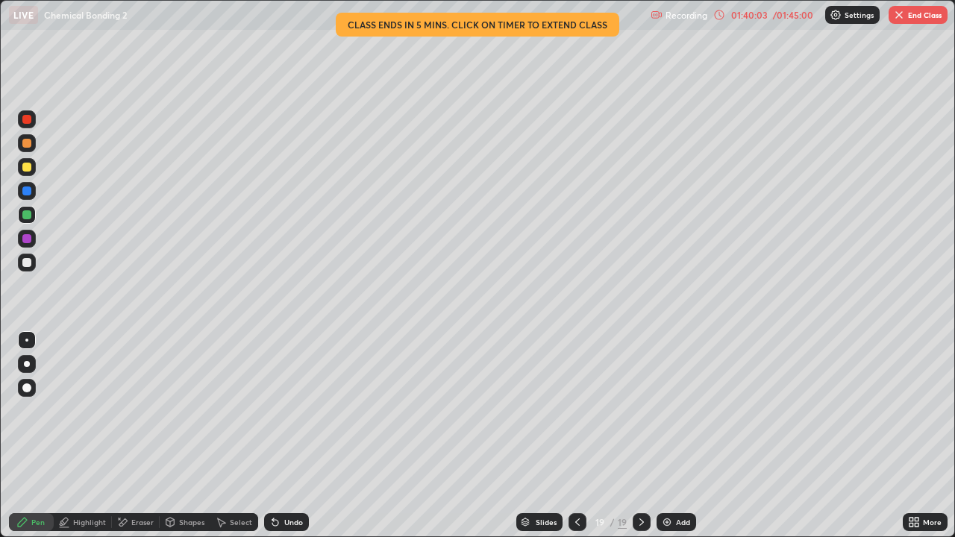
click at [24, 213] on div at bounding box center [26, 214] width 9 height 9
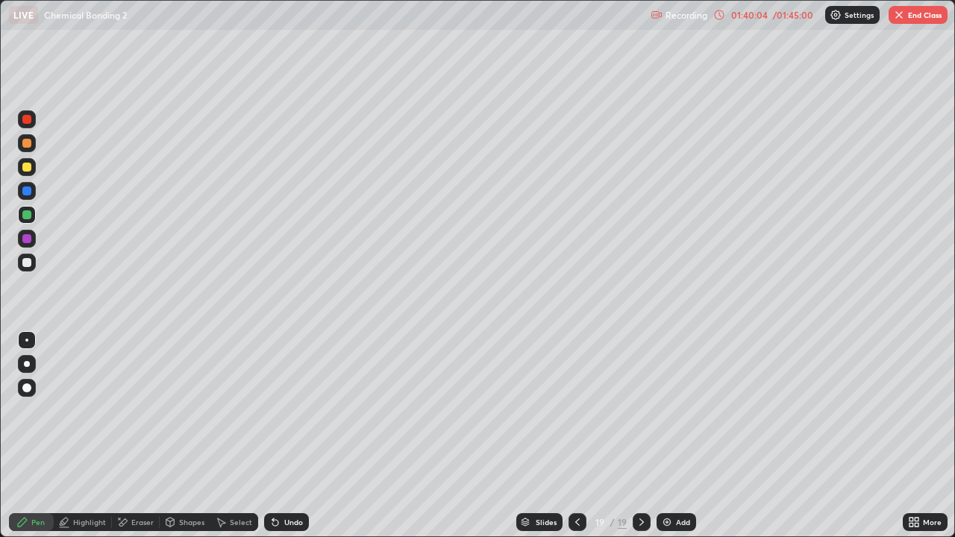
click at [28, 147] on div at bounding box center [26, 143] width 9 height 9
click at [28, 119] on div at bounding box center [26, 119] width 9 height 9
click at [28, 262] on div at bounding box center [26, 262] width 9 height 9
click at [25, 216] on div at bounding box center [26, 214] width 9 height 9
click at [18, 173] on div at bounding box center [27, 167] width 18 height 24
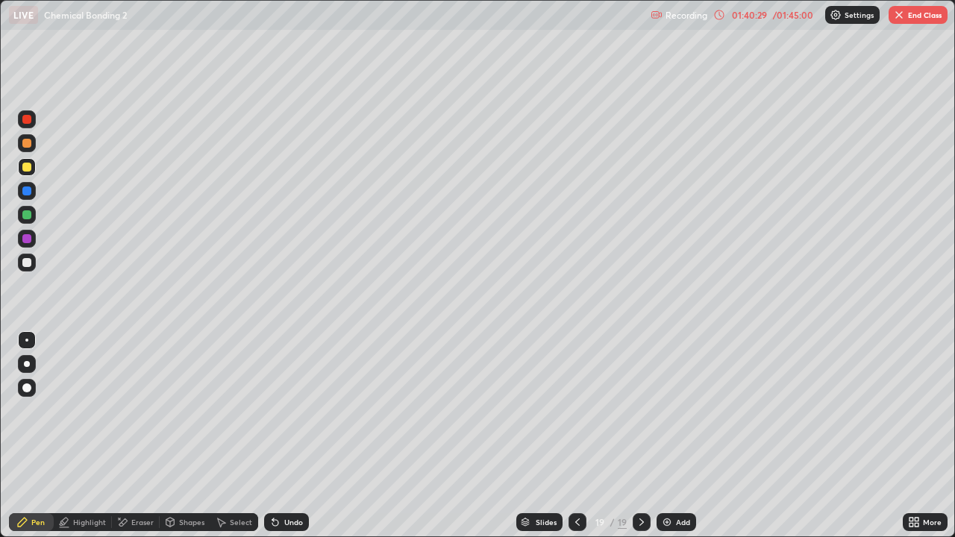
click at [25, 215] on div at bounding box center [26, 214] width 9 height 9
click at [34, 140] on div at bounding box center [27, 143] width 18 height 18
click at [29, 260] on div at bounding box center [26, 262] width 9 height 9
click at [581, 436] on div at bounding box center [577, 522] width 18 height 18
click at [640, 436] on icon at bounding box center [642, 522] width 12 height 12
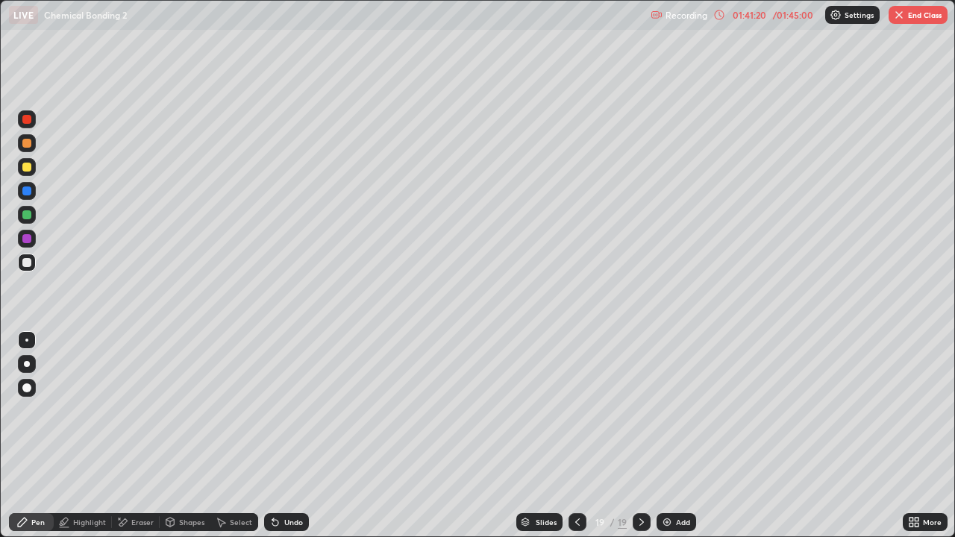
click at [27, 213] on div at bounding box center [26, 214] width 9 height 9
click at [639, 436] on icon at bounding box center [642, 522] width 12 height 12
click at [663, 436] on div "Add" at bounding box center [677, 522] width 40 height 18
click at [34, 192] on div at bounding box center [27, 191] width 18 height 18
click at [28, 215] on div at bounding box center [26, 214] width 9 height 9
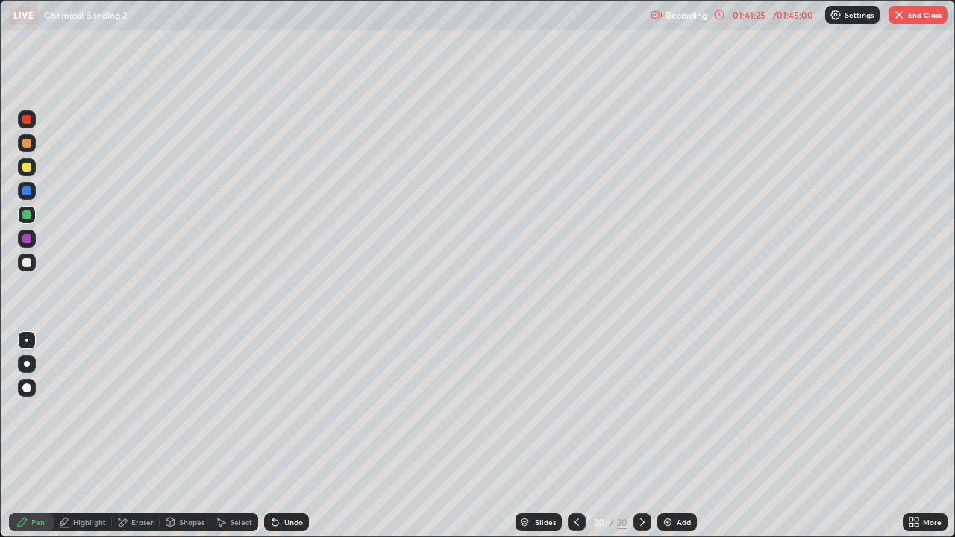
click at [765, 17] on div "01:41:25" at bounding box center [749, 14] width 42 height 9
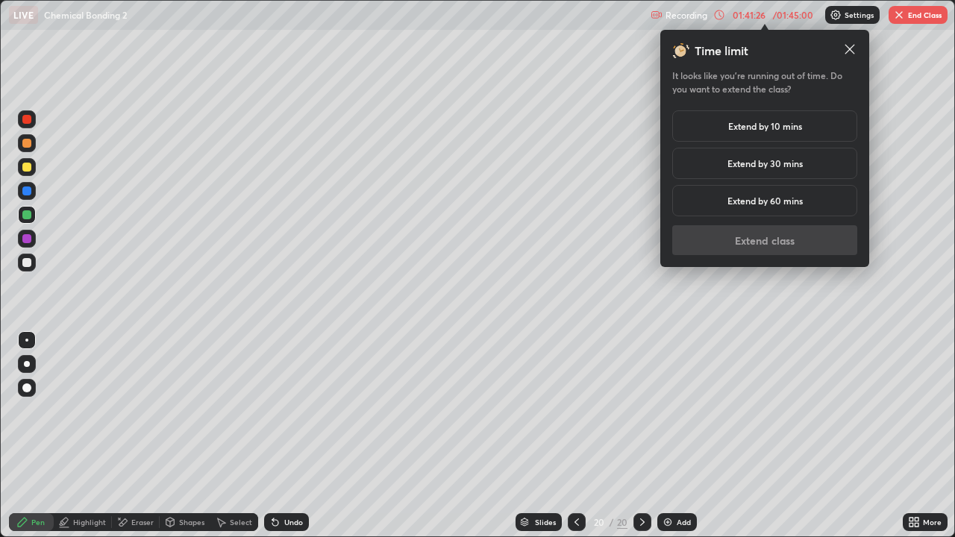
click at [718, 134] on div "Extend by 10 mins" at bounding box center [764, 125] width 185 height 31
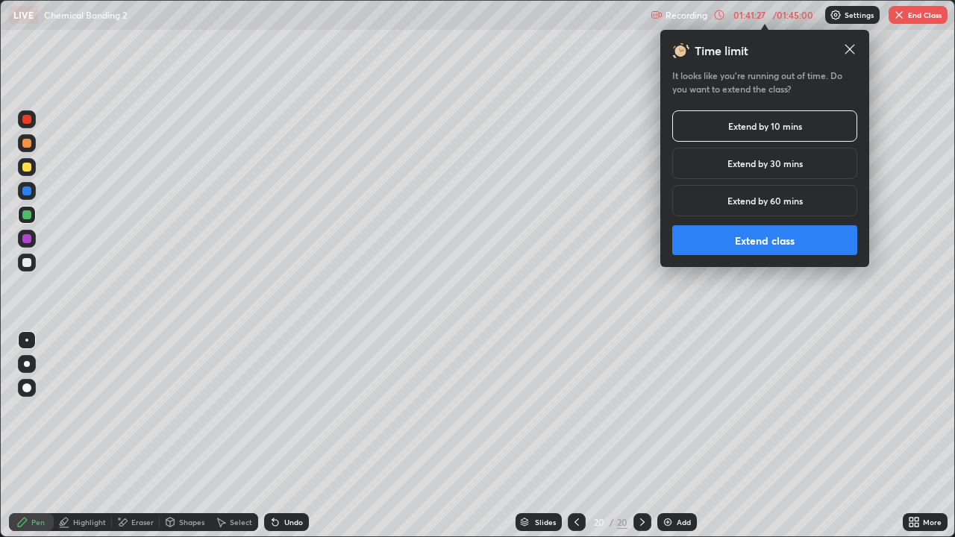
click at [731, 239] on button "Extend class" at bounding box center [764, 240] width 185 height 30
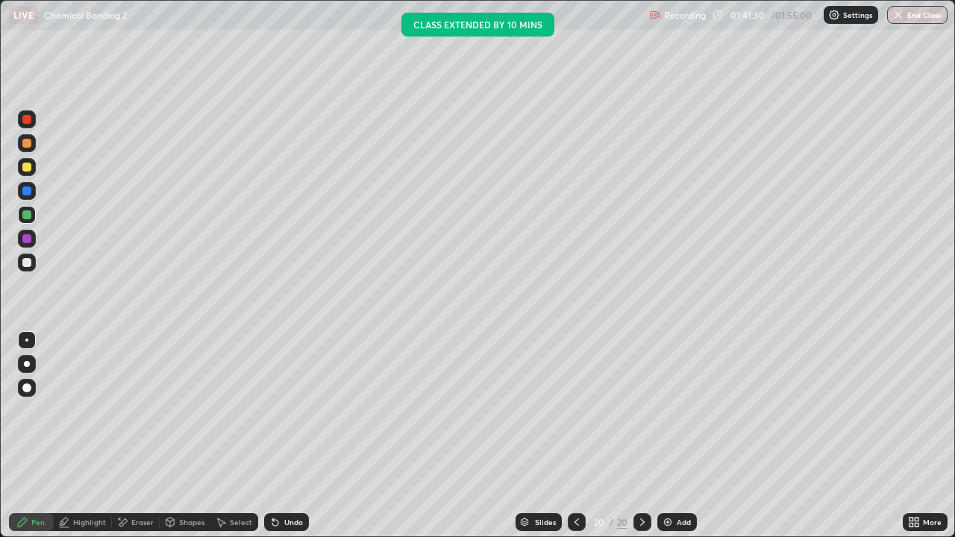
click at [22, 269] on div at bounding box center [27, 263] width 18 height 18
click at [35, 170] on div at bounding box center [27, 167] width 18 height 18
click at [28, 266] on div at bounding box center [26, 262] width 9 height 9
click at [28, 263] on div at bounding box center [26, 262] width 9 height 9
click at [30, 222] on div at bounding box center [27, 215] width 18 height 18
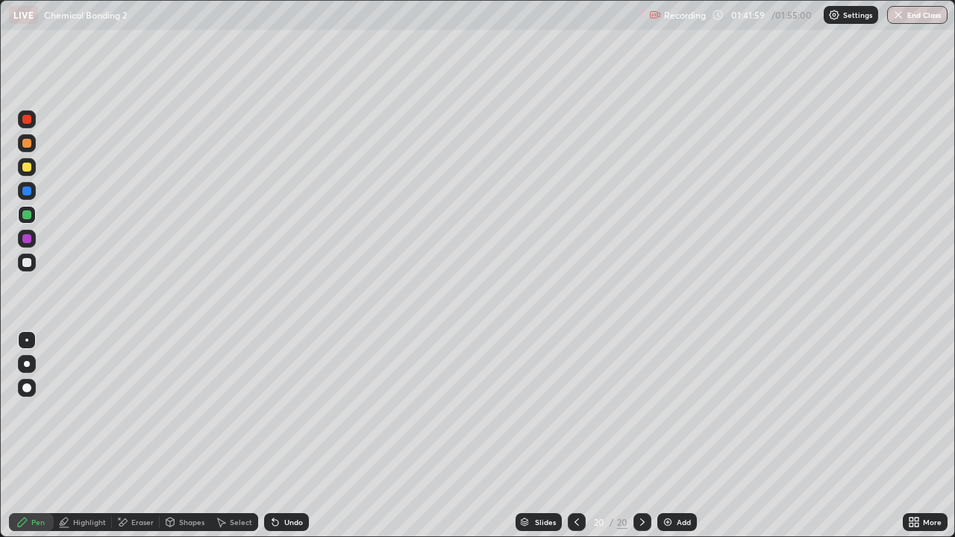
click at [28, 160] on div at bounding box center [27, 167] width 18 height 18
click at [30, 166] on div at bounding box center [26, 167] width 9 height 9
click at [222, 436] on div "Select" at bounding box center [234, 522] width 48 height 18
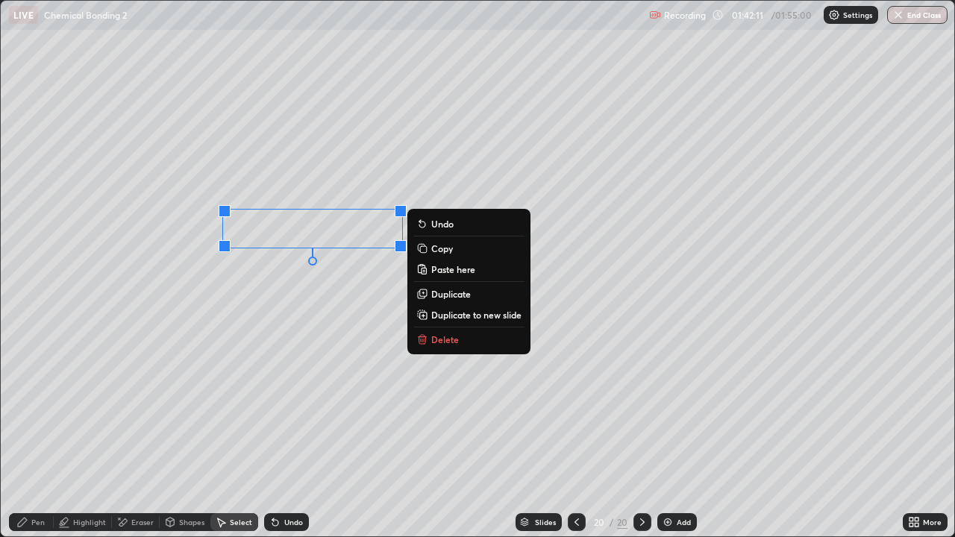
click at [449, 292] on p "Duplicate" at bounding box center [451, 294] width 40 height 12
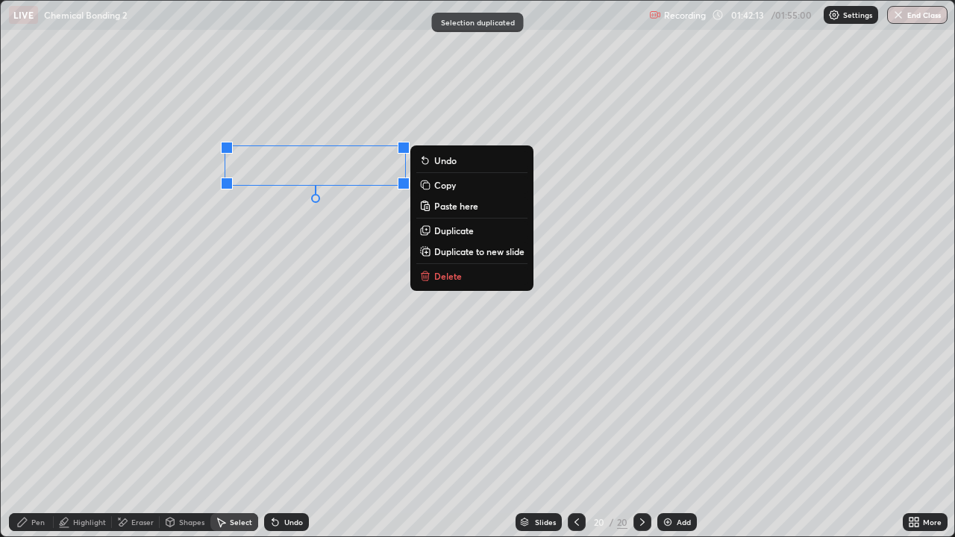
click at [41, 436] on div "Pen" at bounding box center [37, 521] width 13 height 7
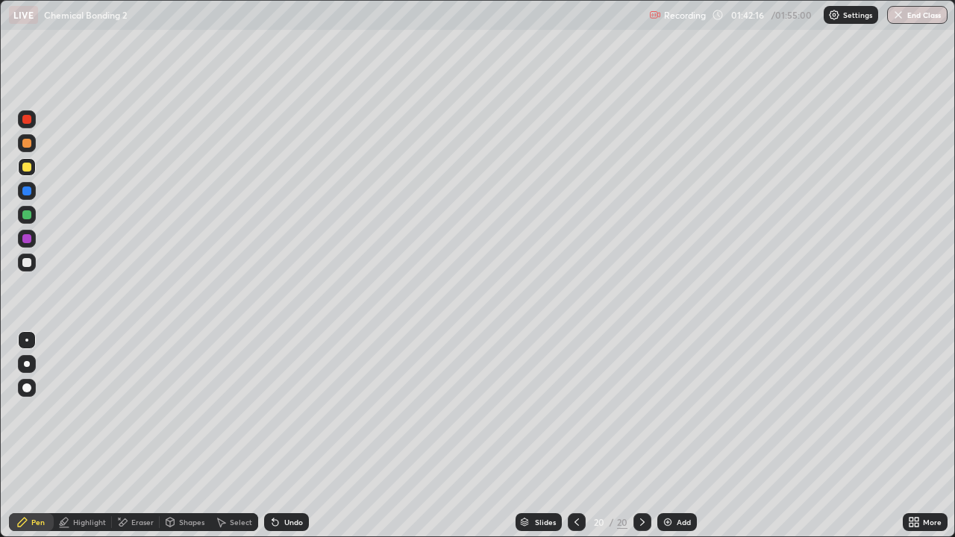
click at [289, 436] on div "Undo" at bounding box center [293, 521] width 19 height 7
click at [18, 267] on div at bounding box center [27, 263] width 18 height 24
click at [22, 436] on icon at bounding box center [22, 522] width 9 height 9
click at [30, 183] on div at bounding box center [27, 191] width 18 height 18
click at [25, 268] on div at bounding box center [27, 263] width 18 height 18
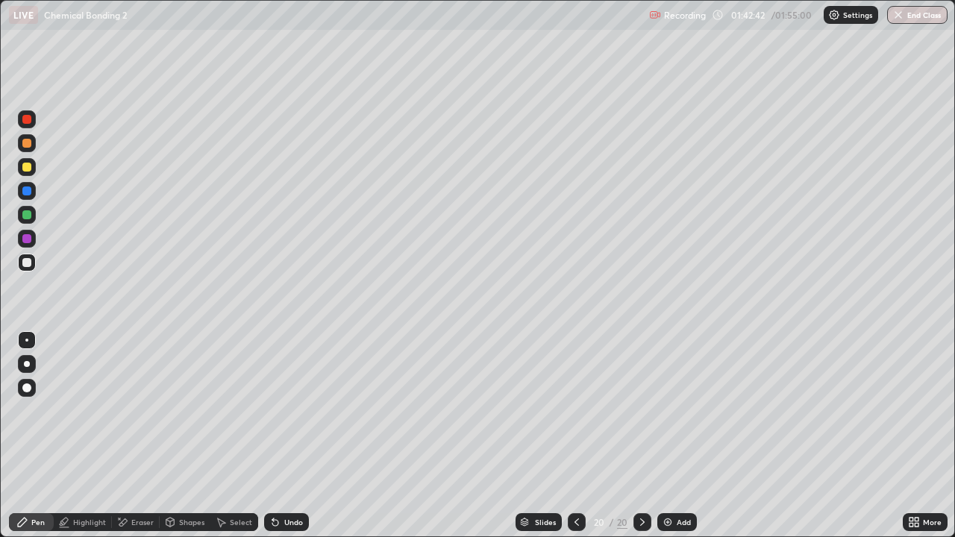
click at [28, 213] on div at bounding box center [26, 214] width 9 height 9
click at [19, 266] on div at bounding box center [27, 263] width 18 height 18
click at [28, 171] on div at bounding box center [26, 167] width 9 height 9
click at [670, 436] on img at bounding box center [668, 522] width 12 height 12
click at [33, 210] on div at bounding box center [27, 215] width 18 height 18
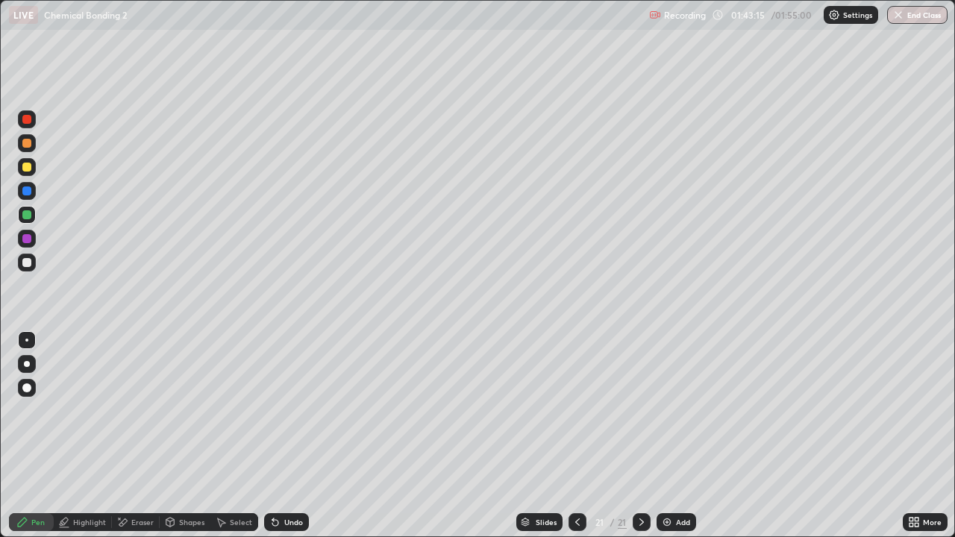
click at [21, 172] on div at bounding box center [27, 167] width 18 height 18
click at [246, 436] on div "Select" at bounding box center [241, 521] width 22 height 7
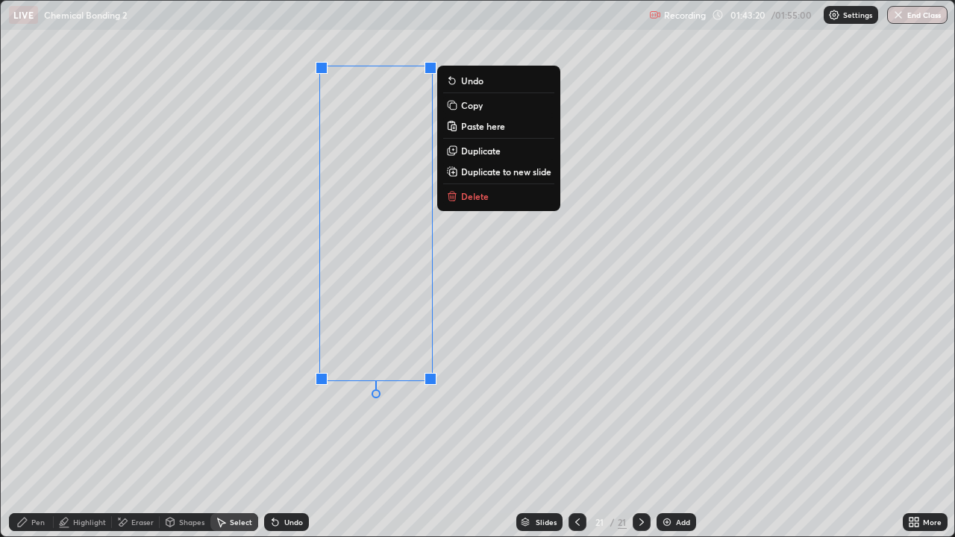
click at [22, 436] on div "Pen" at bounding box center [31, 522] width 45 height 18
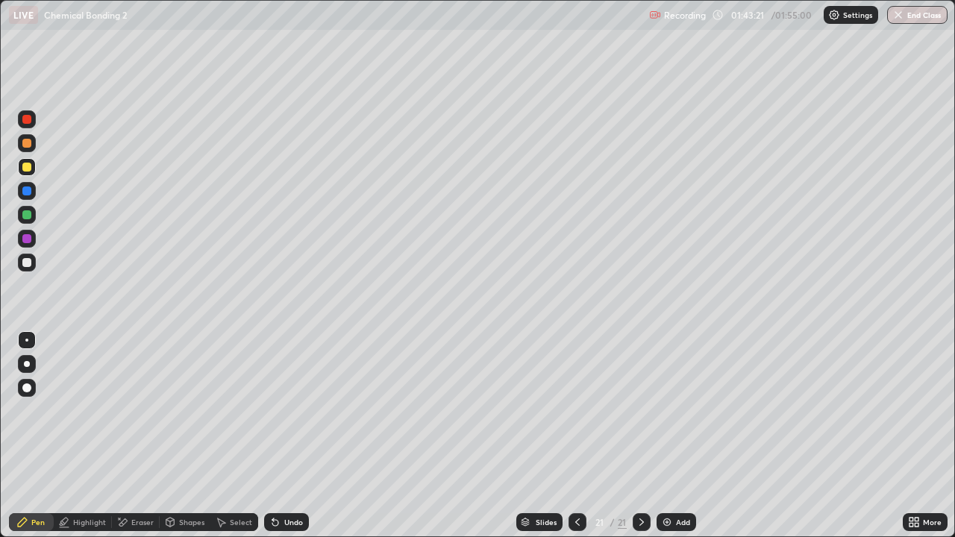
click at [25, 268] on div at bounding box center [27, 263] width 18 height 18
click at [32, 256] on div at bounding box center [27, 263] width 18 height 18
click at [22, 220] on div at bounding box center [27, 215] width 18 height 18
click at [30, 142] on div at bounding box center [26, 143] width 9 height 9
click at [291, 436] on div "Undo" at bounding box center [293, 521] width 19 height 7
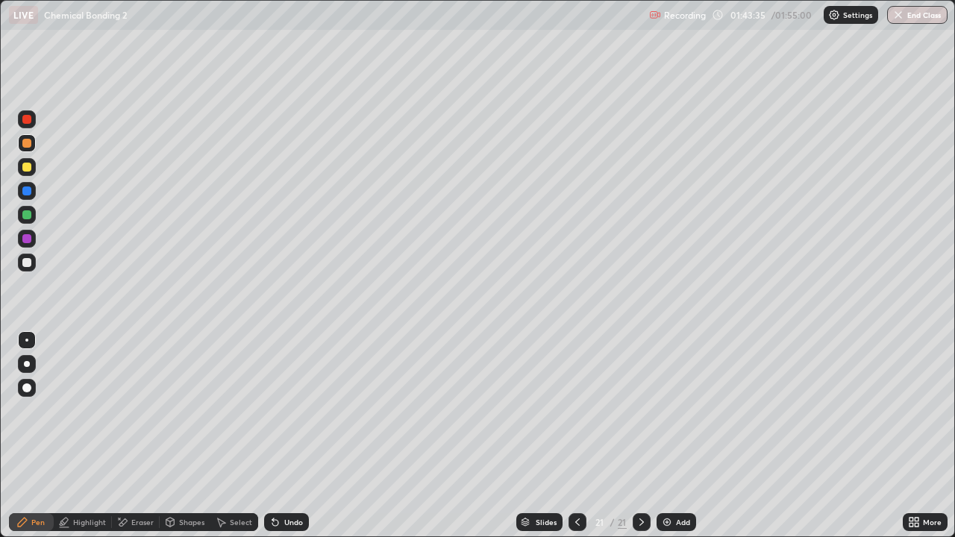
click at [289, 436] on div "Undo" at bounding box center [293, 521] width 19 height 7
click at [27, 167] on div at bounding box center [26, 167] width 9 height 9
click at [25, 235] on div at bounding box center [26, 238] width 9 height 9
click at [33, 263] on div at bounding box center [27, 263] width 18 height 18
click at [28, 208] on div at bounding box center [27, 215] width 18 height 18
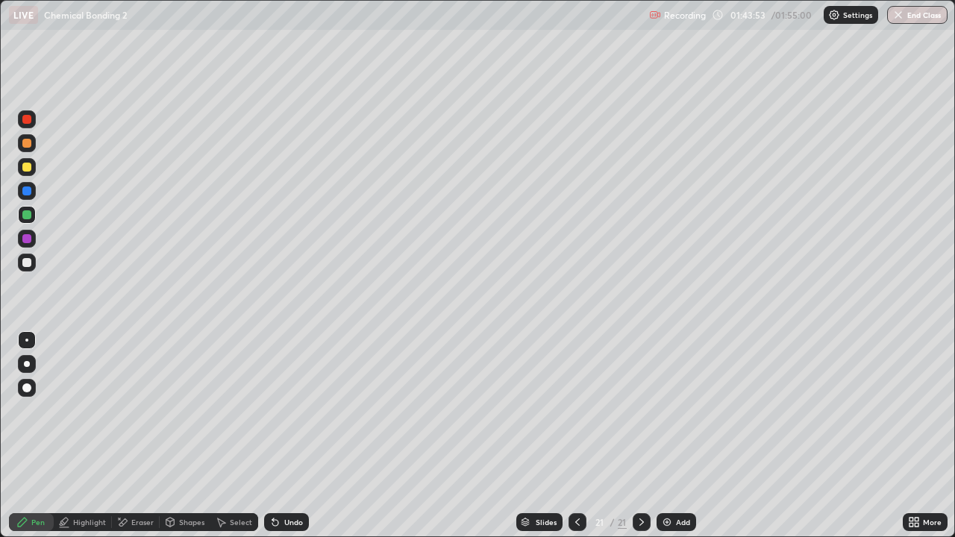
click at [30, 147] on div at bounding box center [27, 143] width 18 height 18
click at [281, 436] on div "Undo" at bounding box center [286, 522] width 45 height 18
click at [102, 436] on div "Highlight" at bounding box center [83, 522] width 58 height 18
click at [278, 436] on icon at bounding box center [275, 522] width 12 height 12
click at [20, 260] on div at bounding box center [27, 263] width 18 height 18
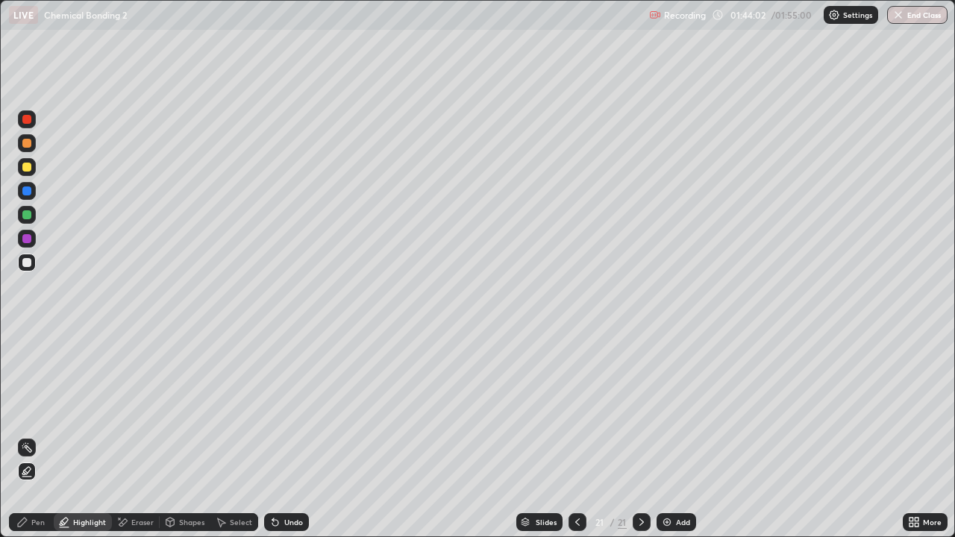
click at [23, 168] on div at bounding box center [26, 167] width 9 height 9
click at [27, 168] on div at bounding box center [26, 167] width 9 height 9
click at [24, 170] on div at bounding box center [26, 167] width 9 height 9
click at [25, 209] on div at bounding box center [27, 215] width 18 height 18
click at [28, 166] on div at bounding box center [26, 167] width 9 height 9
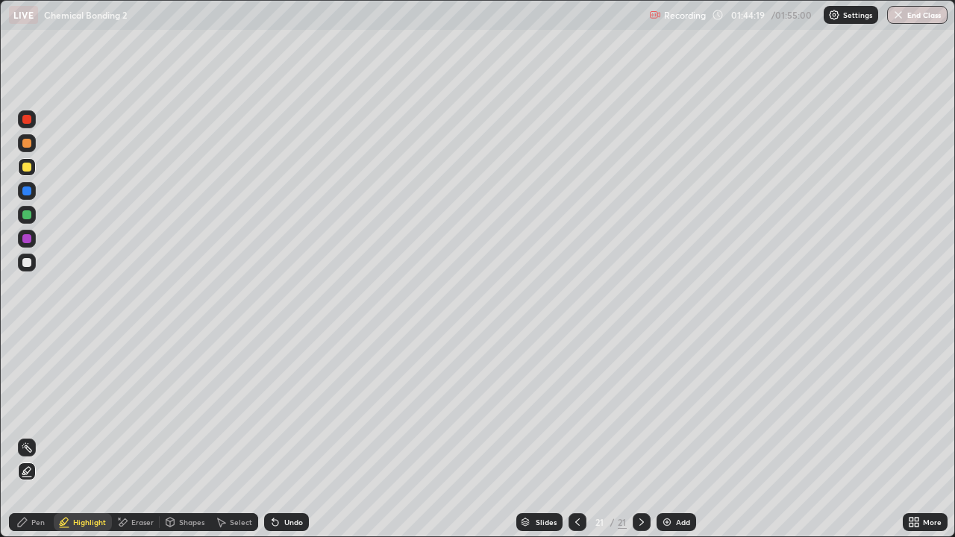
click at [145, 436] on div "Eraser" at bounding box center [142, 521] width 22 height 7
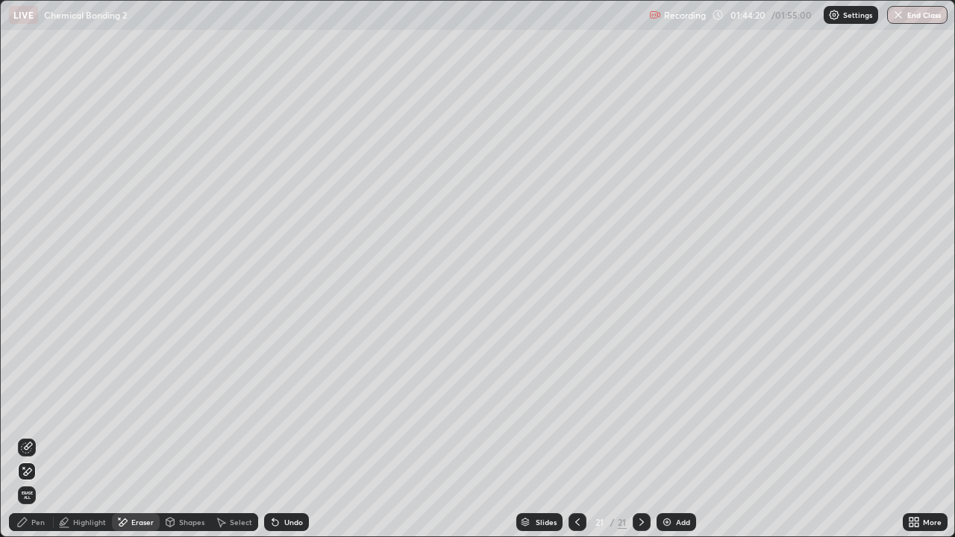
click at [29, 436] on icon at bounding box center [28, 445] width 8 height 7
click at [30, 436] on div "Pen" at bounding box center [31, 522] width 45 height 18
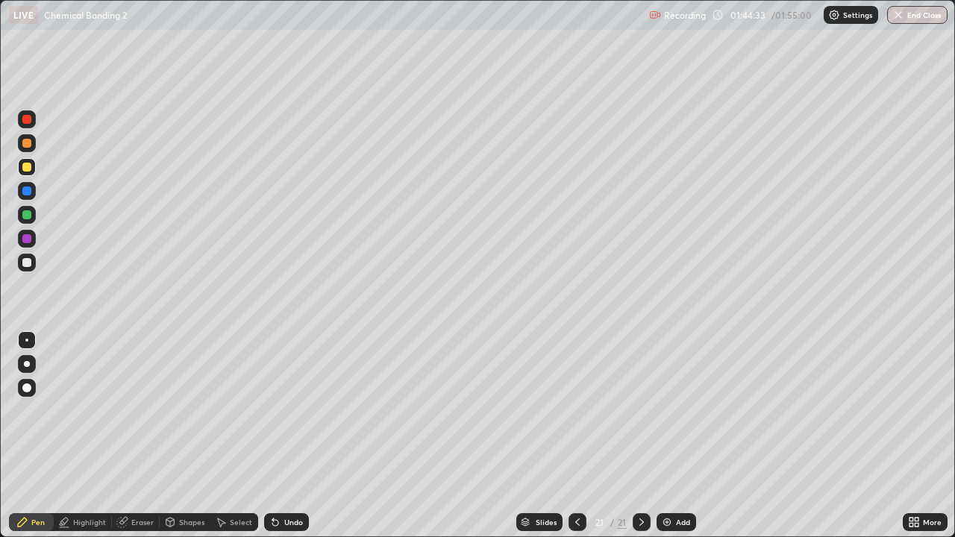
click at [673, 436] on div "Add" at bounding box center [677, 522] width 40 height 18
click at [30, 386] on div at bounding box center [26, 387] width 9 height 9
click at [143, 436] on div "Eraser" at bounding box center [142, 521] width 22 height 7
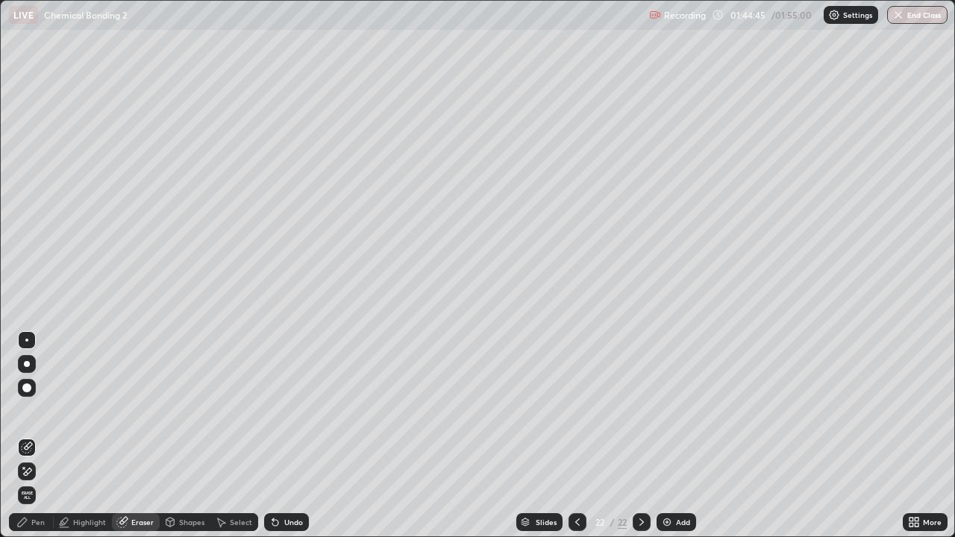
click at [187, 436] on div "Shapes" at bounding box center [191, 521] width 25 height 7
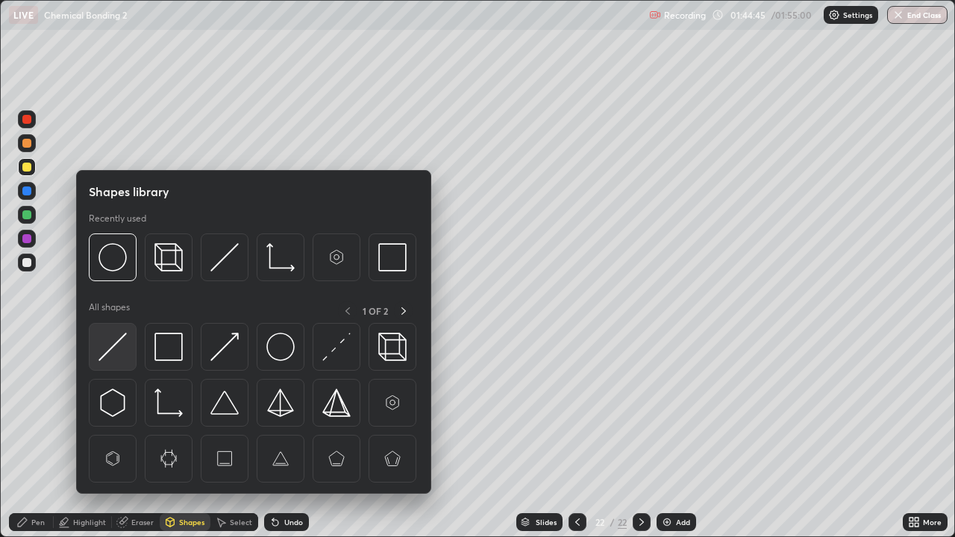
click at [117, 351] on img at bounding box center [112, 347] width 28 height 28
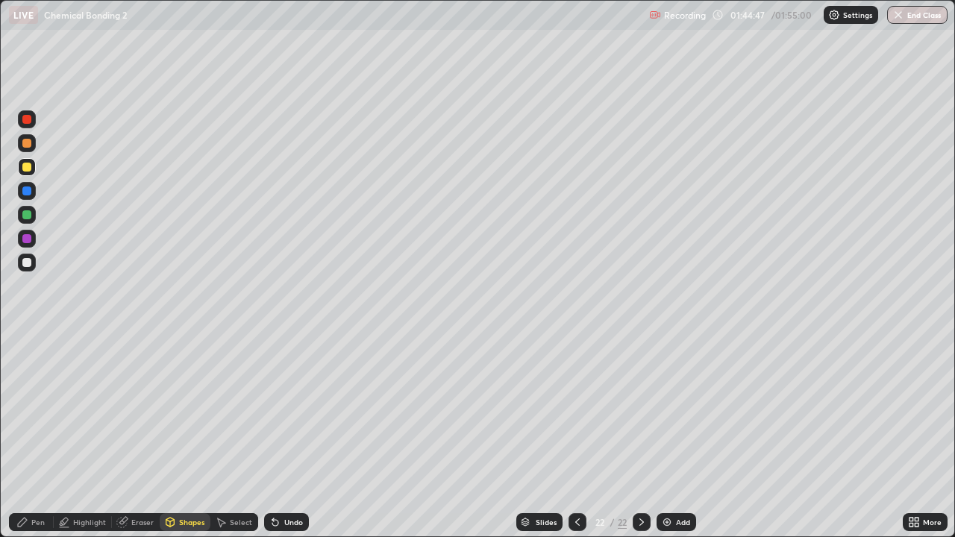
click at [28, 209] on div at bounding box center [27, 215] width 18 height 18
click at [40, 436] on div "Pen" at bounding box center [37, 521] width 13 height 7
click at [27, 263] on div at bounding box center [26, 262] width 9 height 9
click at [35, 339] on div at bounding box center [27, 340] width 18 height 18
click at [27, 120] on div at bounding box center [26, 119] width 9 height 9
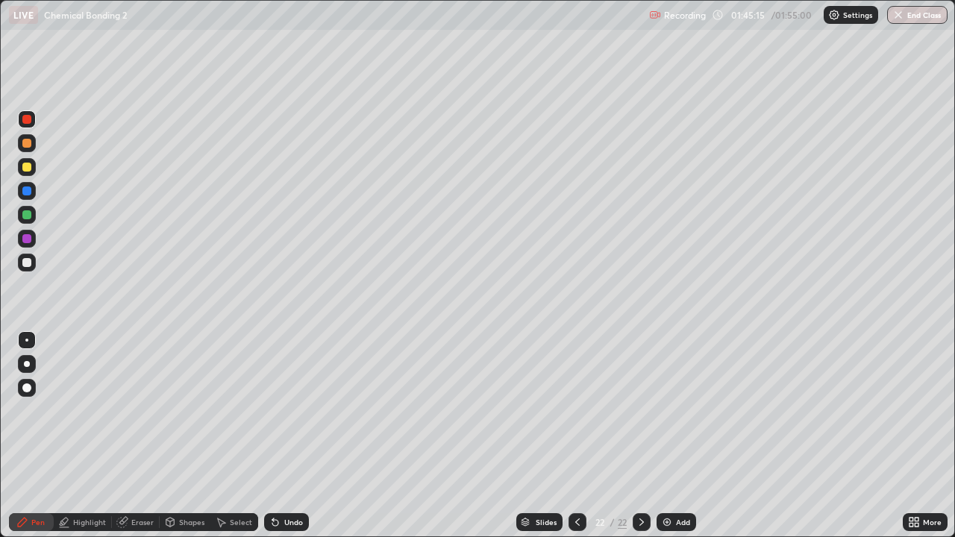
click at [27, 268] on div at bounding box center [27, 263] width 18 height 18
click at [28, 263] on div at bounding box center [26, 262] width 9 height 9
click at [138, 436] on div "Eraser" at bounding box center [142, 521] width 22 height 7
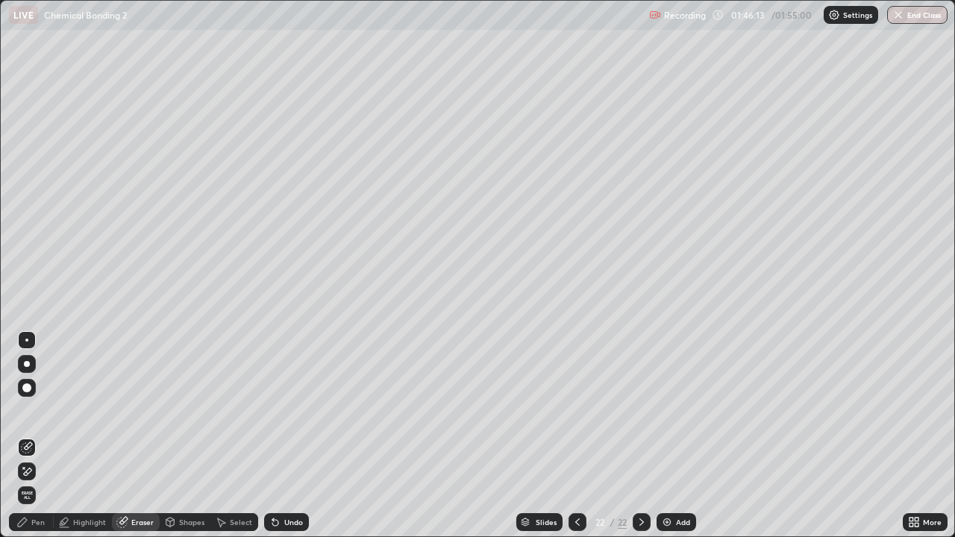
click at [36, 436] on div "Pen" at bounding box center [31, 522] width 45 height 18
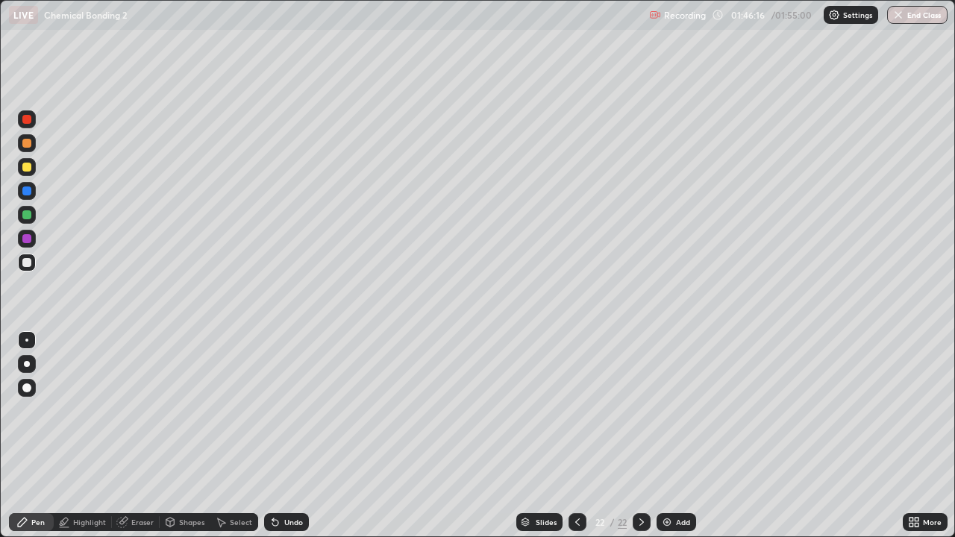
click at [27, 166] on div at bounding box center [26, 167] width 9 height 9
click at [27, 216] on div at bounding box center [26, 214] width 9 height 9
click at [30, 261] on div at bounding box center [26, 262] width 9 height 9
click at [30, 144] on div at bounding box center [26, 143] width 9 height 9
click at [30, 175] on div at bounding box center [27, 167] width 18 height 18
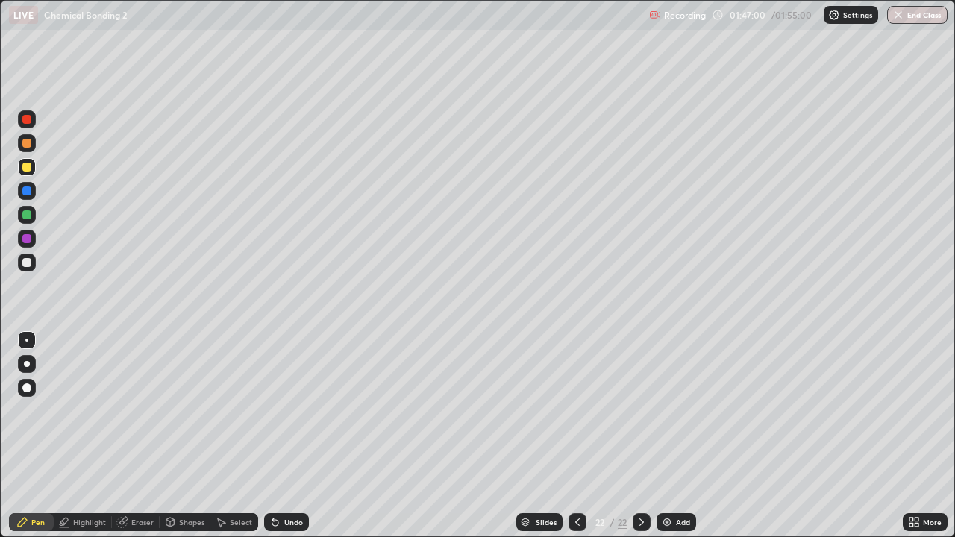
click at [298, 436] on div "Undo" at bounding box center [286, 522] width 45 height 18
click at [283, 436] on div "Undo" at bounding box center [286, 522] width 45 height 18
click at [25, 189] on div at bounding box center [26, 191] width 9 height 9
click at [25, 171] on div at bounding box center [26, 167] width 9 height 9
click at [28, 141] on div at bounding box center [26, 143] width 9 height 9
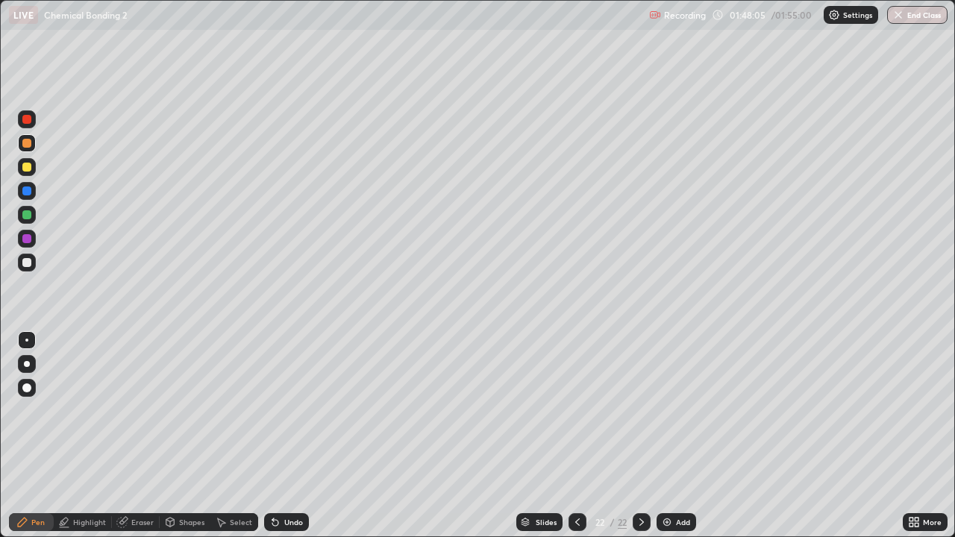
click at [16, 216] on div at bounding box center [27, 215] width 24 height 24
click at [289, 436] on div "Undo" at bounding box center [293, 521] width 19 height 7
click at [293, 436] on div "Undo" at bounding box center [293, 521] width 19 height 7
click at [28, 239] on div at bounding box center [26, 238] width 9 height 9
click at [22, 167] on div at bounding box center [26, 167] width 9 height 9
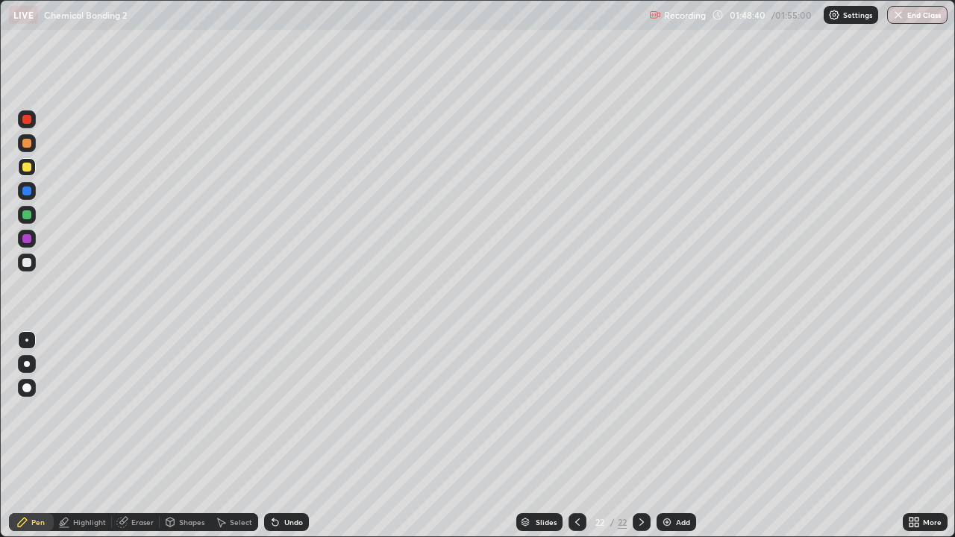
click at [282, 436] on div "Undo" at bounding box center [286, 522] width 45 height 18
click at [239, 436] on div "Select" at bounding box center [241, 521] width 22 height 7
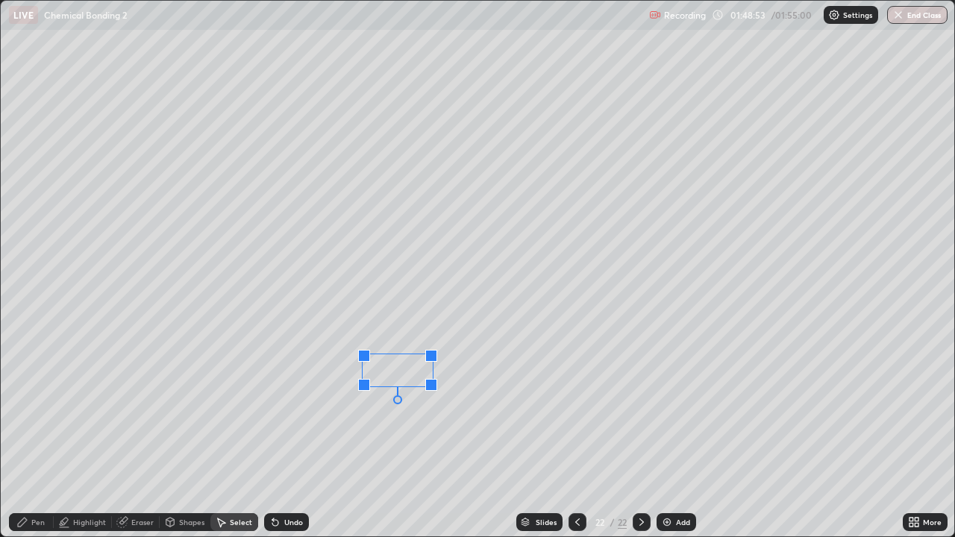
scroll to position [537, 955]
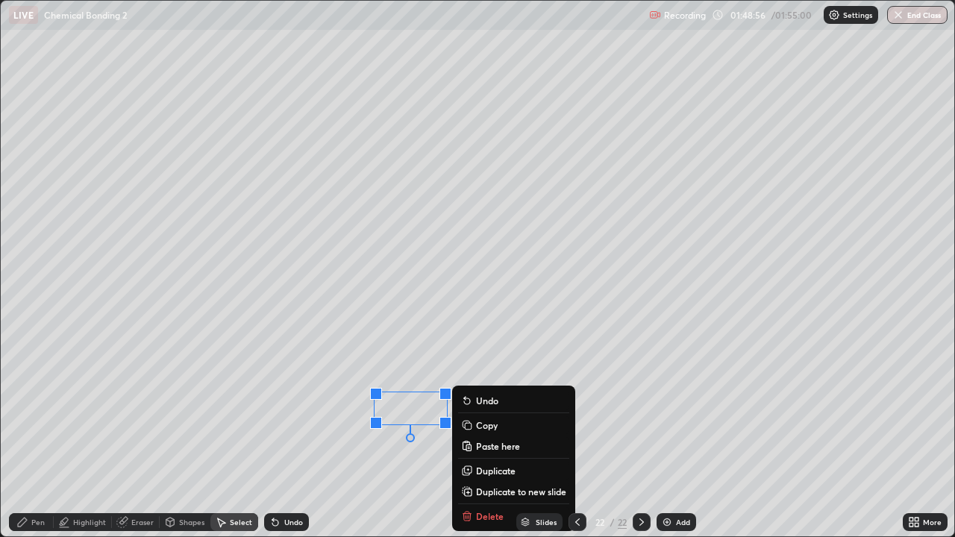
click at [47, 526] on div "Pen" at bounding box center [31, 522] width 45 height 18
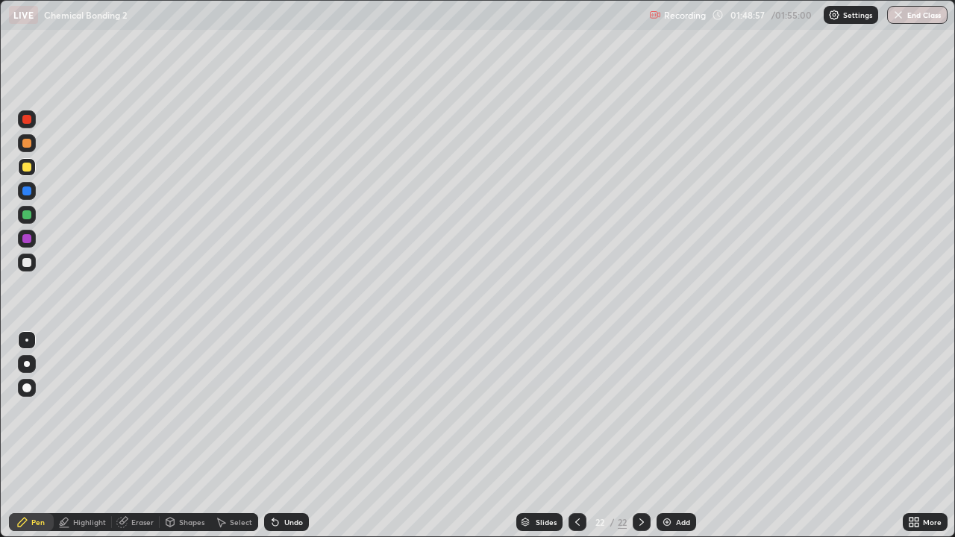
click at [31, 269] on div at bounding box center [27, 263] width 18 height 18
click at [21, 216] on div at bounding box center [27, 215] width 18 height 18
click at [232, 520] on div "Select" at bounding box center [241, 521] width 22 height 7
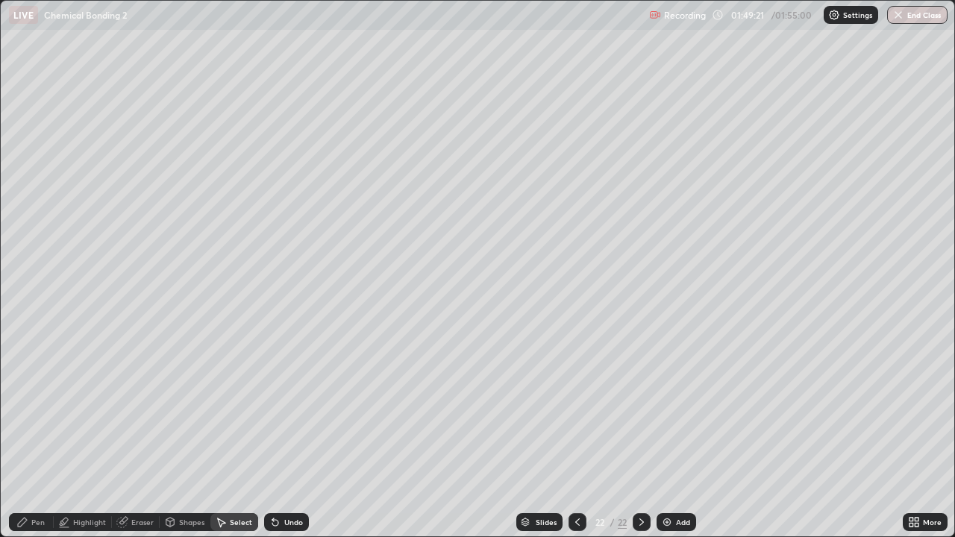
click at [179, 526] on div "Shapes" at bounding box center [191, 521] width 25 height 7
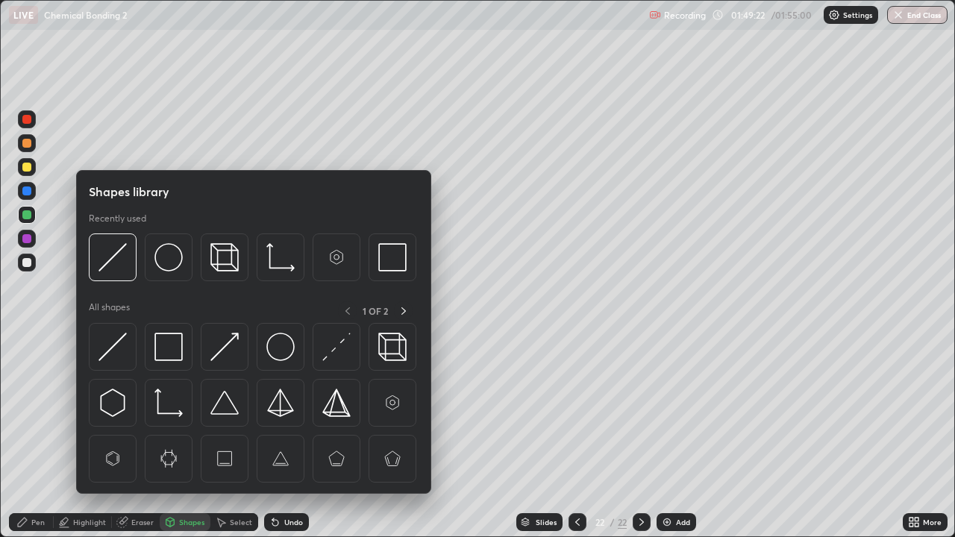
click at [141, 524] on div "Eraser" at bounding box center [142, 521] width 22 height 7
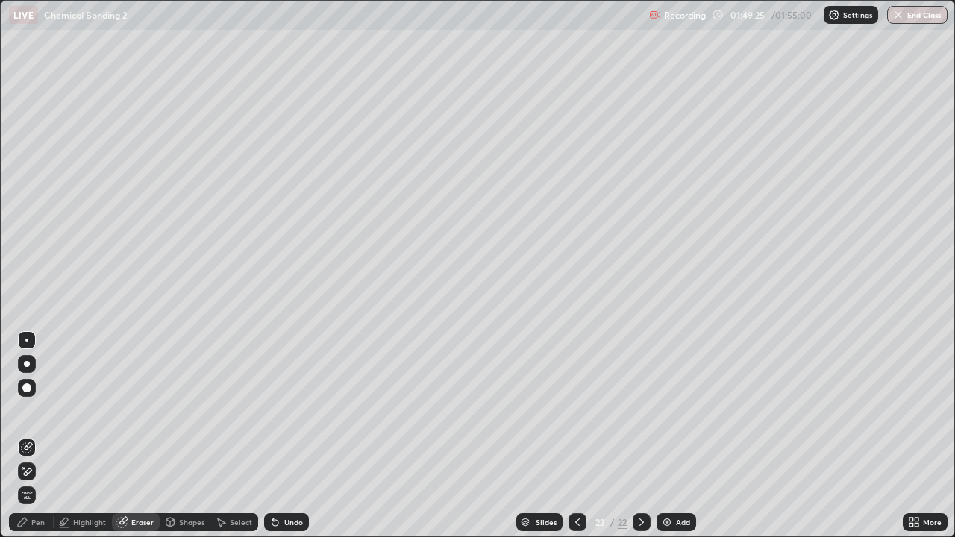
click at [37, 523] on div "Pen" at bounding box center [37, 521] width 13 height 7
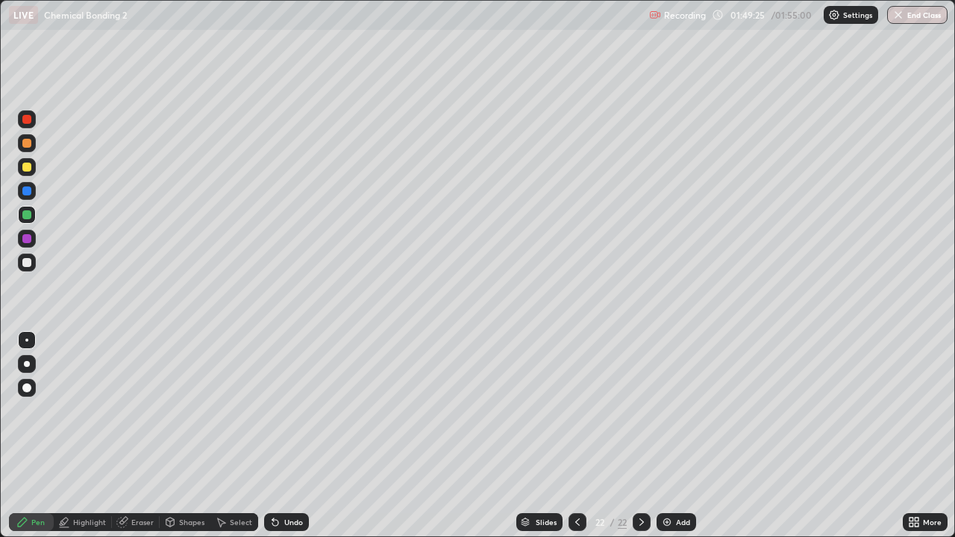
click at [31, 269] on div at bounding box center [27, 263] width 18 height 18
click at [69, 526] on icon at bounding box center [64, 522] width 12 height 12
click at [230, 525] on div "Select" at bounding box center [241, 521] width 22 height 7
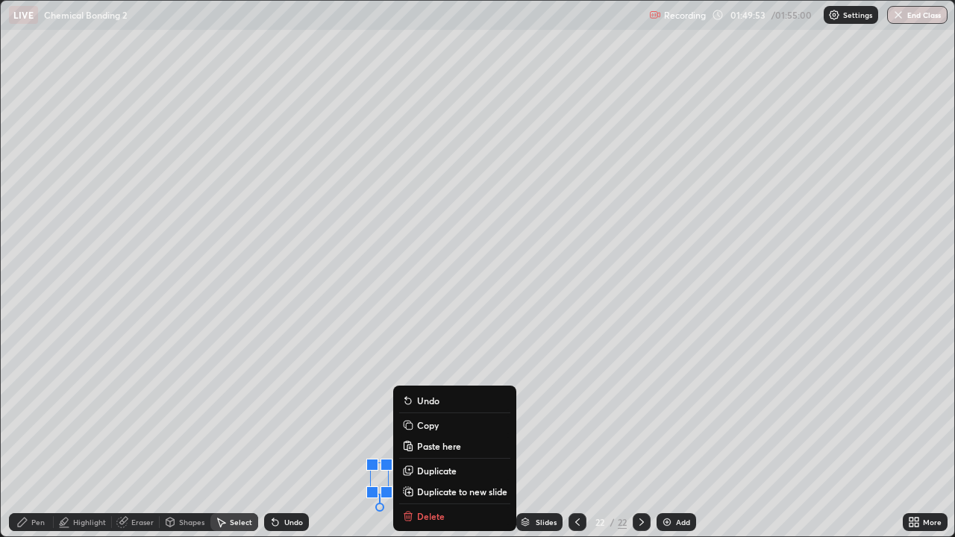
click at [34, 527] on div "Pen" at bounding box center [31, 522] width 45 height 18
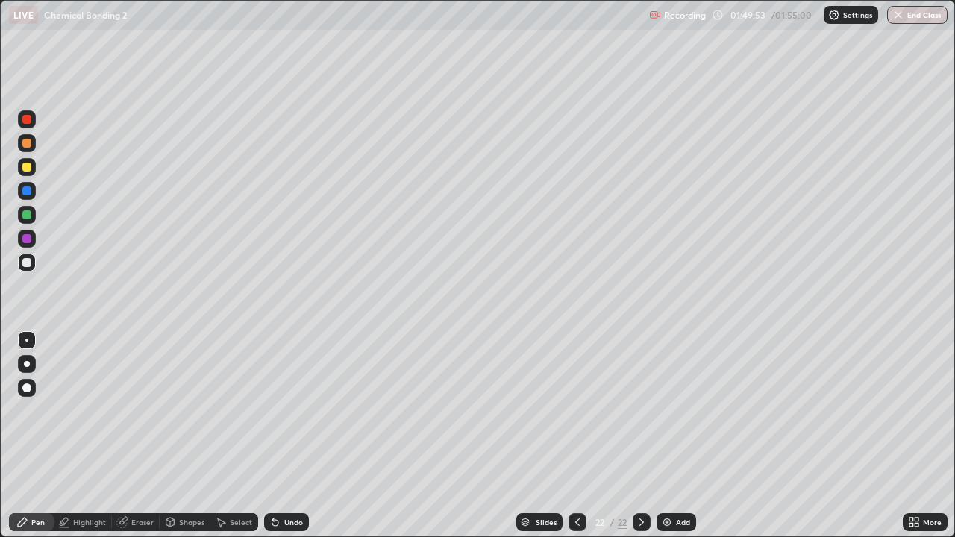
click at [81, 523] on div "Highlight" at bounding box center [89, 521] width 33 height 7
click at [289, 521] on div "Undo" at bounding box center [293, 521] width 19 height 7
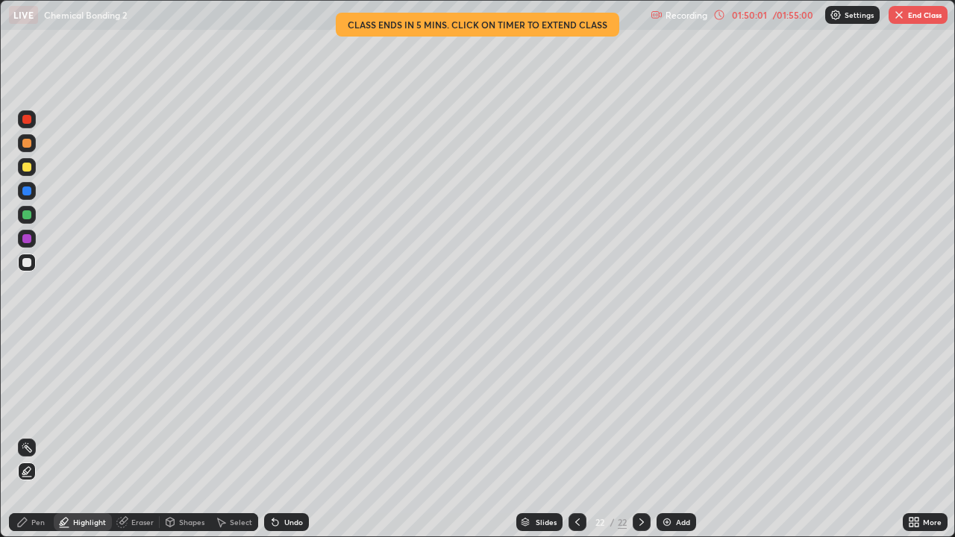
click at [22, 525] on icon at bounding box center [22, 522] width 9 height 9
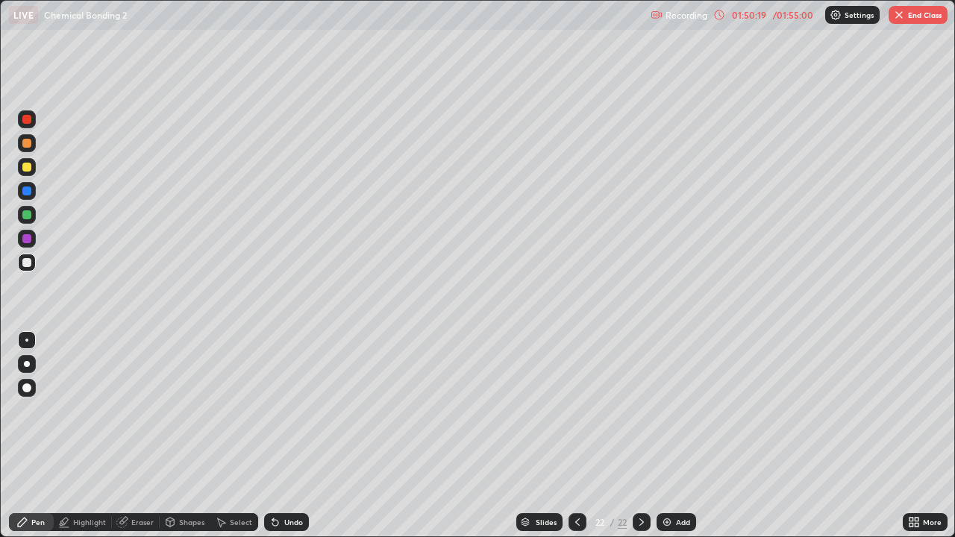
click at [31, 219] on div at bounding box center [27, 215] width 18 height 18
click at [27, 245] on div at bounding box center [27, 239] width 18 height 18
click at [235, 521] on div "Select" at bounding box center [241, 521] width 22 height 7
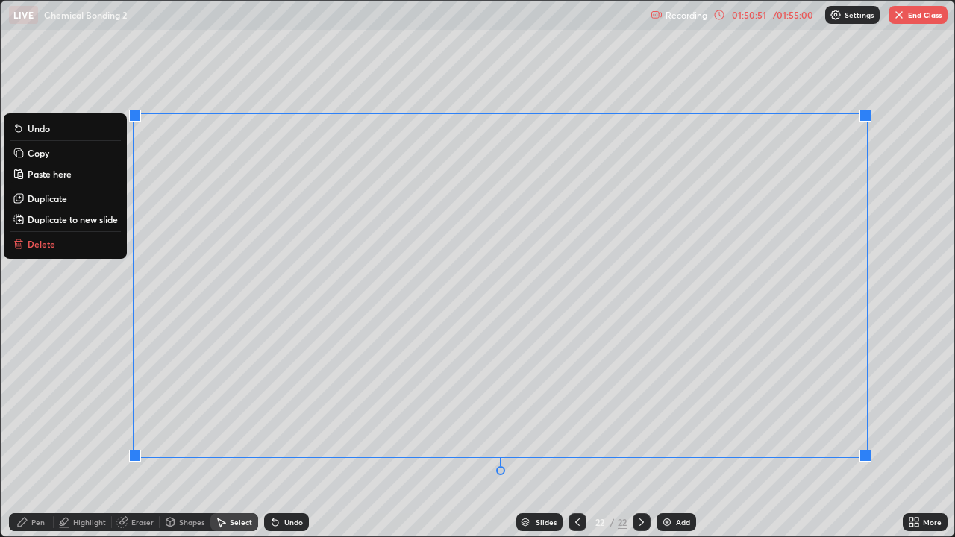
click at [42, 523] on div "Pen" at bounding box center [37, 521] width 13 height 7
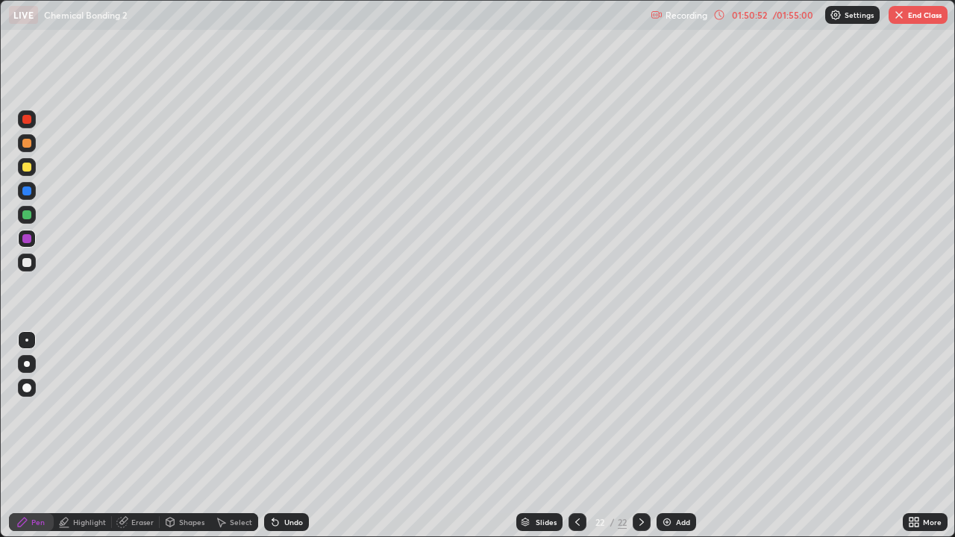
click at [146, 524] on div "Eraser" at bounding box center [142, 521] width 22 height 7
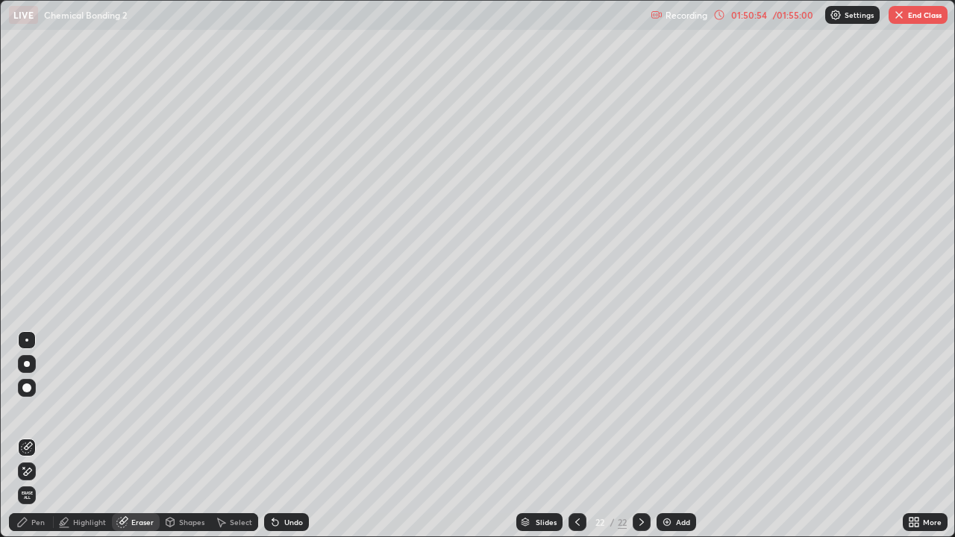
click at [28, 528] on div "Pen" at bounding box center [31, 522] width 45 height 18
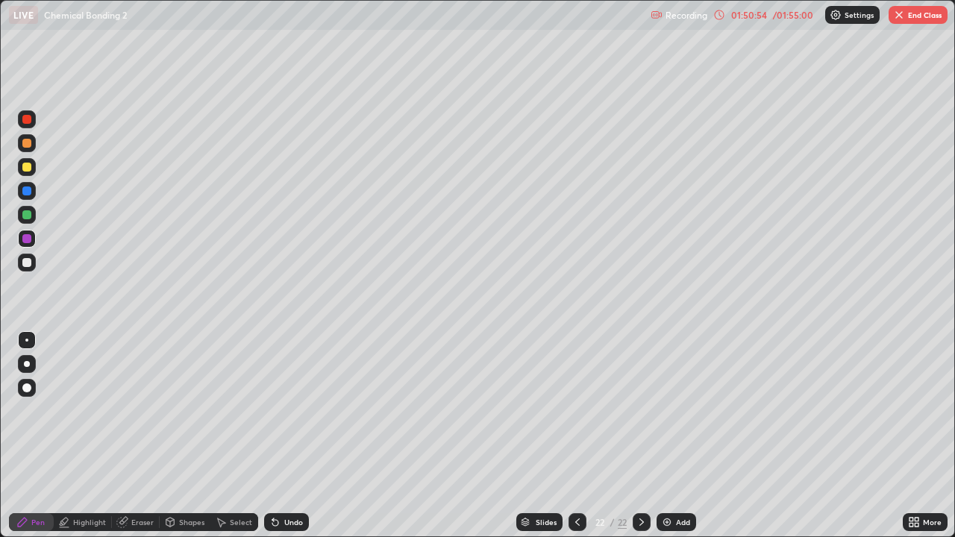
click at [25, 213] on div at bounding box center [26, 214] width 9 height 9
click at [93, 521] on div "Highlight" at bounding box center [89, 521] width 33 height 7
click at [27, 120] on div at bounding box center [26, 119] width 9 height 9
click at [37, 521] on div "Pen" at bounding box center [37, 521] width 13 height 7
click at [25, 265] on div at bounding box center [26, 262] width 9 height 9
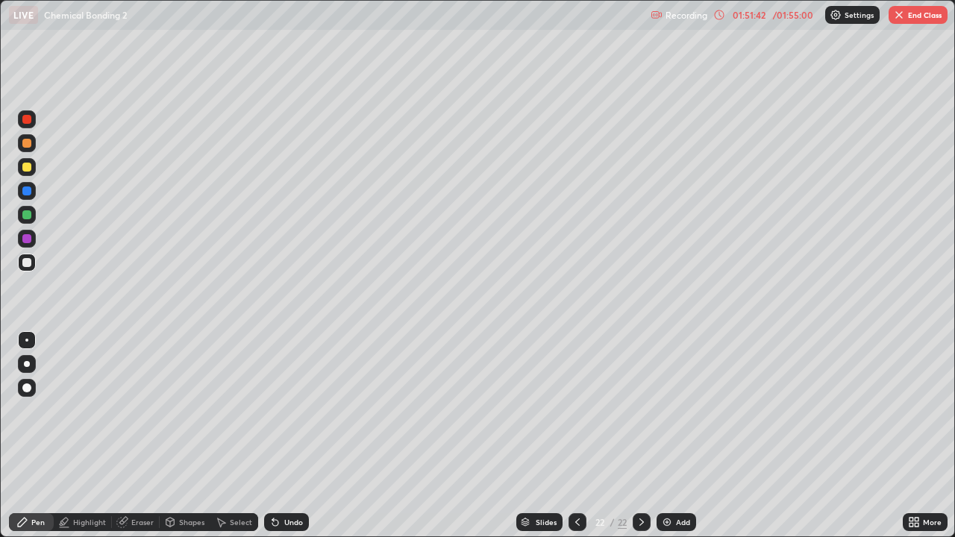
click at [25, 167] on div at bounding box center [26, 167] width 9 height 9
click at [676, 522] on div "Add" at bounding box center [683, 521] width 14 height 7
click at [24, 193] on div at bounding box center [26, 191] width 9 height 9
click at [30, 210] on div at bounding box center [27, 215] width 18 height 18
click at [574, 511] on div at bounding box center [577, 522] width 18 height 30
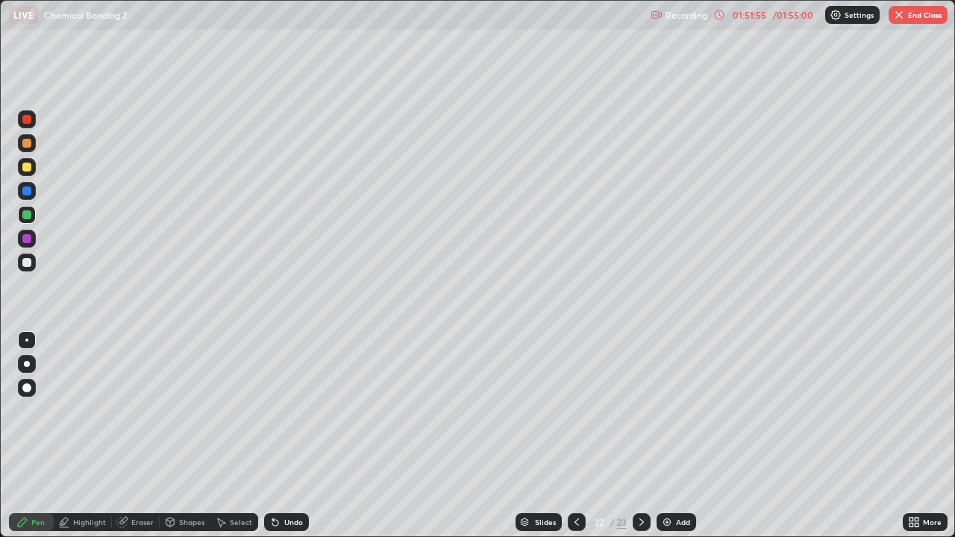
click at [672, 521] on div "Add" at bounding box center [677, 522] width 40 height 18
click at [20, 260] on div at bounding box center [27, 263] width 18 height 18
click at [668, 521] on img at bounding box center [667, 522] width 12 height 12
click at [665, 520] on img at bounding box center [667, 522] width 12 height 12
click at [671, 524] on img at bounding box center [667, 522] width 12 height 12
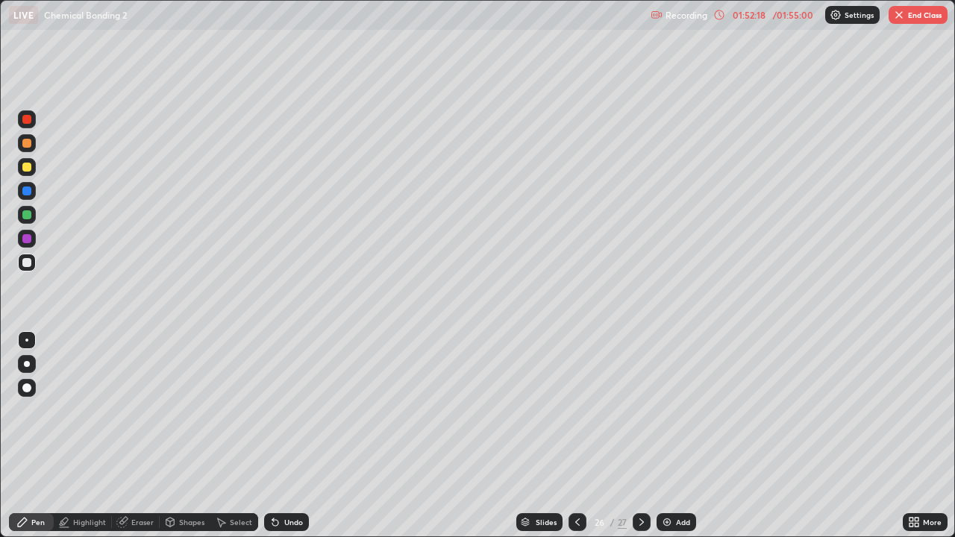
click at [575, 522] on icon at bounding box center [577, 522] width 12 height 12
click at [577, 521] on icon at bounding box center [577, 522] width 12 height 12
click at [577, 520] on icon at bounding box center [577, 522] width 12 height 12
click at [577, 527] on icon at bounding box center [577, 522] width 12 height 12
click at [640, 522] on icon at bounding box center [642, 522] width 12 height 12
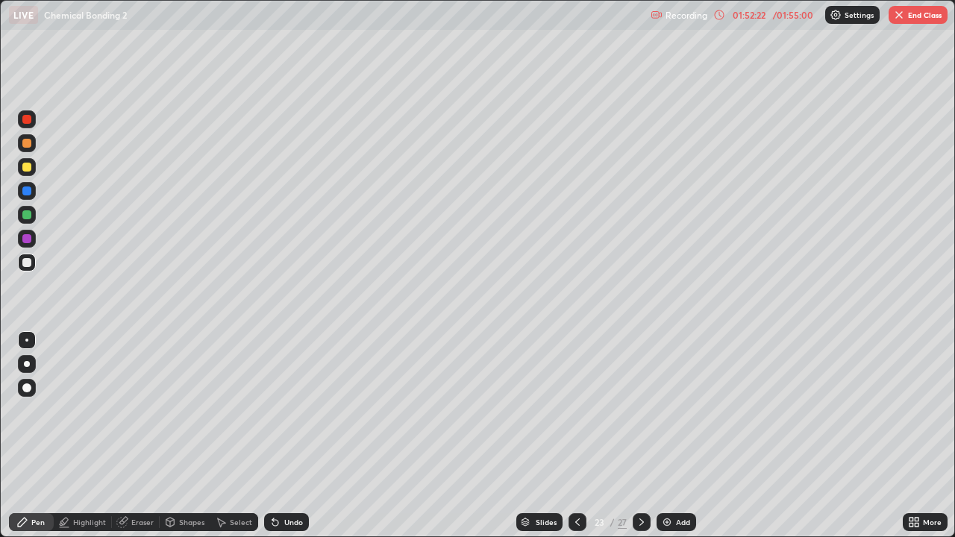
click at [26, 175] on div at bounding box center [27, 167] width 18 height 18
click at [33, 266] on div at bounding box center [27, 263] width 18 height 18
click at [786, 18] on div "/ 01:55:00" at bounding box center [793, 14] width 46 height 9
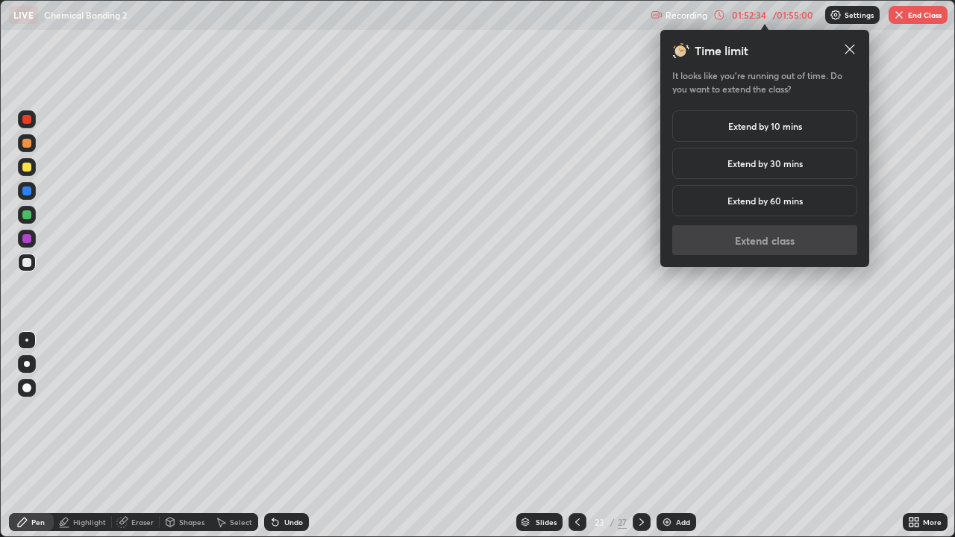
click at [786, 101] on div "Time limit It looks like you’re running out of time. Do you want to extend the …" at bounding box center [764, 148] width 185 height 213
click at [747, 128] on h5 "Extend by 10 mins" at bounding box center [765, 125] width 74 height 13
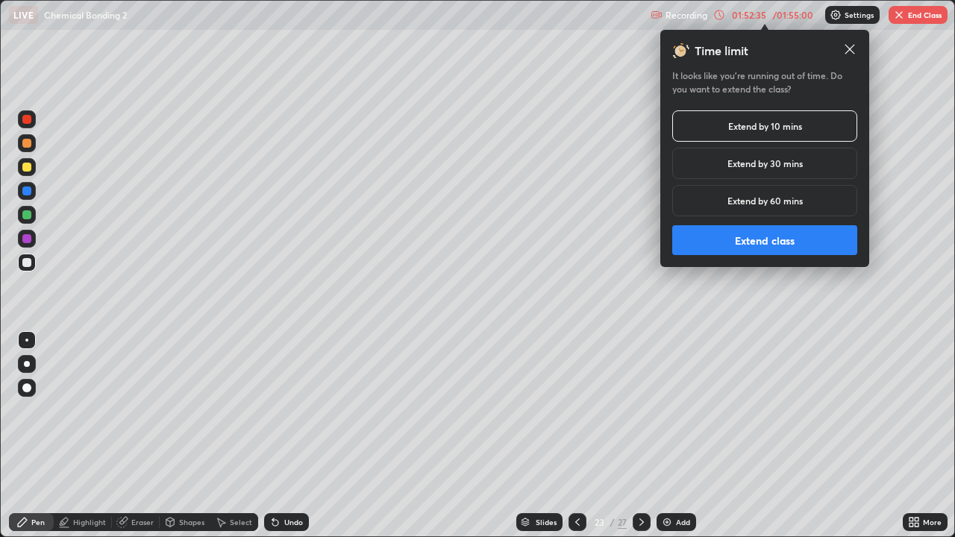
click at [741, 243] on button "Extend class" at bounding box center [764, 240] width 185 height 30
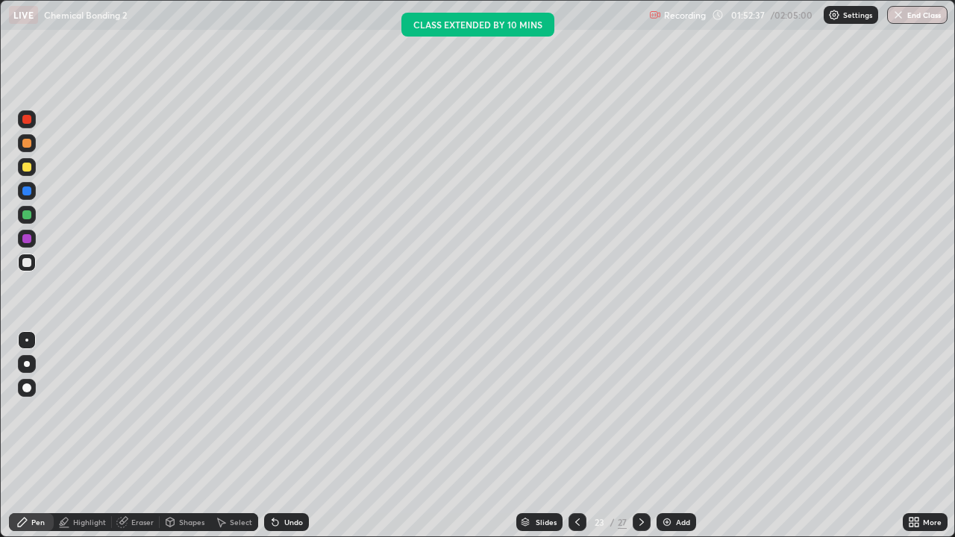
click at [33, 215] on div at bounding box center [27, 215] width 18 height 18
click at [30, 217] on div at bounding box center [26, 214] width 9 height 9
click at [28, 214] on div at bounding box center [26, 214] width 9 height 9
click at [25, 266] on div at bounding box center [26, 262] width 9 height 9
click at [289, 522] on div "Undo" at bounding box center [293, 521] width 19 height 7
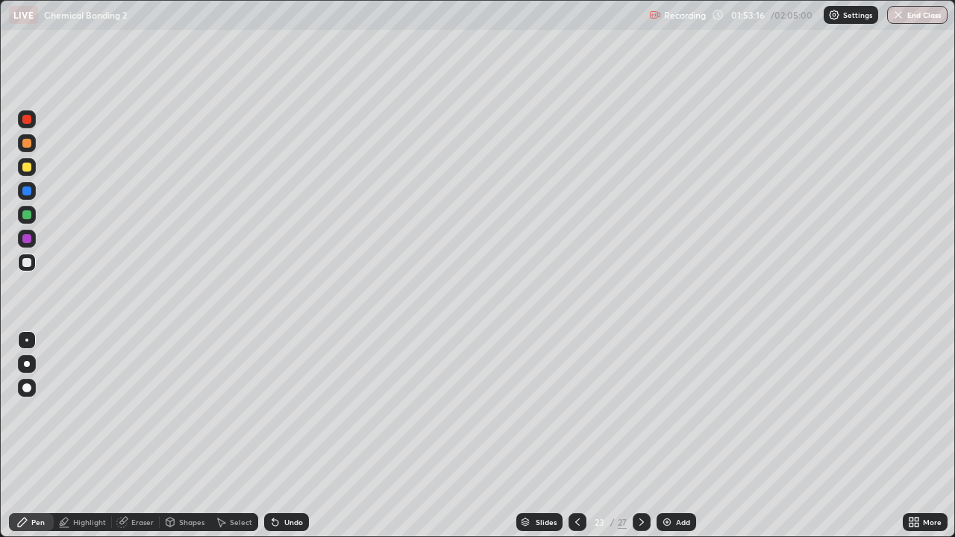
click at [27, 215] on div at bounding box center [26, 214] width 9 height 9
click at [286, 527] on div "Undo" at bounding box center [286, 522] width 45 height 18
click at [31, 173] on div at bounding box center [27, 167] width 18 height 18
click at [25, 263] on div at bounding box center [26, 262] width 9 height 9
click at [22, 208] on div at bounding box center [27, 215] width 18 height 18
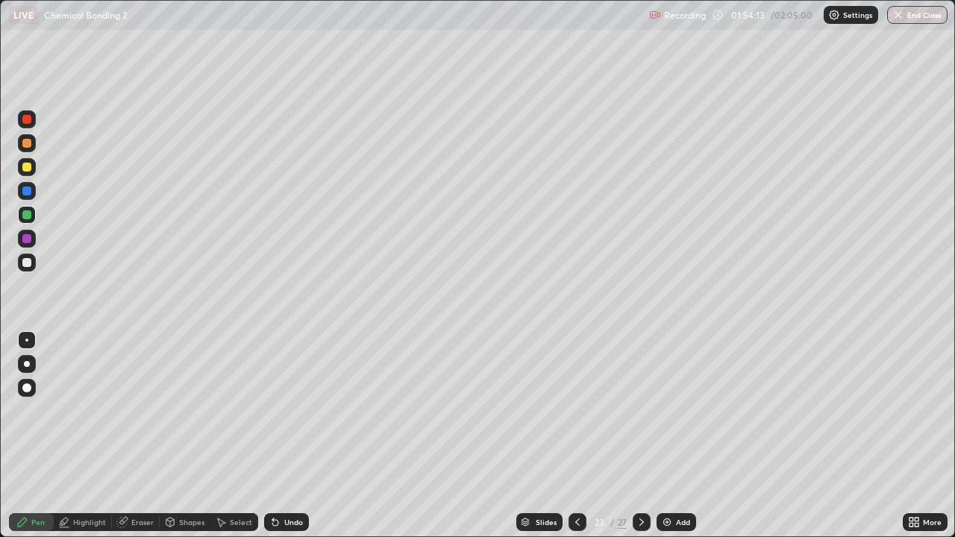
click at [640, 524] on icon at bounding box center [641, 521] width 4 height 7
click at [23, 173] on div at bounding box center [27, 167] width 18 height 18
click at [30, 256] on div at bounding box center [27, 263] width 18 height 18
click at [27, 264] on div at bounding box center [26, 262] width 9 height 9
click at [25, 215] on div at bounding box center [26, 214] width 9 height 9
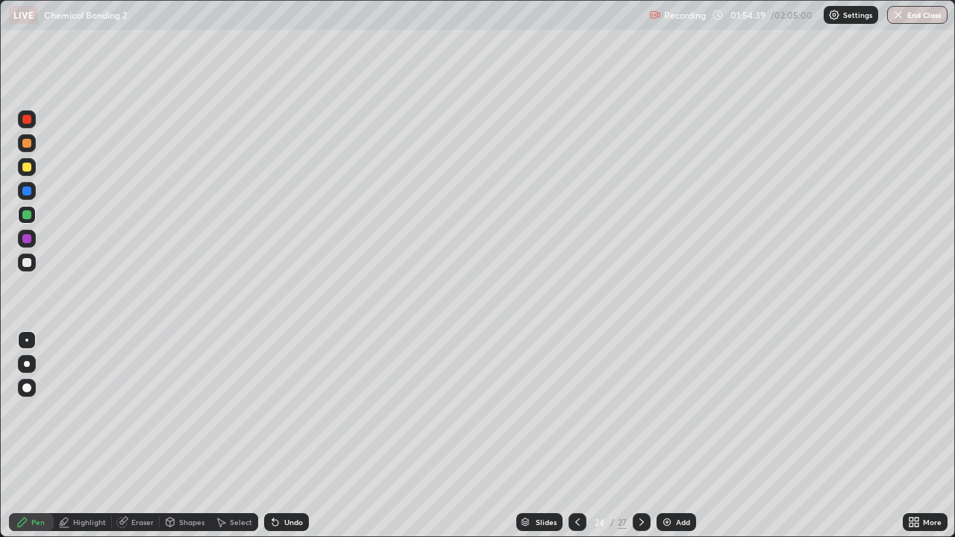
click at [304, 513] on div "Undo" at bounding box center [286, 522] width 45 height 18
click at [291, 518] on div "Undo" at bounding box center [293, 521] width 19 height 7
click at [289, 518] on div "Undo" at bounding box center [293, 521] width 19 height 7
click at [640, 522] on icon at bounding box center [642, 522] width 12 height 12
click at [27, 170] on div at bounding box center [26, 167] width 9 height 9
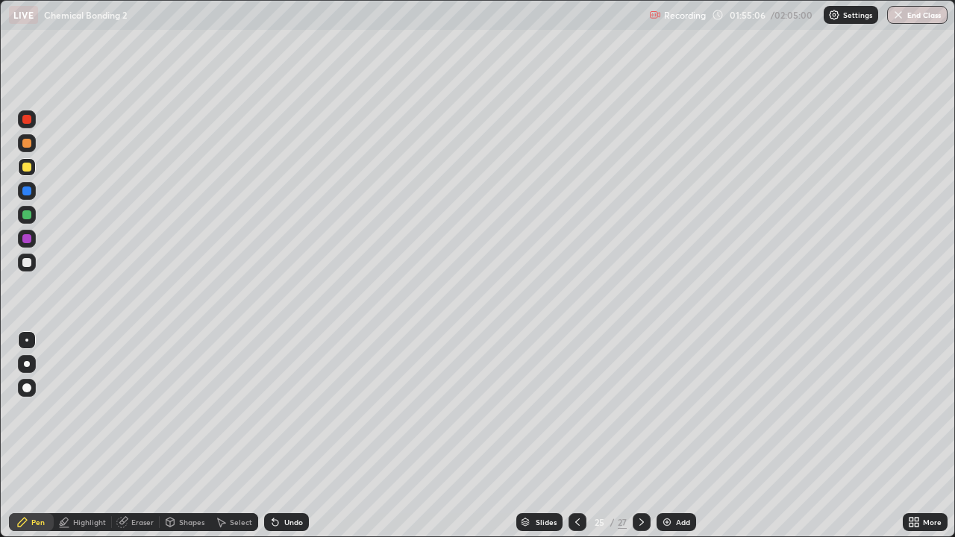
click at [29, 262] on div at bounding box center [26, 262] width 9 height 9
click at [33, 215] on div at bounding box center [27, 215] width 18 height 18
click at [31, 145] on div at bounding box center [26, 143] width 9 height 9
click at [236, 516] on div "Select" at bounding box center [234, 522] width 48 height 18
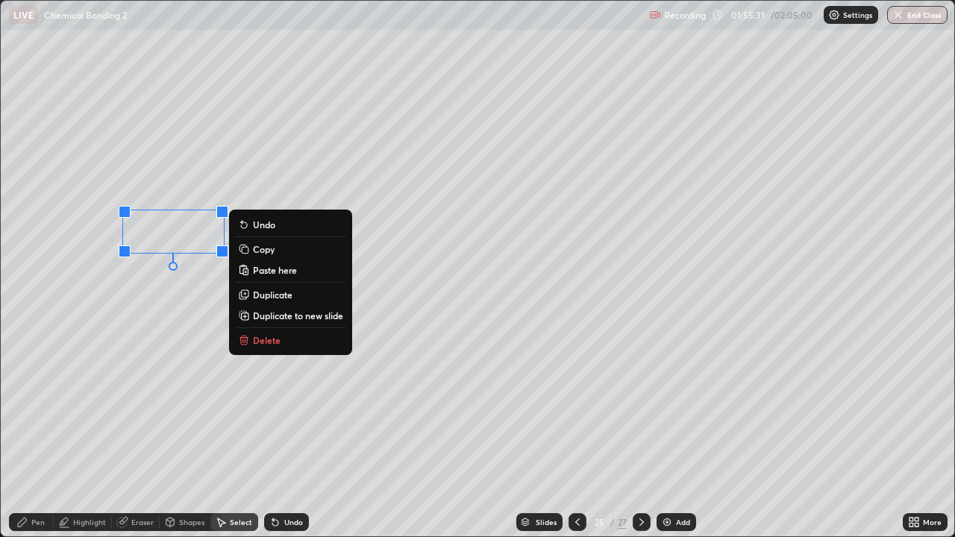
click at [285, 316] on p "Duplicate to new slide" at bounding box center [298, 316] width 90 height 12
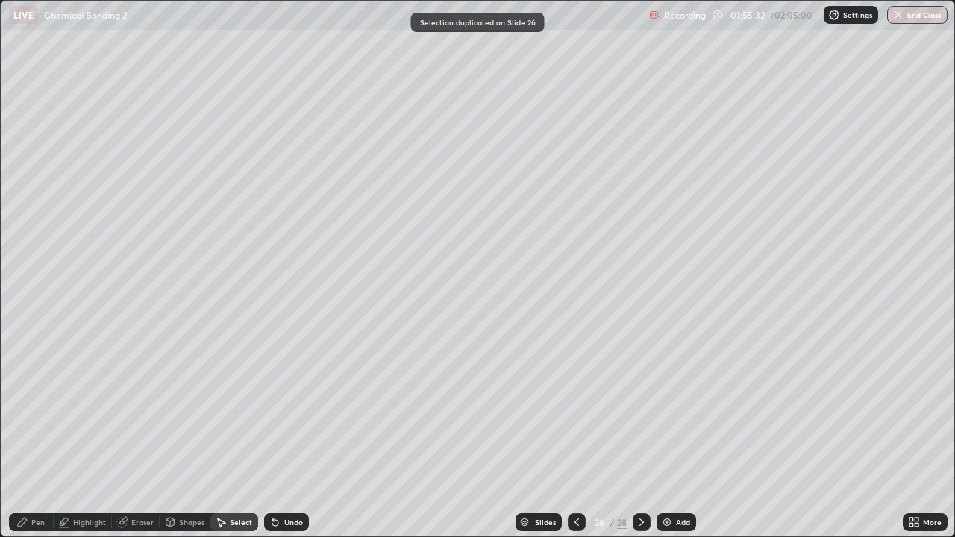
click at [575, 518] on icon at bounding box center [577, 522] width 12 height 12
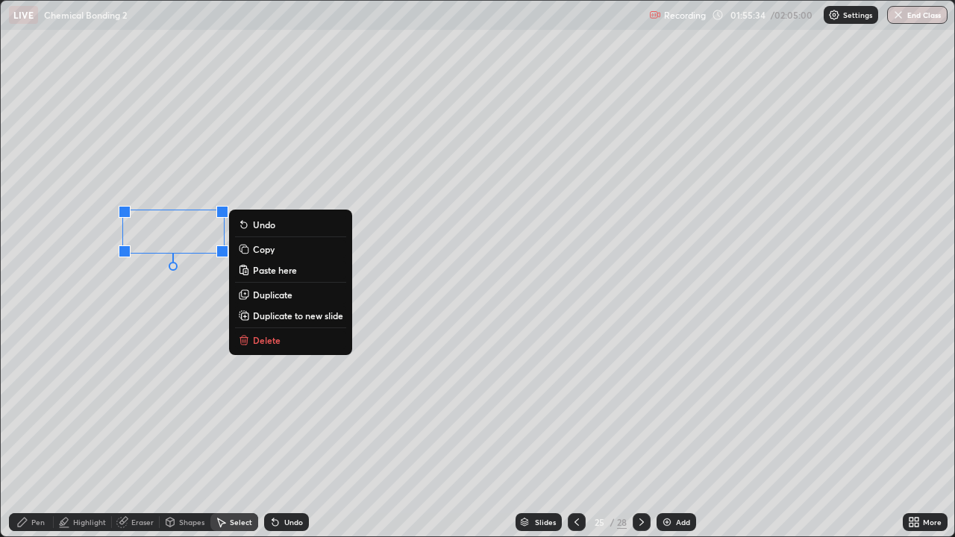
click at [277, 341] on p "Delete" at bounding box center [267, 340] width 28 height 12
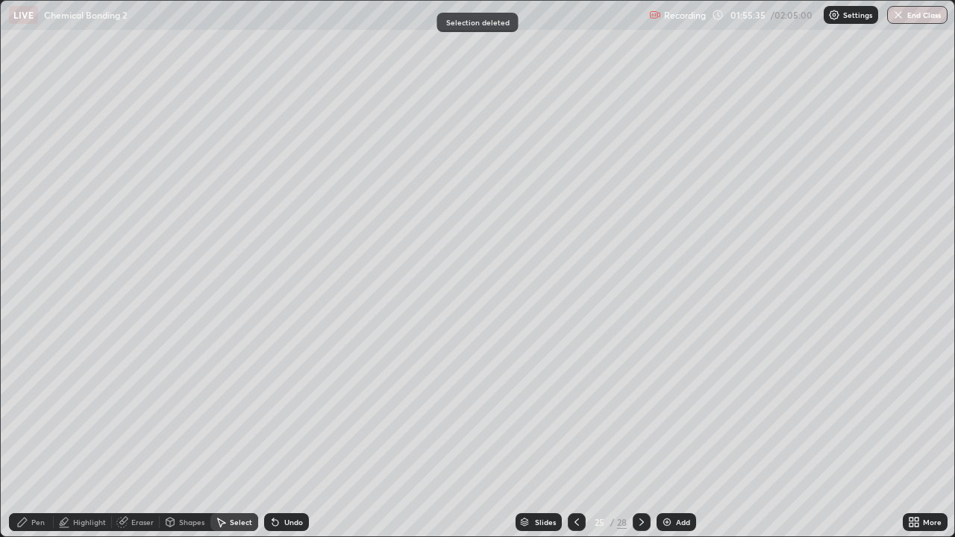
click at [639, 522] on icon at bounding box center [642, 522] width 12 height 12
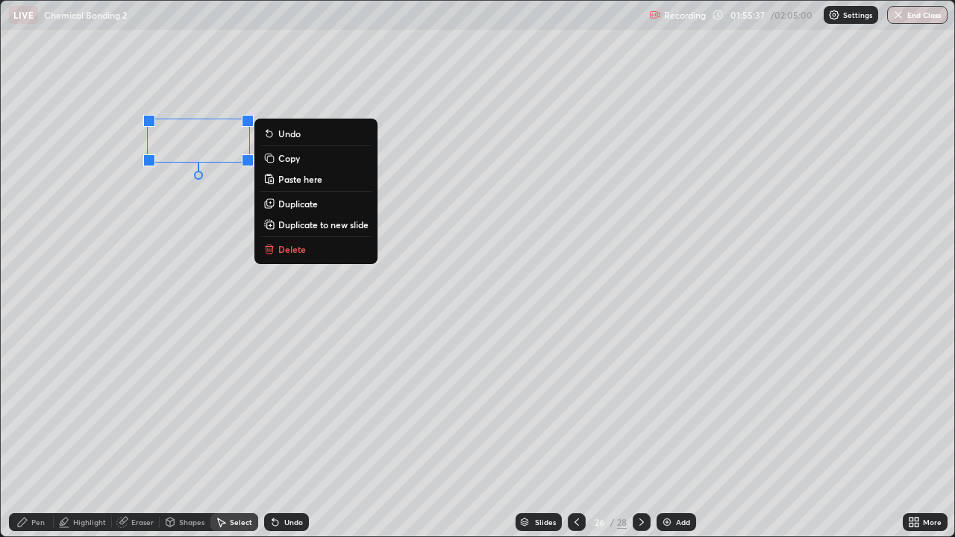
click at [301, 204] on p "Duplicate" at bounding box center [298, 204] width 40 height 12
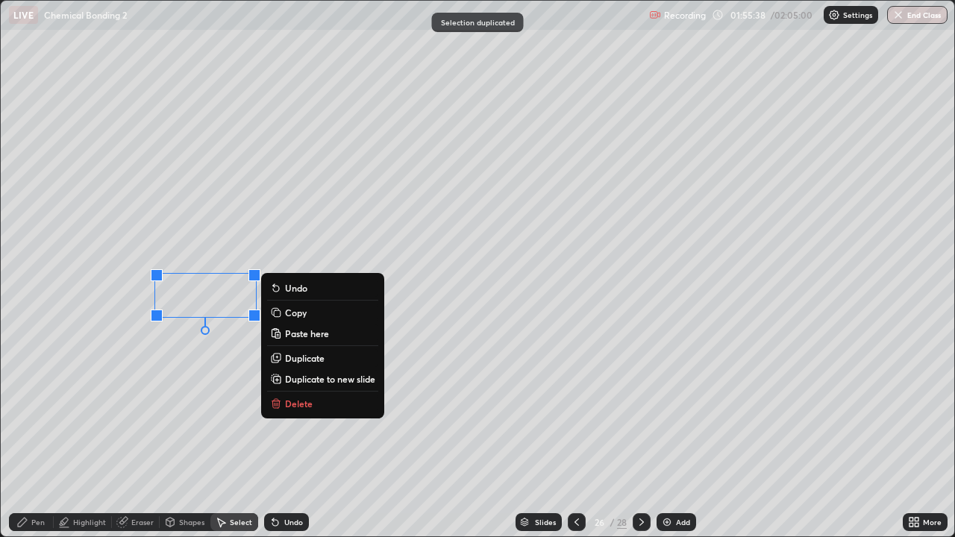
click at [35, 524] on div "Pen" at bounding box center [37, 521] width 13 height 7
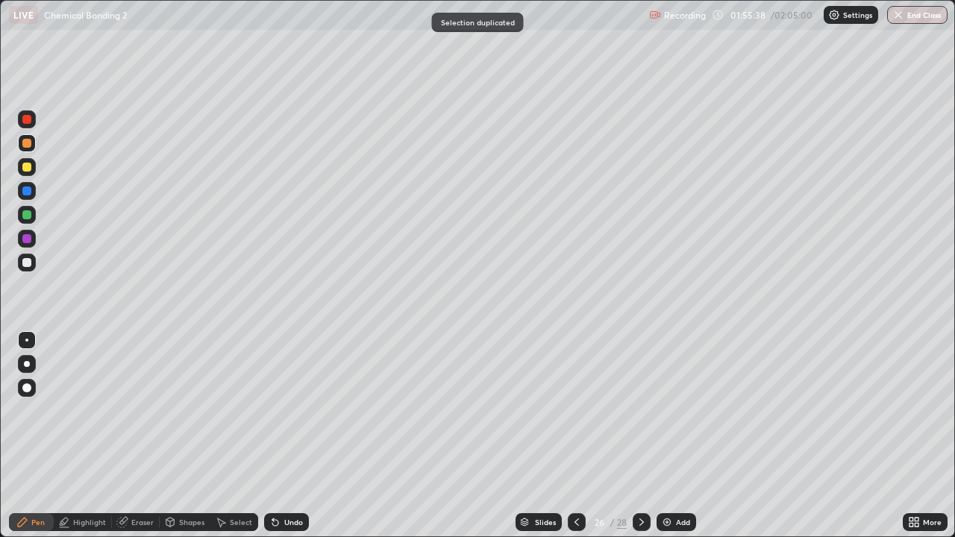
click at [27, 266] on div at bounding box center [26, 262] width 9 height 9
click at [135, 523] on div "Eraser" at bounding box center [142, 521] width 22 height 7
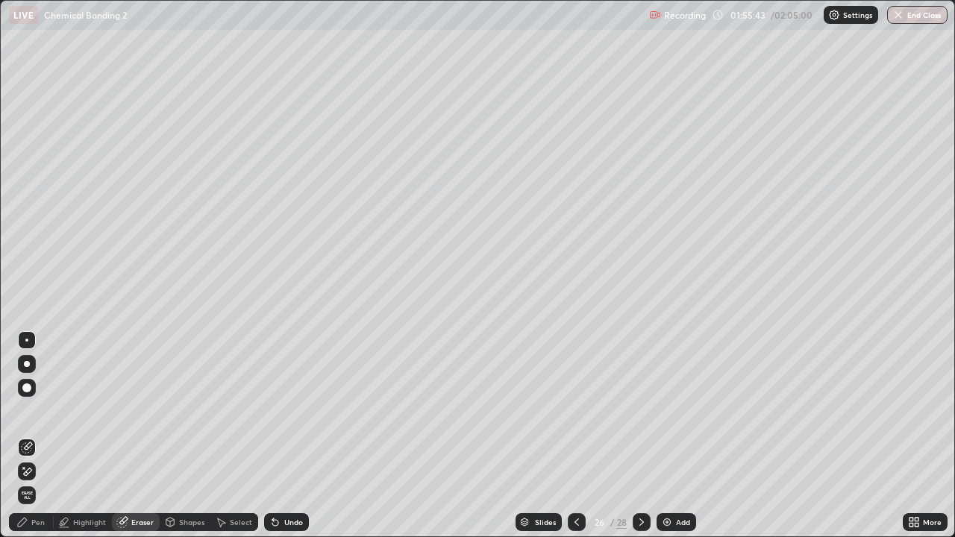
click at [40, 530] on div "Pen" at bounding box center [31, 522] width 45 height 18
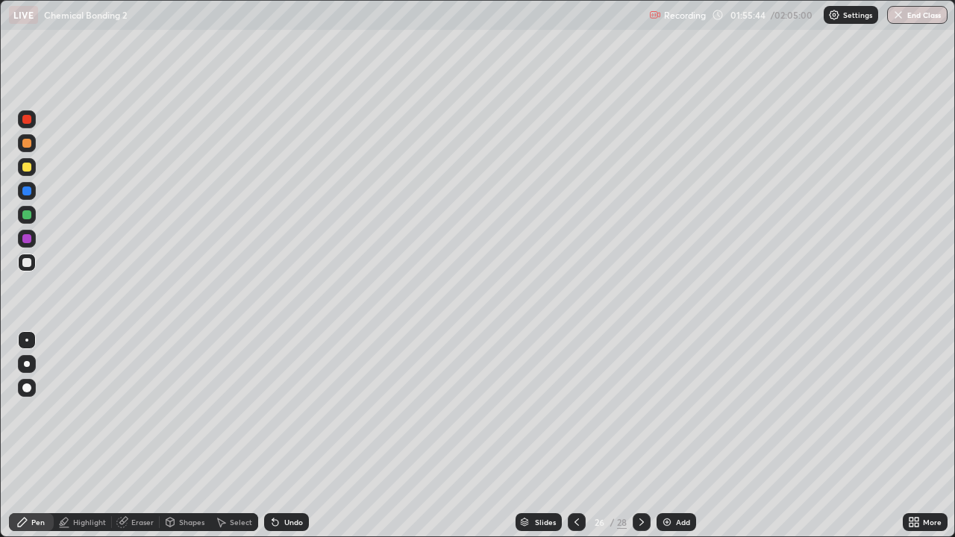
click at [27, 218] on div at bounding box center [26, 214] width 9 height 9
click at [25, 165] on div at bounding box center [26, 167] width 9 height 9
click at [28, 140] on div at bounding box center [26, 143] width 9 height 9
click at [31, 121] on div at bounding box center [26, 119] width 9 height 9
click at [636, 516] on icon at bounding box center [642, 522] width 12 height 12
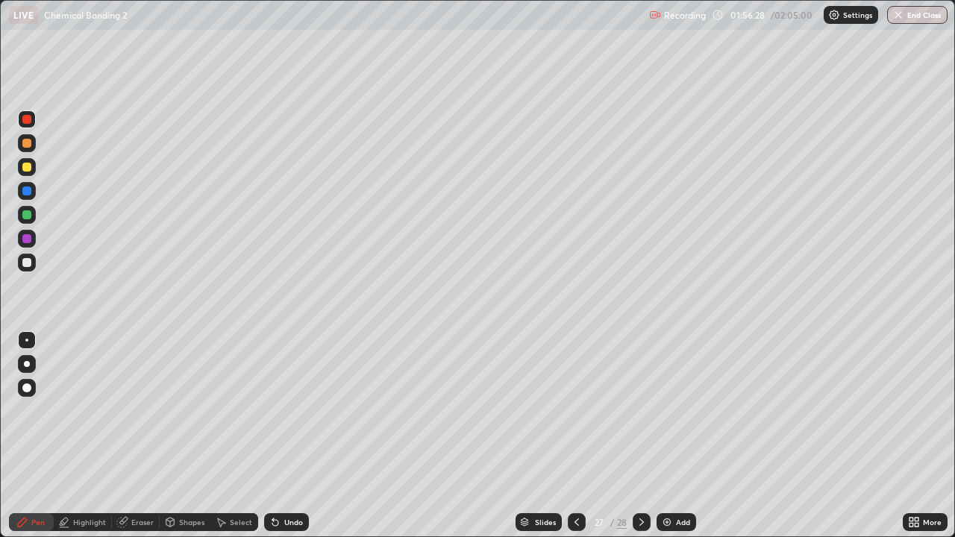
click at [34, 263] on div at bounding box center [27, 263] width 18 height 18
click at [28, 206] on div at bounding box center [27, 215] width 18 height 18
click at [640, 524] on icon at bounding box center [641, 521] width 4 height 7
click at [245, 527] on div "Select" at bounding box center [234, 522] width 48 height 18
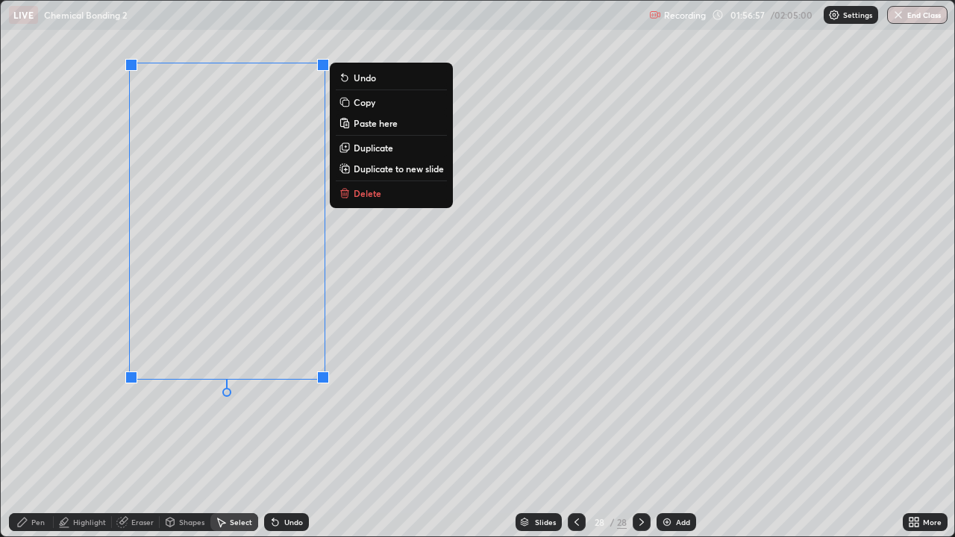
click at [369, 194] on p "Delete" at bounding box center [368, 193] width 28 height 12
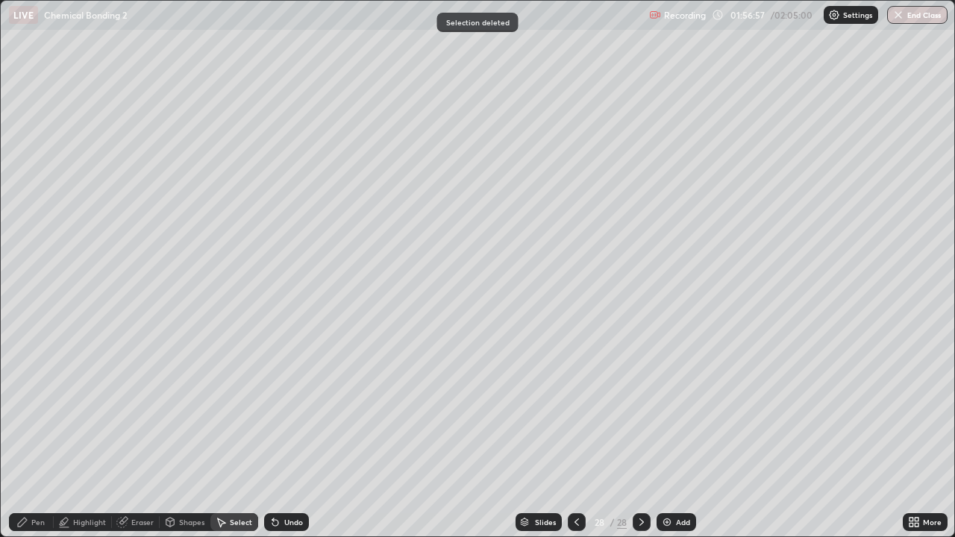
click at [38, 530] on div "Pen" at bounding box center [31, 522] width 45 height 18
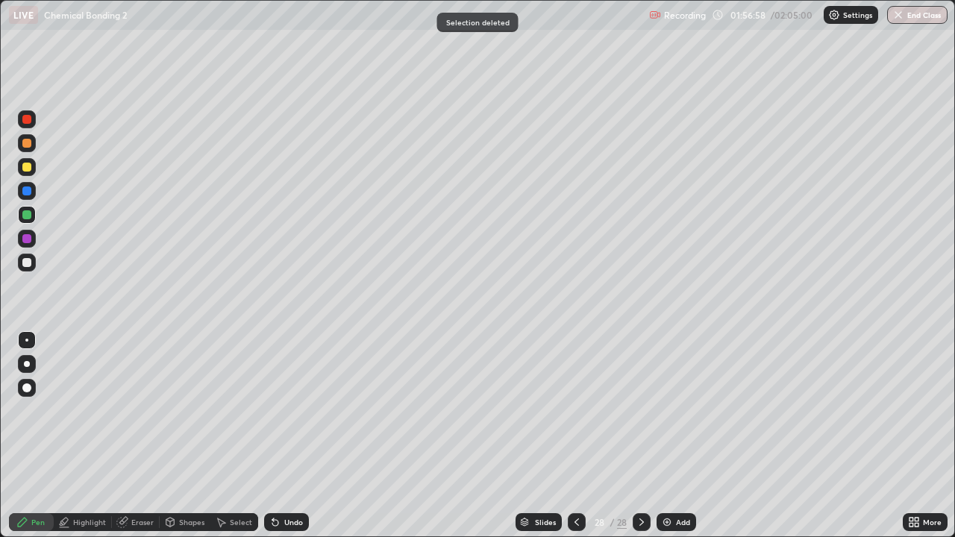
click at [25, 269] on div at bounding box center [27, 263] width 18 height 18
click at [285, 515] on div "Undo" at bounding box center [286, 522] width 45 height 18
click at [570, 516] on div at bounding box center [577, 522] width 18 height 18
click at [577, 518] on icon at bounding box center [576, 521] width 4 height 7
click at [574, 524] on icon at bounding box center [577, 522] width 12 height 12
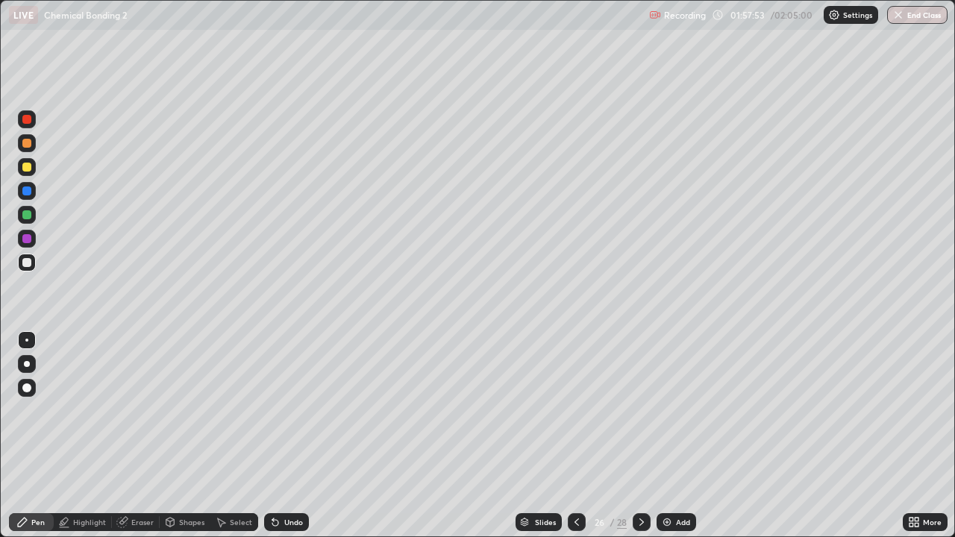
click at [576, 524] on icon at bounding box center [576, 521] width 4 height 7
click at [577, 524] on icon at bounding box center [577, 522] width 12 height 12
click at [576, 518] on icon at bounding box center [577, 522] width 12 height 12
click at [574, 524] on icon at bounding box center [577, 522] width 12 height 12
click at [575, 522] on icon at bounding box center [577, 522] width 12 height 12
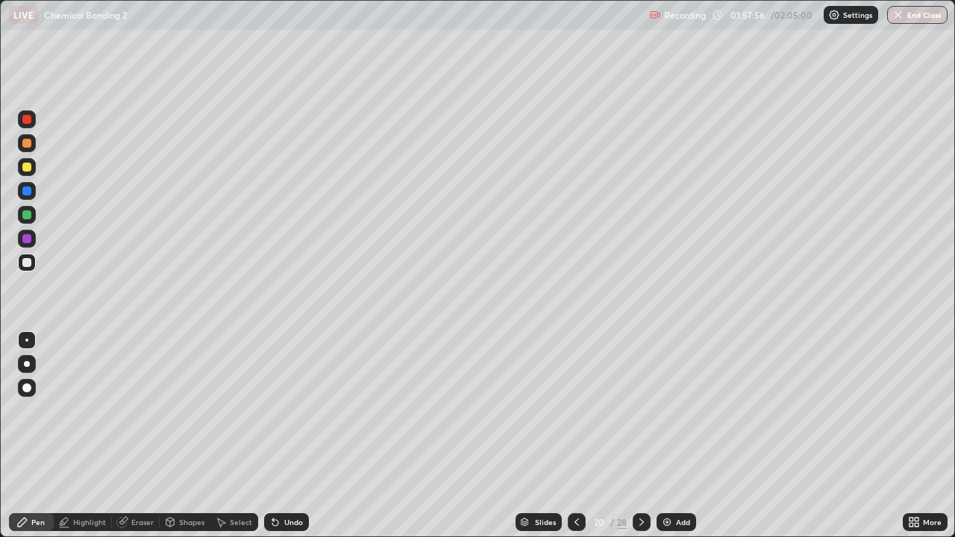
click at [575, 522] on icon at bounding box center [577, 522] width 12 height 12
click at [574, 521] on icon at bounding box center [577, 522] width 12 height 12
click at [575, 522] on icon at bounding box center [577, 522] width 12 height 12
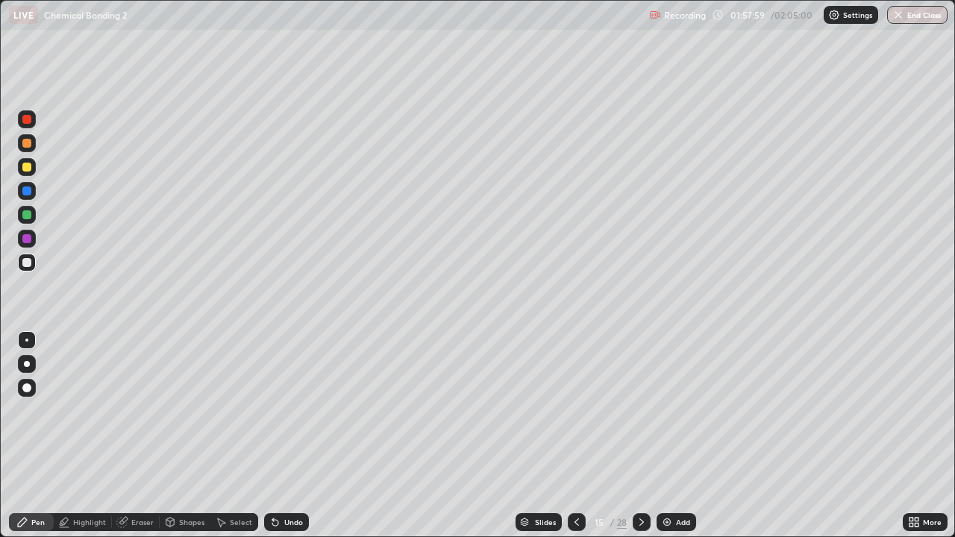
click at [579, 527] on icon at bounding box center [577, 522] width 12 height 12
click at [574, 526] on icon at bounding box center [577, 522] width 12 height 12
click at [575, 522] on icon at bounding box center [577, 522] width 12 height 12
click at [640, 522] on icon at bounding box center [642, 522] width 12 height 12
click at [646, 533] on div at bounding box center [642, 522] width 18 height 30
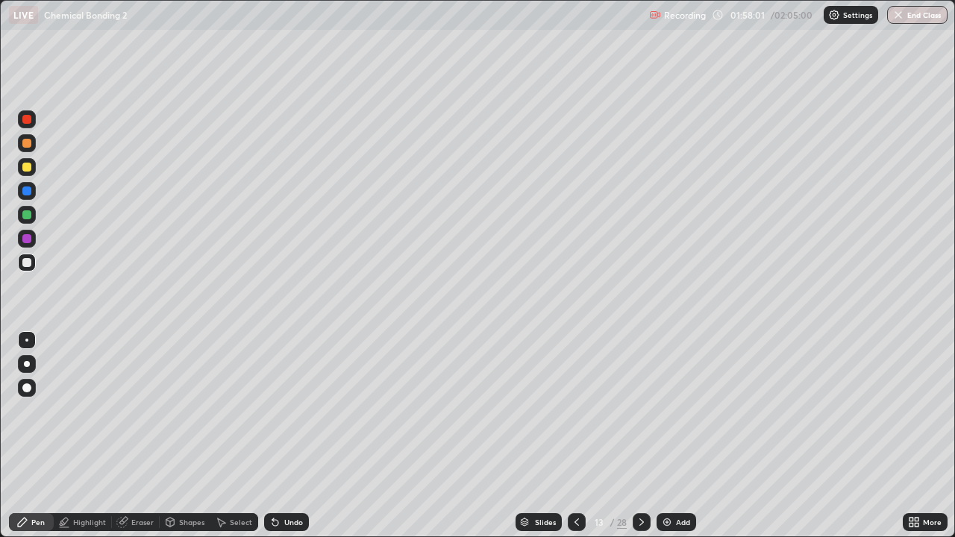
click at [644, 530] on div at bounding box center [642, 522] width 18 height 18
click at [574, 521] on icon at bounding box center [576, 521] width 4 height 7
click at [573, 525] on icon at bounding box center [577, 522] width 12 height 12
click at [575, 522] on icon at bounding box center [577, 522] width 12 height 12
click at [574, 525] on icon at bounding box center [577, 522] width 12 height 12
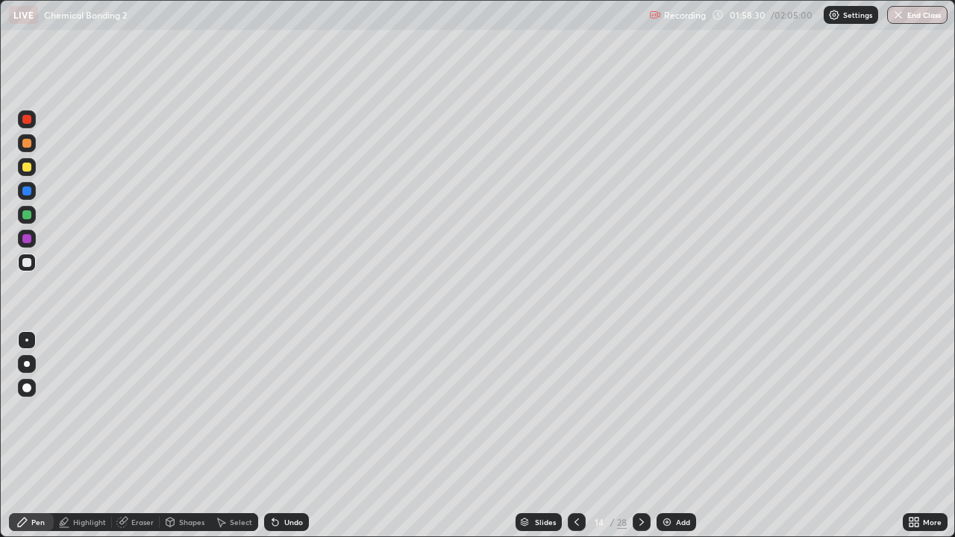
click at [575, 522] on icon at bounding box center [577, 522] width 12 height 12
click at [575, 524] on icon at bounding box center [576, 521] width 4 height 7
click at [576, 526] on icon at bounding box center [577, 522] width 12 height 12
click at [576, 527] on icon at bounding box center [577, 522] width 12 height 12
click at [575, 528] on div at bounding box center [577, 522] width 18 height 18
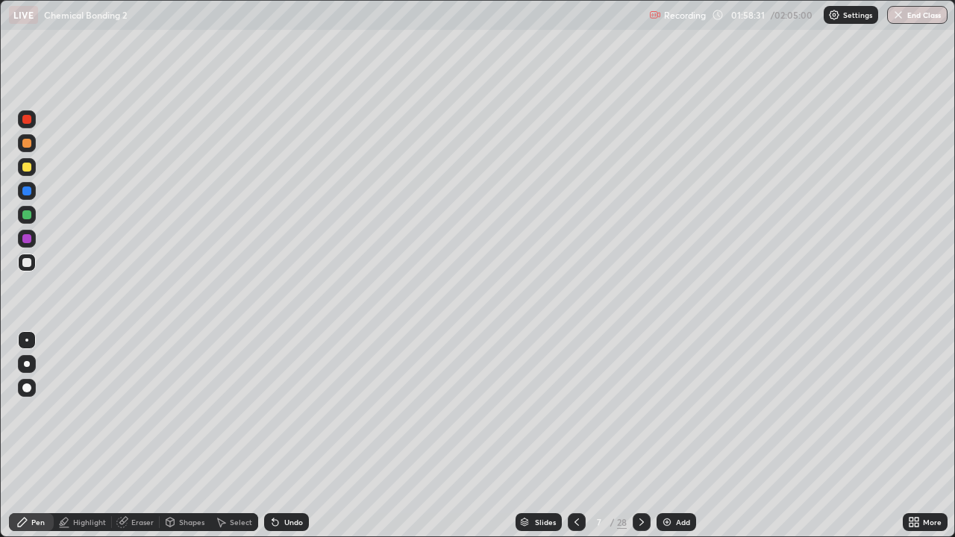
click at [574, 528] on div at bounding box center [577, 522] width 18 height 18
click at [573, 528] on div at bounding box center [577, 522] width 18 height 18
click at [574, 527] on icon at bounding box center [577, 522] width 12 height 12
click at [575, 526] on icon at bounding box center [577, 522] width 12 height 12
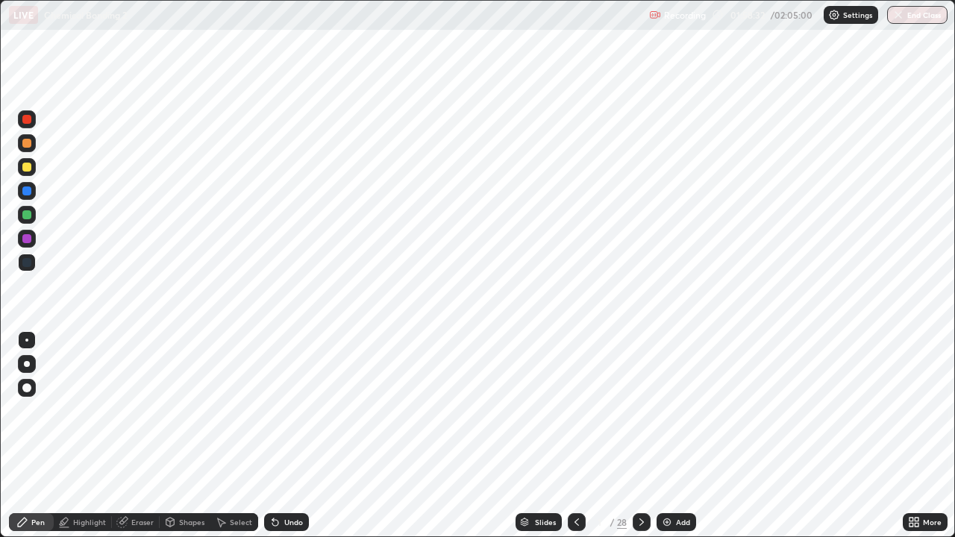
click at [640, 522] on icon at bounding box center [642, 522] width 12 height 12
click at [637, 529] on div at bounding box center [642, 522] width 18 height 18
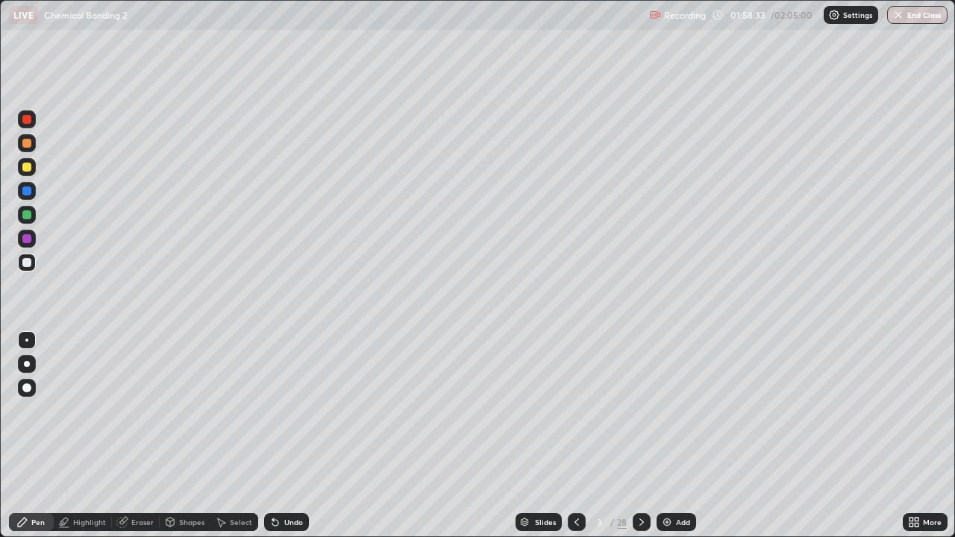
click at [640, 522] on icon at bounding box center [642, 522] width 12 height 12
click at [639, 518] on icon at bounding box center [642, 522] width 12 height 12
click at [633, 522] on div at bounding box center [642, 522] width 18 height 18
click at [638, 524] on icon at bounding box center [642, 522] width 12 height 12
click at [640, 524] on icon at bounding box center [641, 521] width 4 height 7
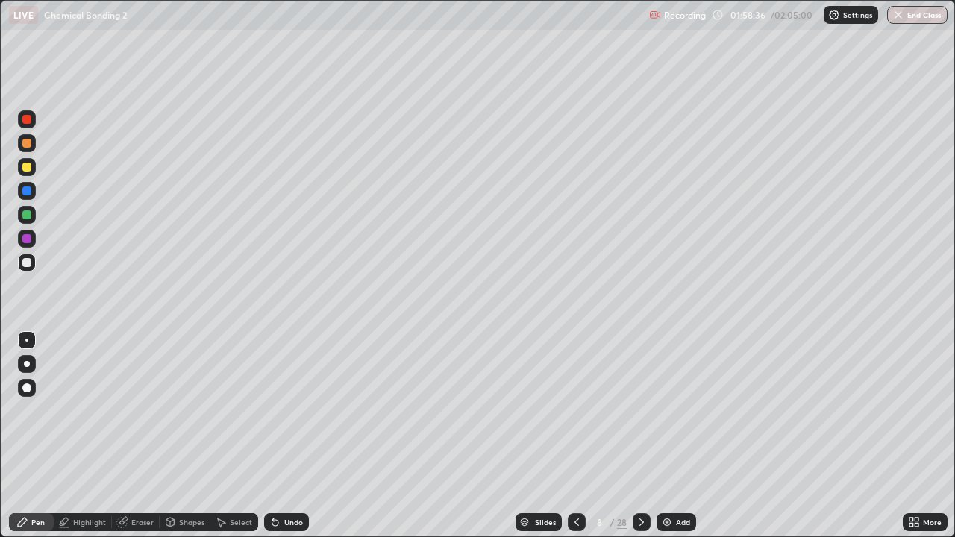
click at [639, 527] on icon at bounding box center [642, 522] width 12 height 12
click at [640, 522] on icon at bounding box center [642, 522] width 12 height 12
click at [644, 517] on icon at bounding box center [642, 522] width 12 height 12
click at [638, 528] on div at bounding box center [642, 522] width 18 height 18
click at [640, 522] on icon at bounding box center [642, 522] width 12 height 12
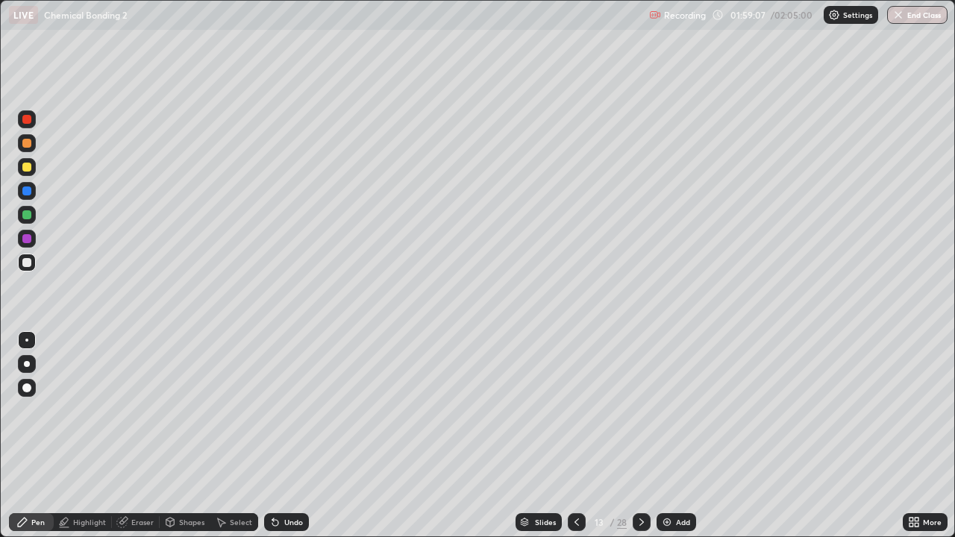
click at [642, 525] on icon at bounding box center [642, 522] width 12 height 12
click at [638, 524] on icon at bounding box center [642, 522] width 12 height 12
click at [640, 519] on icon at bounding box center [642, 522] width 12 height 12
click at [634, 520] on div at bounding box center [642, 522] width 18 height 18
click at [640, 522] on icon at bounding box center [642, 522] width 12 height 12
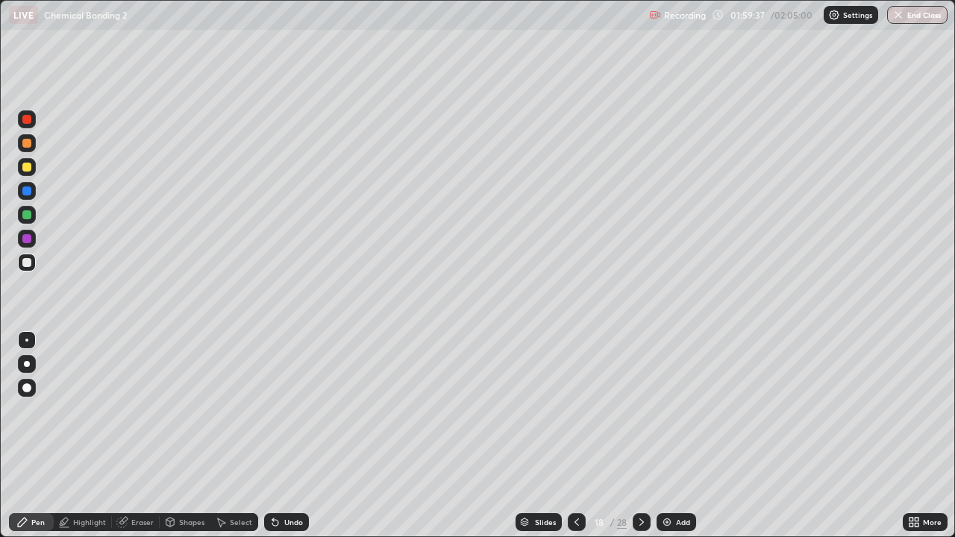
click at [640, 522] on icon at bounding box center [642, 522] width 12 height 12
click at [640, 523] on icon at bounding box center [642, 522] width 12 height 12
click at [647, 524] on div at bounding box center [642, 522] width 18 height 18
click at [642, 521] on icon at bounding box center [642, 522] width 12 height 12
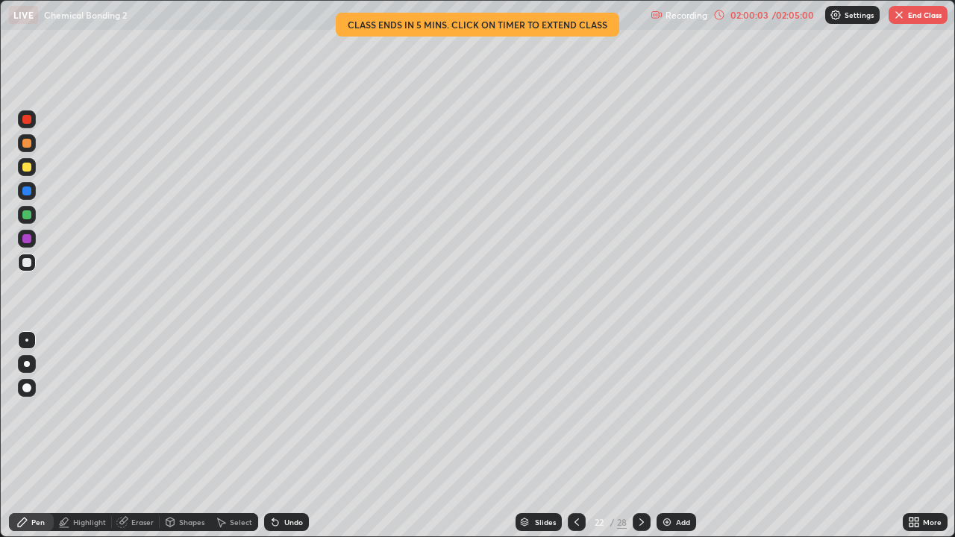
click at [639, 525] on icon at bounding box center [641, 521] width 4 height 7
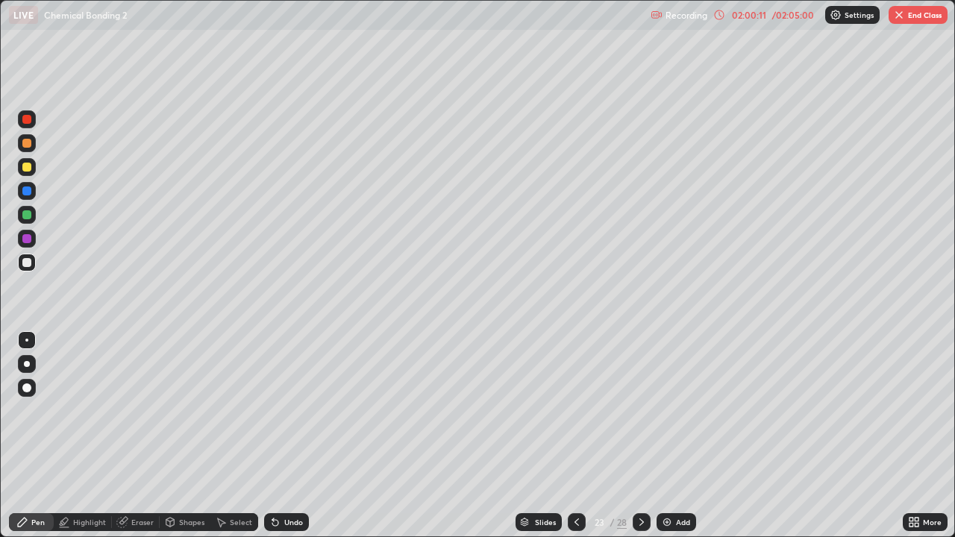
click at [639, 526] on icon at bounding box center [642, 522] width 12 height 12
click at [639, 523] on icon at bounding box center [642, 522] width 12 height 12
click at [635, 516] on div at bounding box center [642, 522] width 18 height 18
click at [641, 518] on icon at bounding box center [642, 522] width 12 height 12
click at [640, 522] on icon at bounding box center [642, 522] width 12 height 12
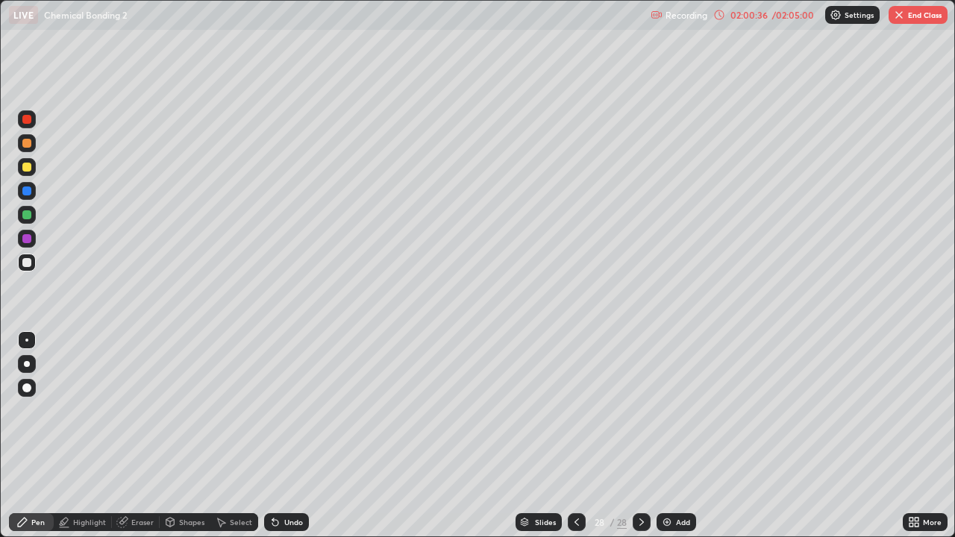
click at [573, 516] on div at bounding box center [577, 522] width 18 height 18
click at [789, 16] on div "/ 02:05:00" at bounding box center [793, 14] width 46 height 9
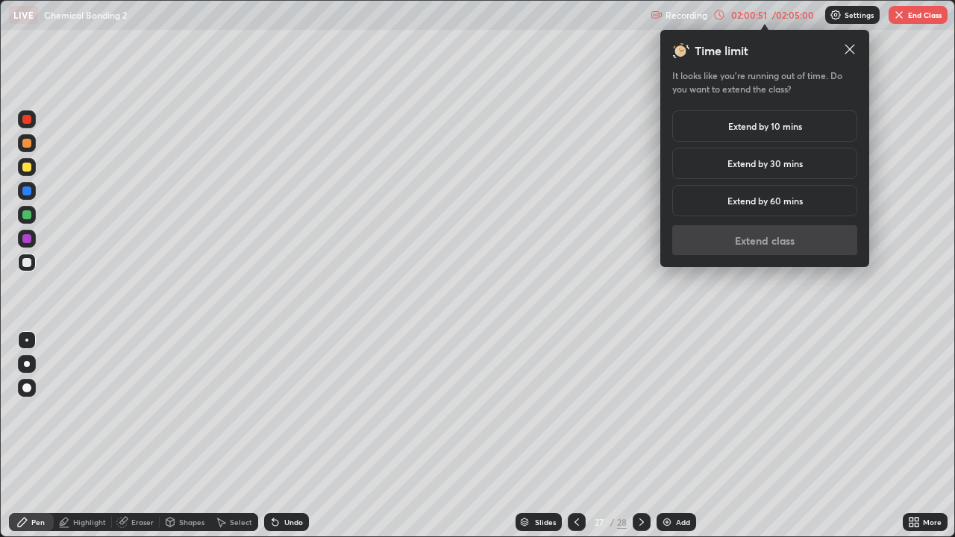
click at [849, 51] on icon at bounding box center [849, 49] width 15 height 15
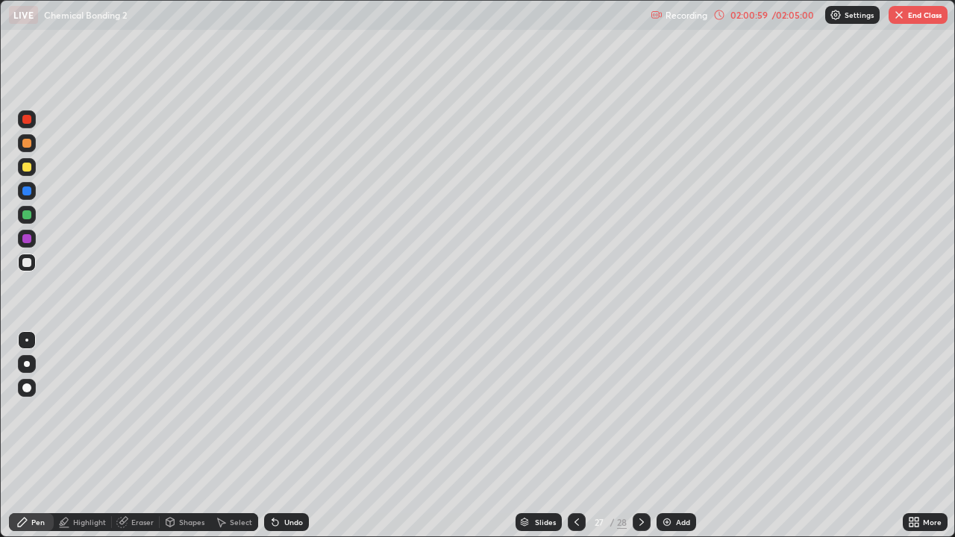
click at [781, 17] on div "/ 02:05:00" at bounding box center [793, 14] width 46 height 9
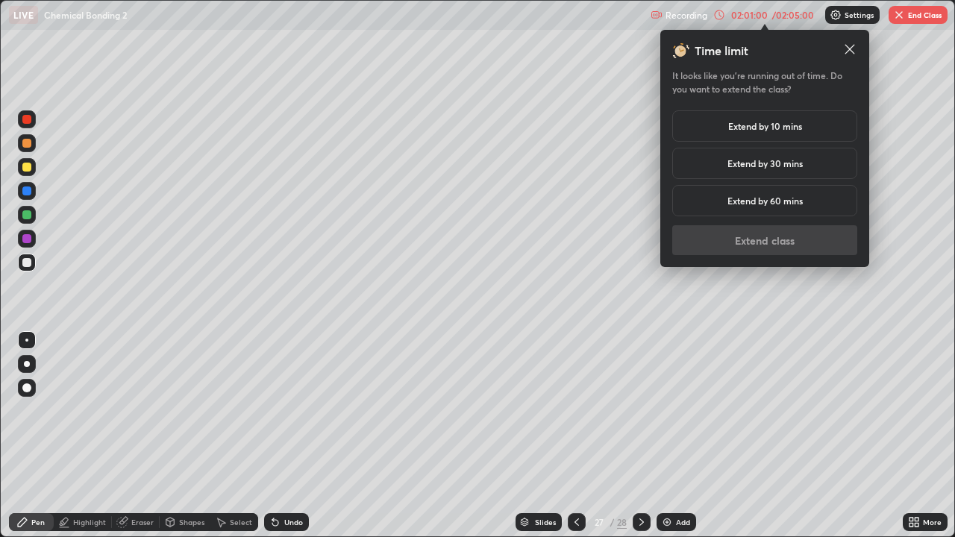
click at [761, 122] on h5 "Extend by 10 mins" at bounding box center [765, 125] width 74 height 13
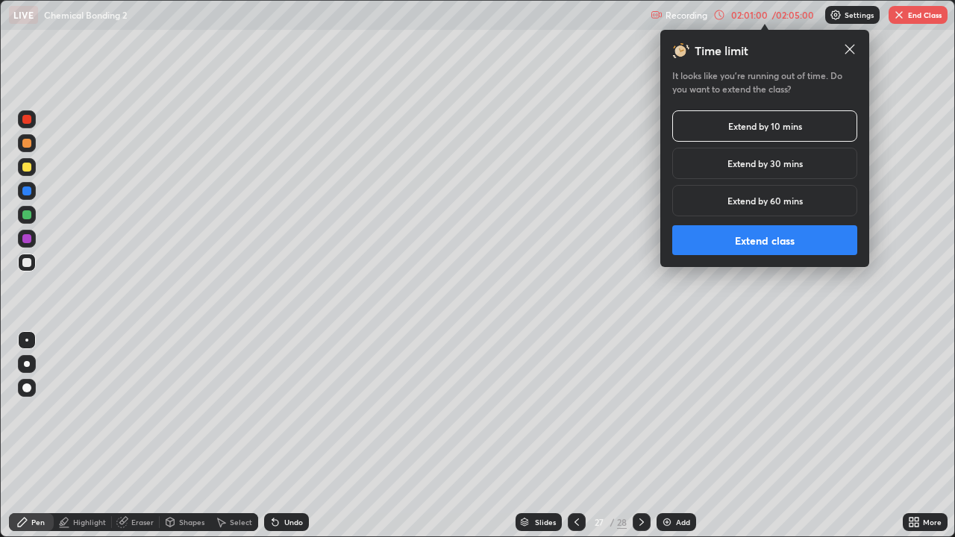
click at [780, 238] on button "Extend class" at bounding box center [764, 240] width 185 height 30
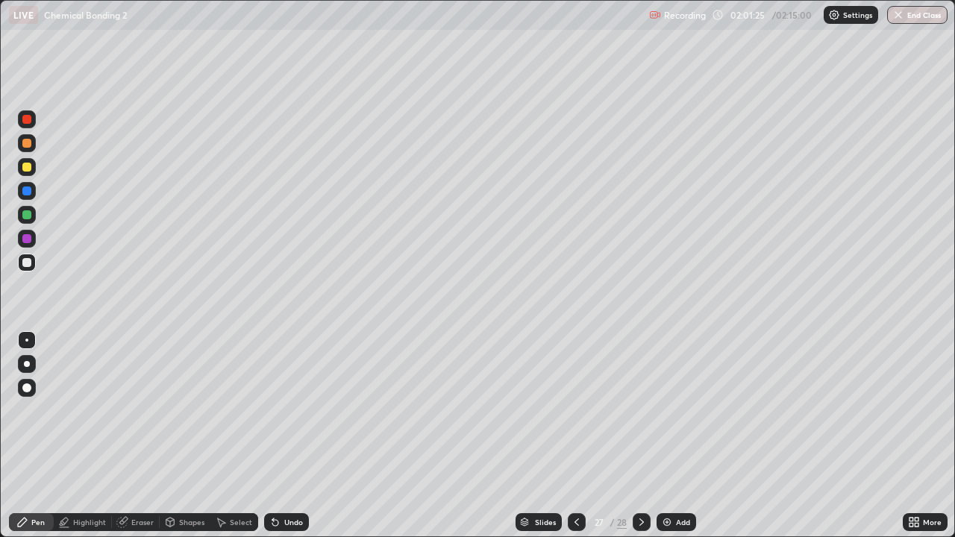
click at [542, 529] on div "Slides" at bounding box center [539, 522] width 46 height 18
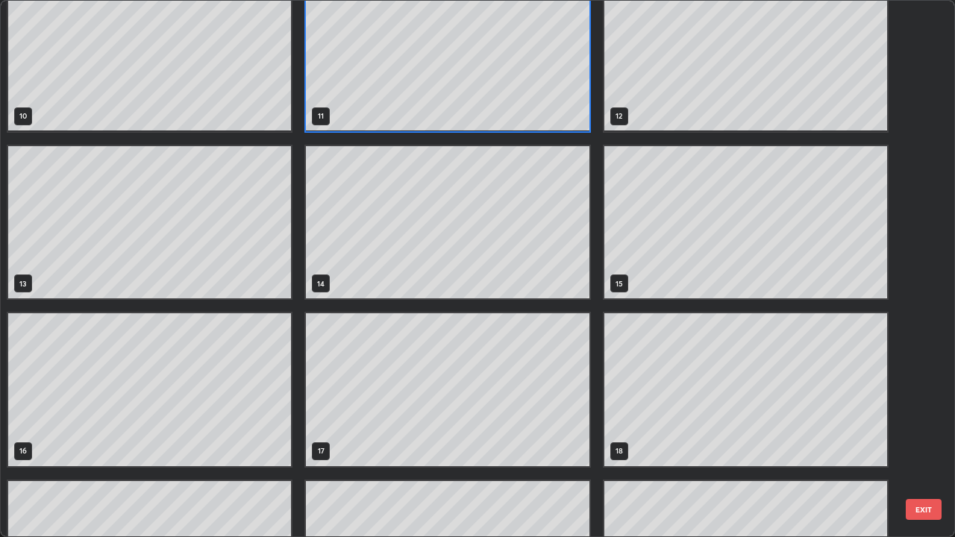
scroll to position [503, 0]
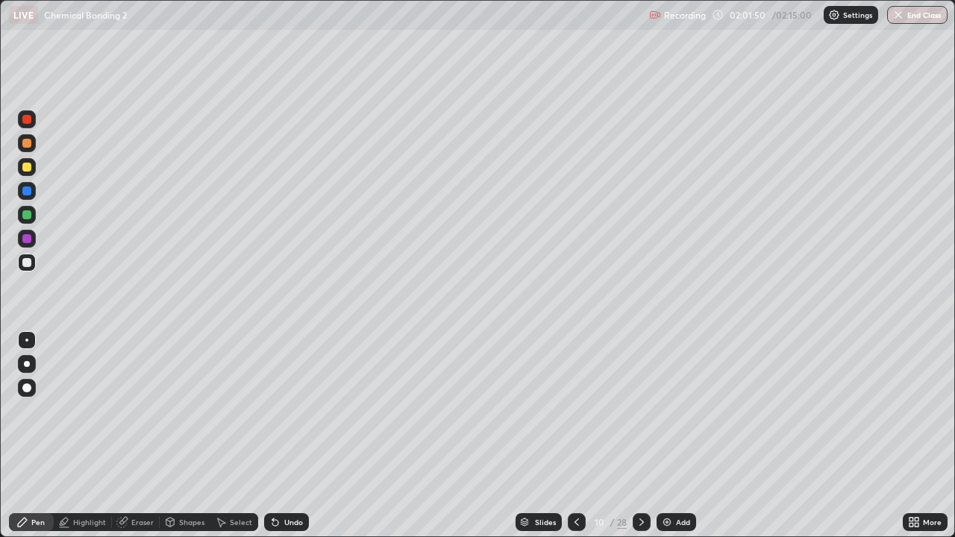
click at [572, 527] on icon at bounding box center [577, 522] width 12 height 12
click at [643, 528] on div at bounding box center [642, 522] width 18 height 18
click at [640, 522] on icon at bounding box center [642, 522] width 12 height 12
click at [642, 523] on icon at bounding box center [641, 521] width 4 height 7
click at [640, 521] on icon at bounding box center [642, 522] width 12 height 12
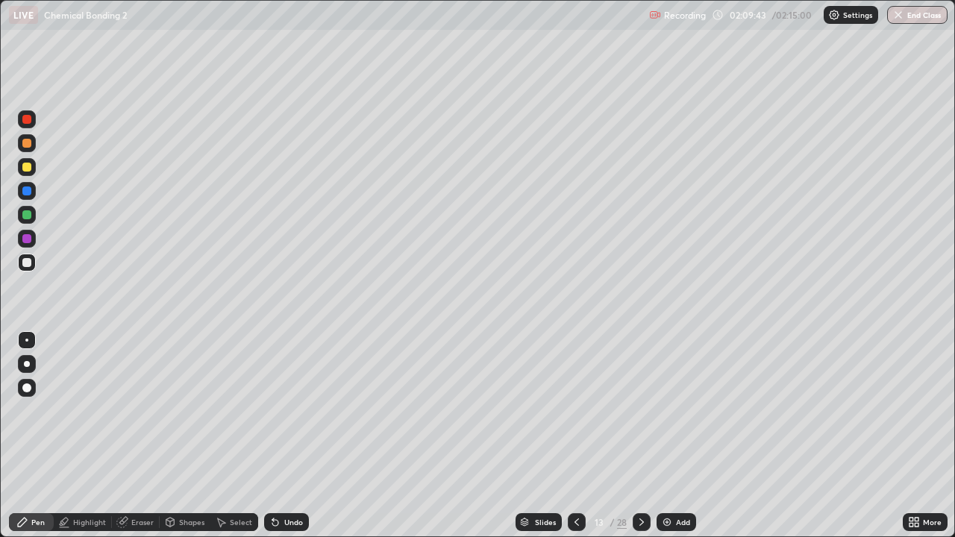
click at [775, 14] on div "Recording 02:09:43 / 02:15:00 Settings End Class" at bounding box center [798, 15] width 298 height 29
click at [752, 18] on div "Recording 02:09:44 / 02:15:00 Settings End Class" at bounding box center [798, 15] width 298 height 29
click at [743, 19] on div "Recording 02:09:44 / 02:15:00 Settings End Class" at bounding box center [798, 15] width 298 height 29
click at [742, 16] on div "Recording 02:09:44 / 02:15:00 Settings End Class" at bounding box center [798, 15] width 298 height 29
click at [739, 16] on div "Recording 02:09:45 / 02:15:00 Settings End Class" at bounding box center [798, 15] width 298 height 29
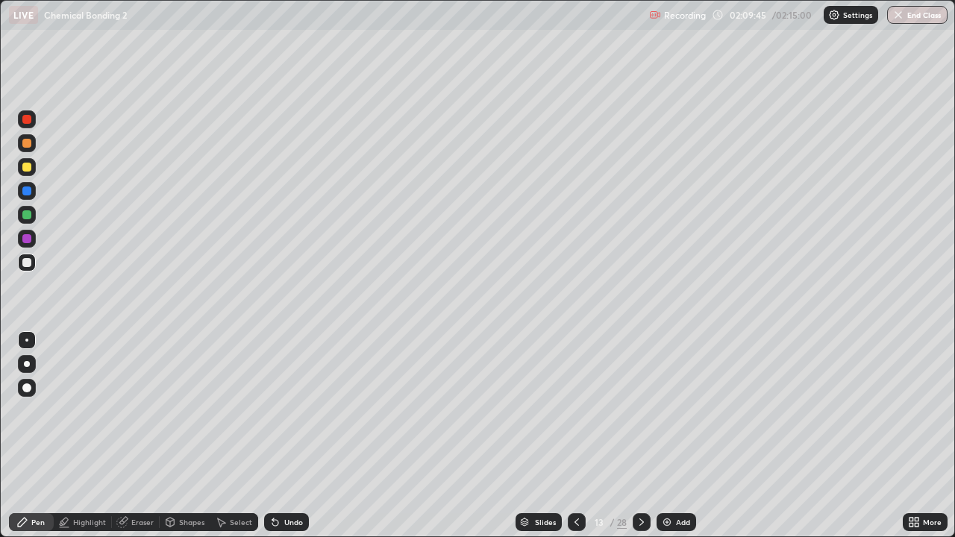
click at [740, 18] on div "Recording 02:09:45 / 02:15:00 Settings End Class" at bounding box center [798, 15] width 298 height 29
click at [745, 17] on div "Recording 02:09:45 / 02:15:00 Settings End Class" at bounding box center [798, 15] width 298 height 29
click at [751, 16] on div "Recording 02:09:46 / 02:15:00 Settings End Class" at bounding box center [798, 15] width 298 height 29
click at [753, 14] on div "Recording 02:09:46 / 02:15:00 Settings End Class" at bounding box center [798, 15] width 298 height 29
click at [770, 16] on div "Recording 02:09:46 / 02:15:00 Settings End Class" at bounding box center [798, 15] width 298 height 29
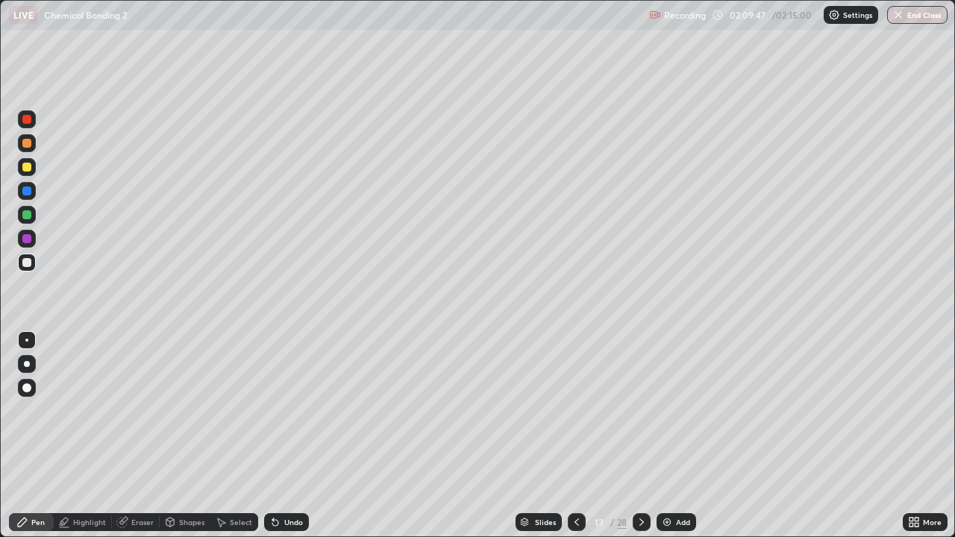
click at [775, 16] on div "Recording 02:09:47 / 02:15:00 Settings End Class" at bounding box center [798, 15] width 298 height 29
click at [791, 17] on div "Recording 02:09:47 / 02:15:00 Settings End Class" at bounding box center [798, 15] width 298 height 29
click at [798, 18] on div "Recording 02:09:47 / 02:15:00 Settings End Class" at bounding box center [798, 15] width 298 height 29
click at [798, 14] on div "Recording 02:09:48 / 02:15:00 Settings End Class" at bounding box center [798, 15] width 298 height 29
click at [640, 522] on icon at bounding box center [642, 522] width 12 height 12
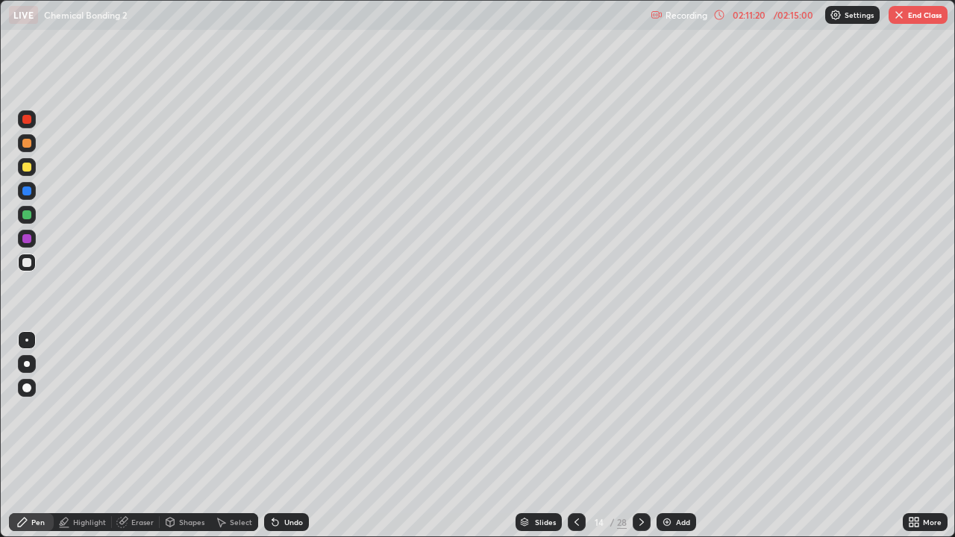
click at [642, 518] on icon at bounding box center [642, 522] width 12 height 12
click at [539, 513] on div "Slides" at bounding box center [539, 522] width 46 height 18
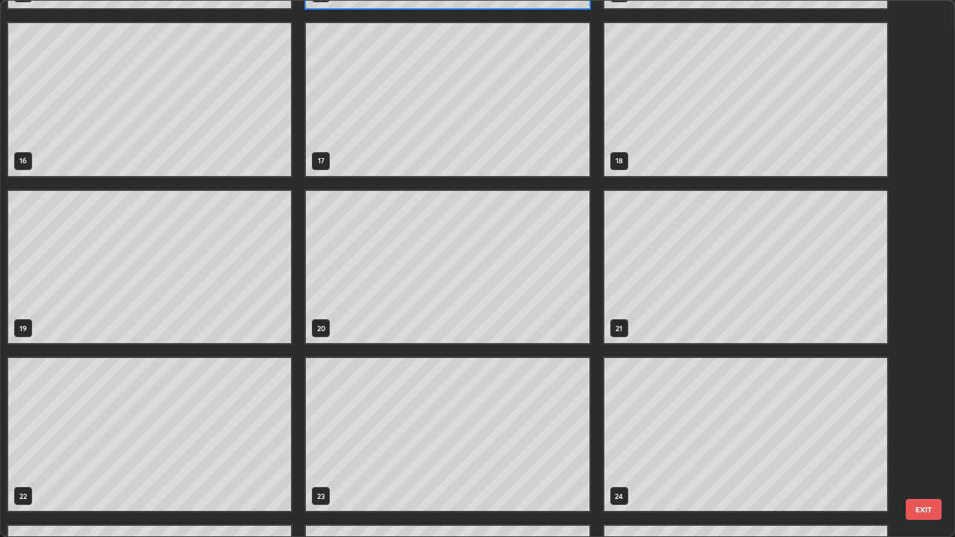
scroll to position [816, 0]
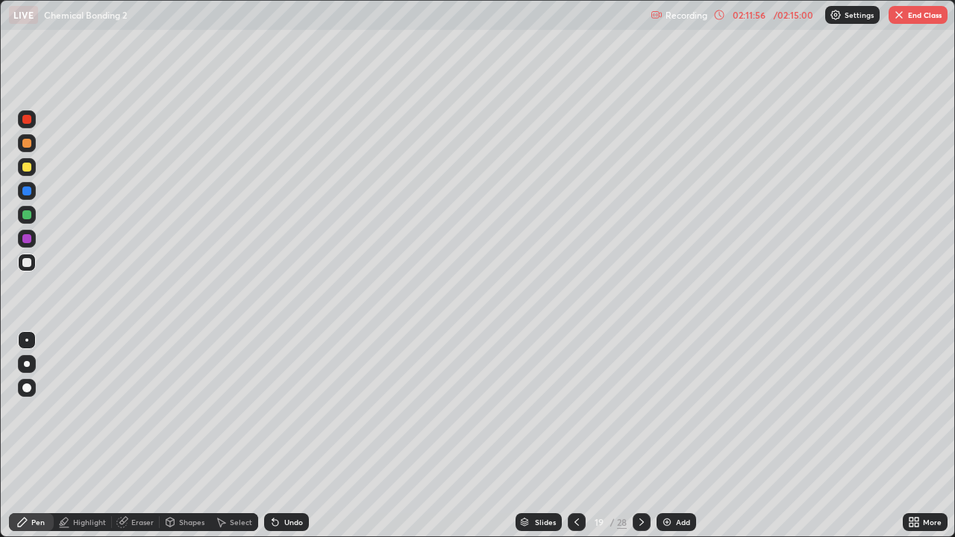
click at [29, 371] on div at bounding box center [27, 364] width 18 height 18
click at [25, 357] on div at bounding box center [27, 364] width 18 height 18
click at [20, 390] on div at bounding box center [27, 388] width 18 height 18
click at [26, 366] on div at bounding box center [27, 364] width 6 height 6
click at [576, 529] on div at bounding box center [577, 522] width 18 height 18
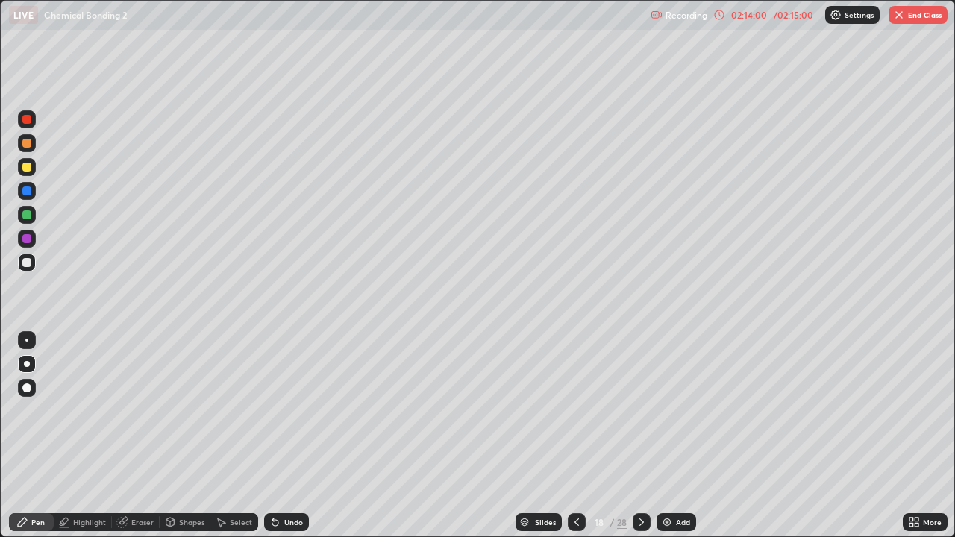
click at [640, 520] on icon at bounding box center [641, 521] width 4 height 7
click at [577, 524] on icon at bounding box center [577, 522] width 12 height 12
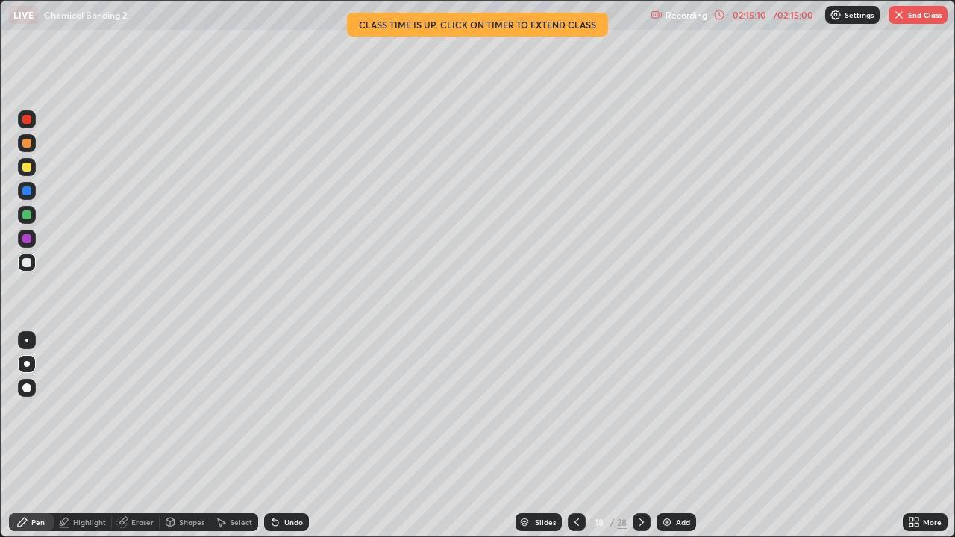
click at [775, 12] on div "/ 02:15:00" at bounding box center [793, 14] width 46 height 9
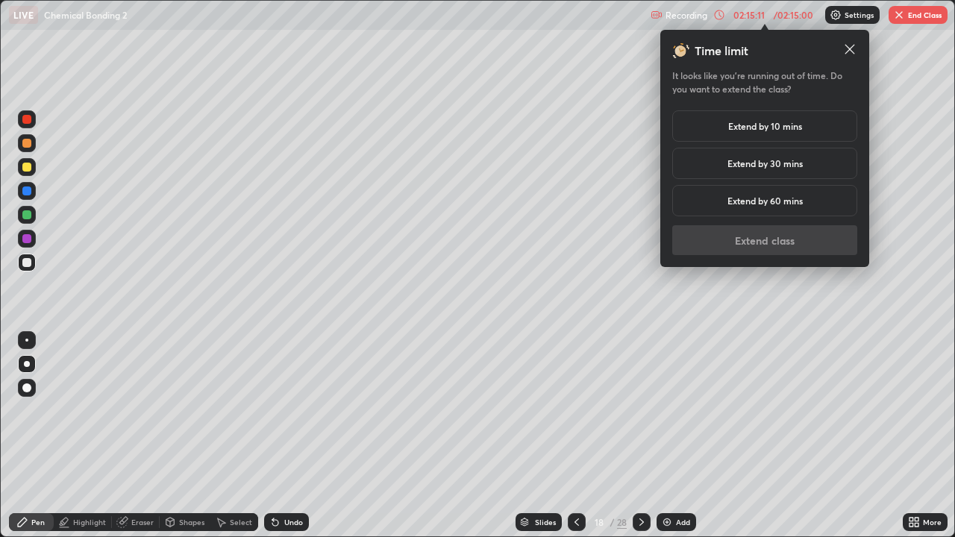
click at [761, 127] on h5 "Extend by 10 mins" at bounding box center [765, 125] width 74 height 13
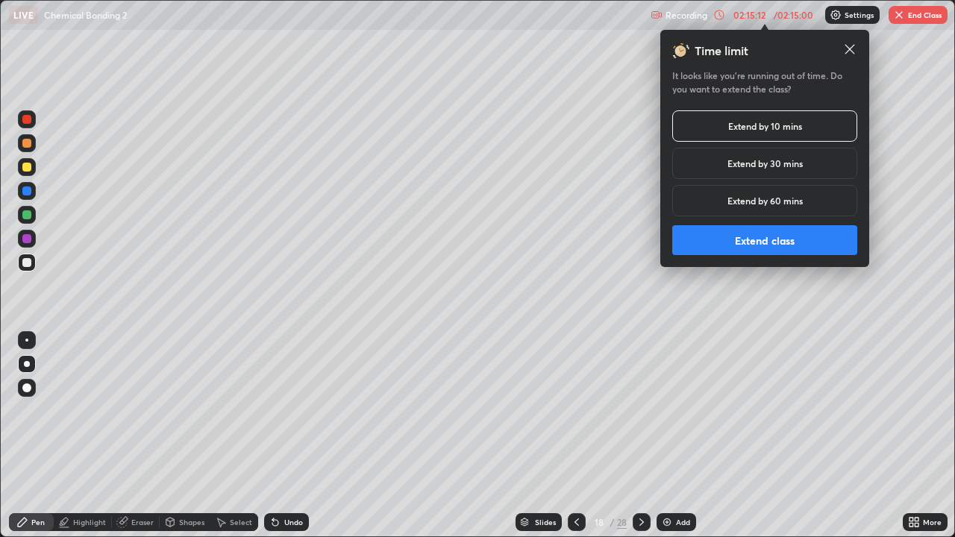
click at [763, 227] on button "Extend class" at bounding box center [764, 240] width 185 height 30
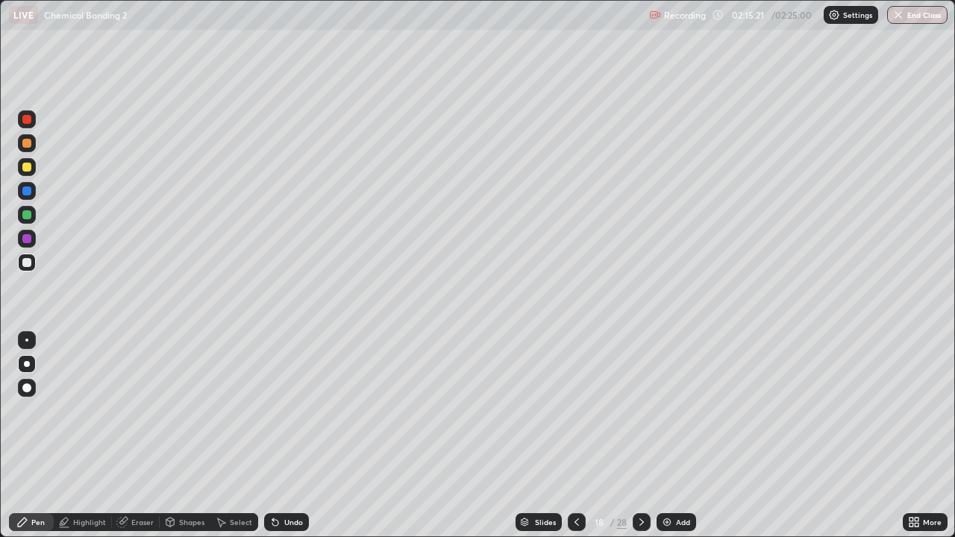
click at [640, 522] on icon at bounding box center [642, 522] width 12 height 12
click at [642, 518] on icon at bounding box center [642, 522] width 12 height 12
click at [640, 522] on icon at bounding box center [642, 522] width 12 height 12
click at [788, 16] on div "/ 02:25:00" at bounding box center [793, 14] width 46 height 9
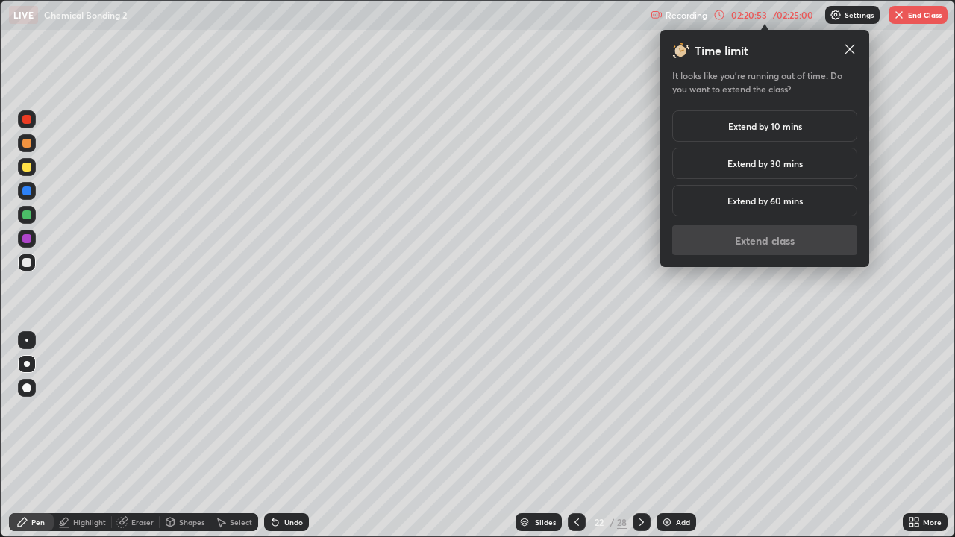
click at [772, 133] on div "Extend by 10 mins" at bounding box center [764, 125] width 185 height 31
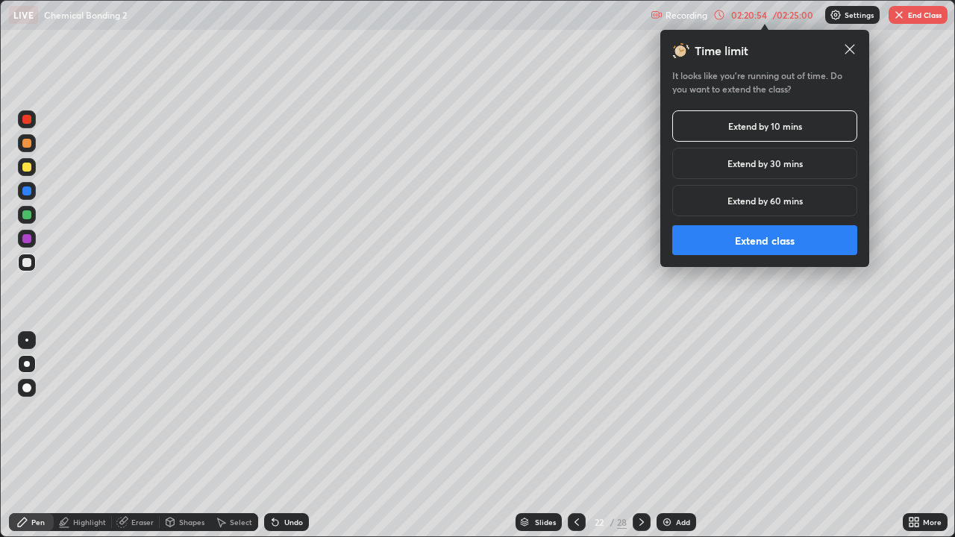
click at [793, 229] on button "Extend class" at bounding box center [764, 240] width 185 height 30
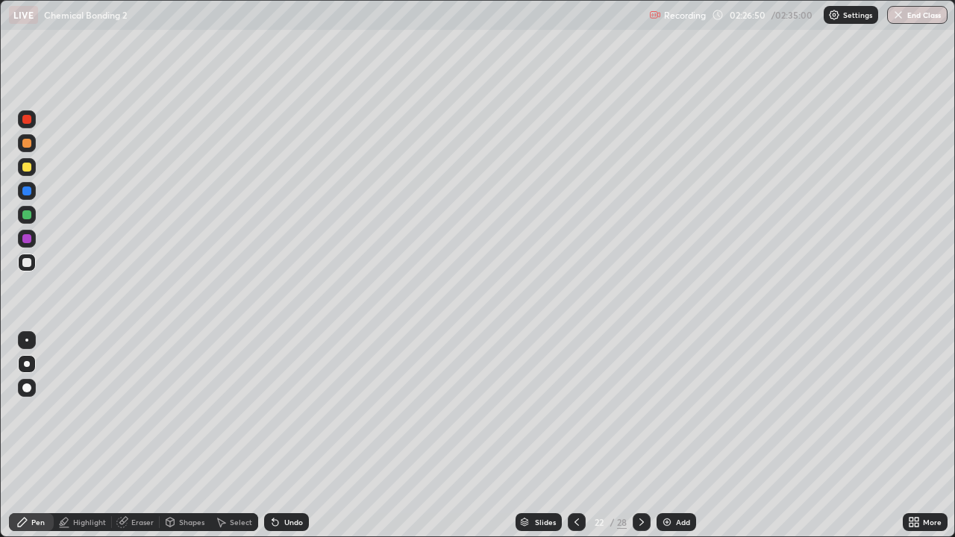
click at [648, 525] on div at bounding box center [642, 522] width 18 height 18
click at [634, 518] on div at bounding box center [642, 522] width 18 height 18
click at [575, 522] on icon at bounding box center [577, 522] width 12 height 12
click at [633, 521] on div at bounding box center [642, 522] width 18 height 18
click at [768, 11] on div "02:31:38" at bounding box center [749, 14] width 42 height 9
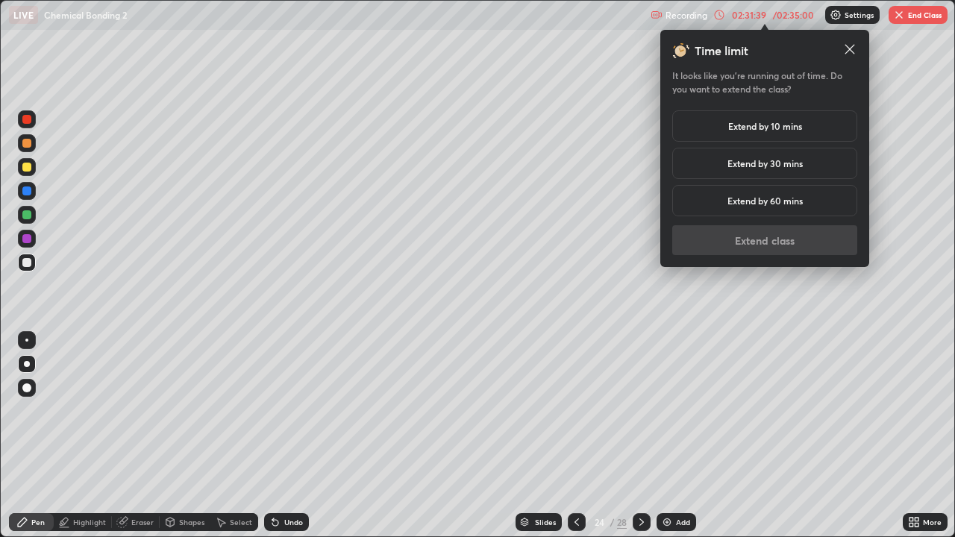
click at [798, 131] on h5 "Extend by 10 mins" at bounding box center [765, 125] width 74 height 13
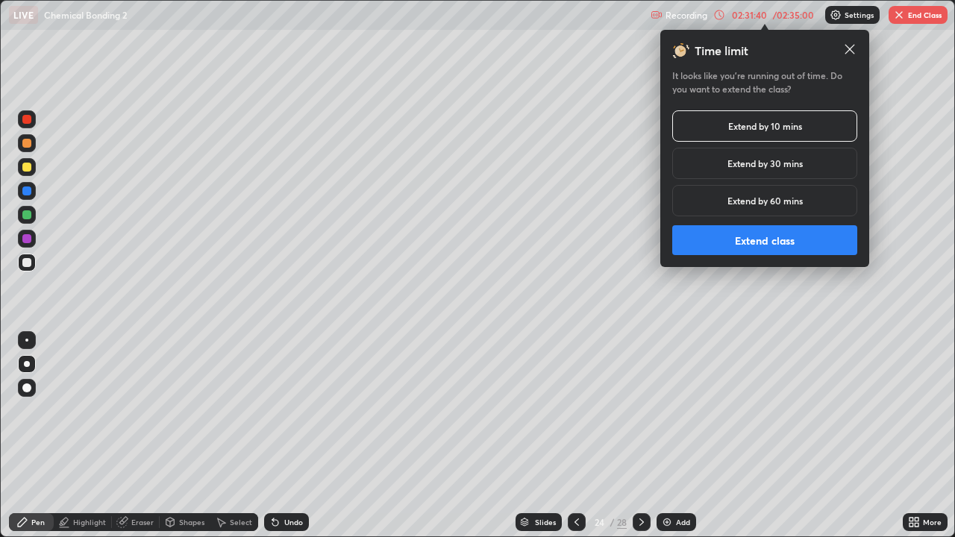
click at [789, 238] on button "Extend class" at bounding box center [764, 240] width 185 height 30
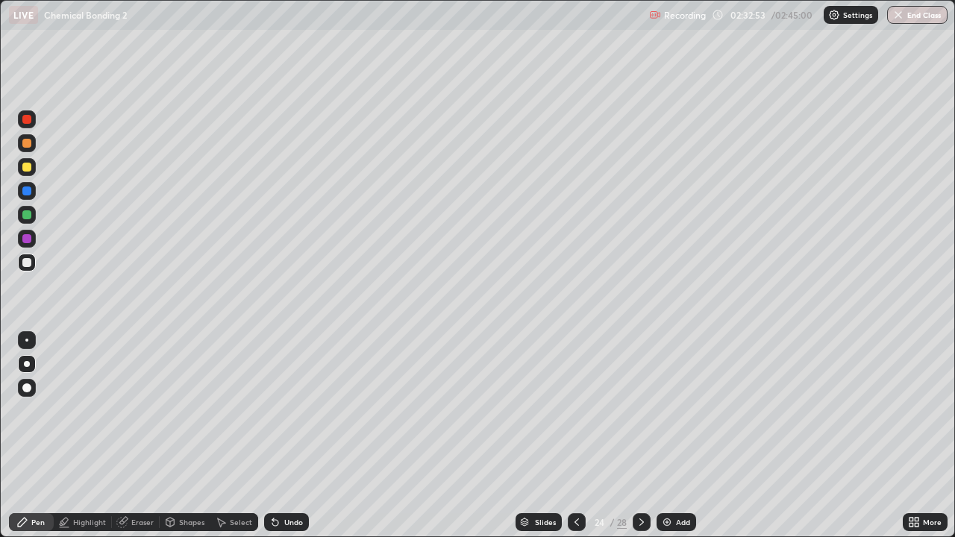
click at [640, 522] on icon at bounding box center [642, 522] width 12 height 12
click at [577, 521] on icon at bounding box center [577, 522] width 12 height 12
click at [640, 522] on icon at bounding box center [642, 522] width 12 height 12
click at [639, 523] on icon at bounding box center [642, 522] width 12 height 12
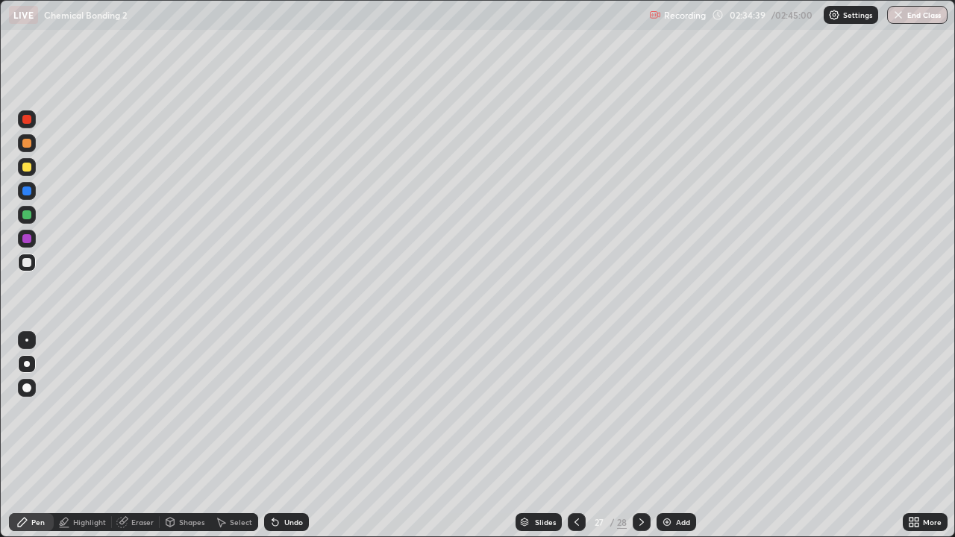
click at [578, 514] on div at bounding box center [577, 522] width 18 height 18
click at [640, 522] on icon at bounding box center [642, 522] width 12 height 12
click at [634, 525] on div at bounding box center [642, 522] width 18 height 18
click at [577, 522] on icon at bounding box center [577, 522] width 12 height 12
click at [640, 522] on icon at bounding box center [642, 522] width 12 height 12
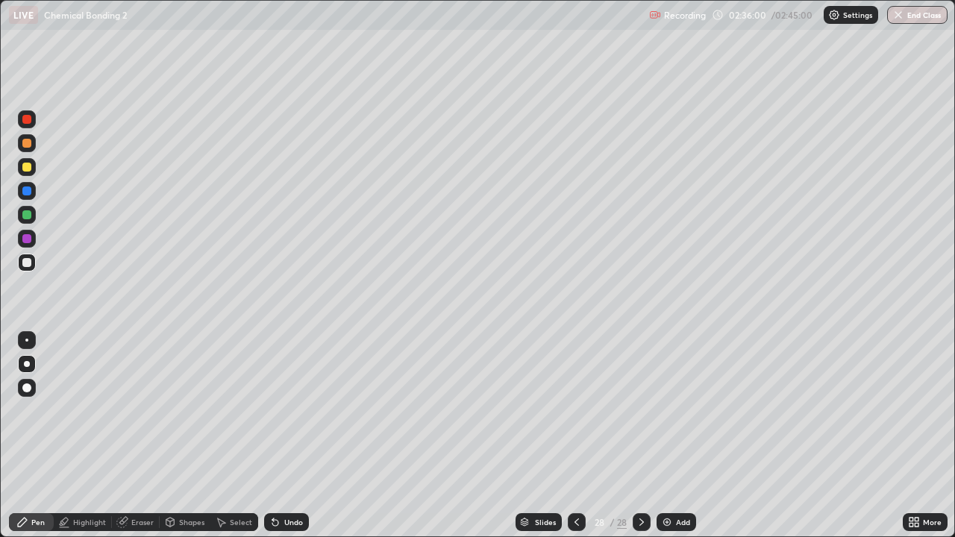
click at [916, 17] on button "End Class" at bounding box center [917, 15] width 60 height 18
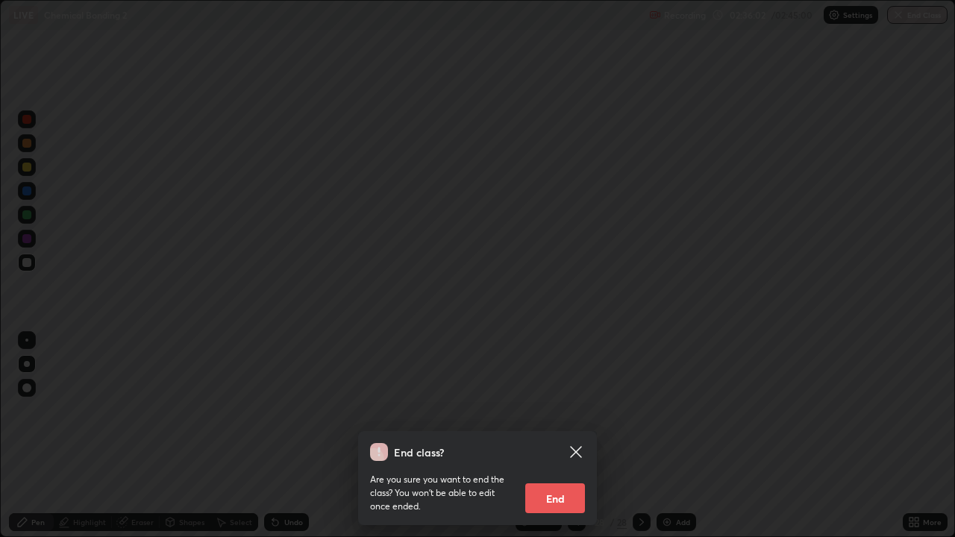
click at [338, 263] on div "End class? Are you sure you want to end the class? You won’t be able to edit on…" at bounding box center [477, 268] width 955 height 537
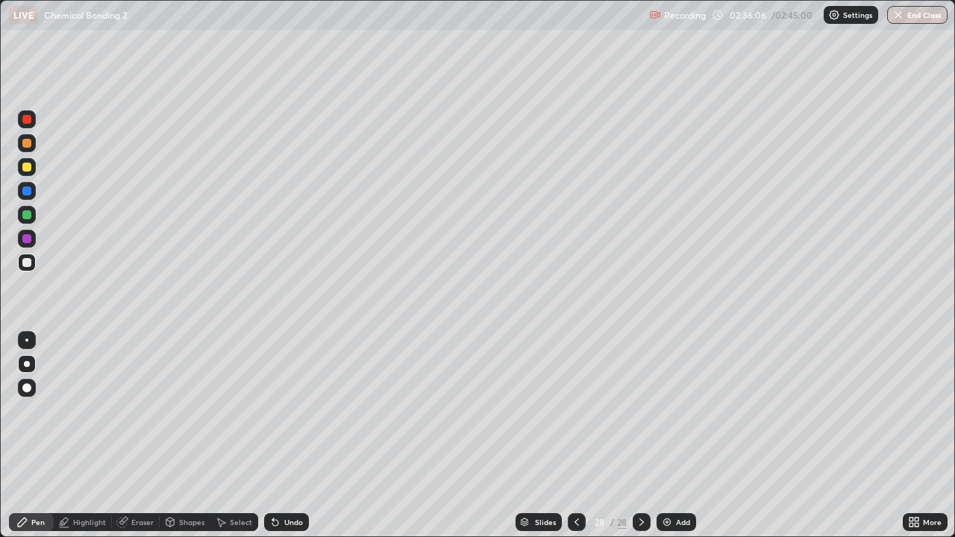
click at [913, 20] on button "End Class" at bounding box center [917, 15] width 60 height 18
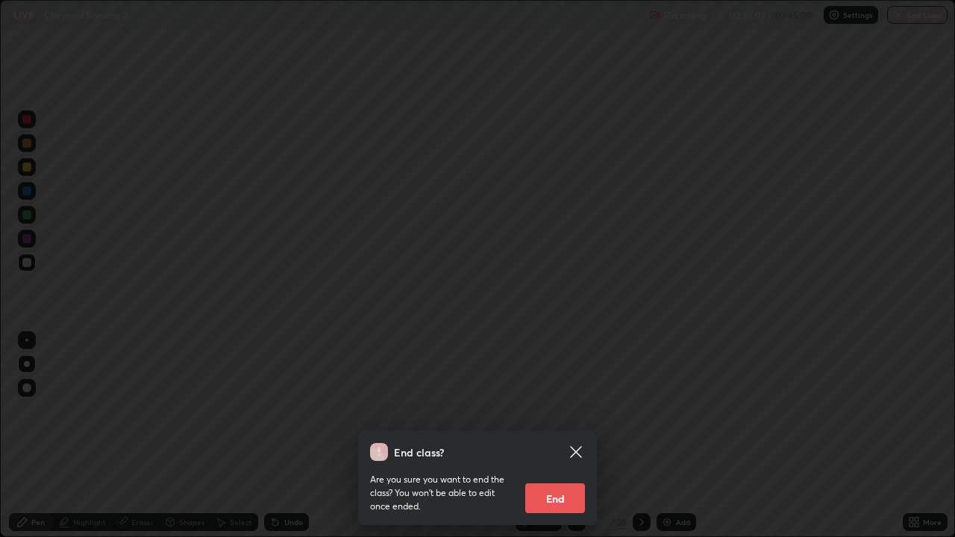
click at [93, 195] on div "End class? Are you sure you want to end the class? You won’t be able to edit on…" at bounding box center [477, 268] width 955 height 537
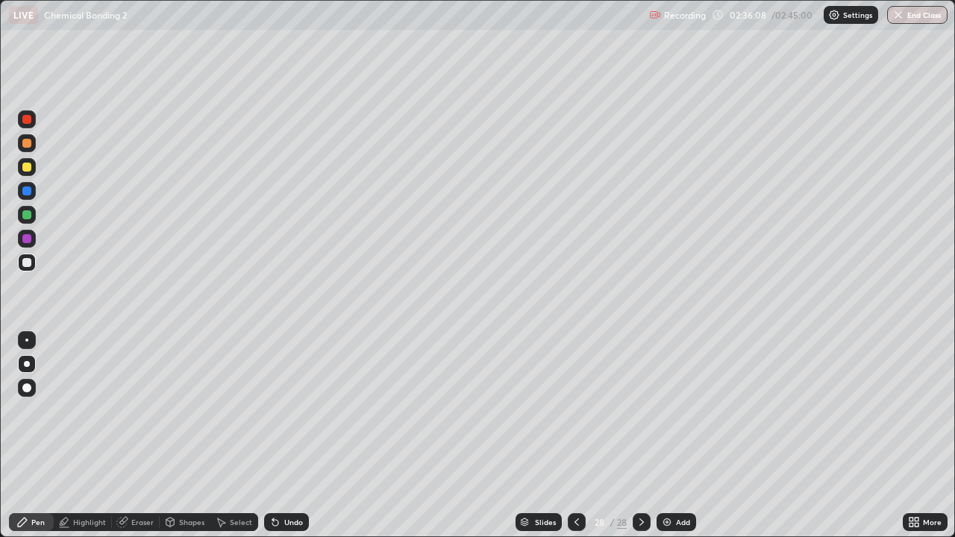
click at [29, 211] on div at bounding box center [26, 214] width 9 height 9
click at [924, 16] on button "End Class" at bounding box center [917, 15] width 60 height 18
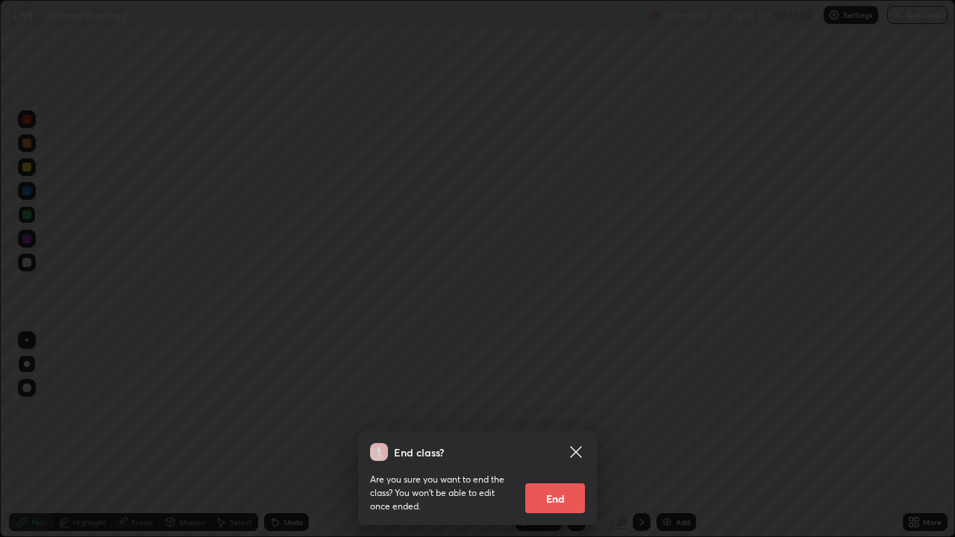
click at [571, 502] on button "End" at bounding box center [555, 498] width 60 height 30
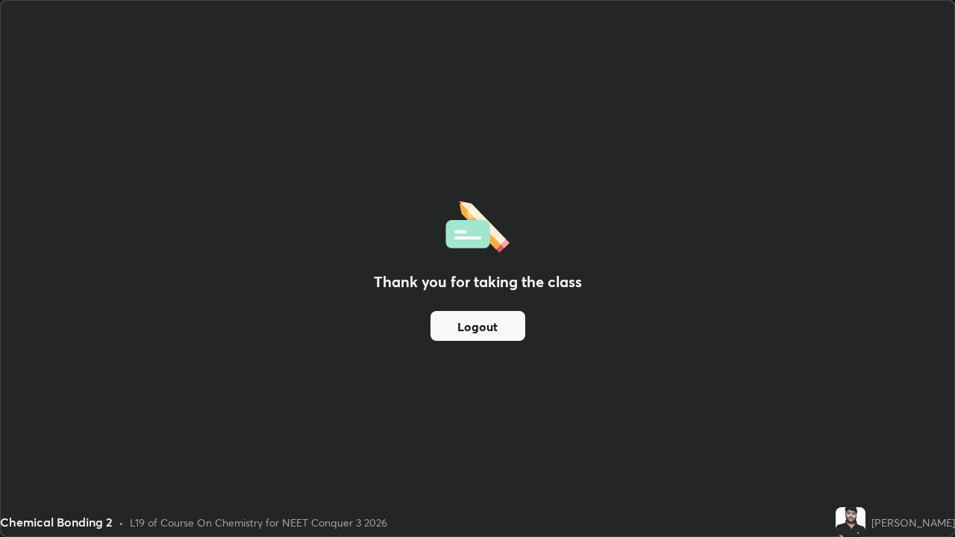
click at [513, 332] on button "Logout" at bounding box center [477, 326] width 95 height 30
